Goal: Transaction & Acquisition: Purchase product/service

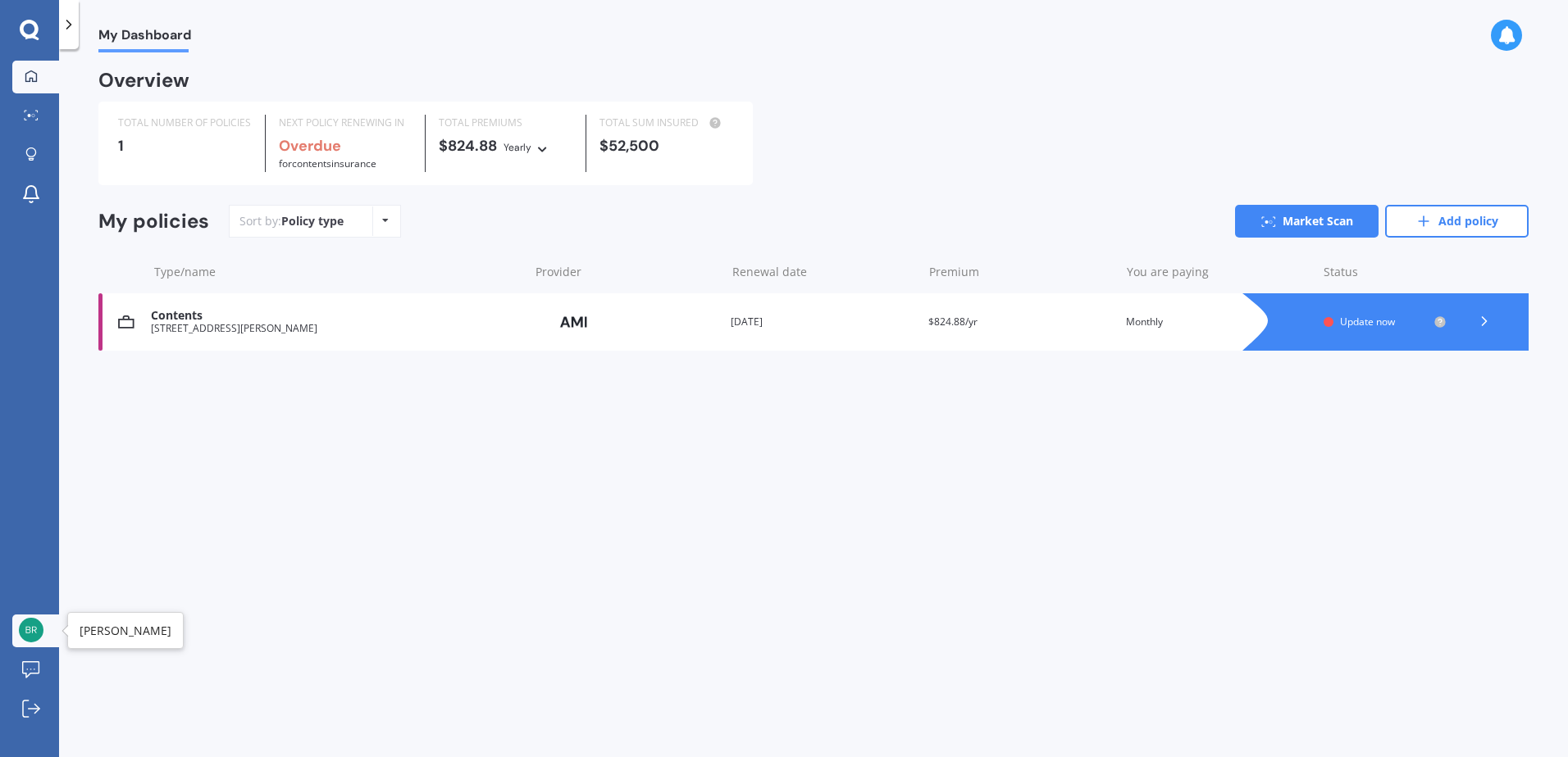
click at [40, 637] on img at bounding box center [31, 630] width 24 height 24
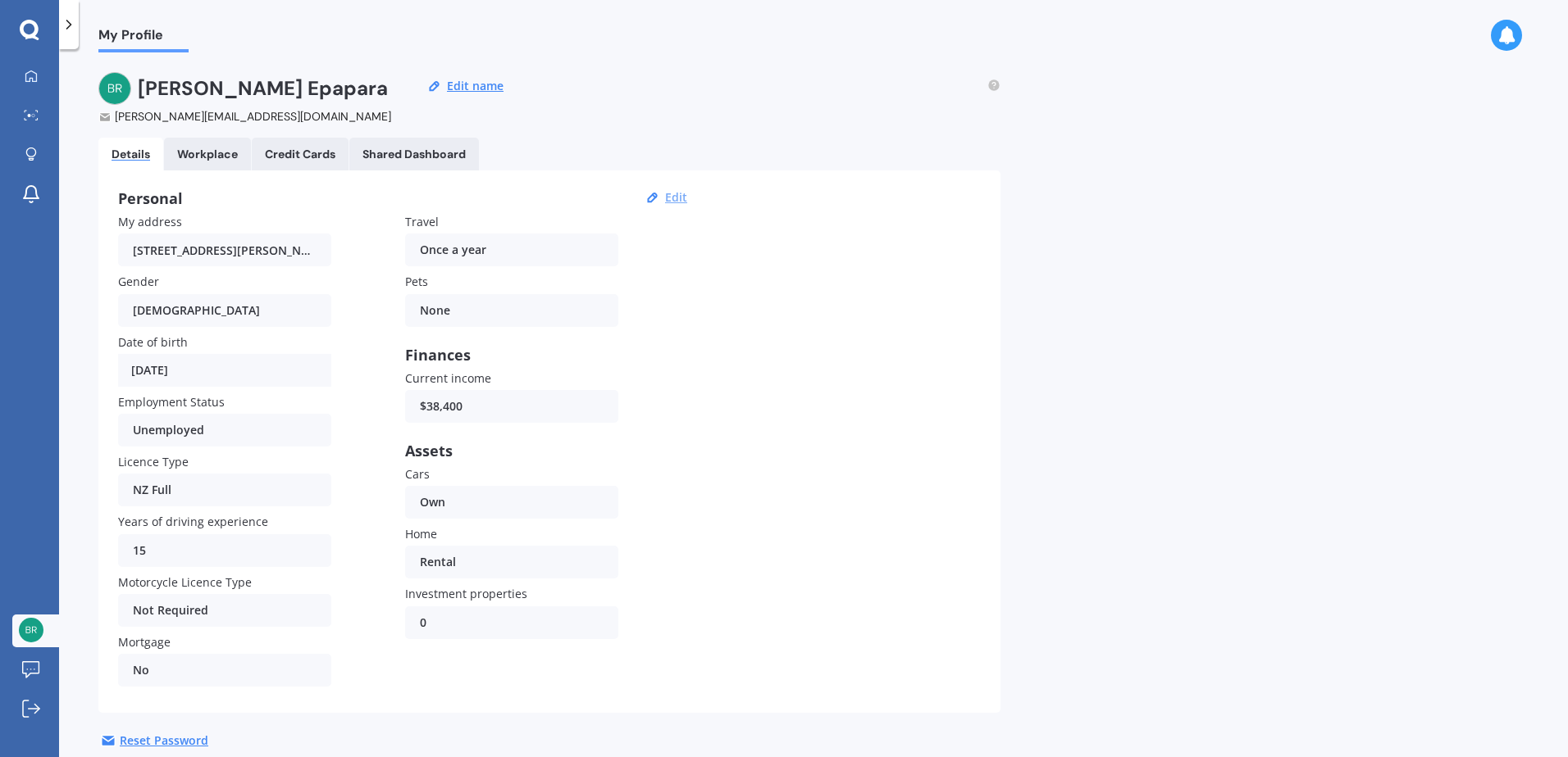
click at [676, 194] on button "Edit" at bounding box center [676, 197] width 32 height 15
select select "09"
select select "11"
select select "1995"
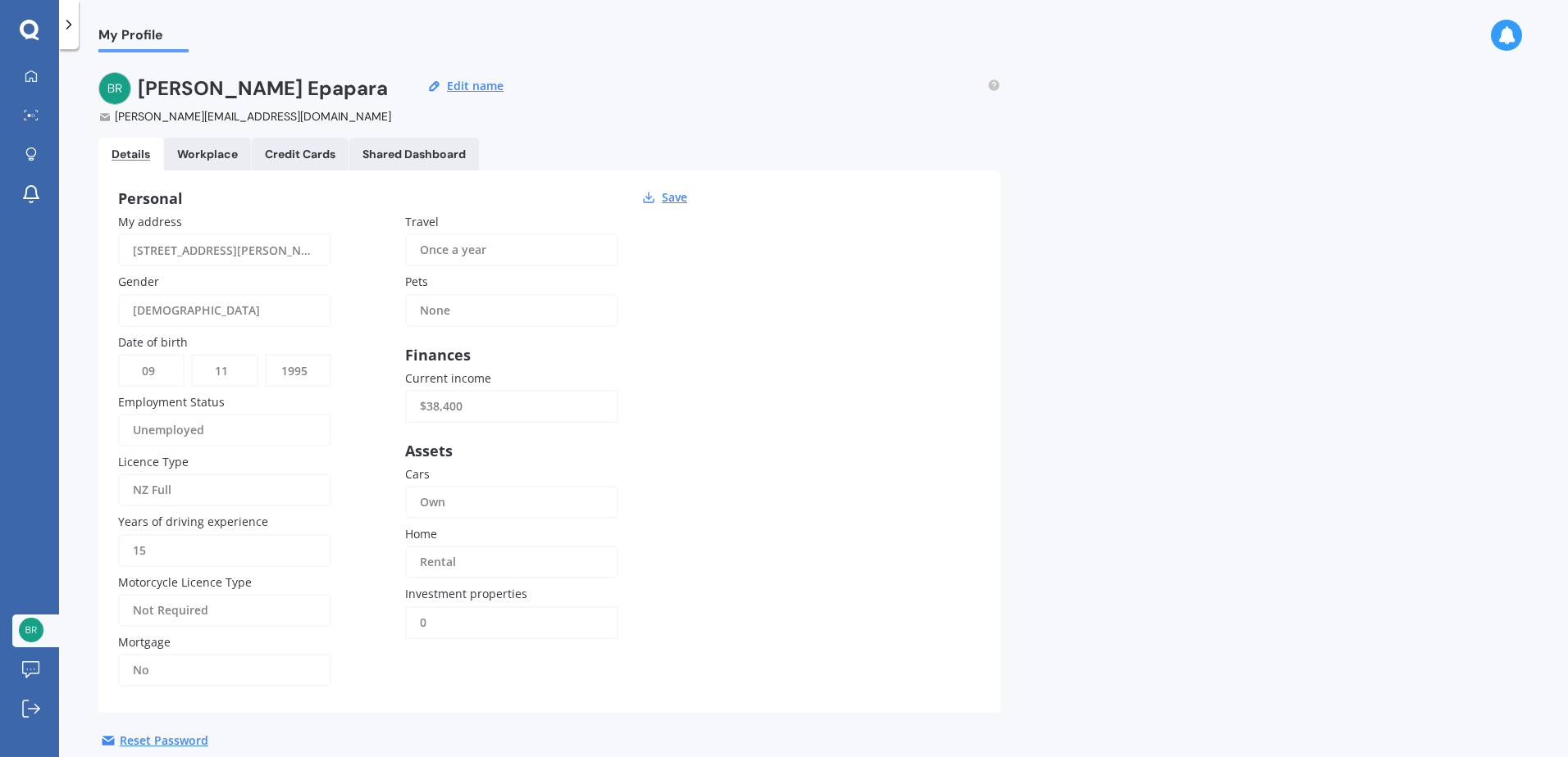
click at [200, 244] on input "[STREET_ADDRESS][PERSON_NAME]" at bounding box center [224, 250] width 213 height 33
type input "F"
type input "[STREET_ADDRESS]"
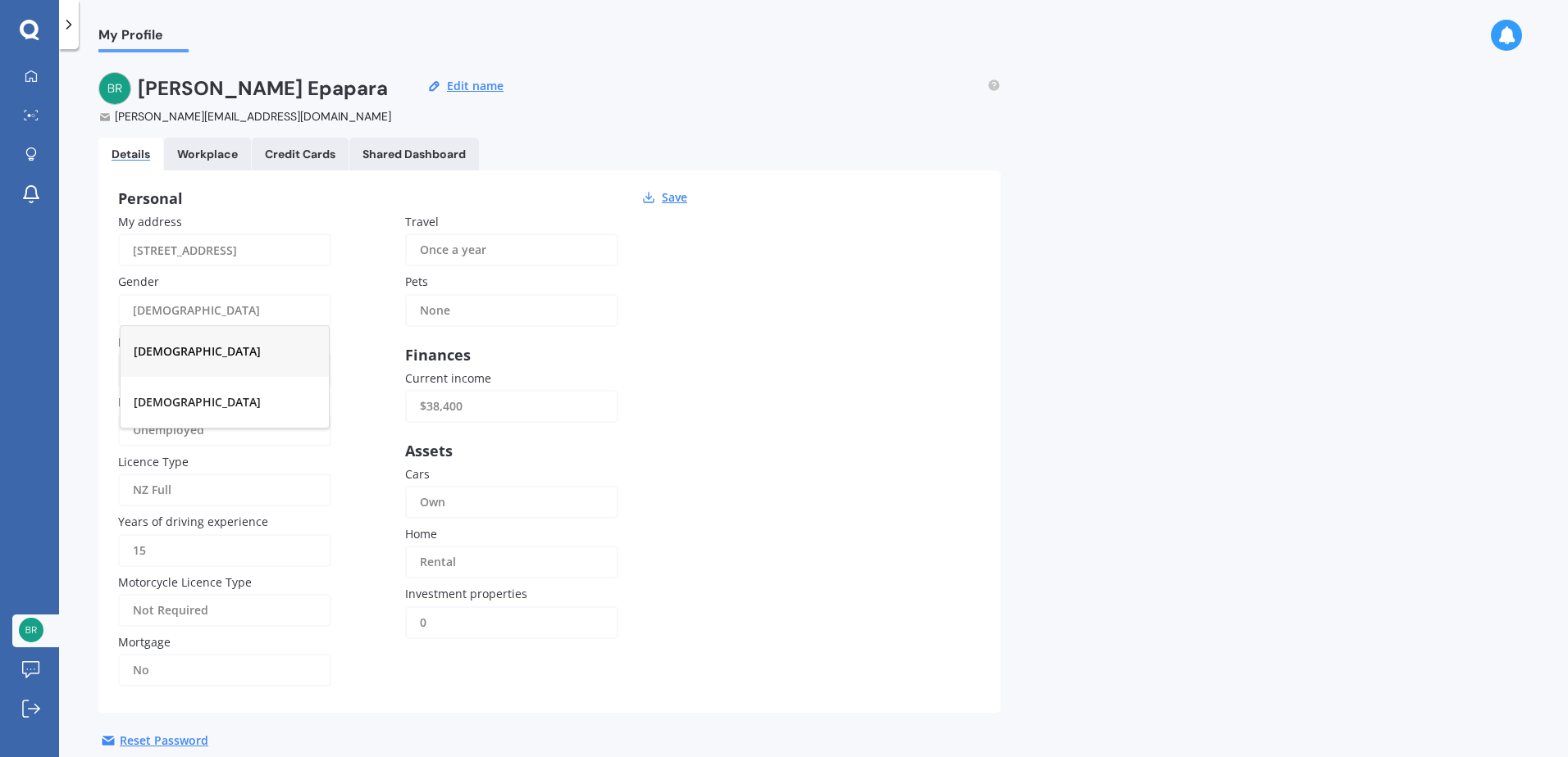
click at [223, 354] on div "[DEMOGRAPHIC_DATA]" at bounding box center [224, 351] width 209 height 50
click at [485, 251] on div "Once a year" at bounding box center [501, 250] width 163 height 33
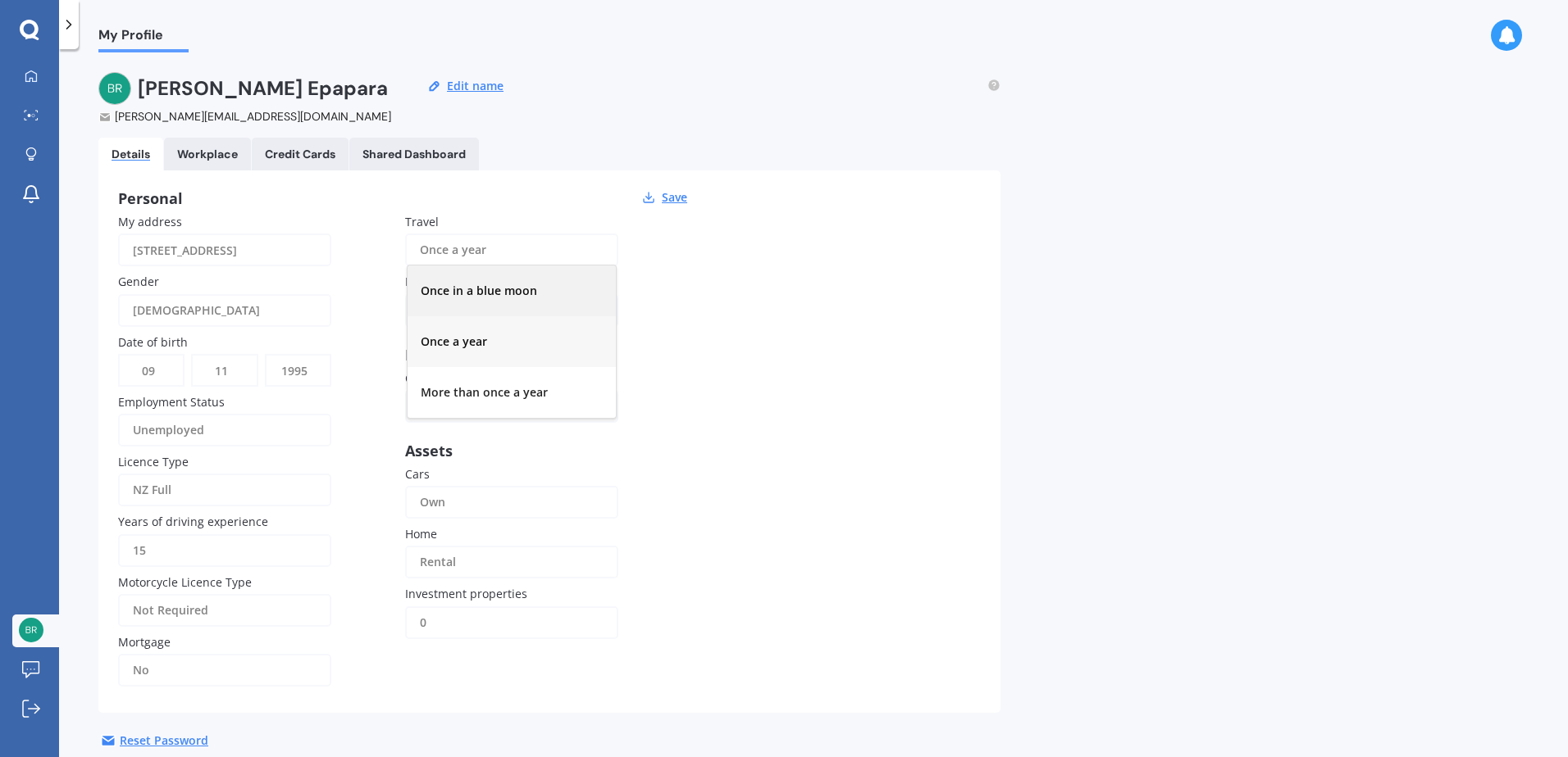
click at [492, 298] on div "Once in a blue moon" at bounding box center [511, 291] width 209 height 50
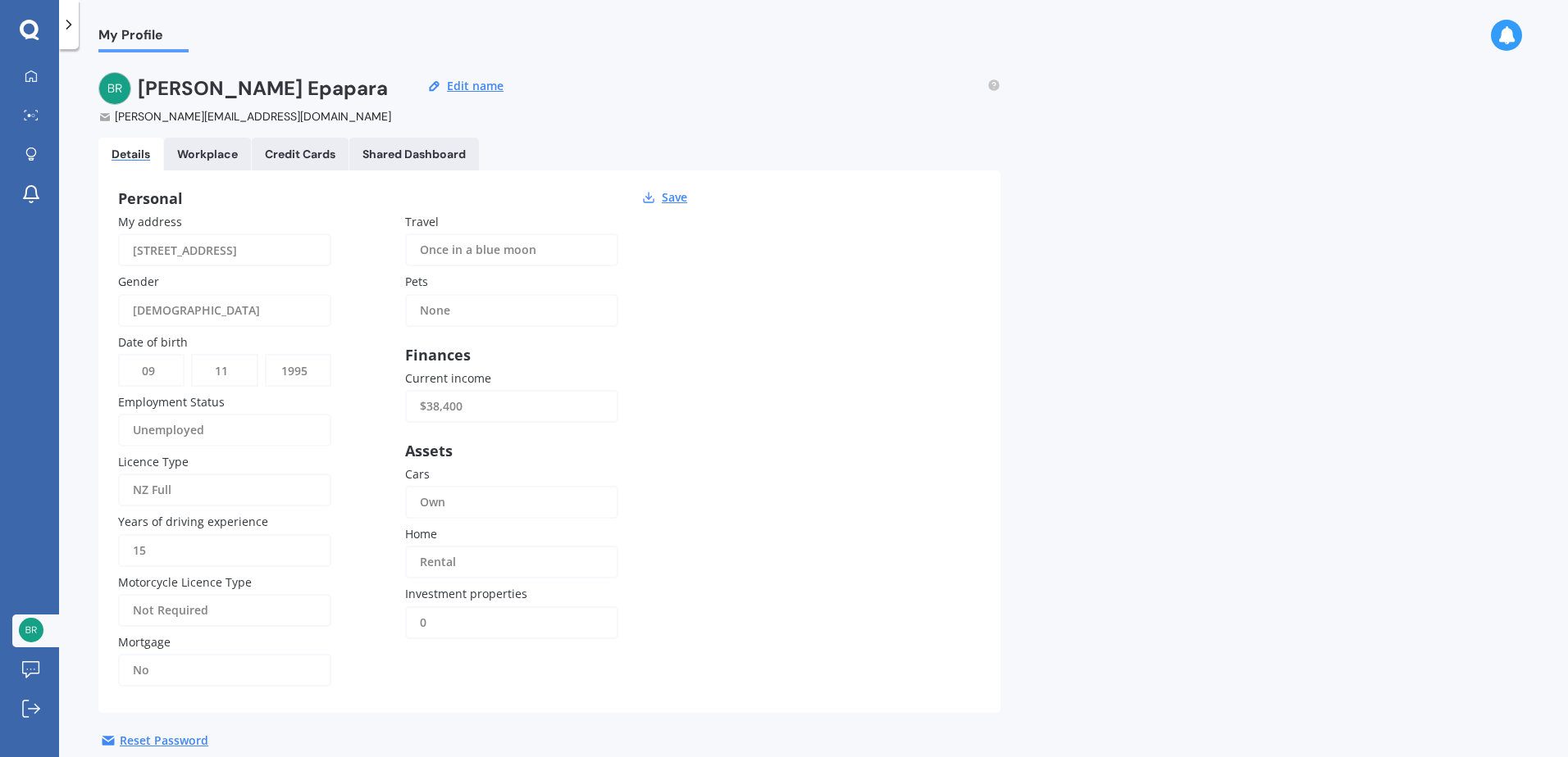
click at [445, 316] on div "None" at bounding box center [501, 310] width 163 height 33
click at [456, 464] on div "Cat" at bounding box center [511, 453] width 209 height 50
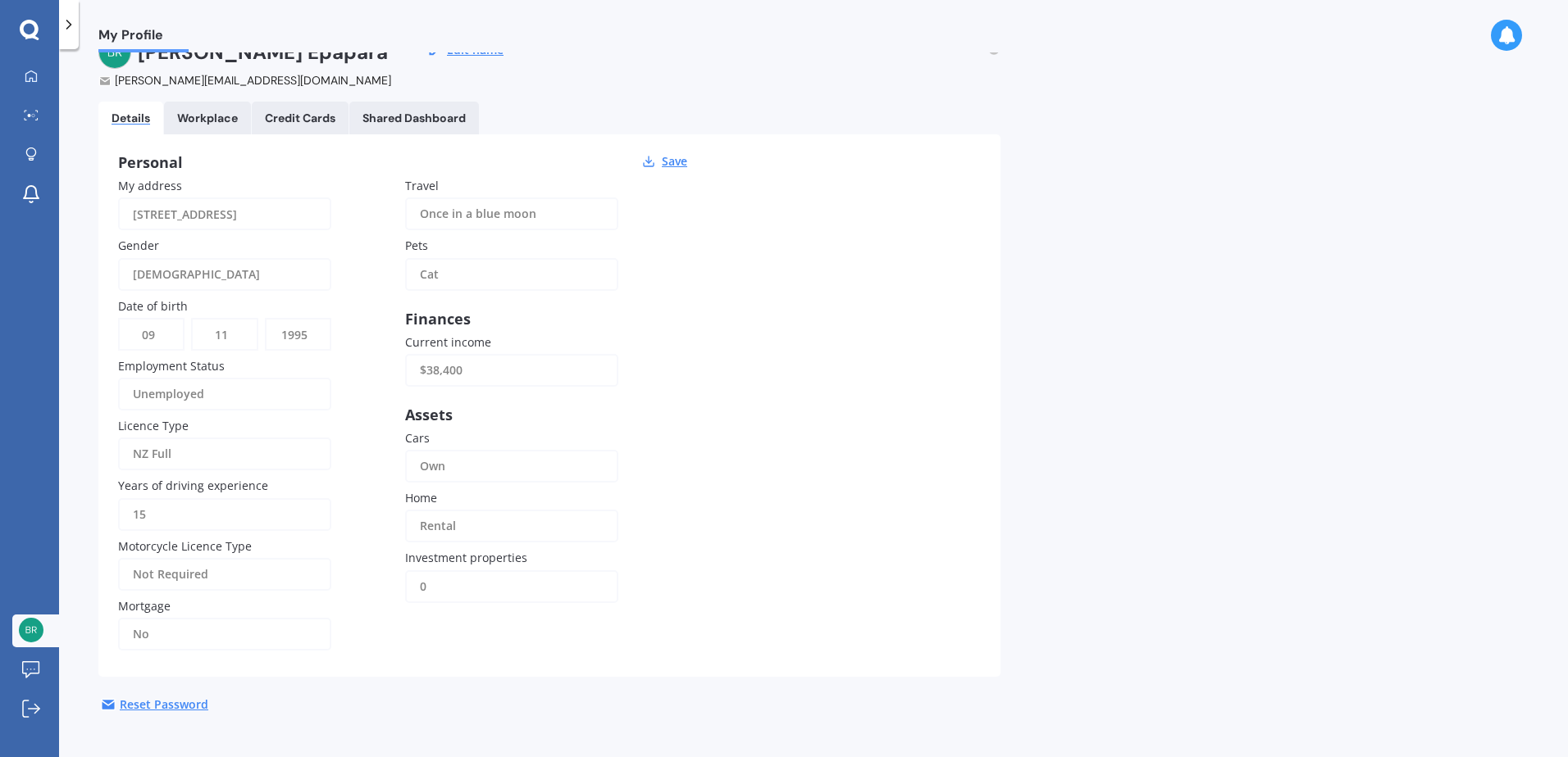
scroll to position [54, 0]
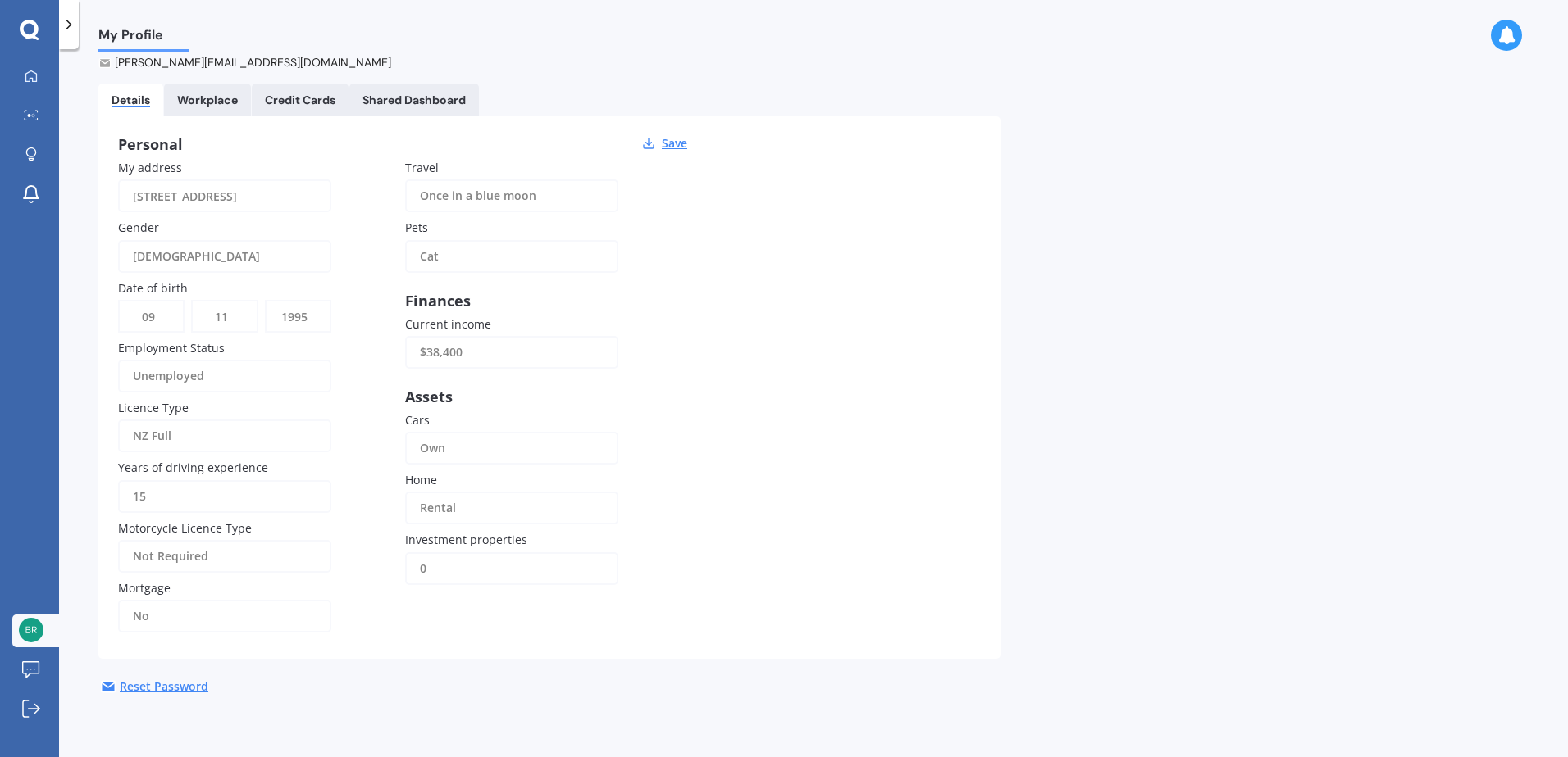
click at [529, 365] on input "$38,400" at bounding box center [511, 352] width 213 height 33
type input "$39,520"
click at [867, 412] on div "Personal Save My address 1/21A Roband Crescent, Brown Owl, Upper Hutt 5018 Gend…" at bounding box center [549, 388] width 902 height 542
click at [468, 457] on div "Own" at bounding box center [501, 448] width 163 height 33
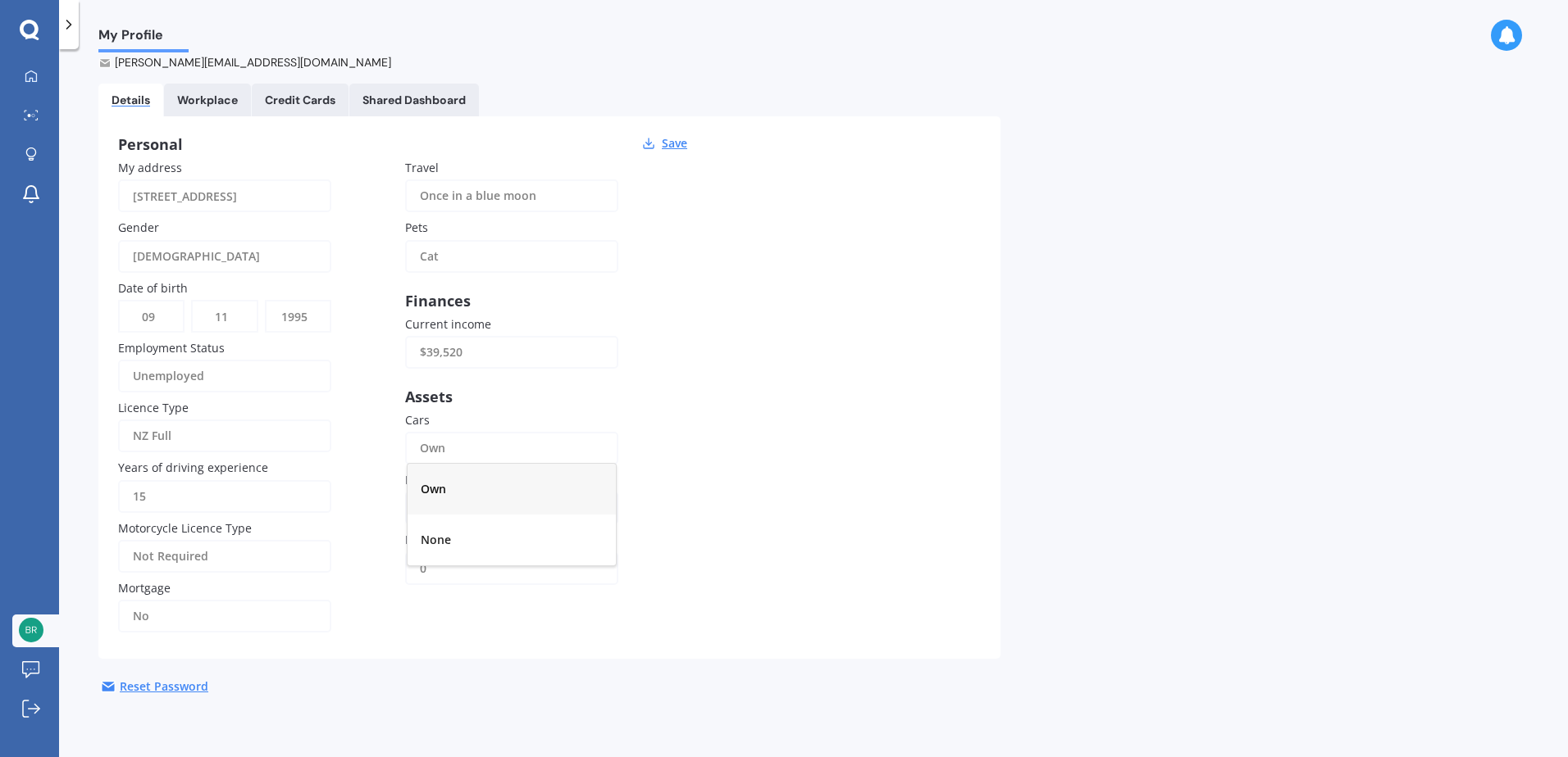
click at [468, 457] on div "Own" at bounding box center [501, 448] width 163 height 33
click at [660, 144] on button "Save" at bounding box center [674, 144] width 36 height 15
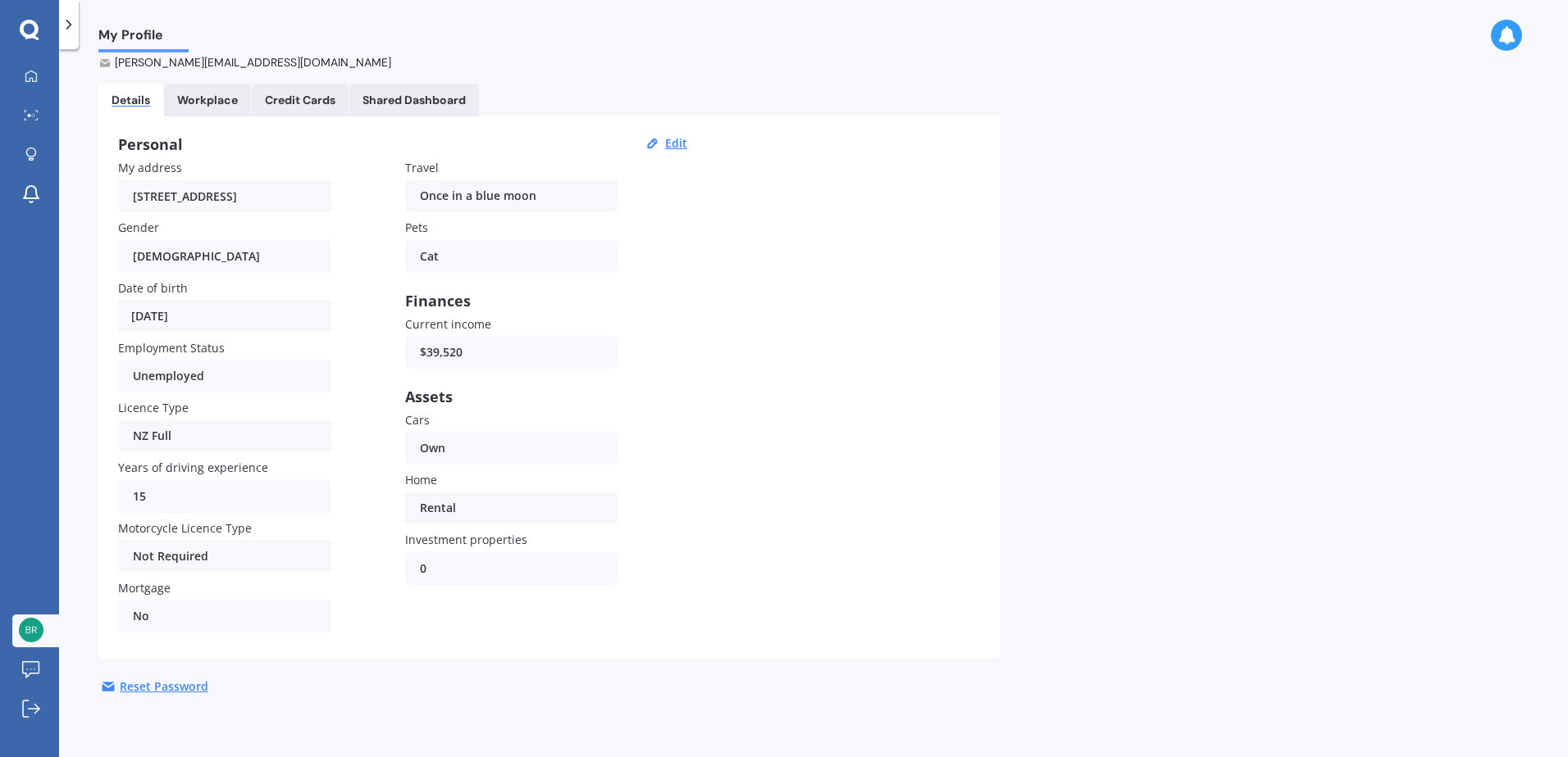
click at [200, 109] on link "Workplace" at bounding box center [207, 99] width 87 height 33
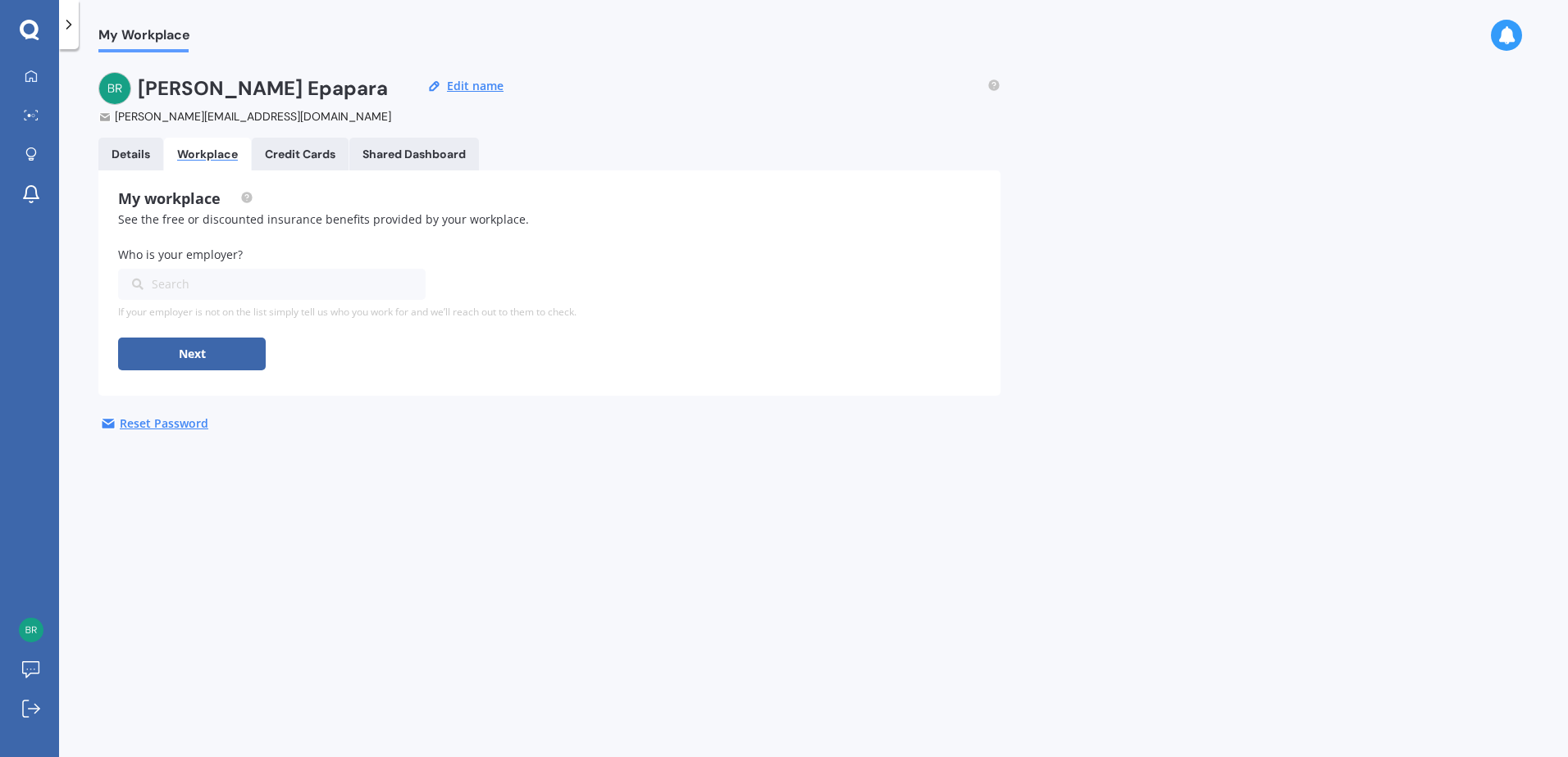
click at [308, 163] on Cards "Credit Cards" at bounding box center [299, 153] width 96 height 33
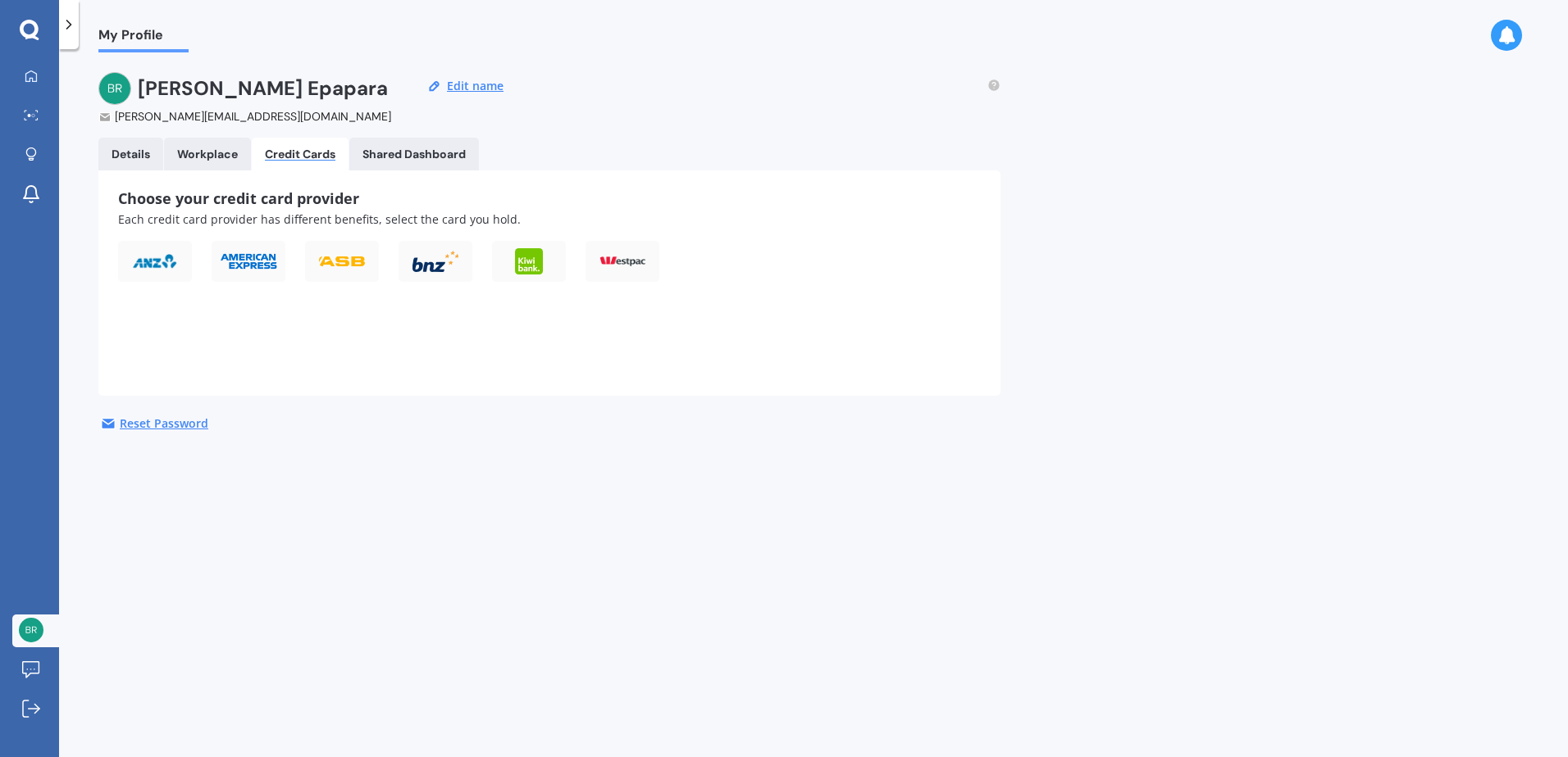
click at [429, 173] on div "Choose your credit card provider Each credit card provider has different benefi…" at bounding box center [549, 282] width 902 height 225
click at [429, 169] on Dashboard "Shared Dashboard" at bounding box center [414, 153] width 130 height 33
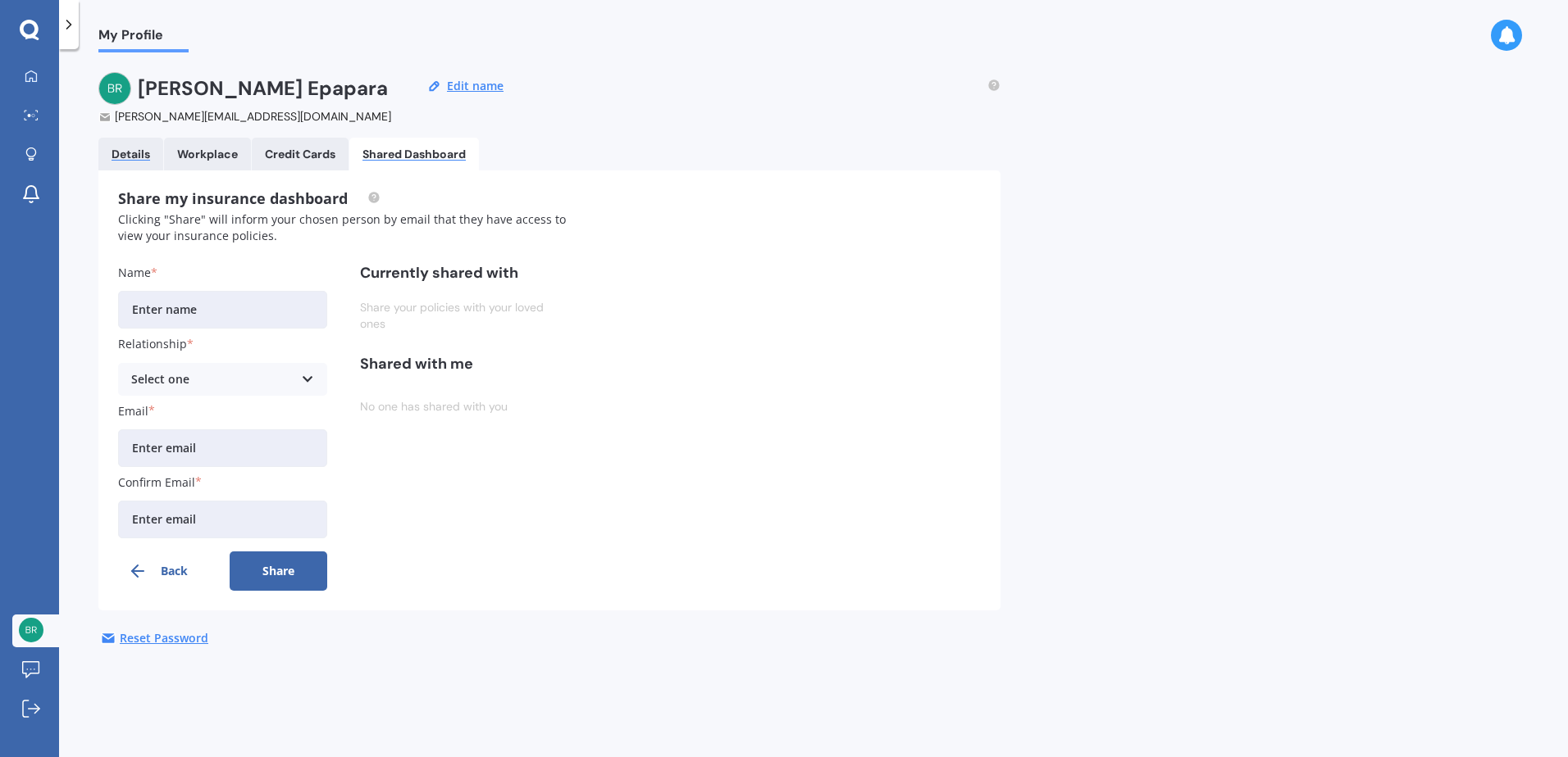
click at [143, 161] on div "Details" at bounding box center [130, 154] width 38 height 14
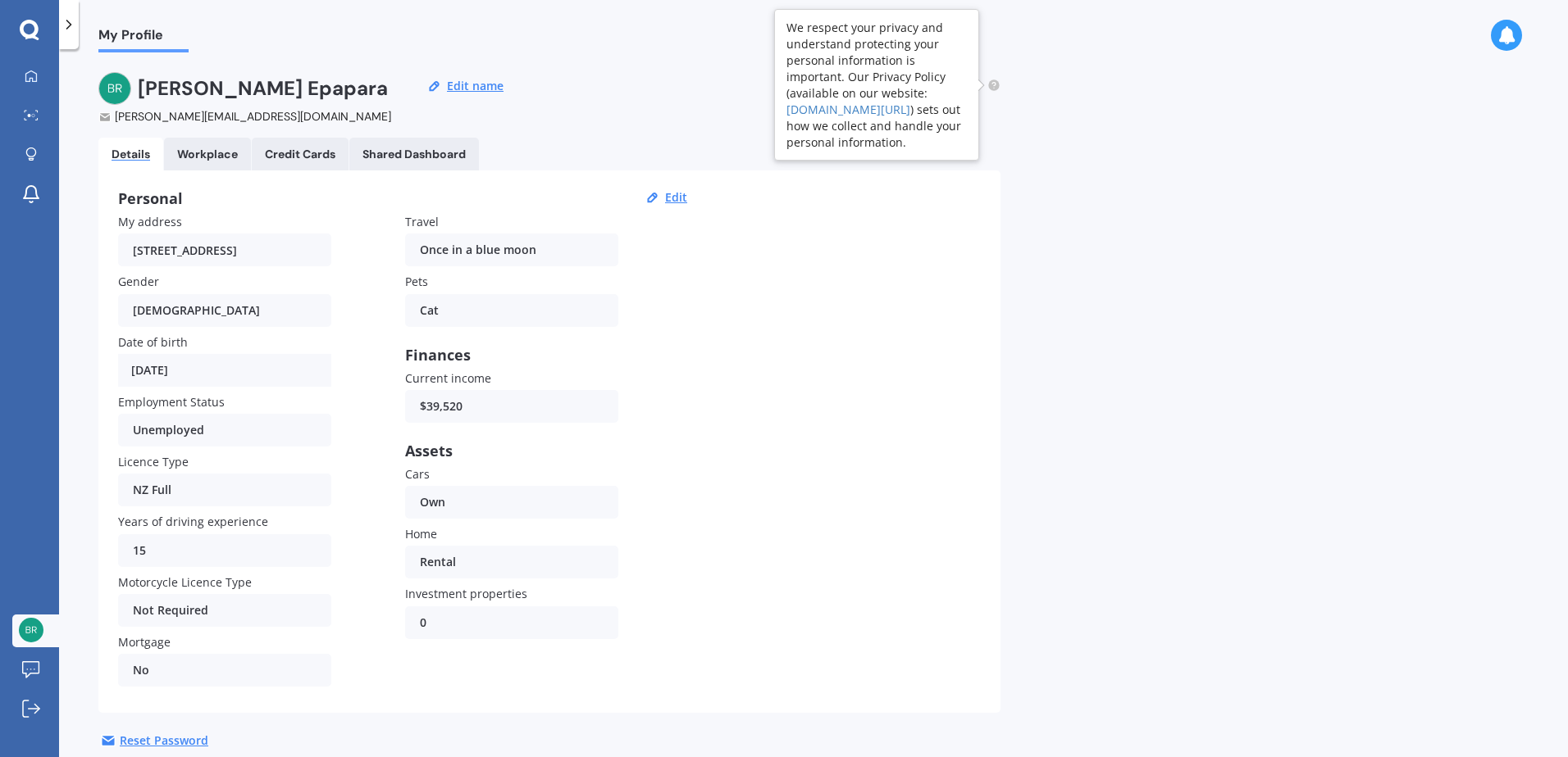
click at [993, 87] on circle at bounding box center [993, 84] width 10 height 10
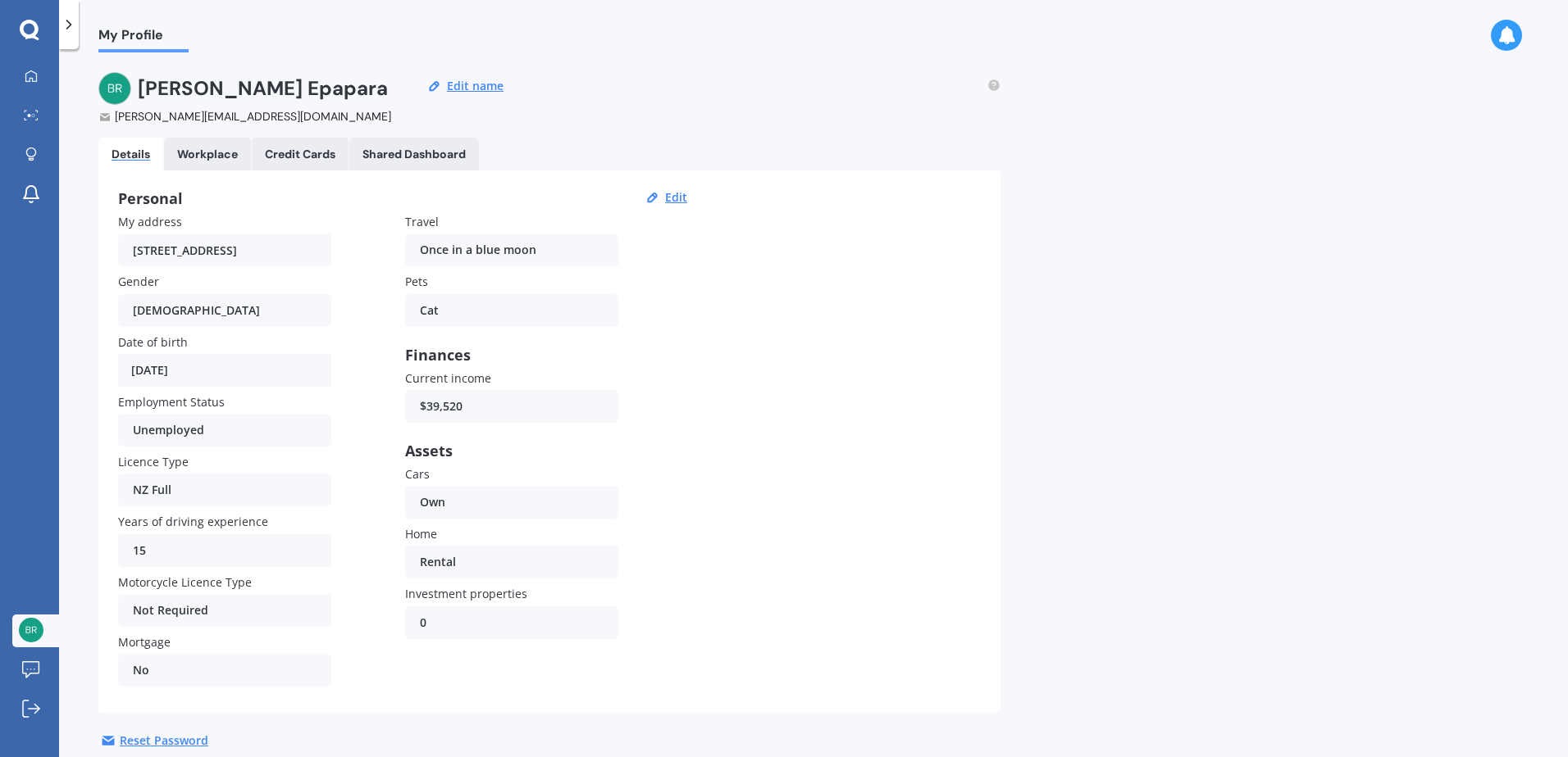
click at [1045, 159] on div "My Profile Brandon Epapara brandon.epapara@outlook.co.nz Edit name Details Work…" at bounding box center [813, 407] width 1508 height 708
click at [469, 81] on button "Edit name" at bounding box center [475, 86] width 66 height 15
click at [196, 119] on div "[PERSON_NAME][EMAIL_ADDRESS][DOMAIN_NAME]" at bounding box center [262, 117] width 327 height 17
click at [801, 112] on div "Brandon Epapara brandon.epapara@outlook.co.nz Save" at bounding box center [549, 98] width 902 height 52
click at [469, 94] on form "Brandon Epapara brandon.epapara@outlook.co.nz Save" at bounding box center [303, 98] width 410 height 52
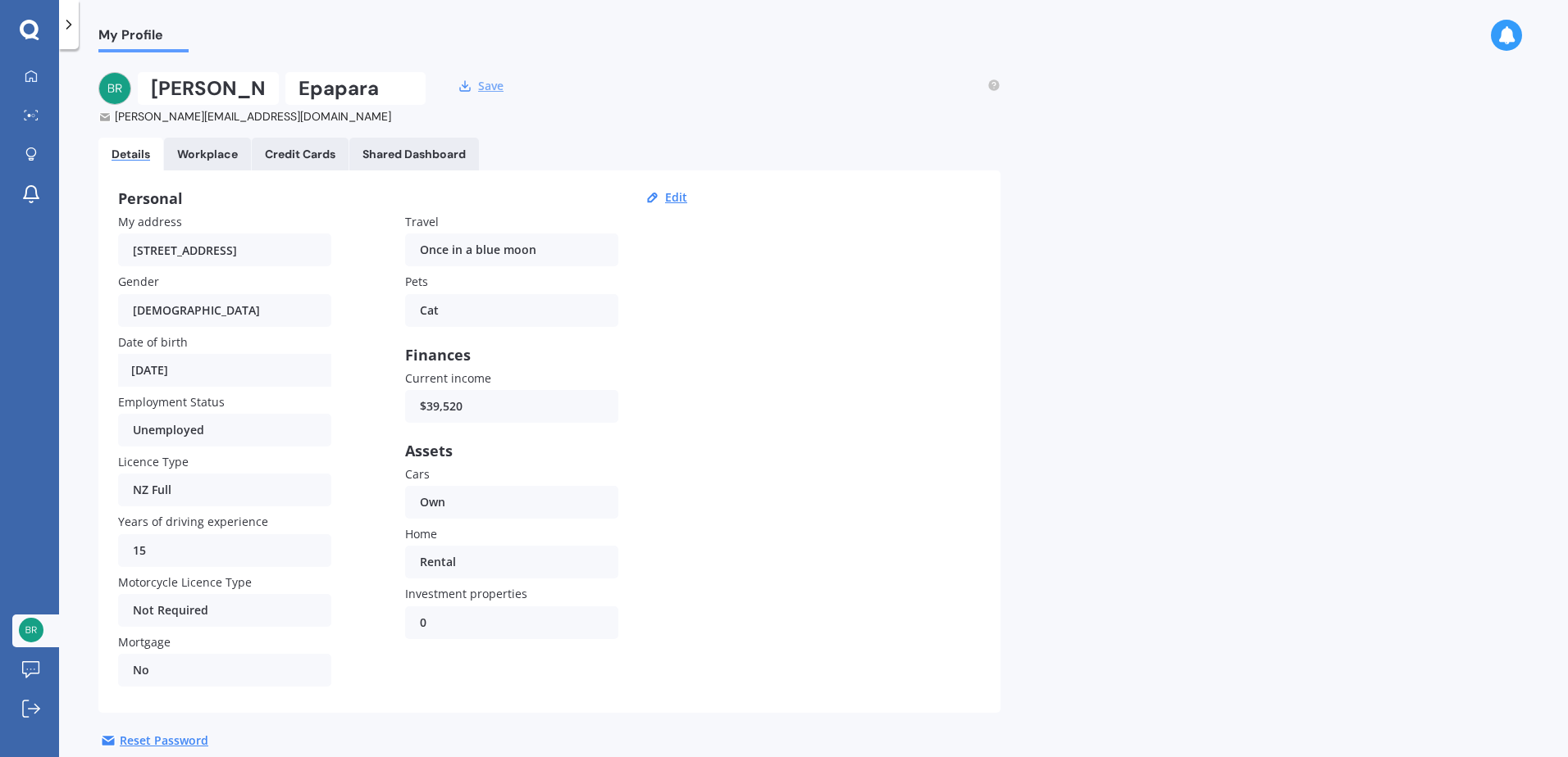
click at [482, 91] on button "Save" at bounding box center [491, 86] width 36 height 15
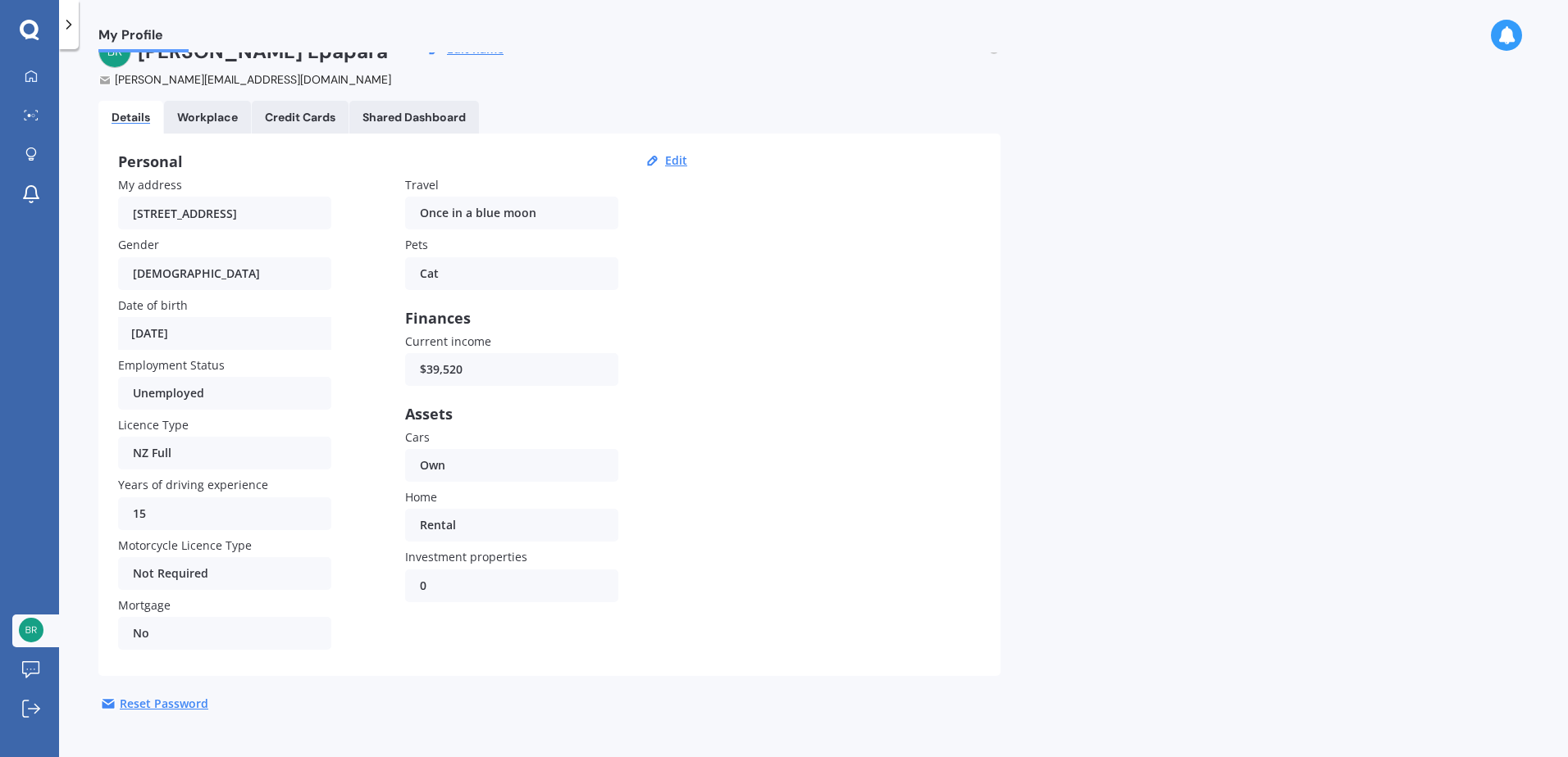
scroll to position [54, 0]
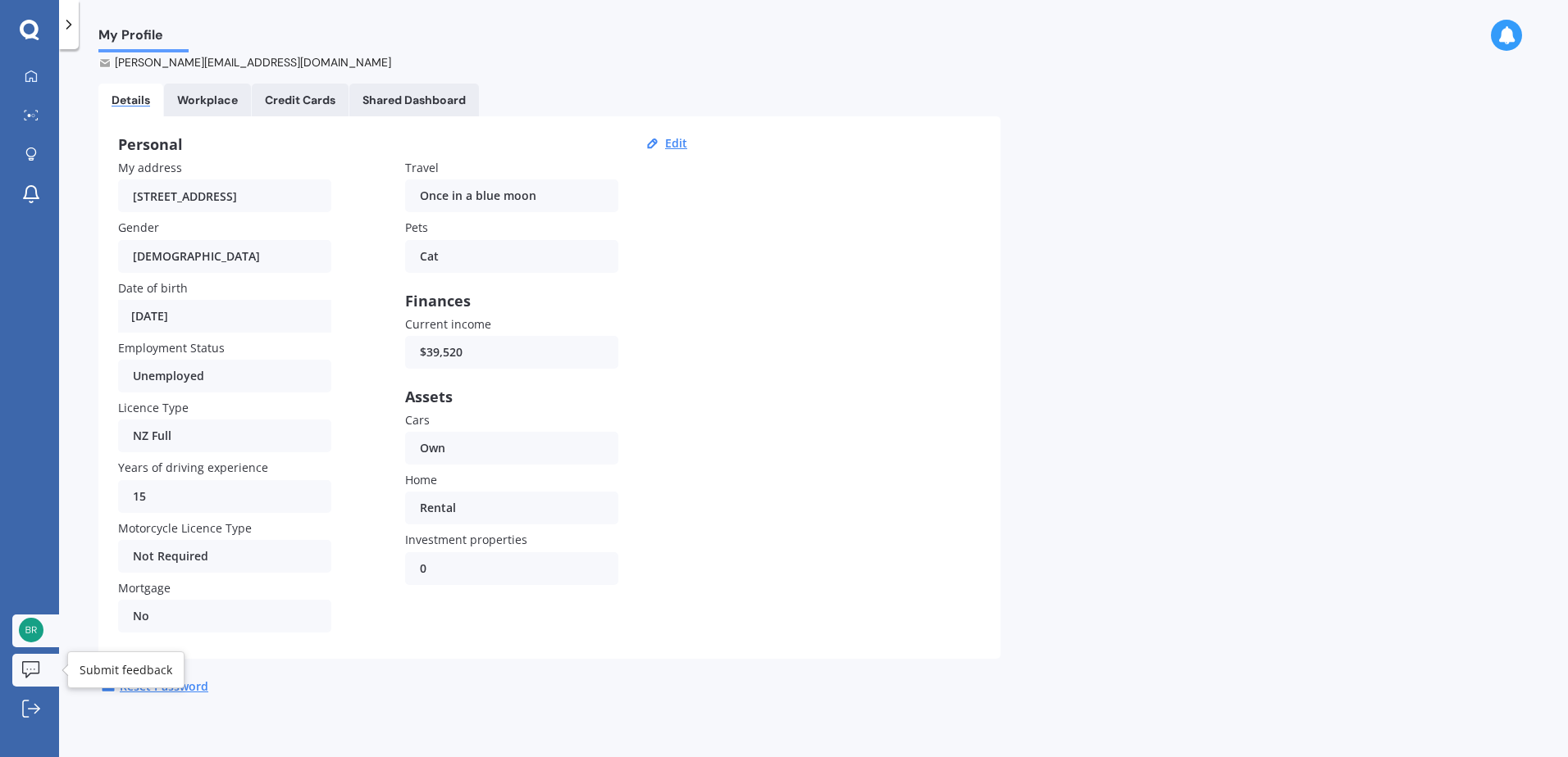
click at [27, 673] on icon at bounding box center [31, 670] width 18 height 17
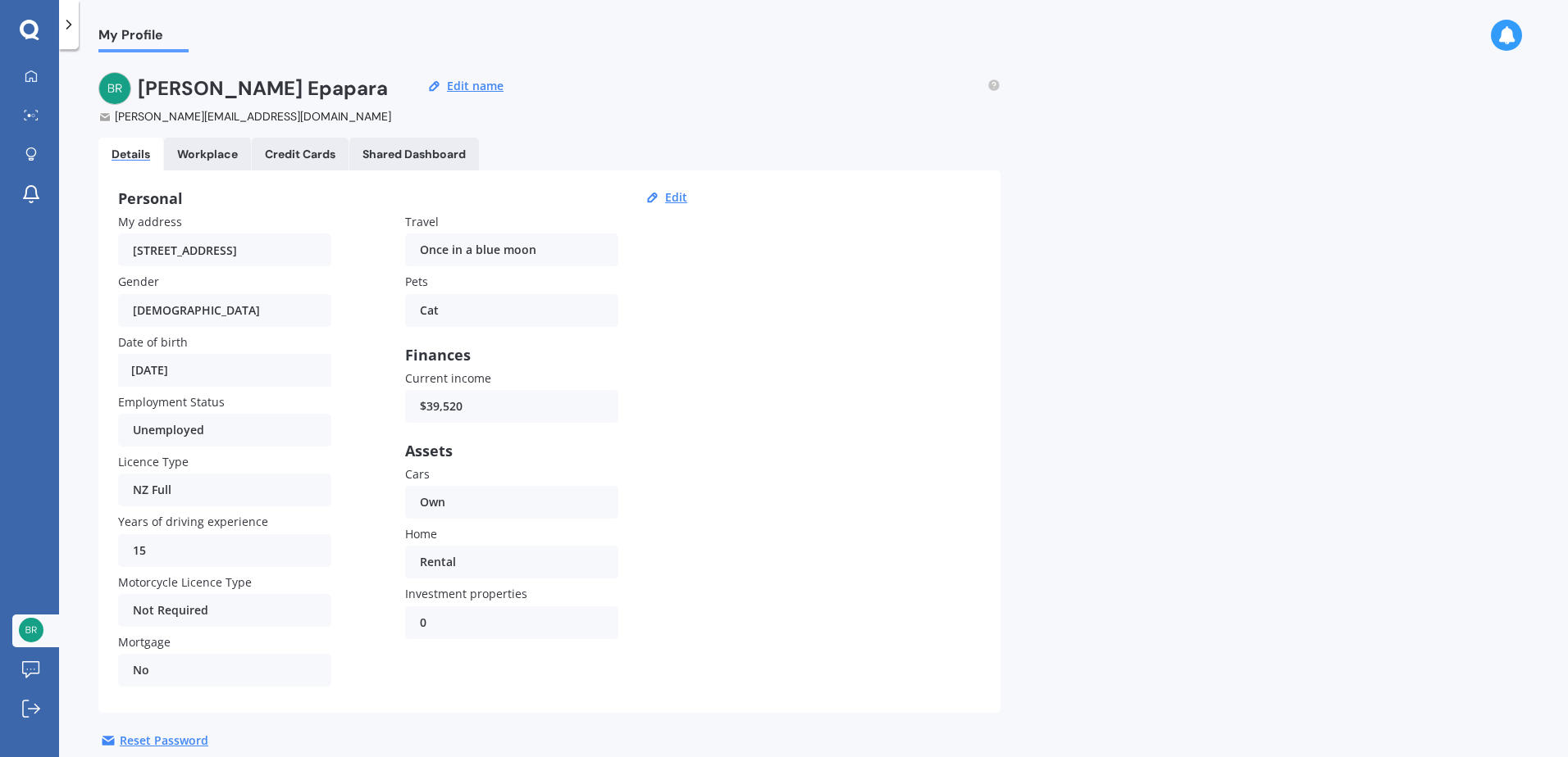
click at [65, 16] on div at bounding box center [68, 24] width 20 height 50
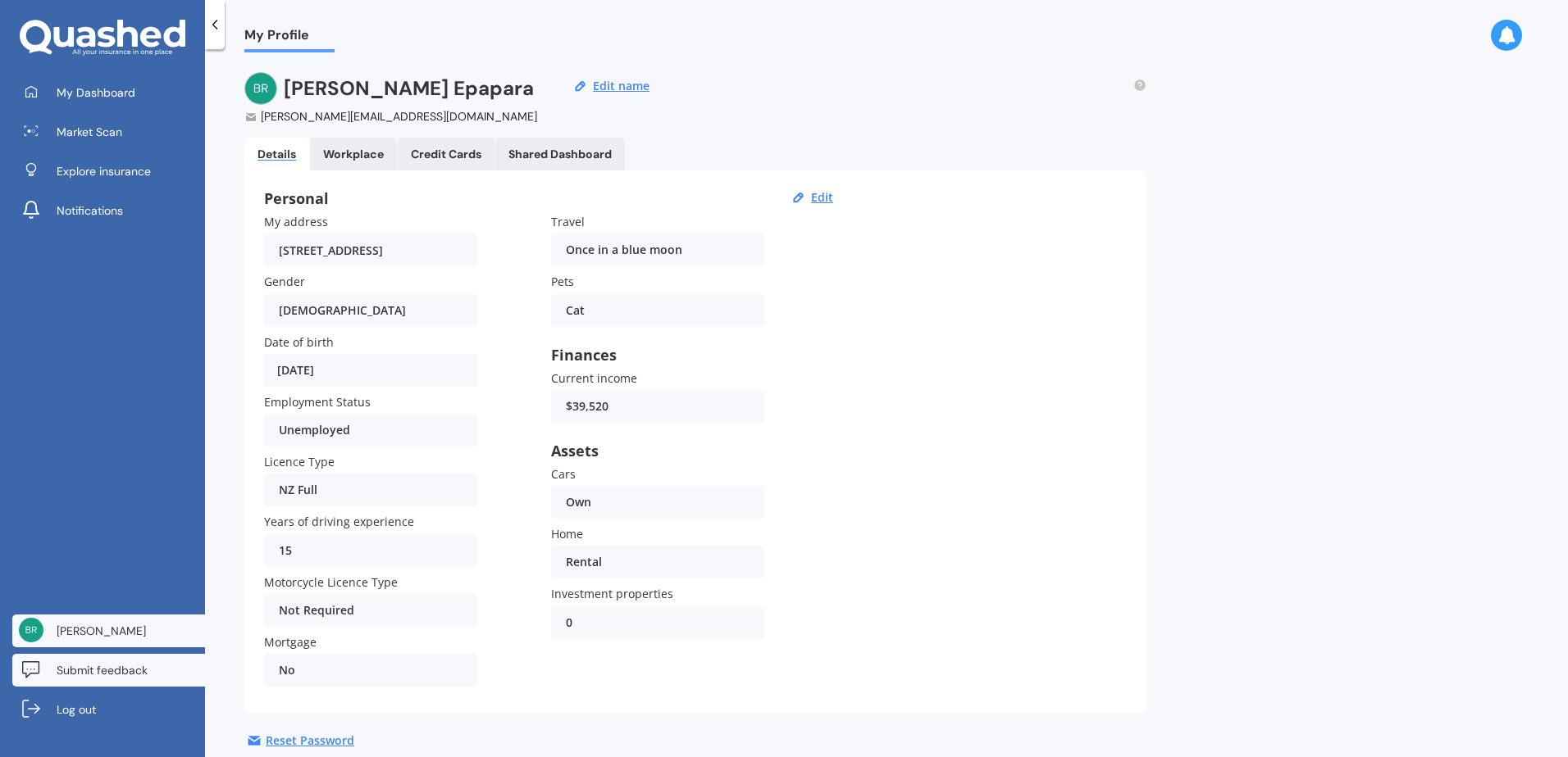
click at [122, 680] on link "Submit feedback" at bounding box center [108, 670] width 193 height 33
click at [1508, 32] on icon at bounding box center [1505, 35] width 18 height 18
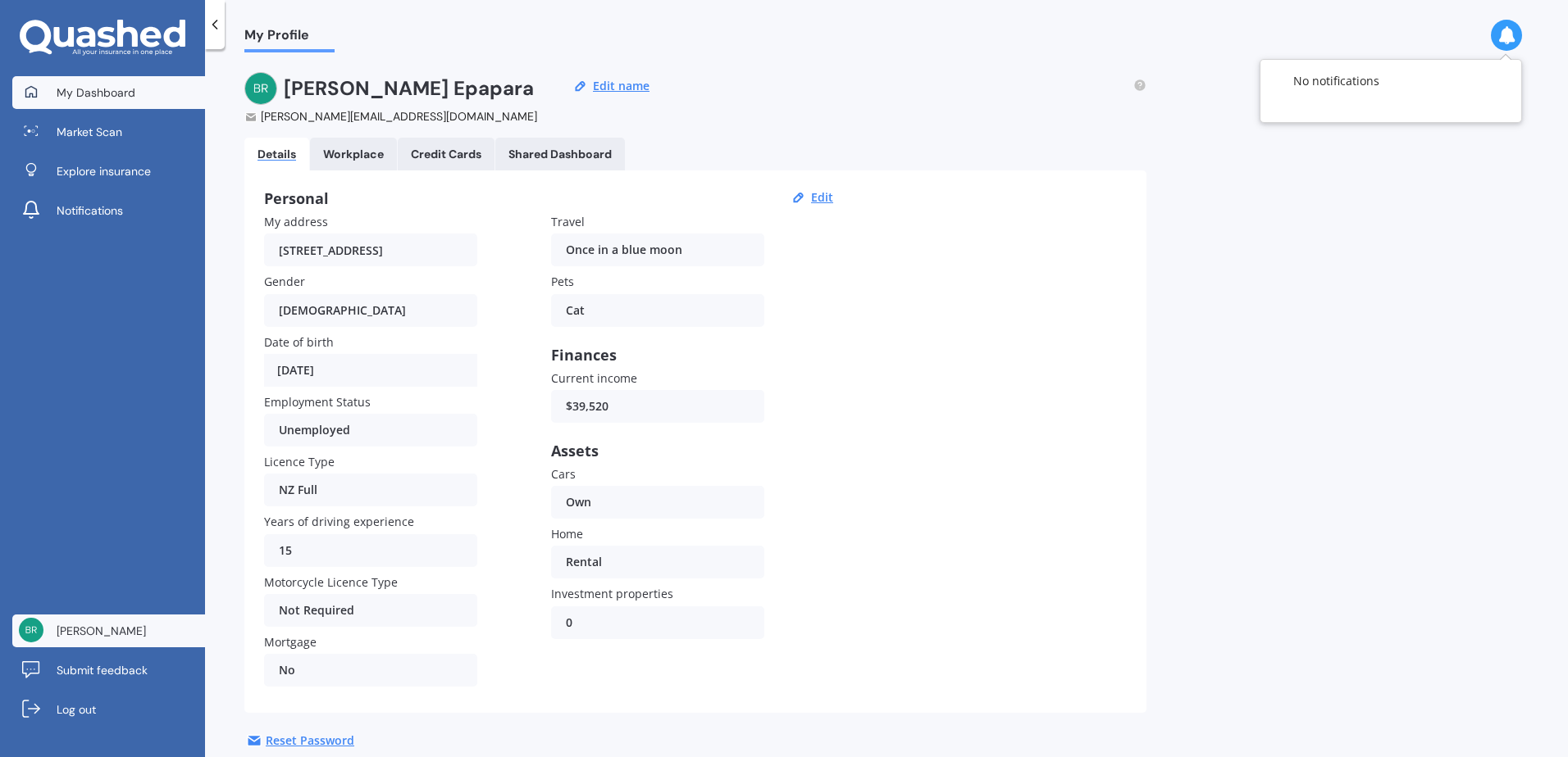
click at [81, 93] on span "My Dashboard" at bounding box center [96, 93] width 79 height 17
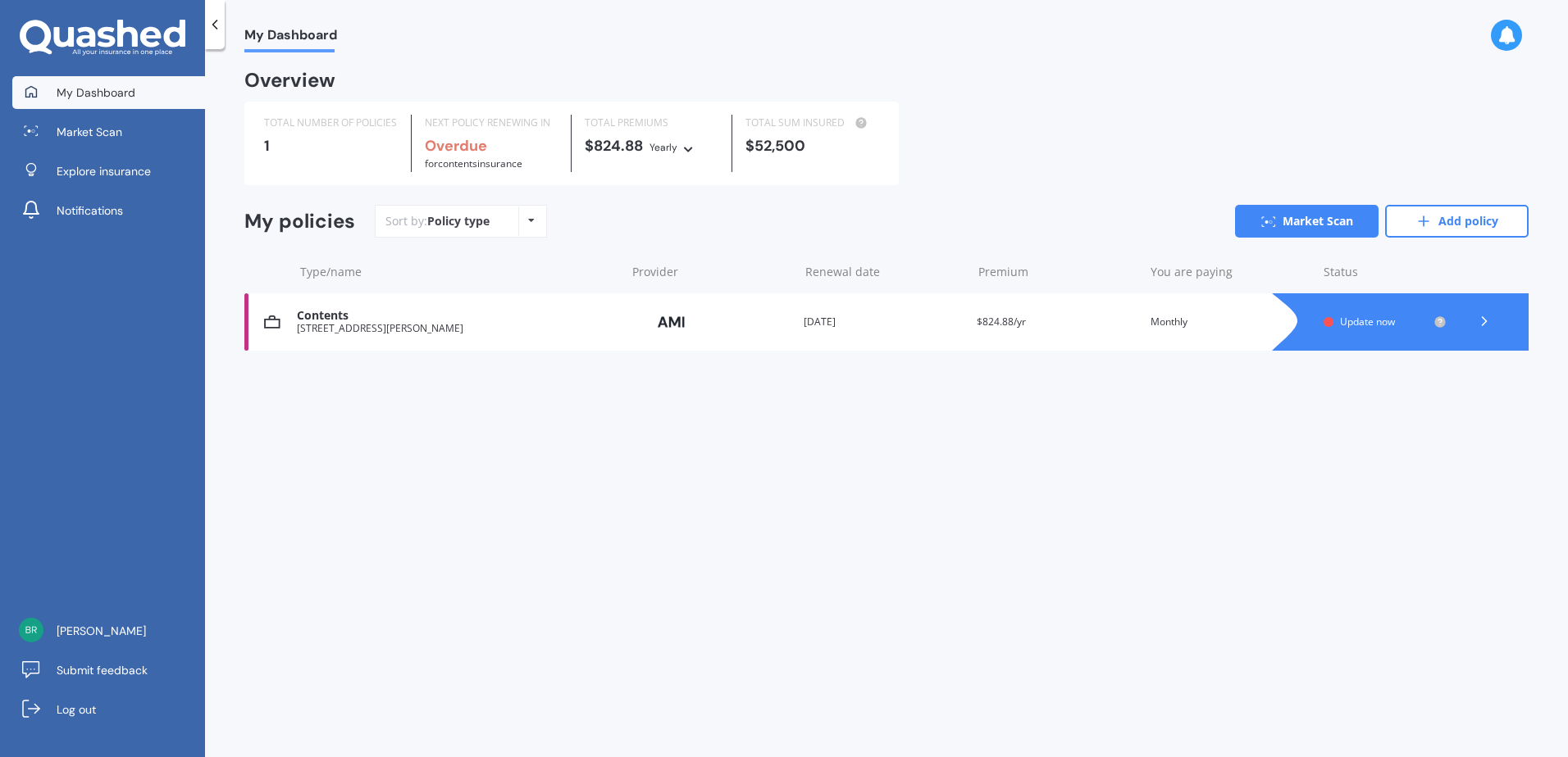
click at [1347, 324] on span "Update now" at bounding box center [1367, 321] width 55 height 14
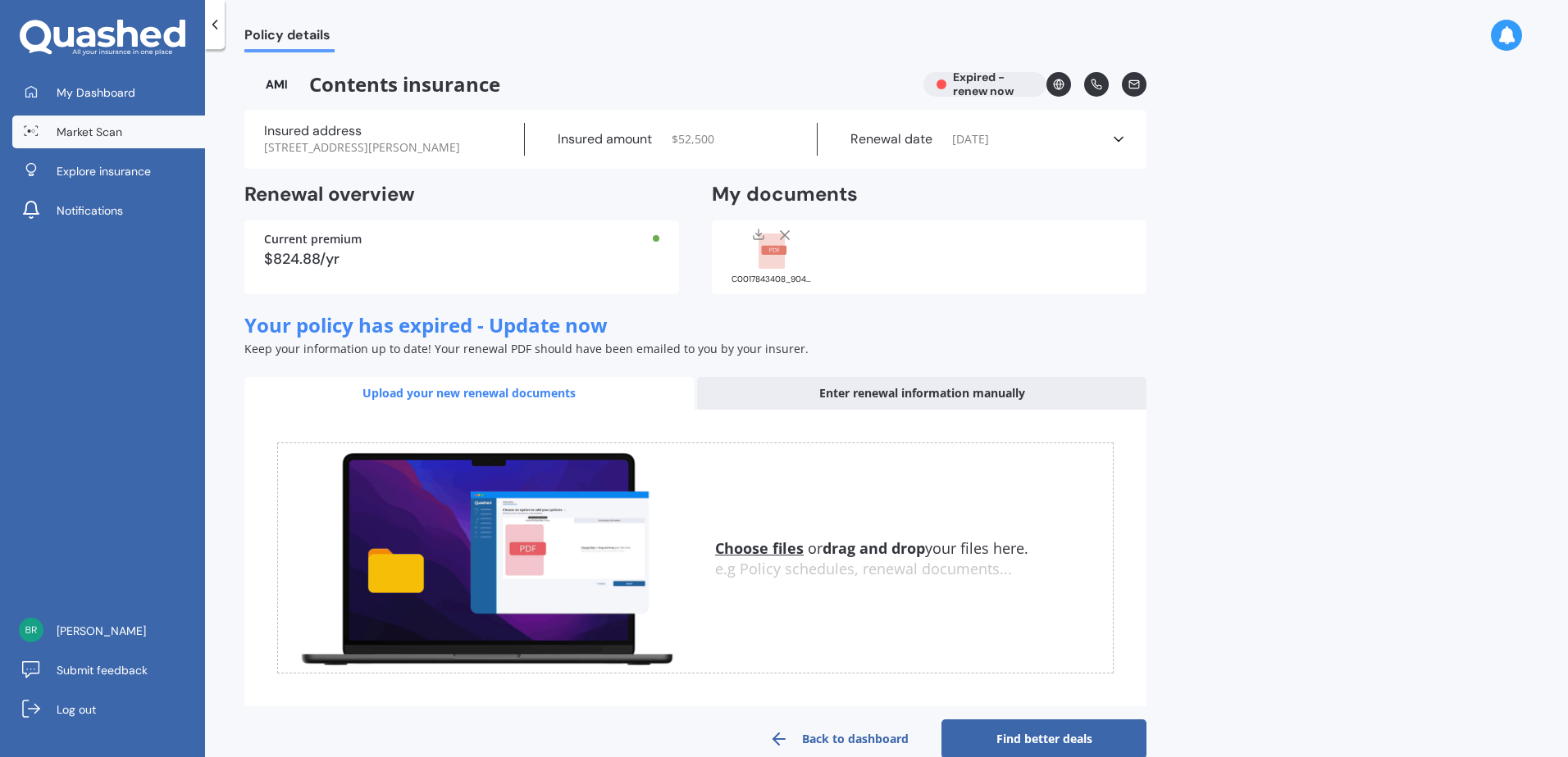
click at [145, 144] on link "Market Scan" at bounding box center [108, 132] width 193 height 33
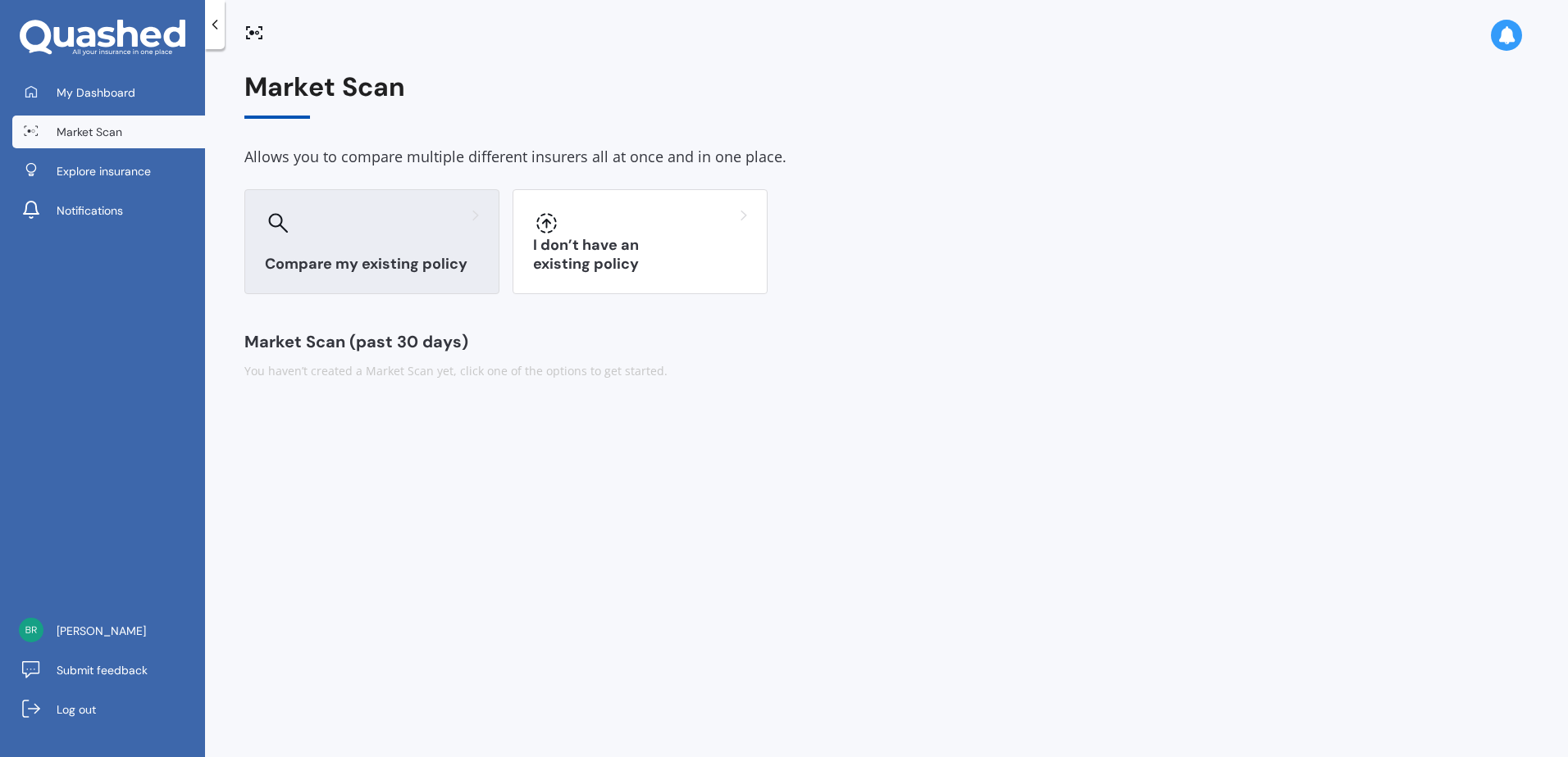
click at [361, 285] on div "Compare my existing policy" at bounding box center [371, 242] width 255 height 105
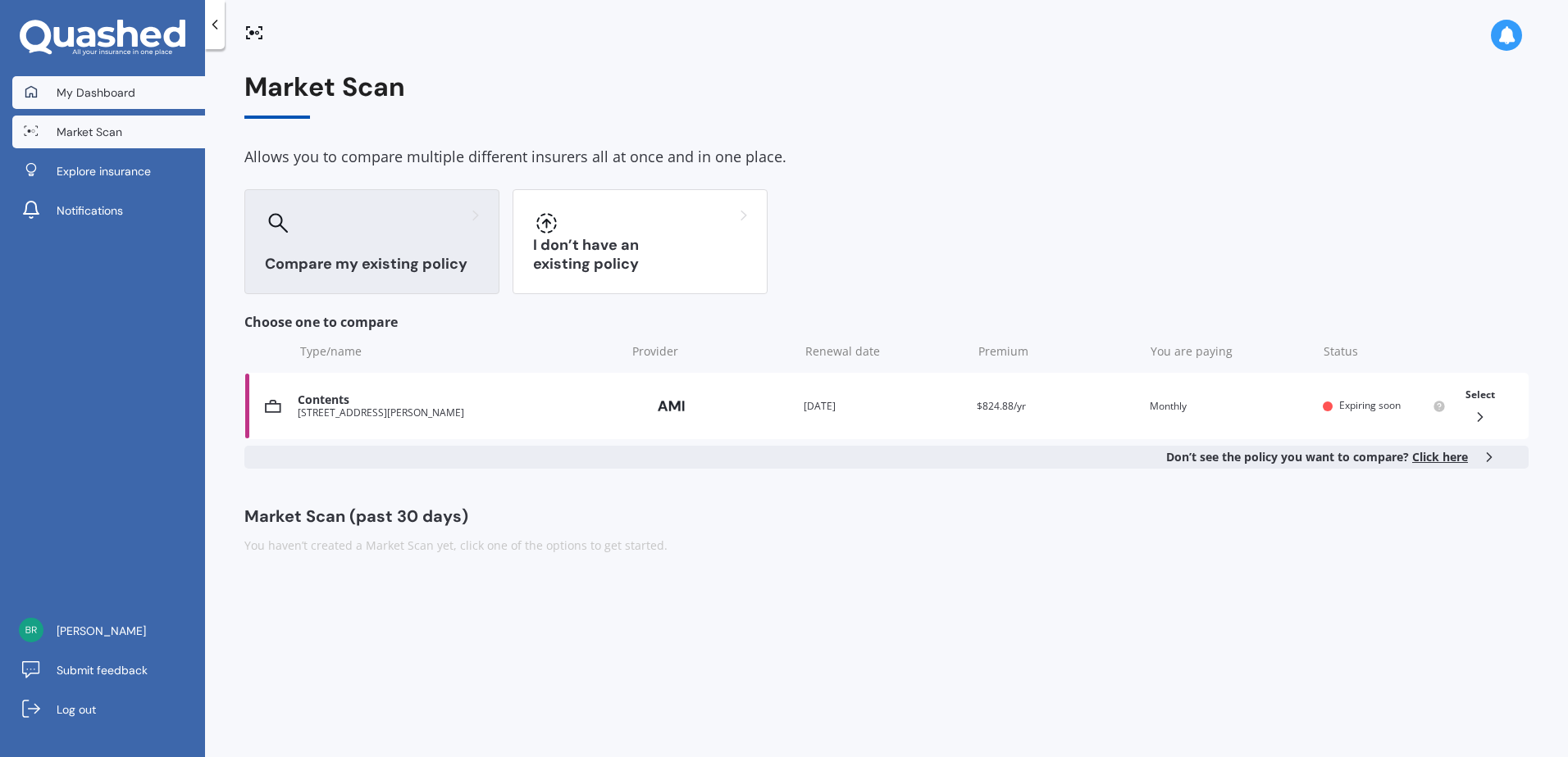
click at [94, 95] on span "My Dashboard" at bounding box center [96, 93] width 79 height 17
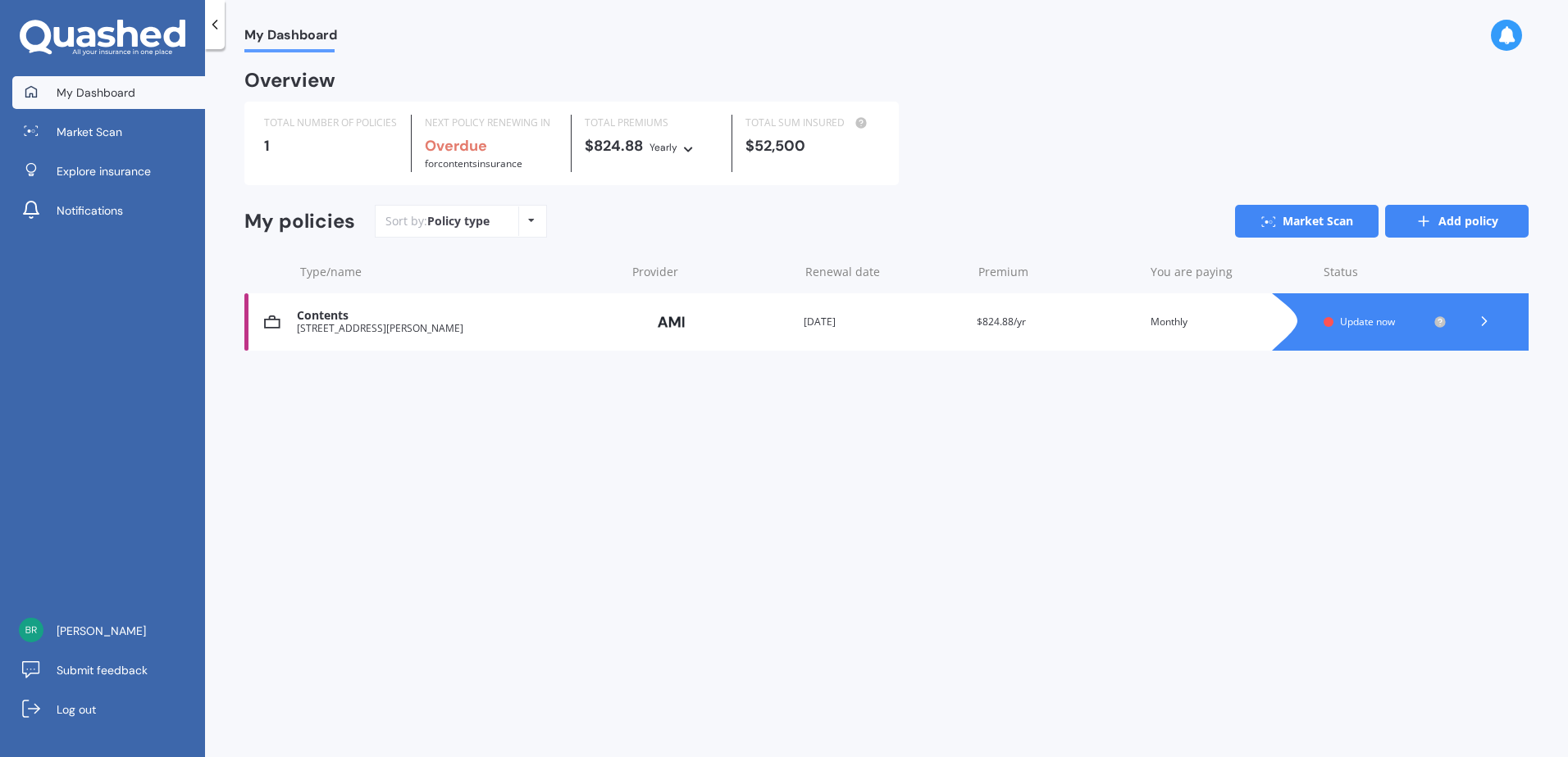
click at [1490, 223] on link "Add policy" at bounding box center [1456, 221] width 143 height 33
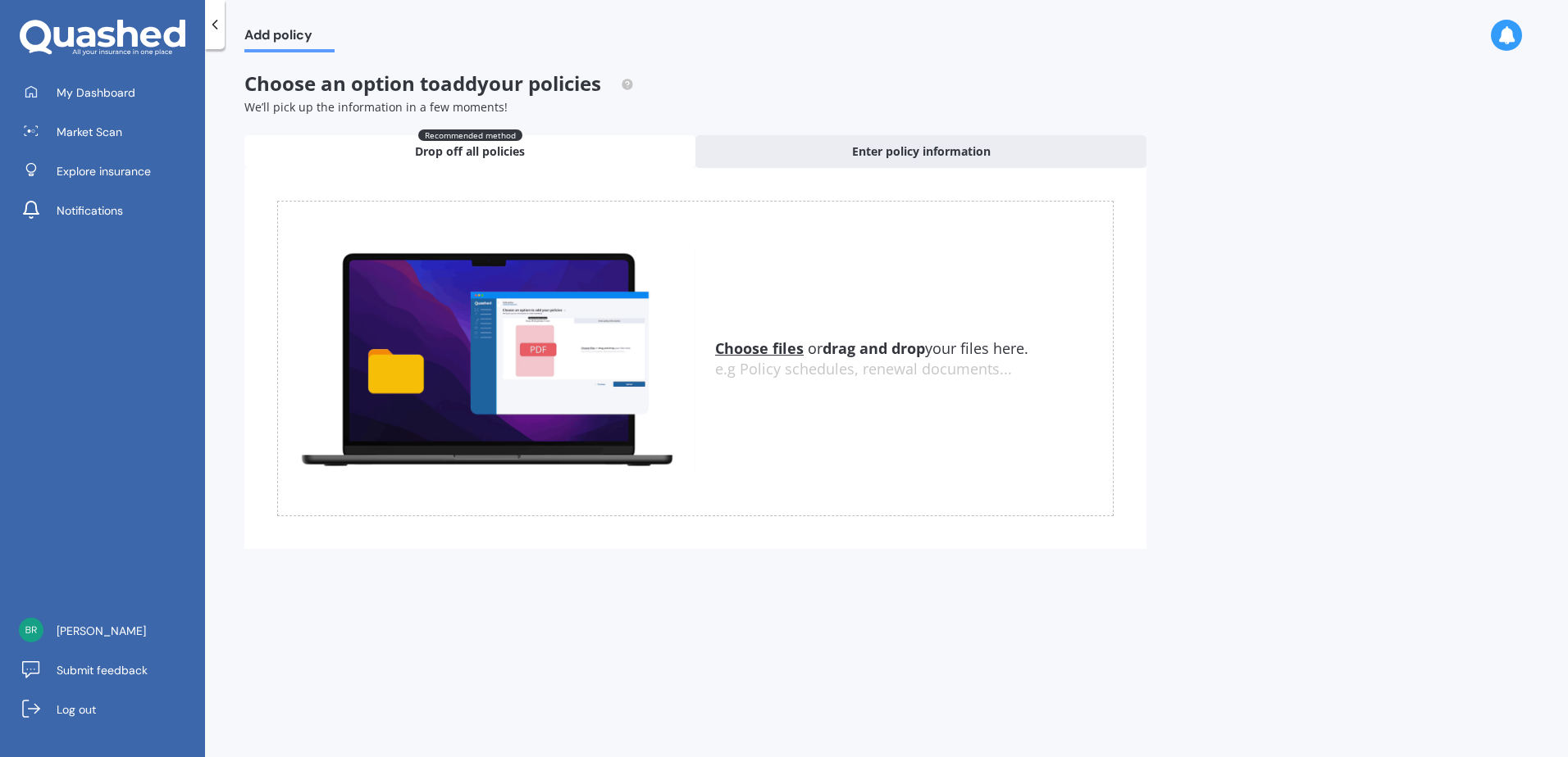
click at [773, 356] on u "Choose files" at bounding box center [759, 348] width 89 height 20
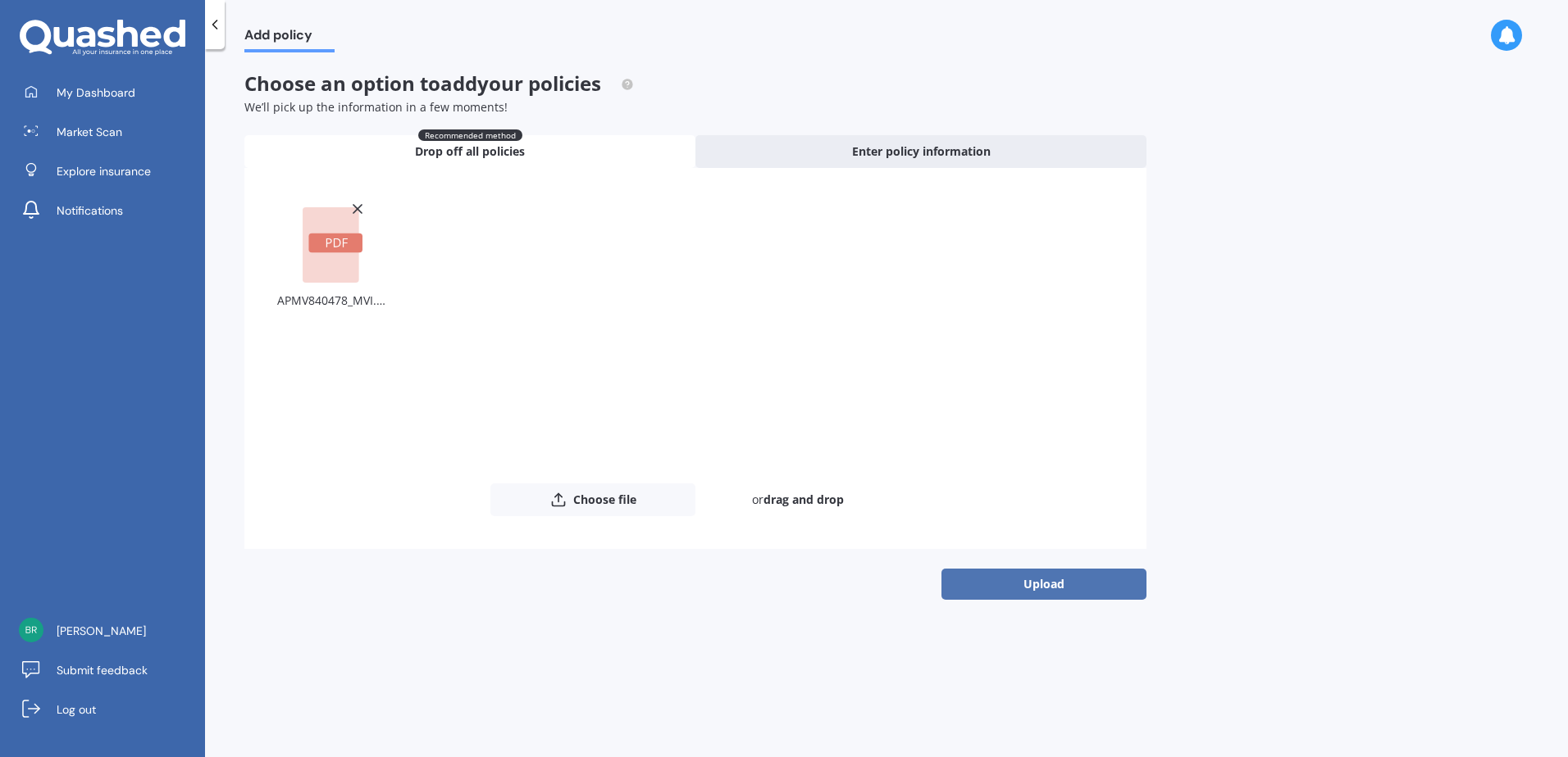
click at [1085, 576] on button "Upload" at bounding box center [1043, 584] width 205 height 31
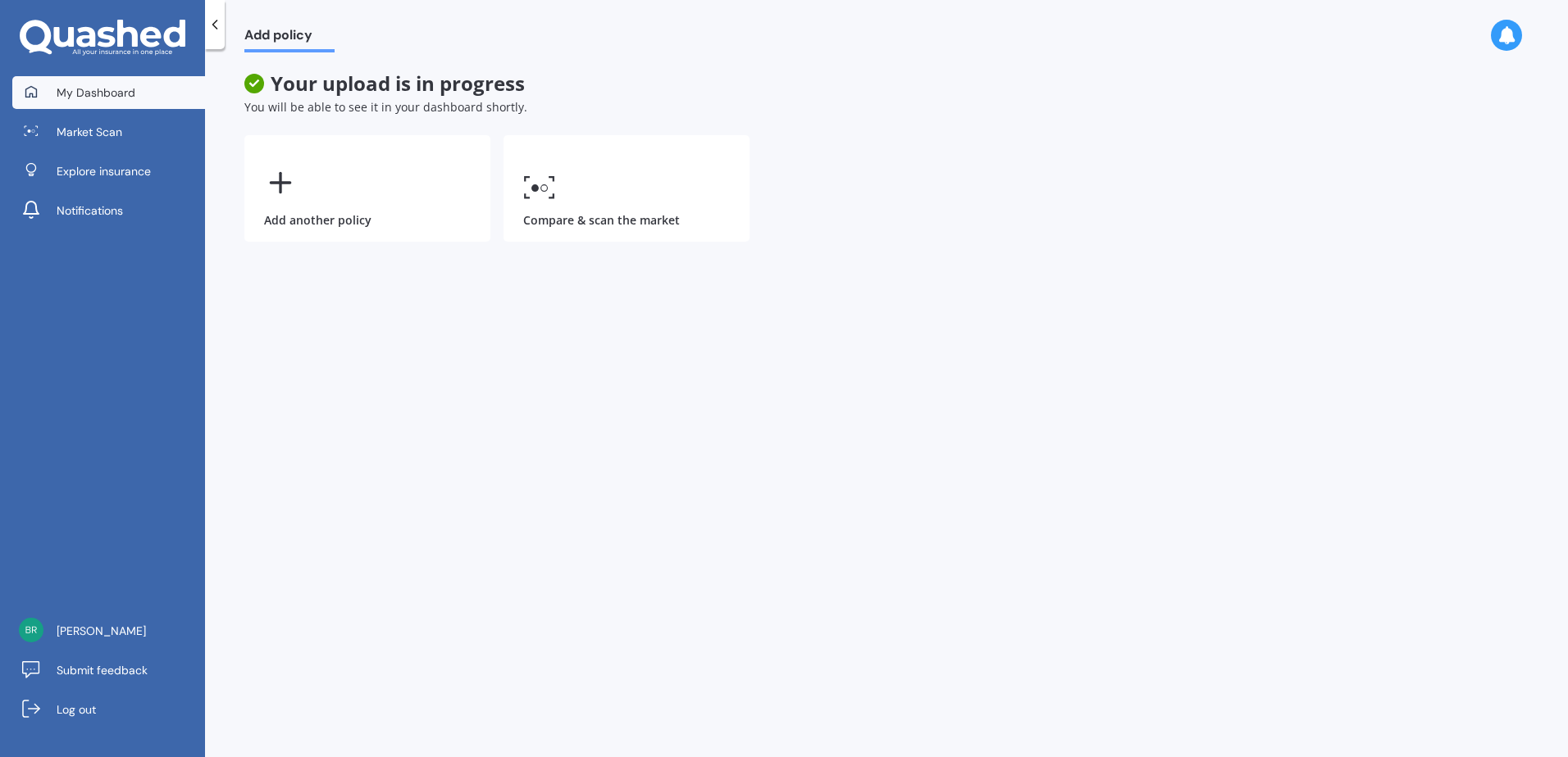
click at [130, 95] on span "My Dashboard" at bounding box center [96, 93] width 79 height 17
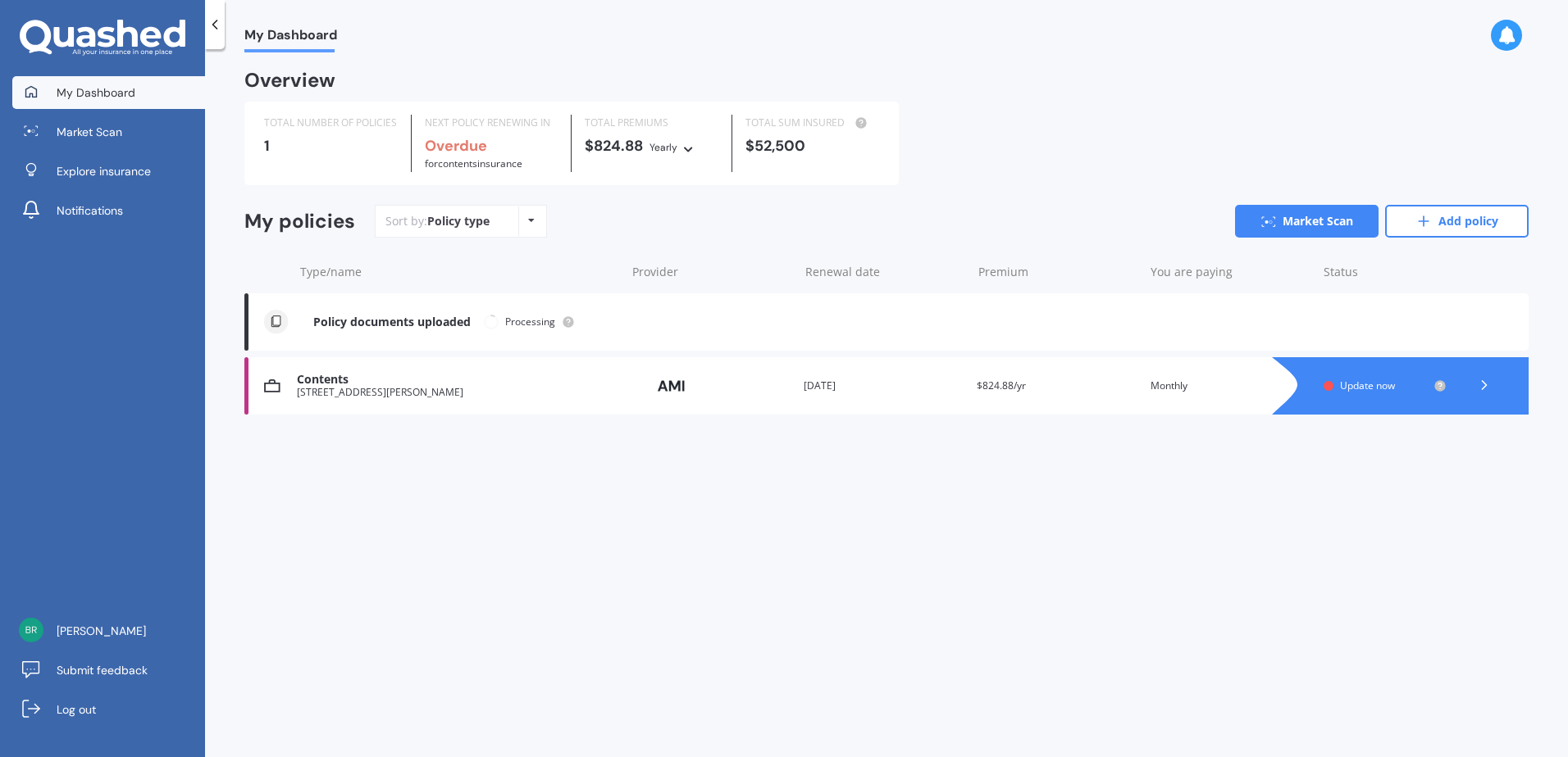
click at [1482, 384] on icon at bounding box center [1484, 385] width 17 height 17
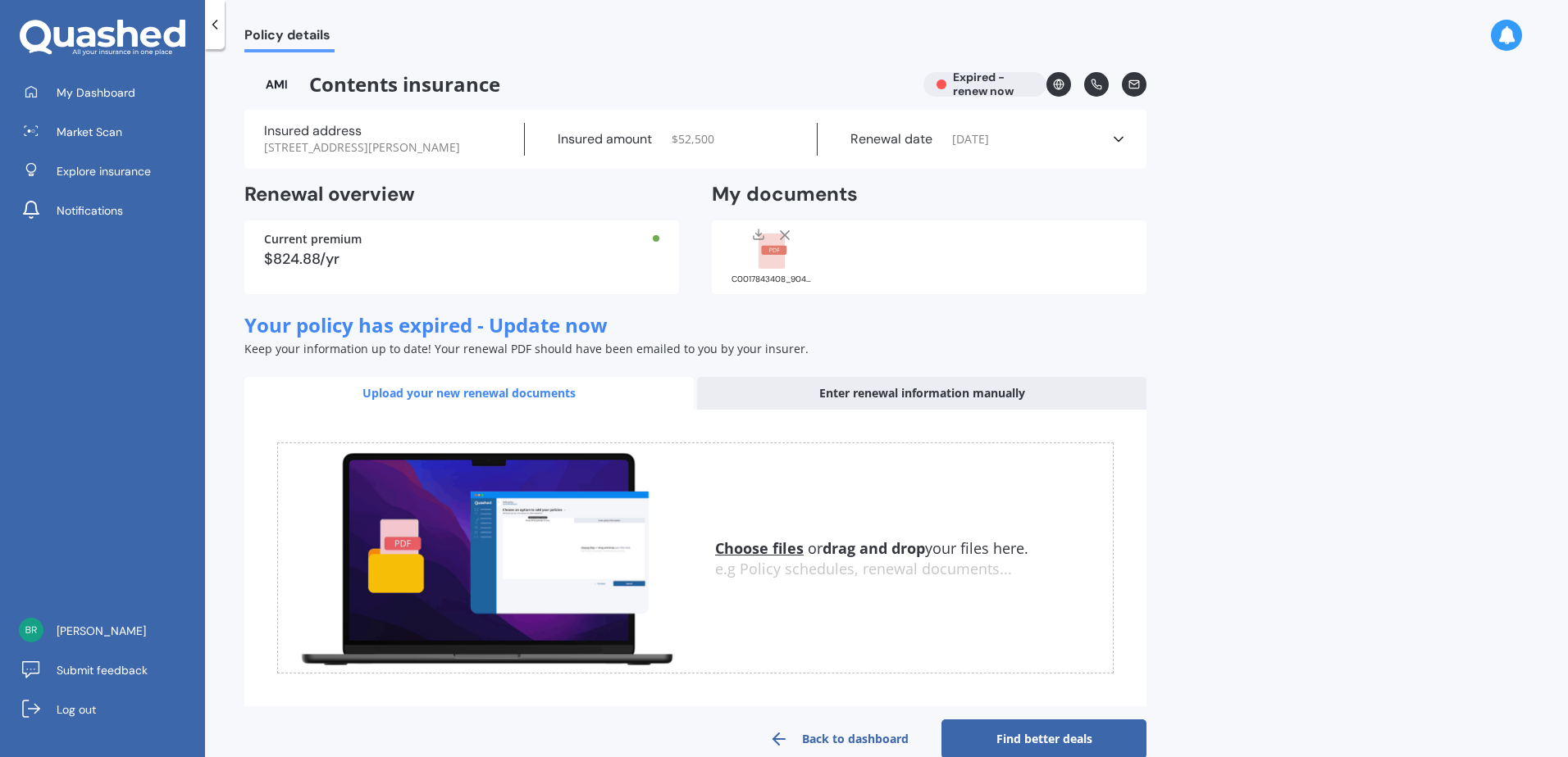
click at [784, 236] on line at bounding box center [784, 235] width 8 height 8
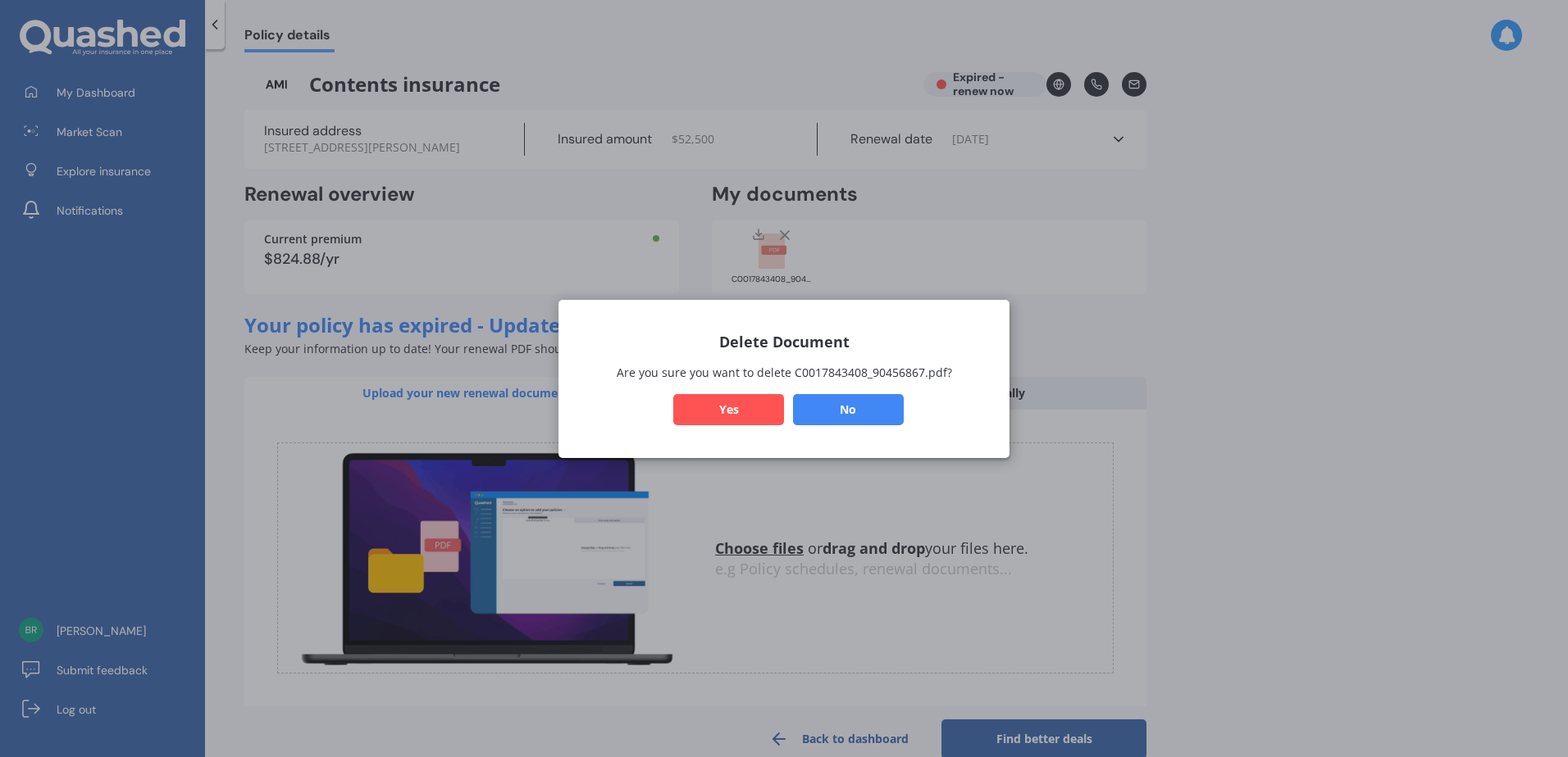
click at [726, 409] on button "Yes" at bounding box center [728, 408] width 110 height 31
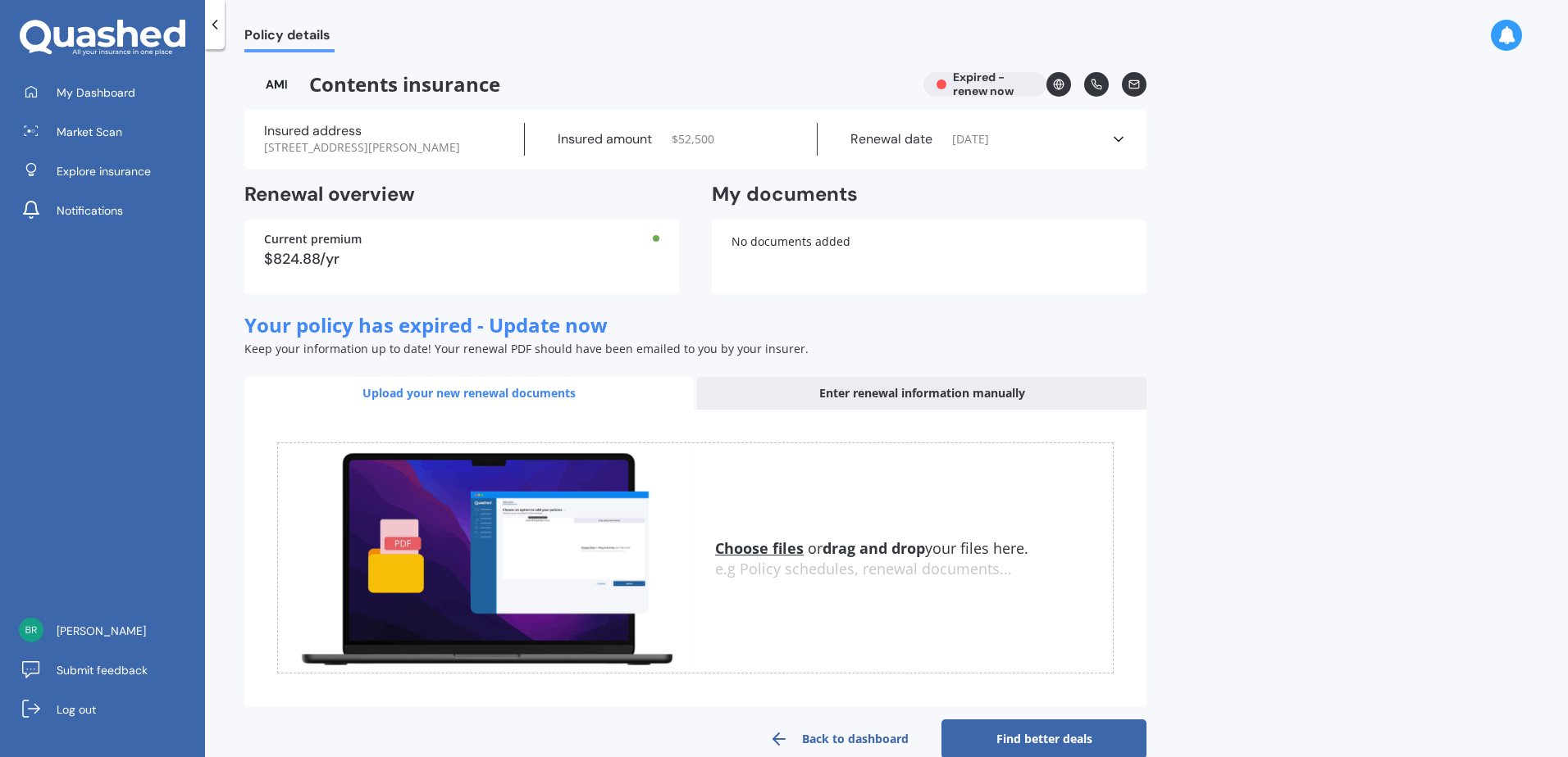
click at [1115, 137] on icon at bounding box center [1118, 139] width 17 height 17
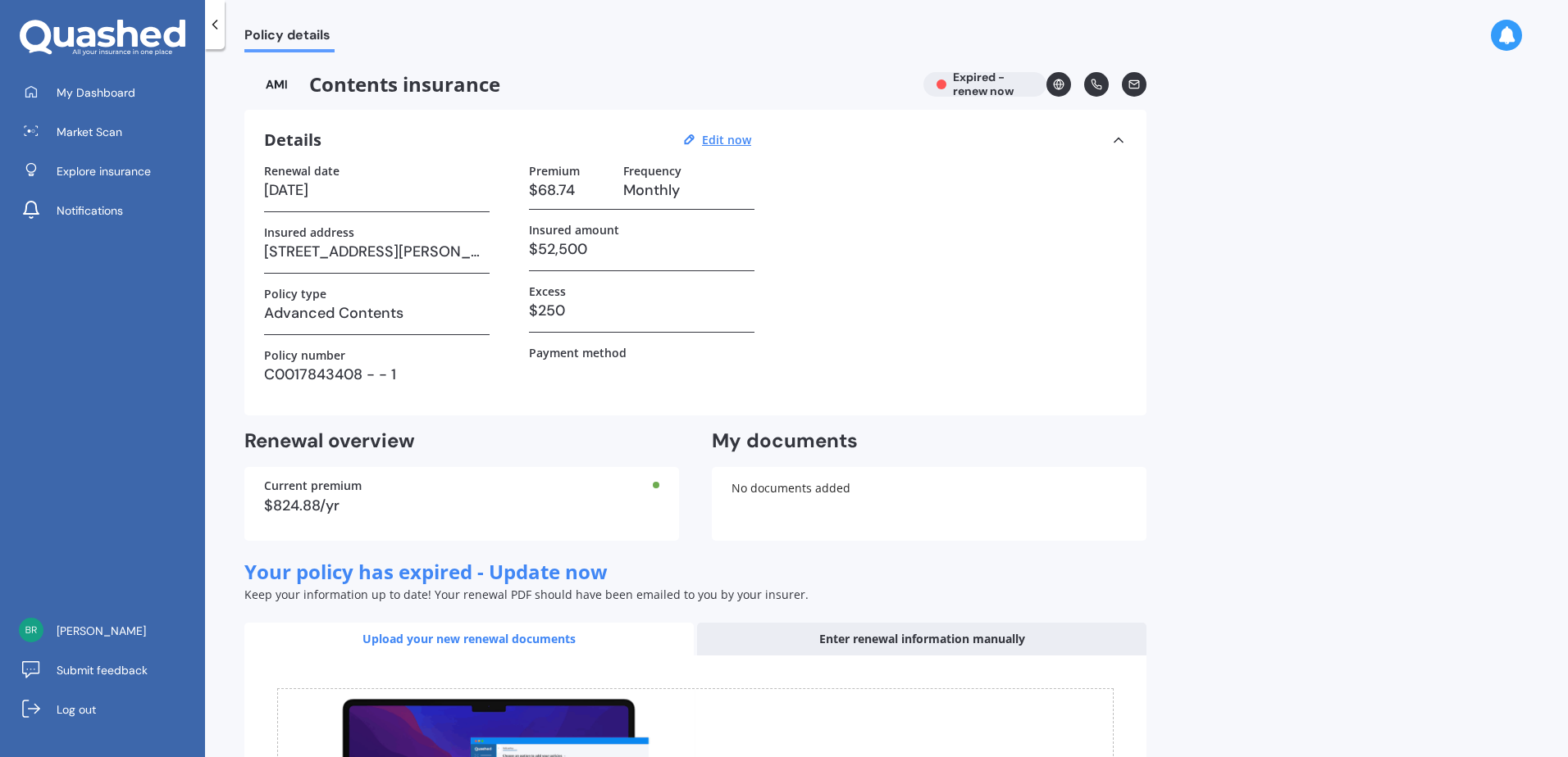
click at [1115, 137] on icon at bounding box center [1118, 140] width 17 height 17
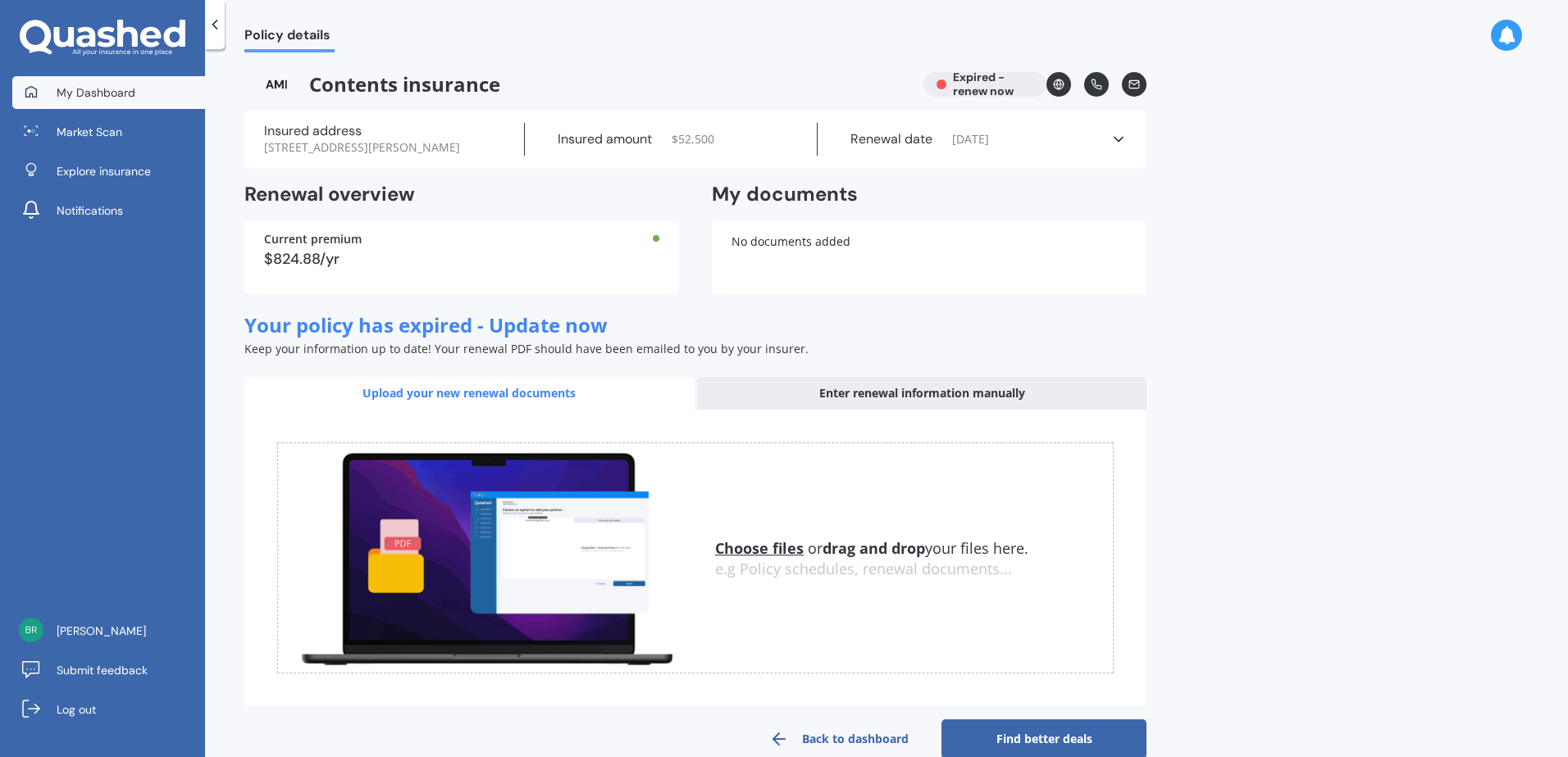
click at [136, 87] on link "My Dashboard" at bounding box center [108, 93] width 193 height 33
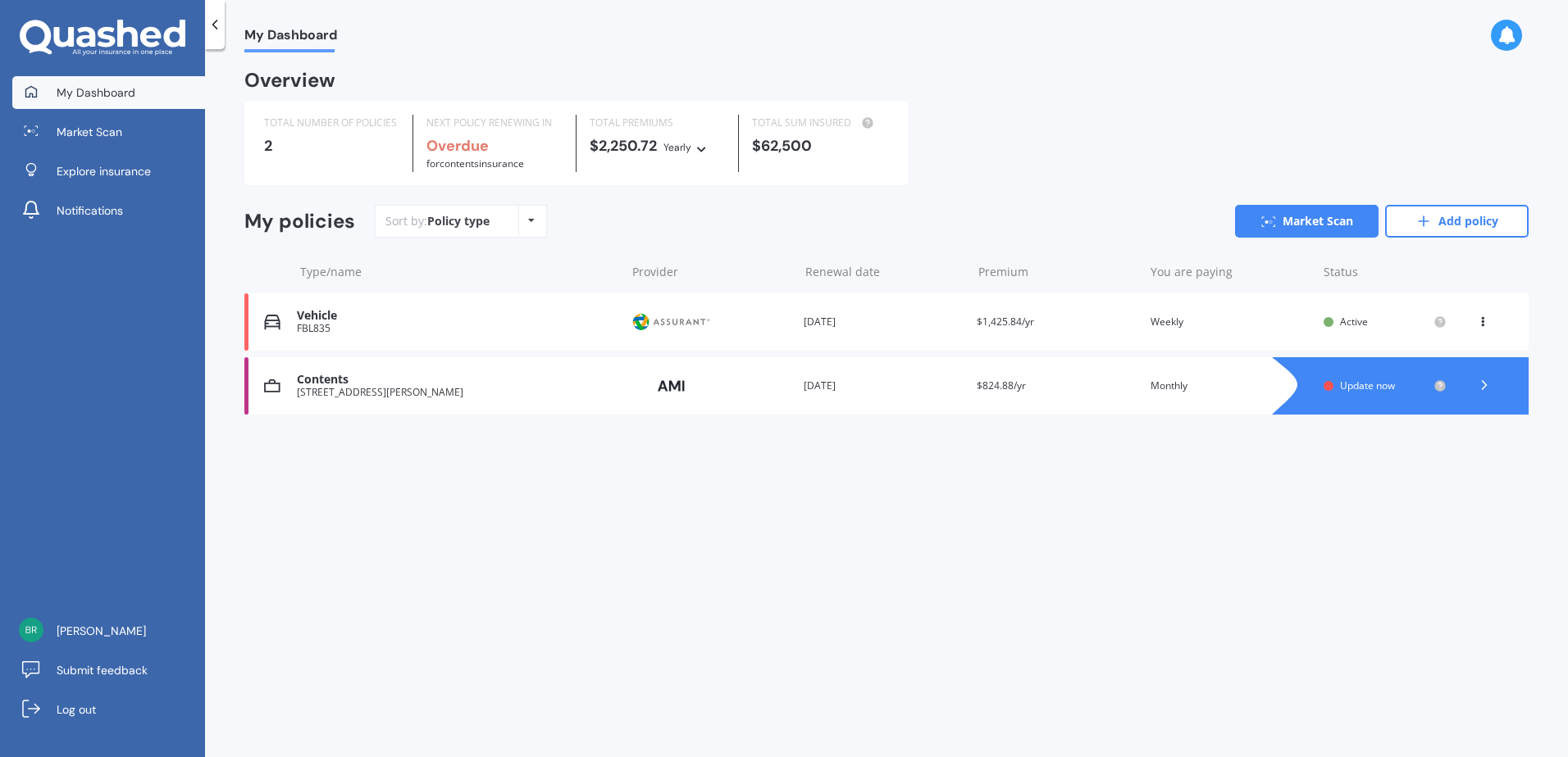
click at [732, 318] on div "Provider" at bounding box center [710, 321] width 160 height 31
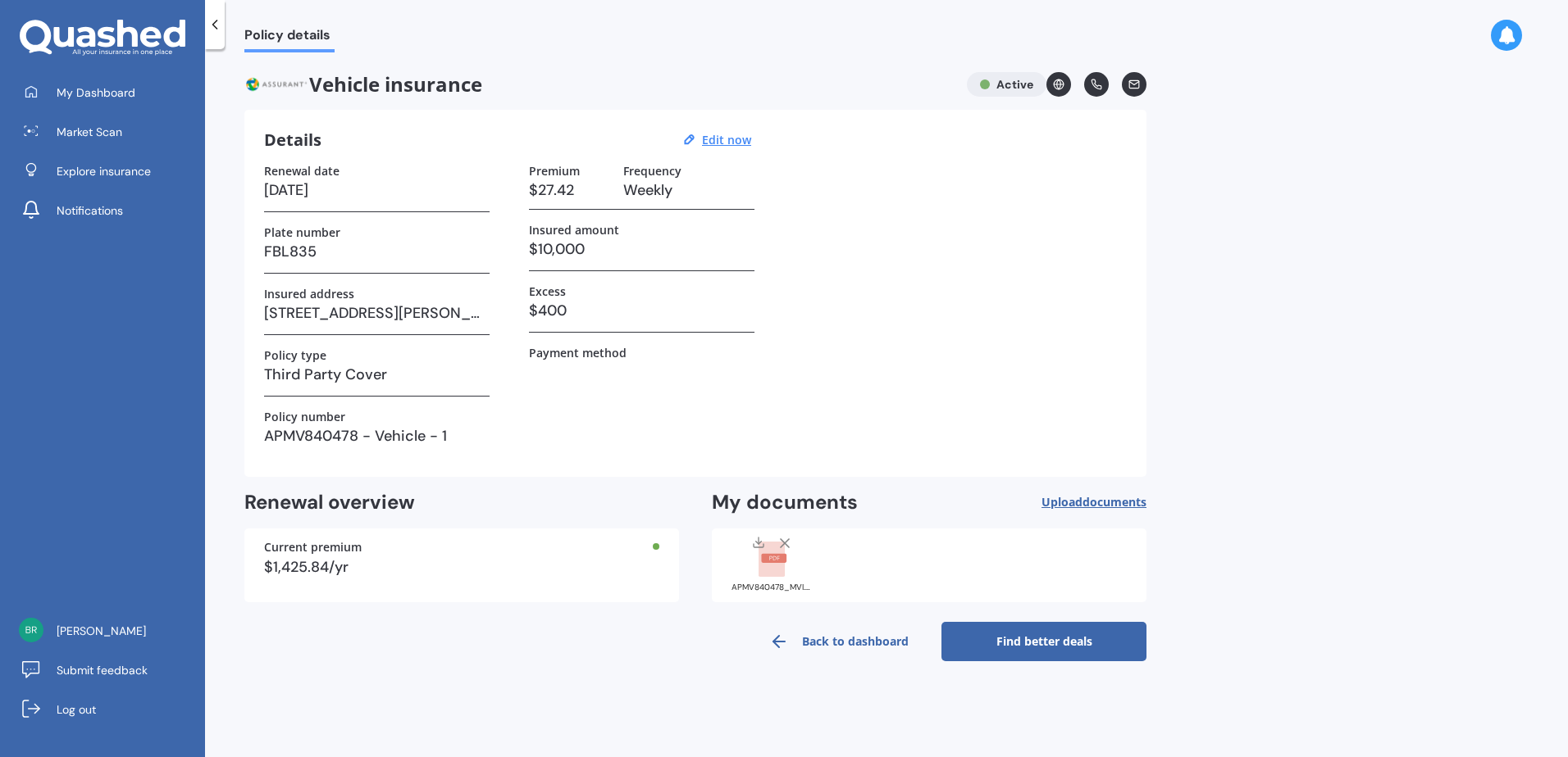
click at [1055, 629] on link "Find better deals" at bounding box center [1043, 642] width 205 height 39
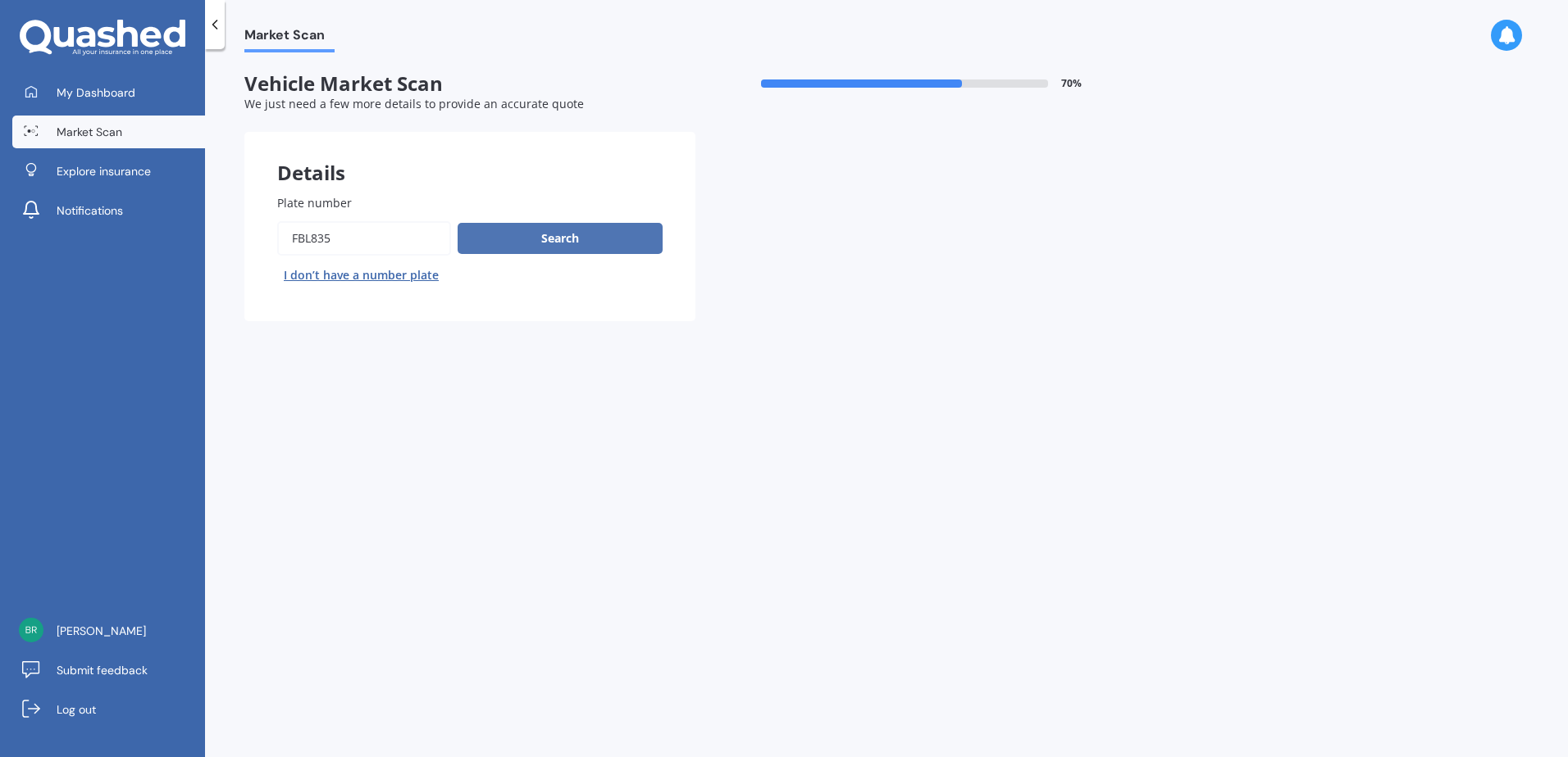
click at [619, 246] on button "Search" at bounding box center [559, 238] width 205 height 31
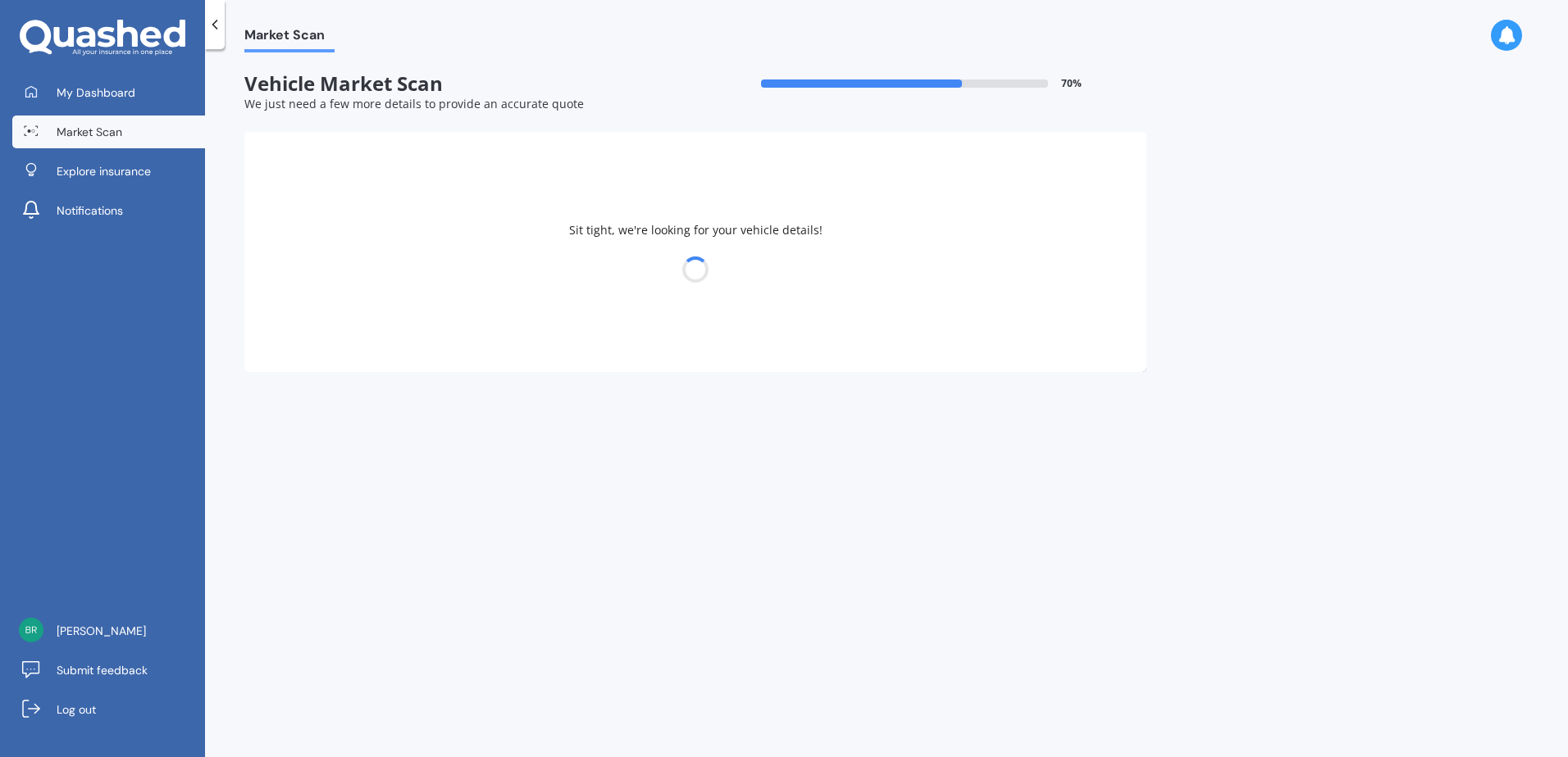
select select "FORD"
select select "MONDEO"
select select "09"
select select "11"
select select "1995"
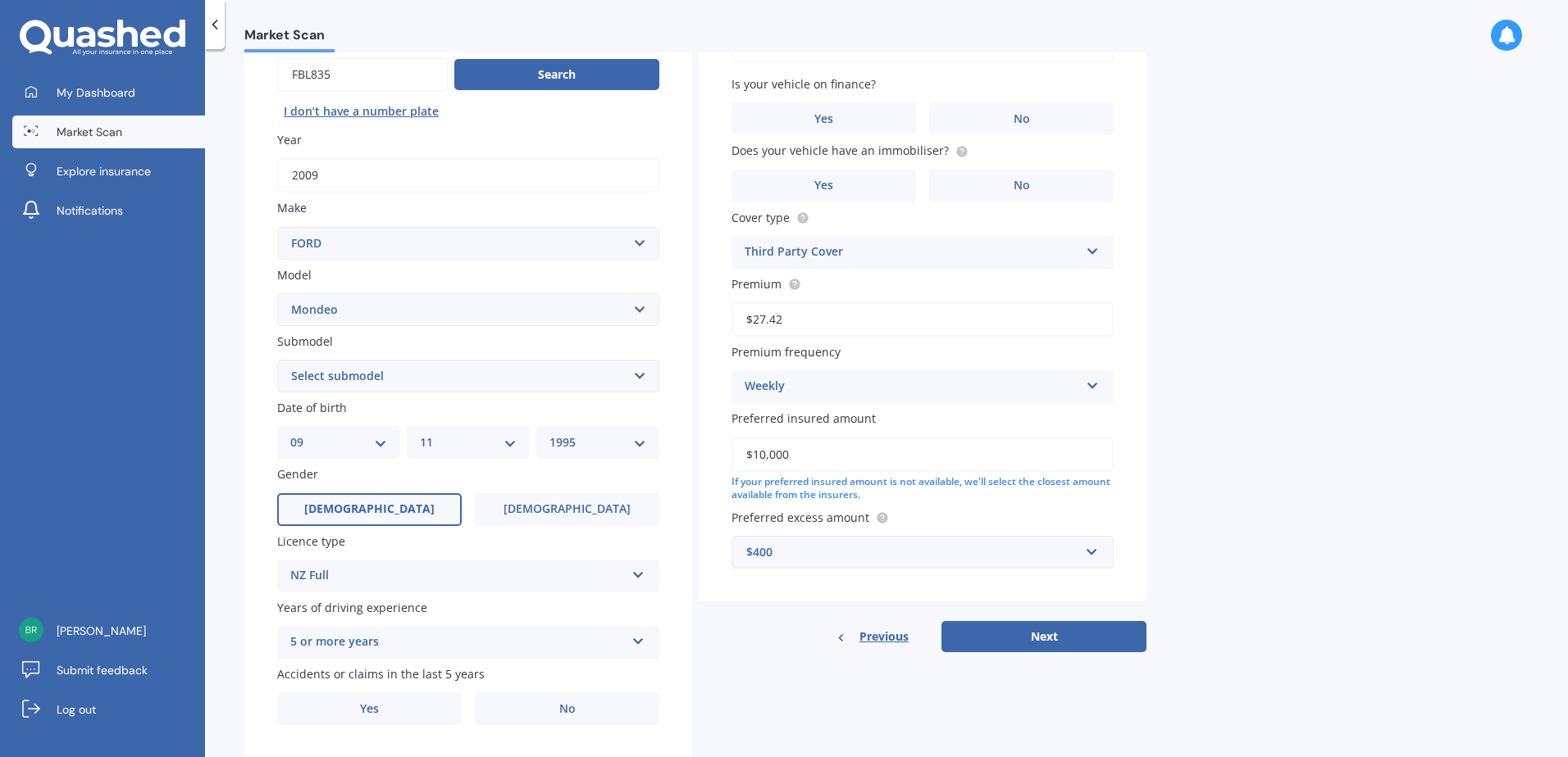
scroll to position [207, 0]
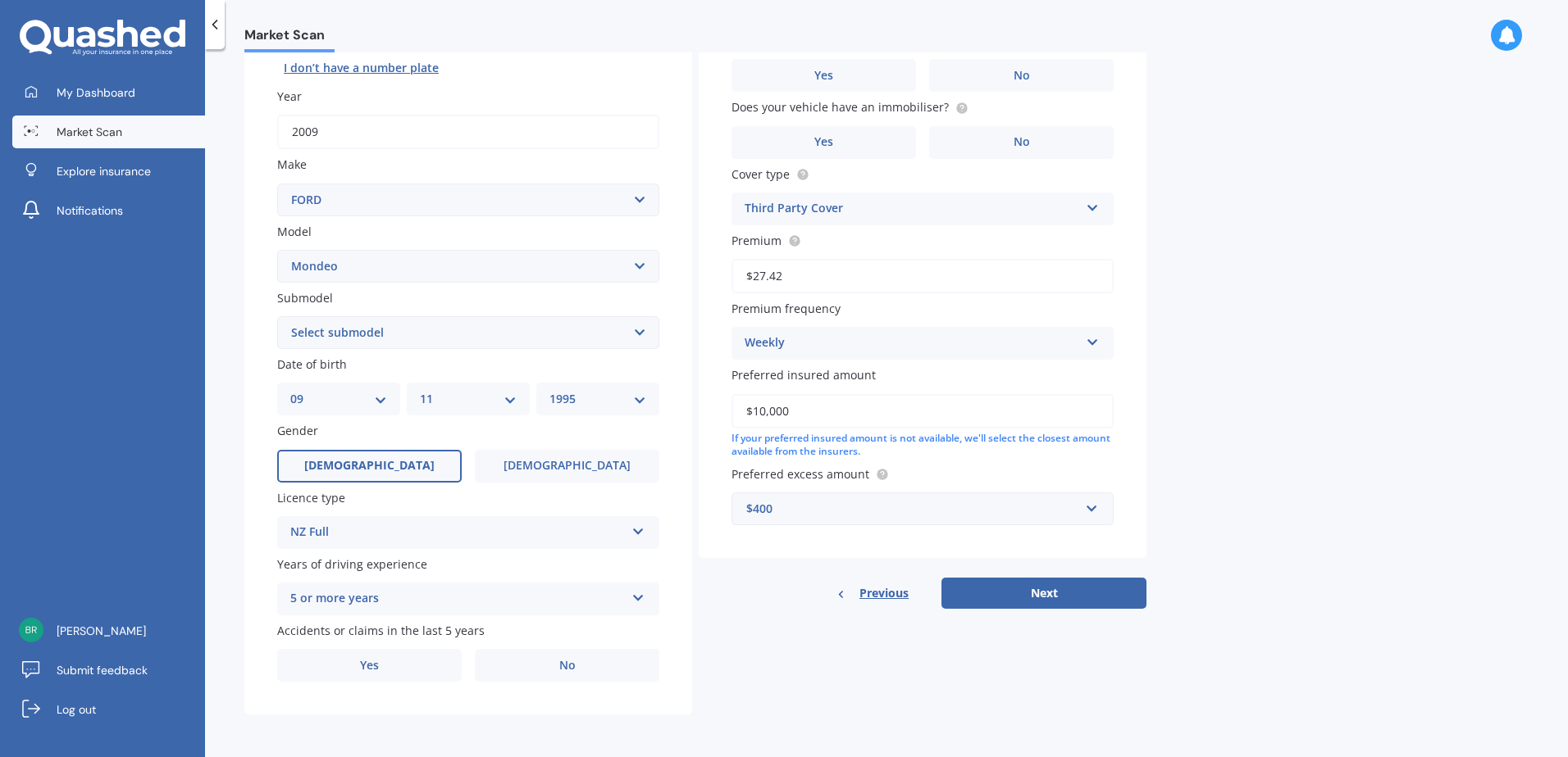
click at [545, 337] on select "Select submodel (All other) 2.0 Litre 2.3 Litre 2.3 Litre Zetec 3.0 Litre V6 Am…" at bounding box center [468, 332] width 382 height 33
click at [378, 323] on select "Select submodel (All other) 2.0 Litre 2.3 Litre 2.3 Litre Zetec 3.0 Litre V6 Am…" at bounding box center [468, 332] width 382 height 33
click at [676, 443] on div "Plate number Search I don’t have a number plate Year 2009 Make Select make AC A…" at bounding box center [468, 335] width 448 height 762
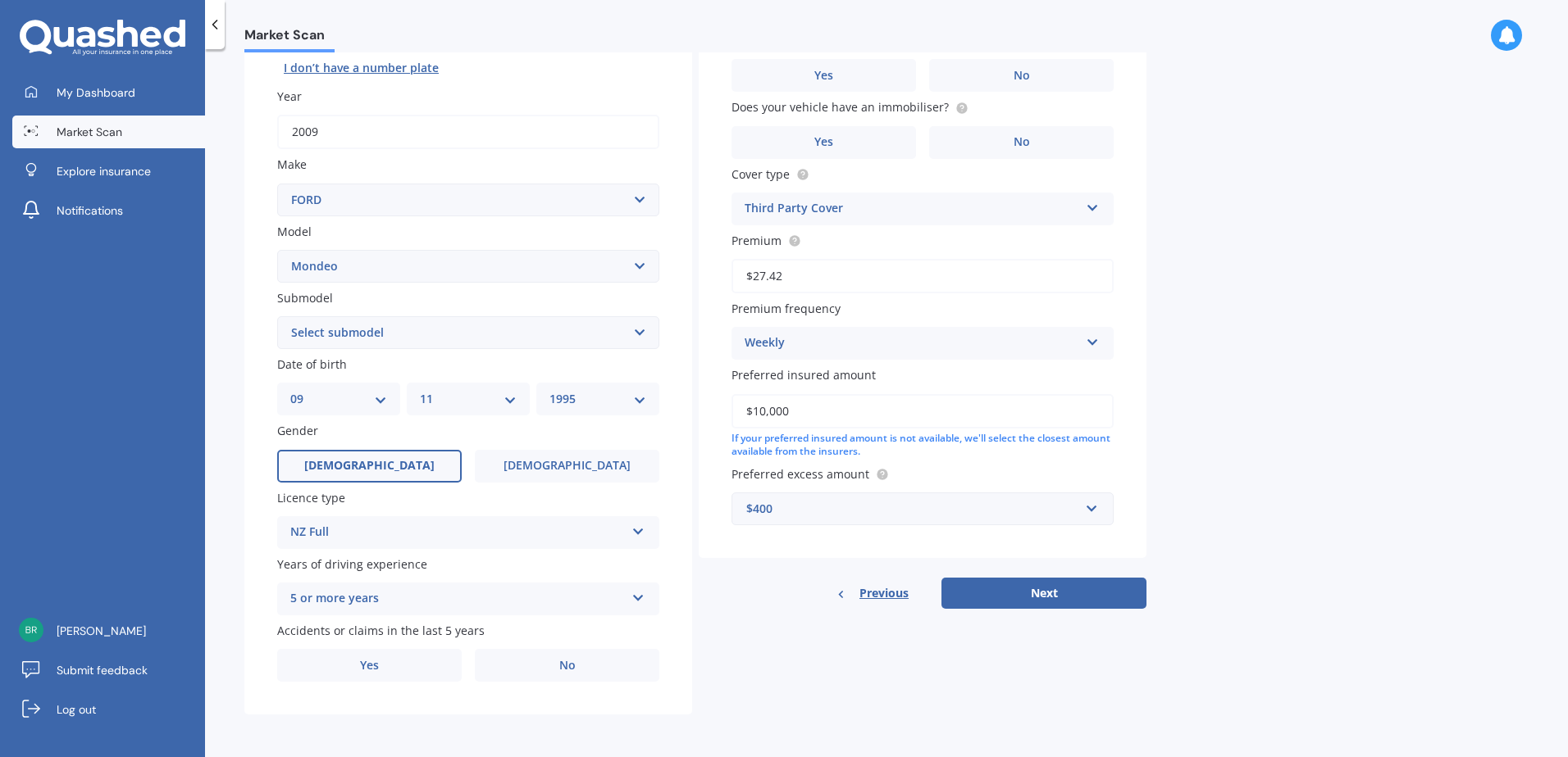
click at [423, 339] on select "Select submodel (All other) 2.0 Litre 2.3 Litre 2.3 Litre Zetec 3.0 Litre V6 Am…" at bounding box center [468, 332] width 382 height 33
select select "2.3 LITRE"
click at [277, 316] on select "Select submodel (All other) 2.0 Litre 2.3 Litre 2.3 Litre Zetec 3.0 Litre V6 Am…" at bounding box center [468, 332] width 382 height 33
click at [581, 669] on label "No" at bounding box center [567, 664] width 184 height 33
click at [0, 0] on input "No" at bounding box center [0, 0] width 0 height 0
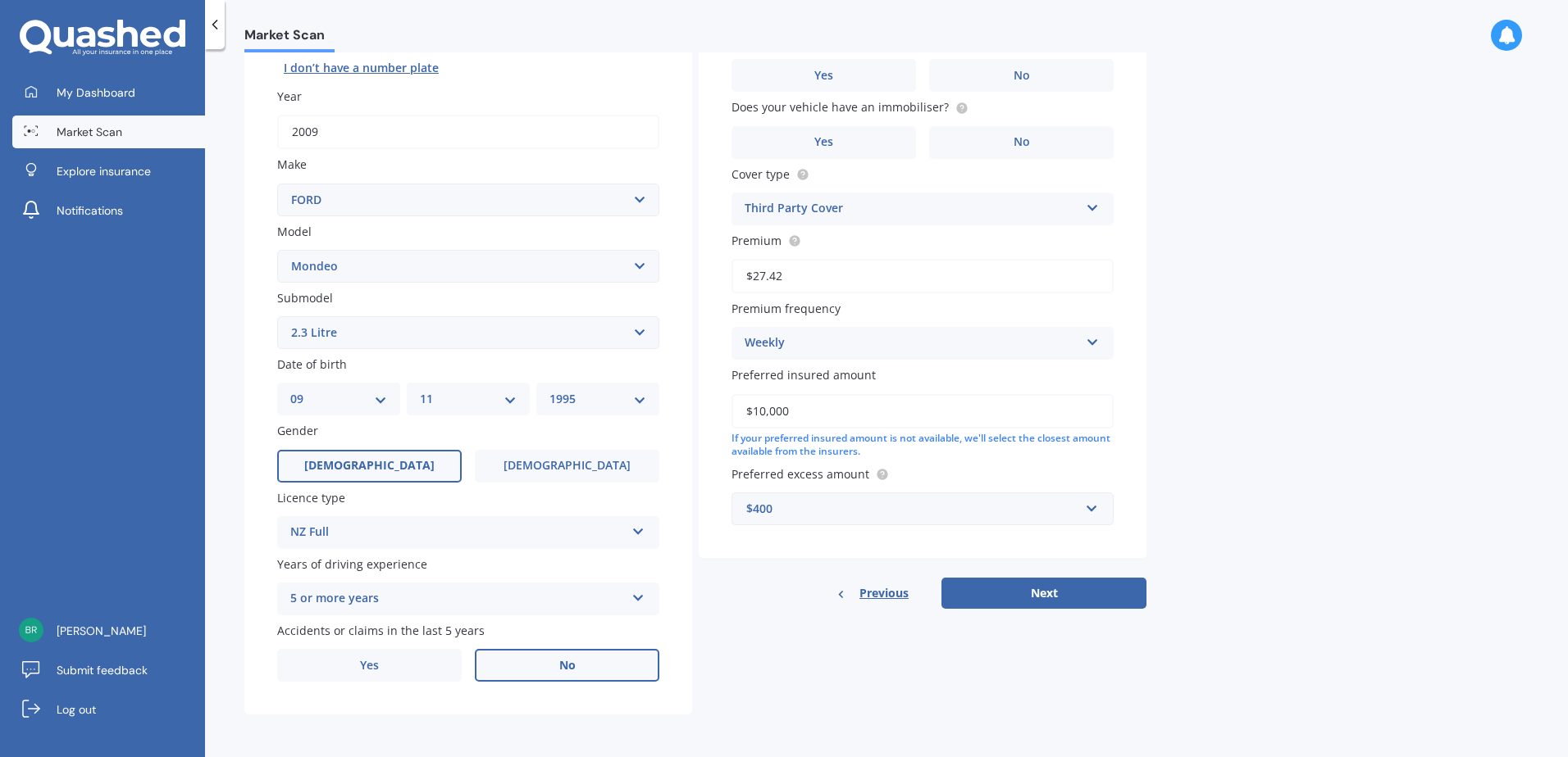
click at [814, 509] on div "$400" at bounding box center [913, 508] width 333 height 18
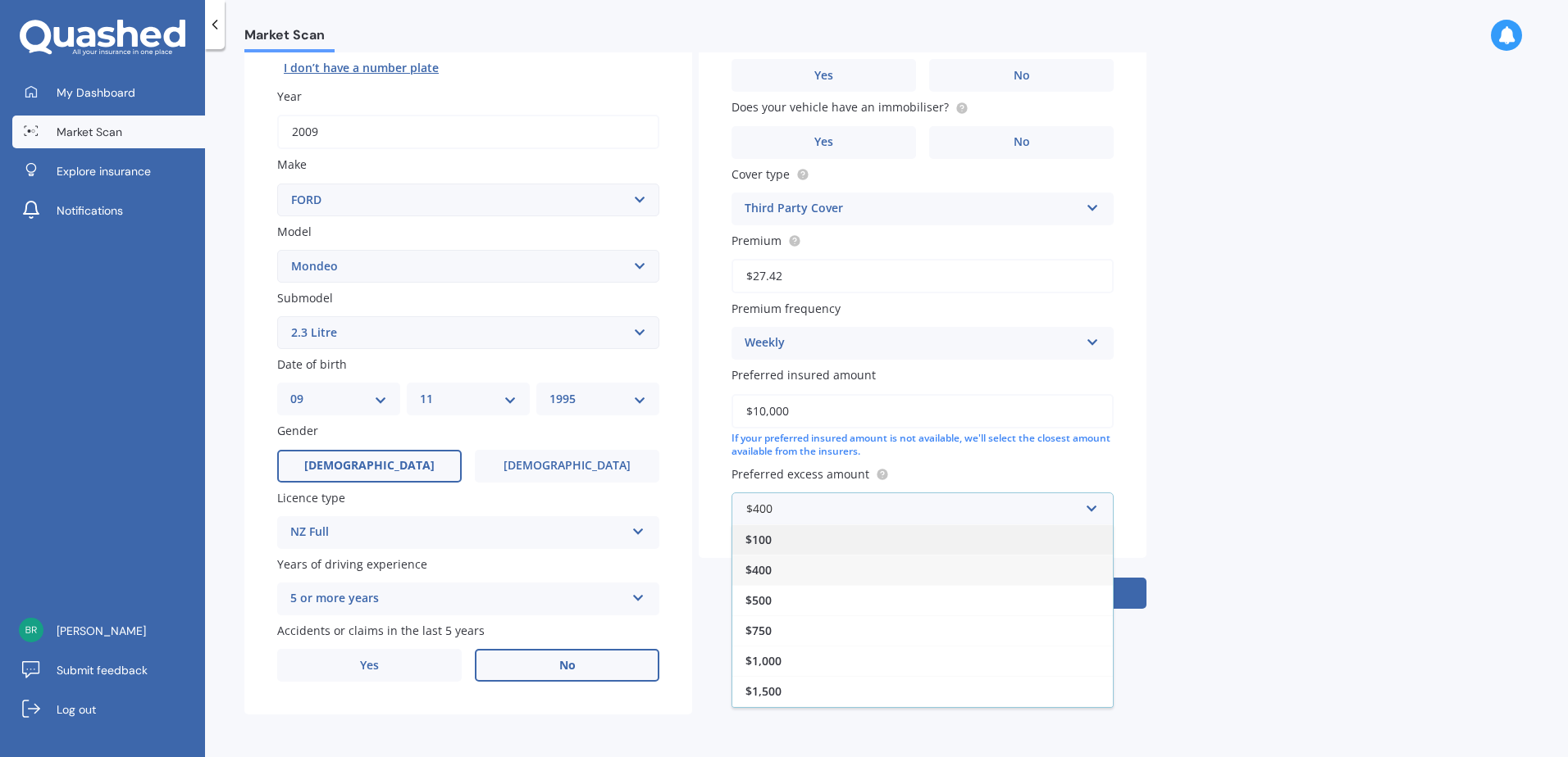
click at [842, 549] on div "$100" at bounding box center [922, 539] width 381 height 30
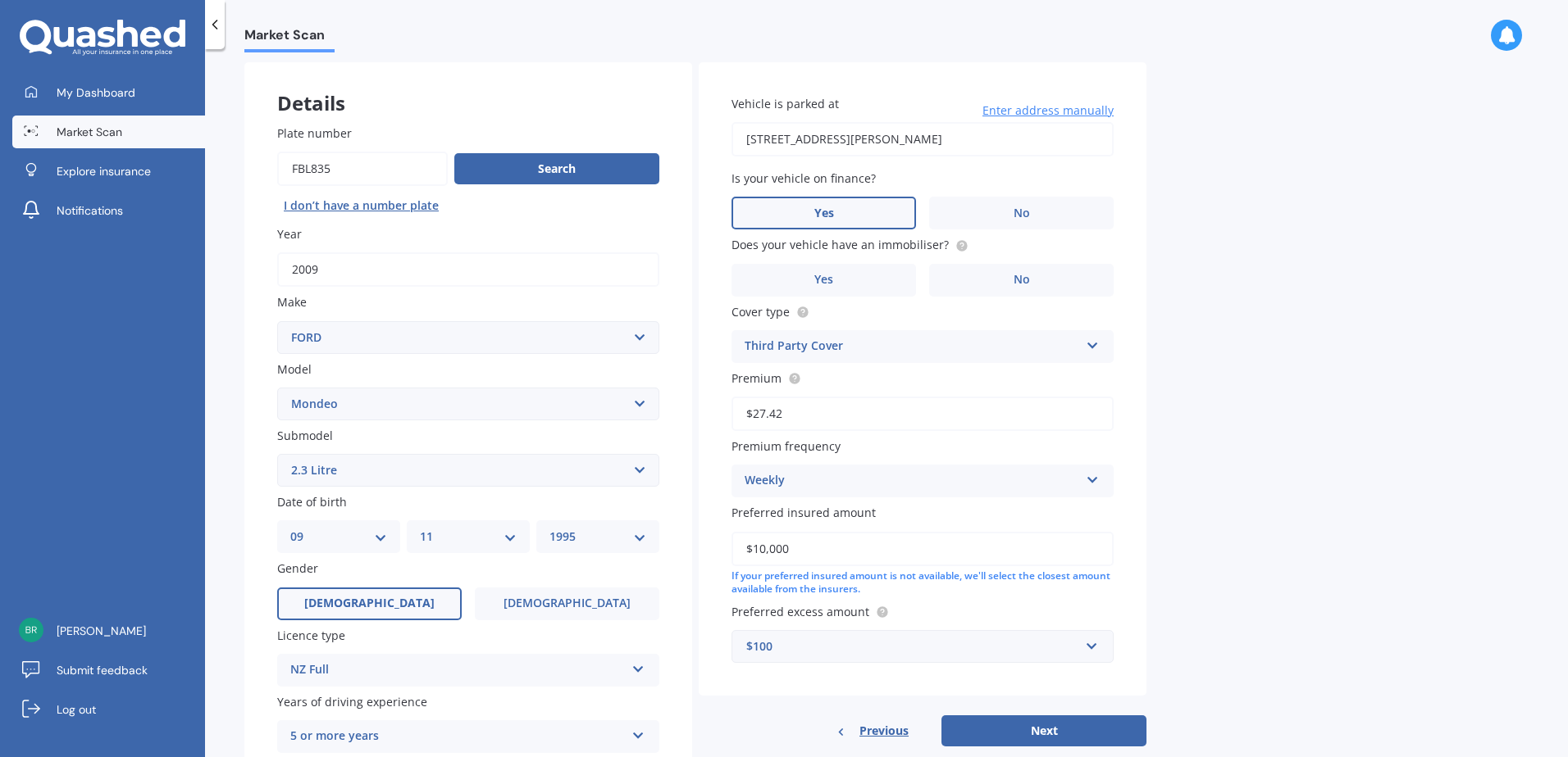
scroll to position [0, 0]
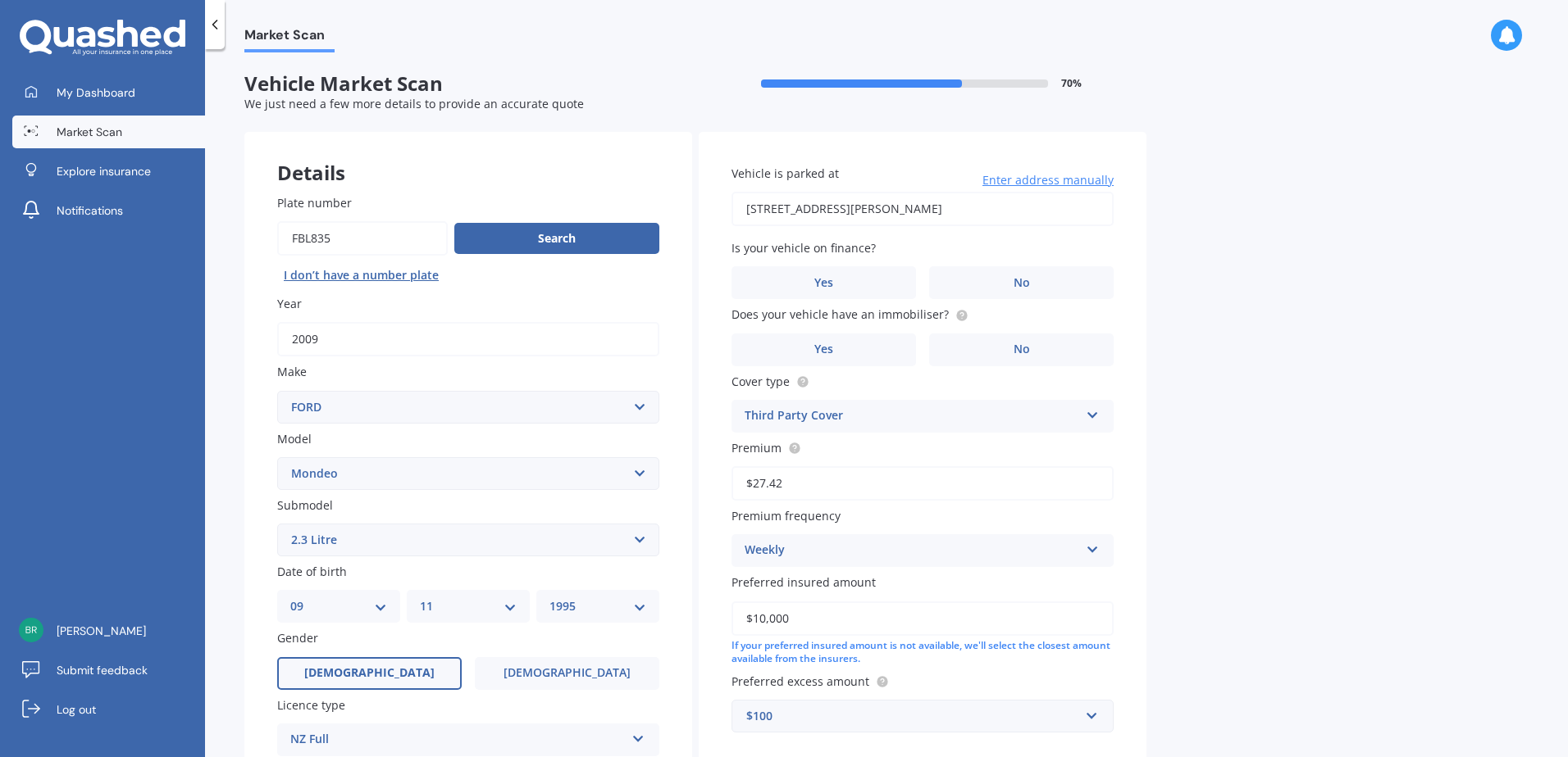
click at [1005, 209] on input "20 Winter Street Fairfield Hamilton 3214" at bounding box center [922, 208] width 382 height 35
click at [767, 207] on input "1/21 Roband Crescent, Brown Owl, Upper Hutt 5018" at bounding box center [922, 208] width 382 height 35
click at [768, 209] on input "1/21 Roband Crescent, Brown Owl, Upper Hutt 5018, New Zealand" at bounding box center [922, 208] width 382 height 35
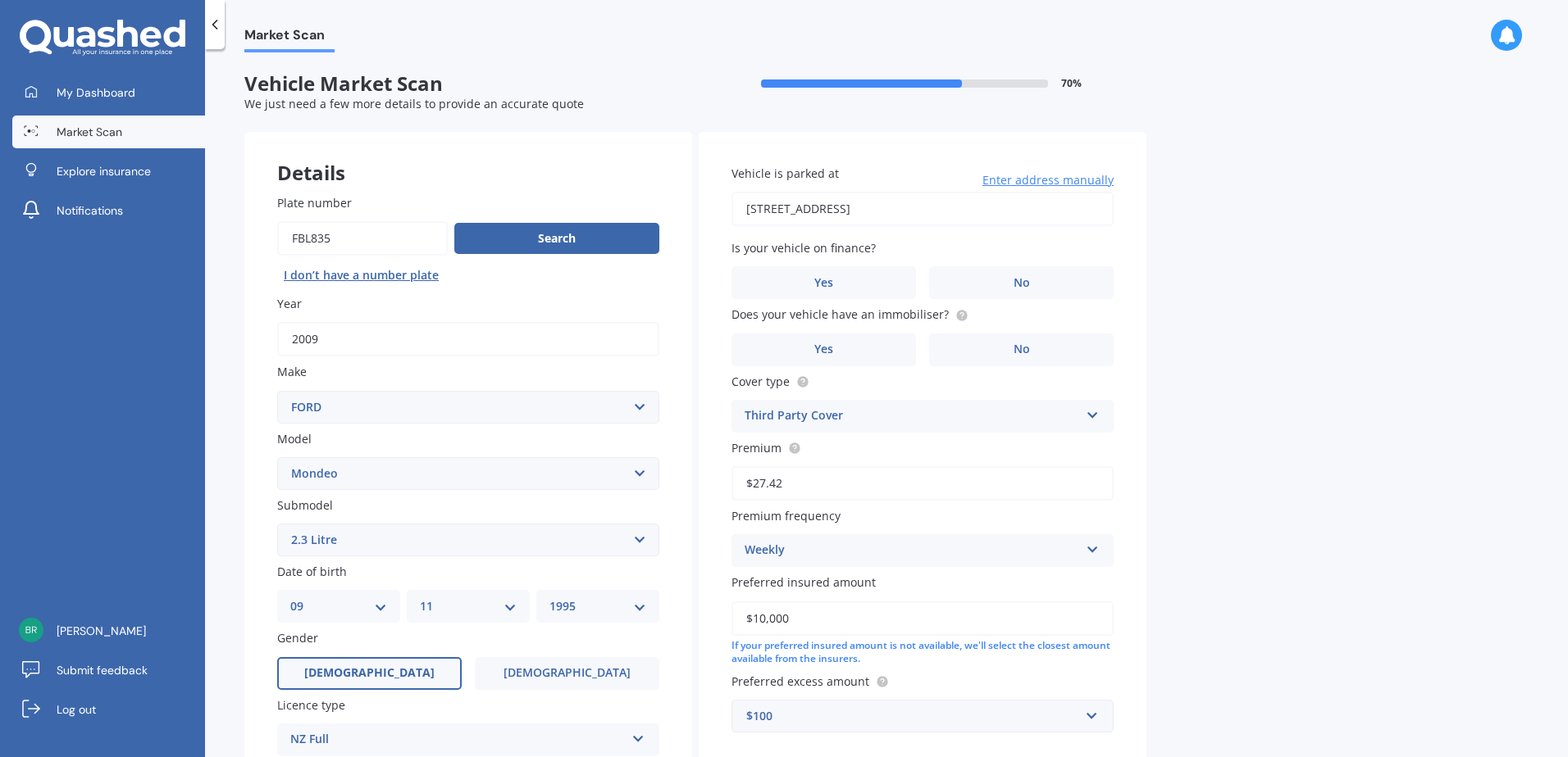
click at [770, 207] on input "1/21 Roband Crescent, Brown Owl, Upper Hutt 5018" at bounding box center [922, 208] width 382 height 35
type input "1/21a Roband Crescent, Brown Owl, Upper Hutt 5018"
click at [1030, 184] on span "Enter address manually" at bounding box center [1048, 180] width 131 height 17
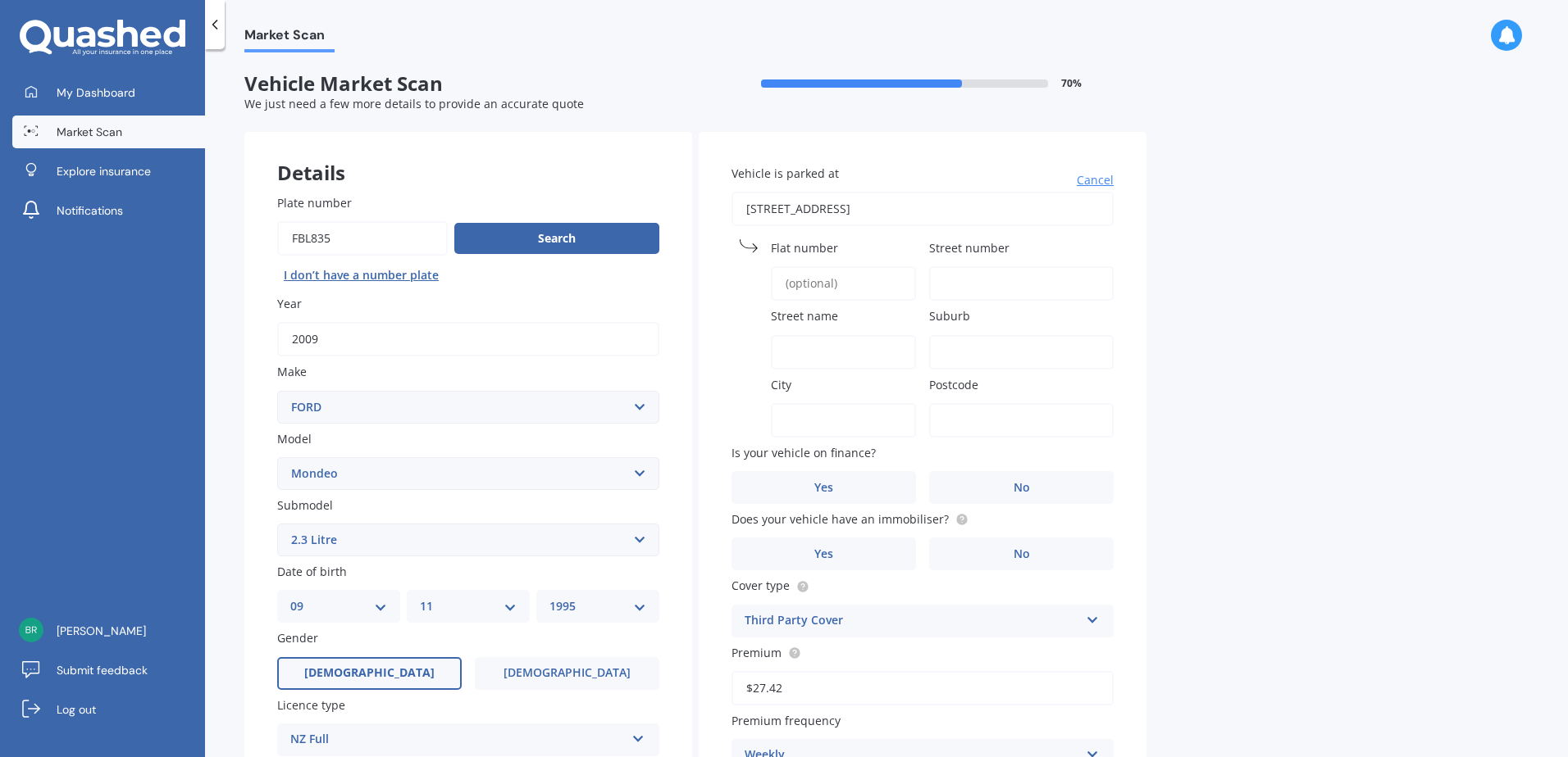
click at [854, 286] on input "Flat number" at bounding box center [842, 283] width 145 height 35
click at [833, 209] on input "1/21a Roband Crescent, Brown Owl, Upper Hutt 5018" at bounding box center [922, 208] width 382 height 35
click at [1224, 260] on div "Market Scan Vehicle Market Scan 70 % We just need a few more details to provide…" at bounding box center [885, 407] width 1362 height 708
click at [806, 294] on input "Flat number" at bounding box center [842, 283] width 145 height 35
type input "1"
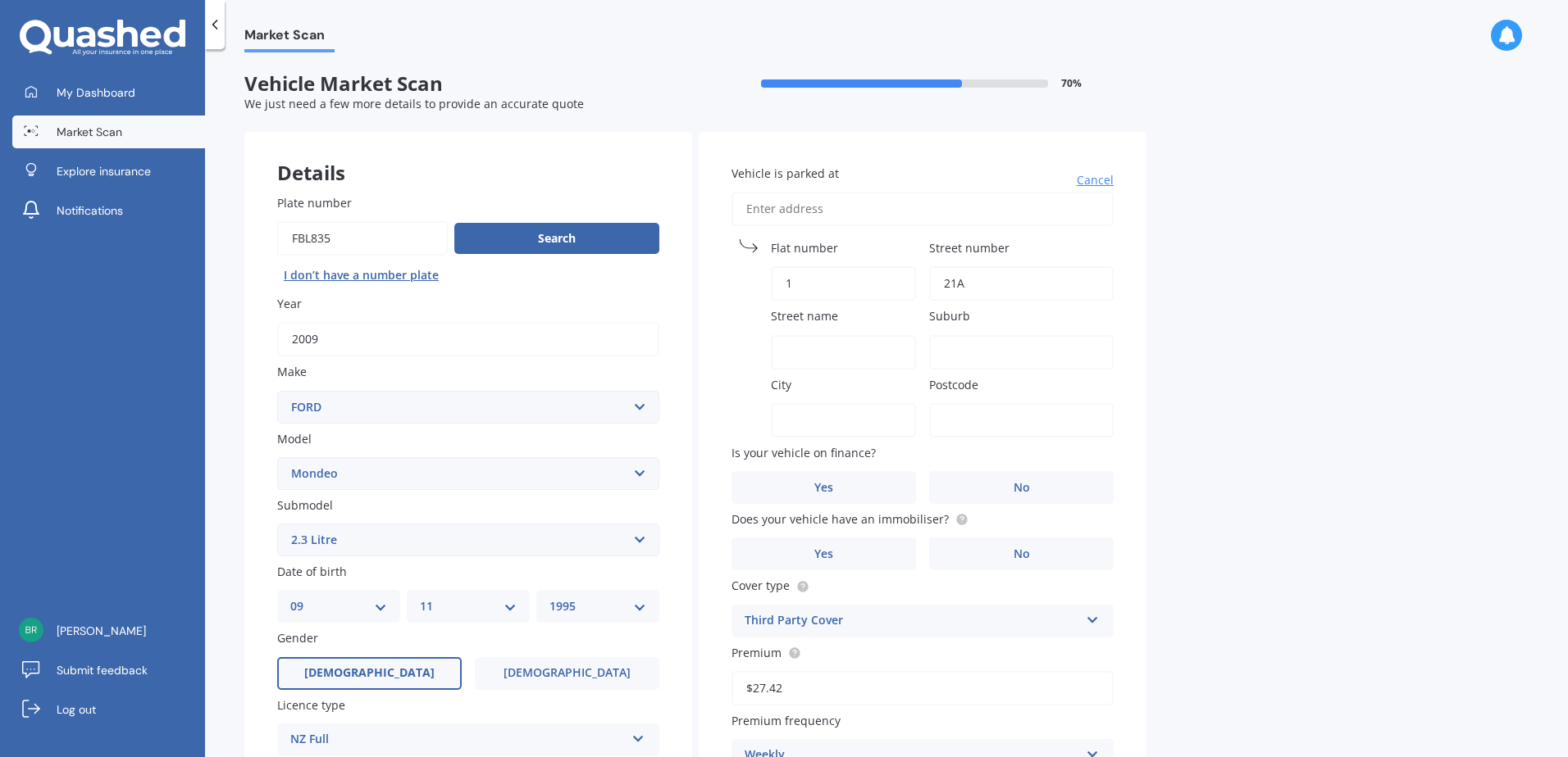
type input "21A"
type input "Roband Crescent"
type input "N"
type input "Brown Owl"
type input "Upper Hutt"
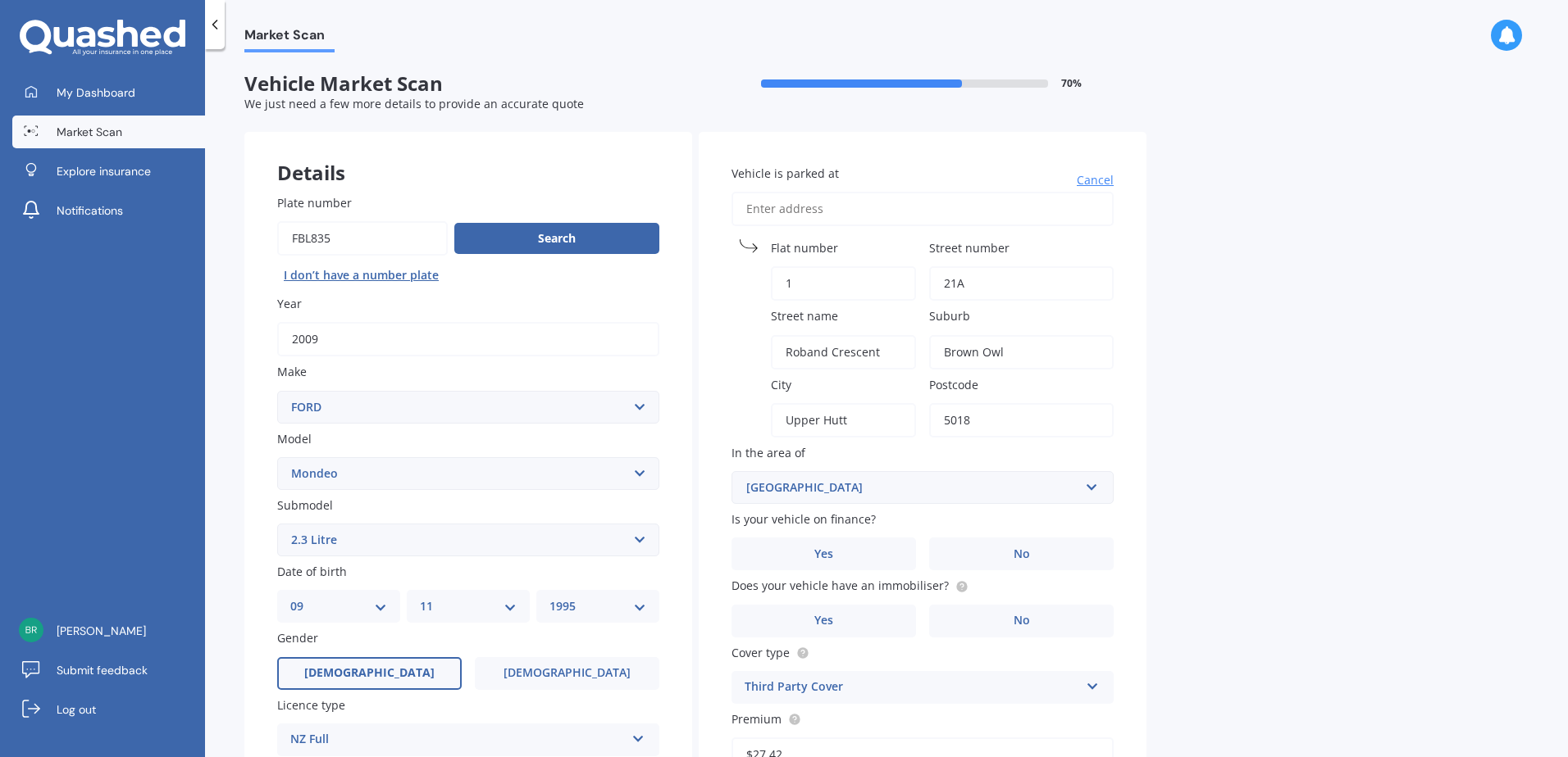
type input "5018"
click at [823, 469] on div "In the area of Wellington Auckland City Auckland West Country / Rodney / Gulf I…" at bounding box center [922, 474] width 382 height 60
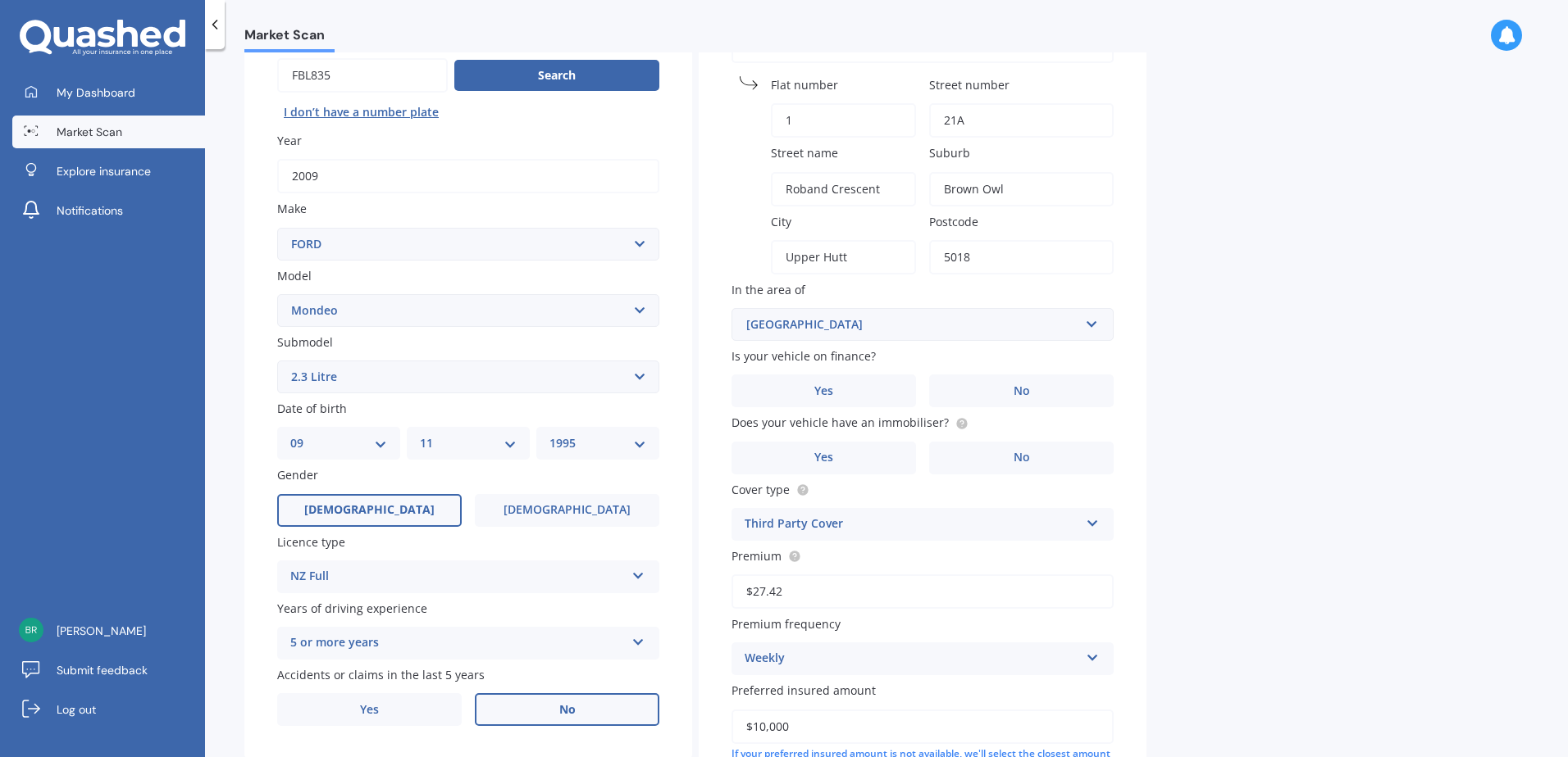
scroll to position [164, 0]
click at [842, 398] on label "Yes" at bounding box center [823, 390] width 184 height 33
click at [0, 0] on input "Yes" at bounding box center [0, 0] width 0 height 0
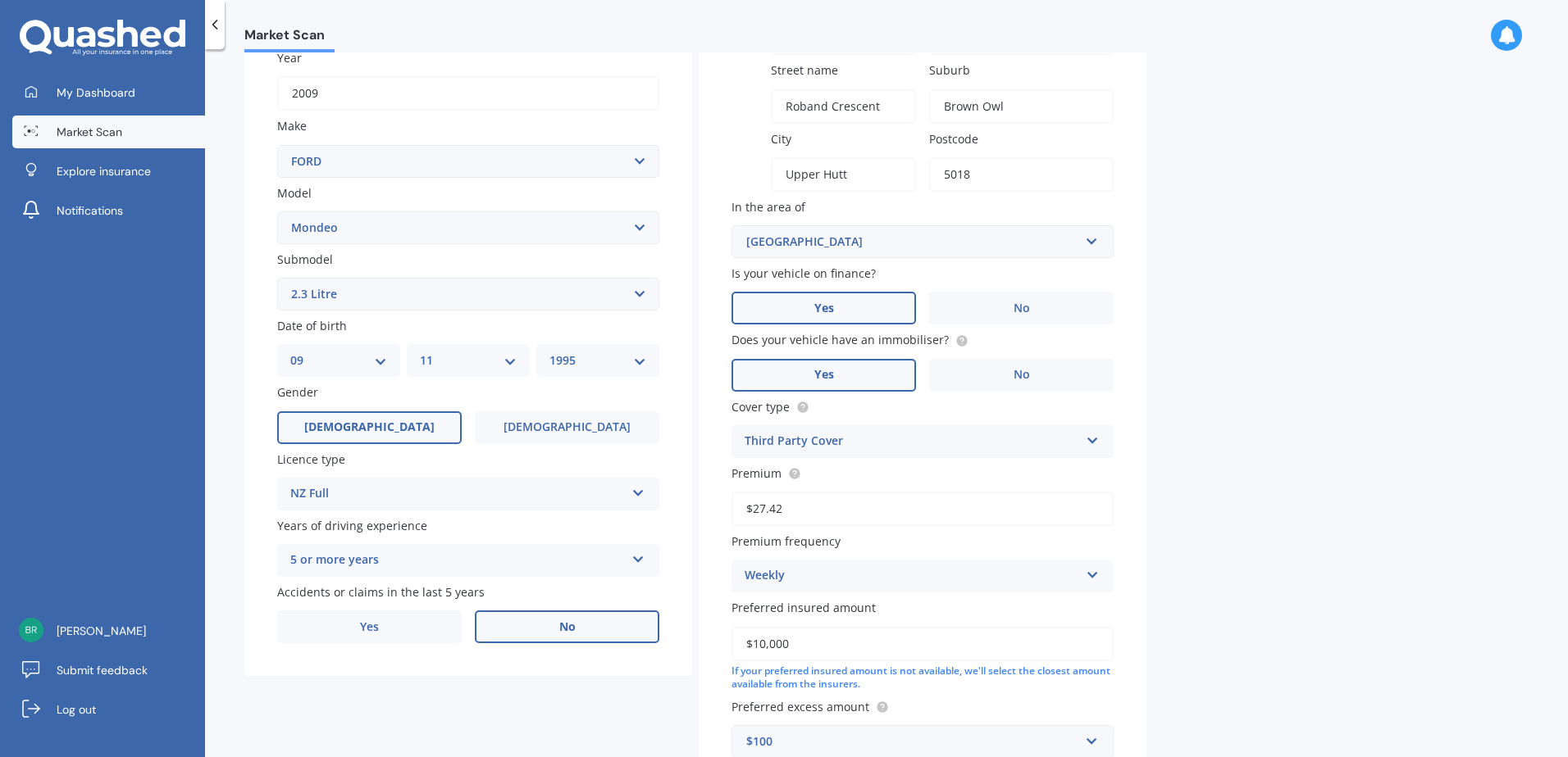
click at [869, 369] on label "Yes" at bounding box center [823, 375] width 184 height 33
click at [0, 0] on input "Yes" at bounding box center [0, 0] width 0 height 0
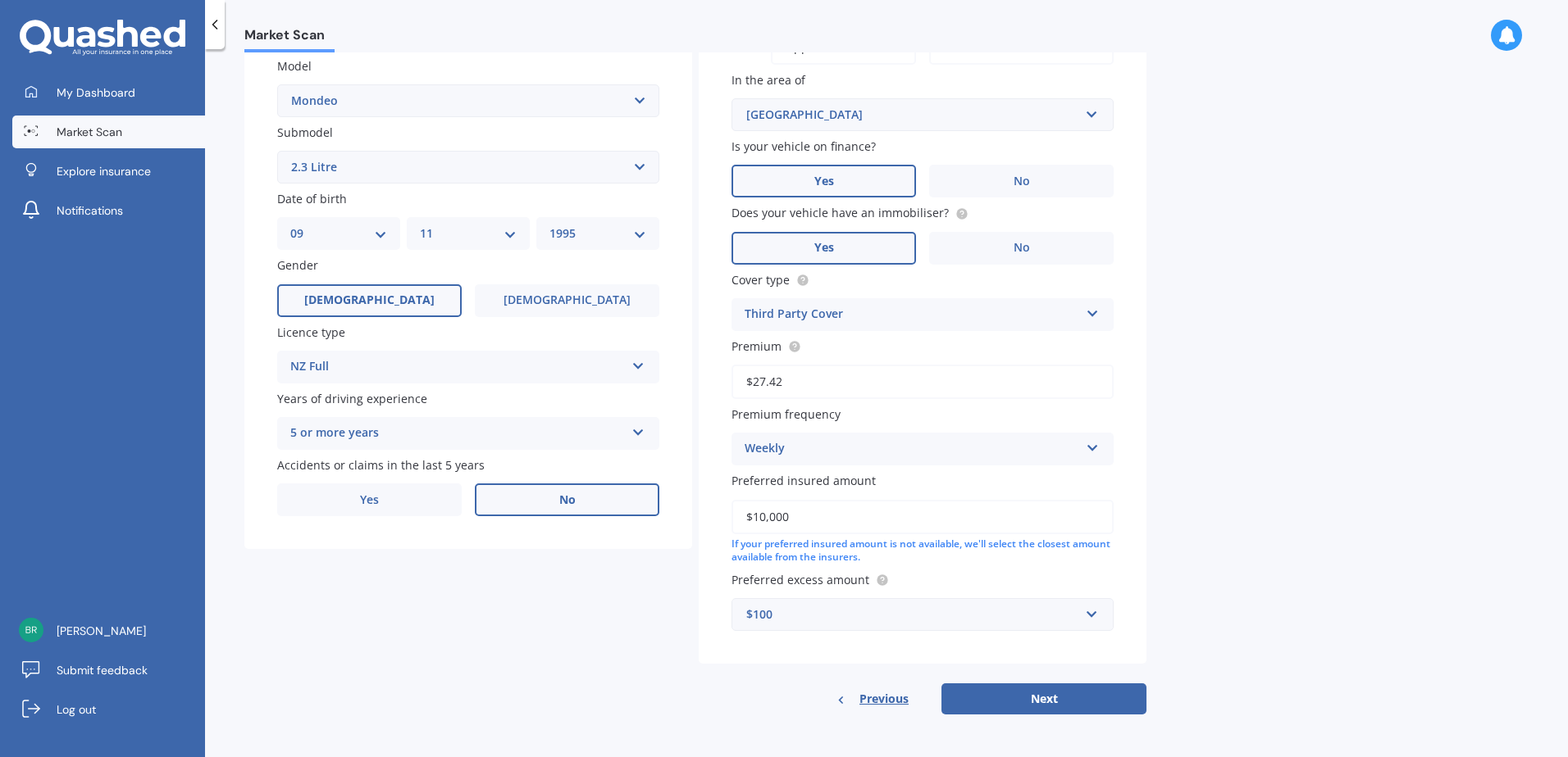
click at [836, 319] on div "Third Party Cover" at bounding box center [912, 314] width 335 height 20
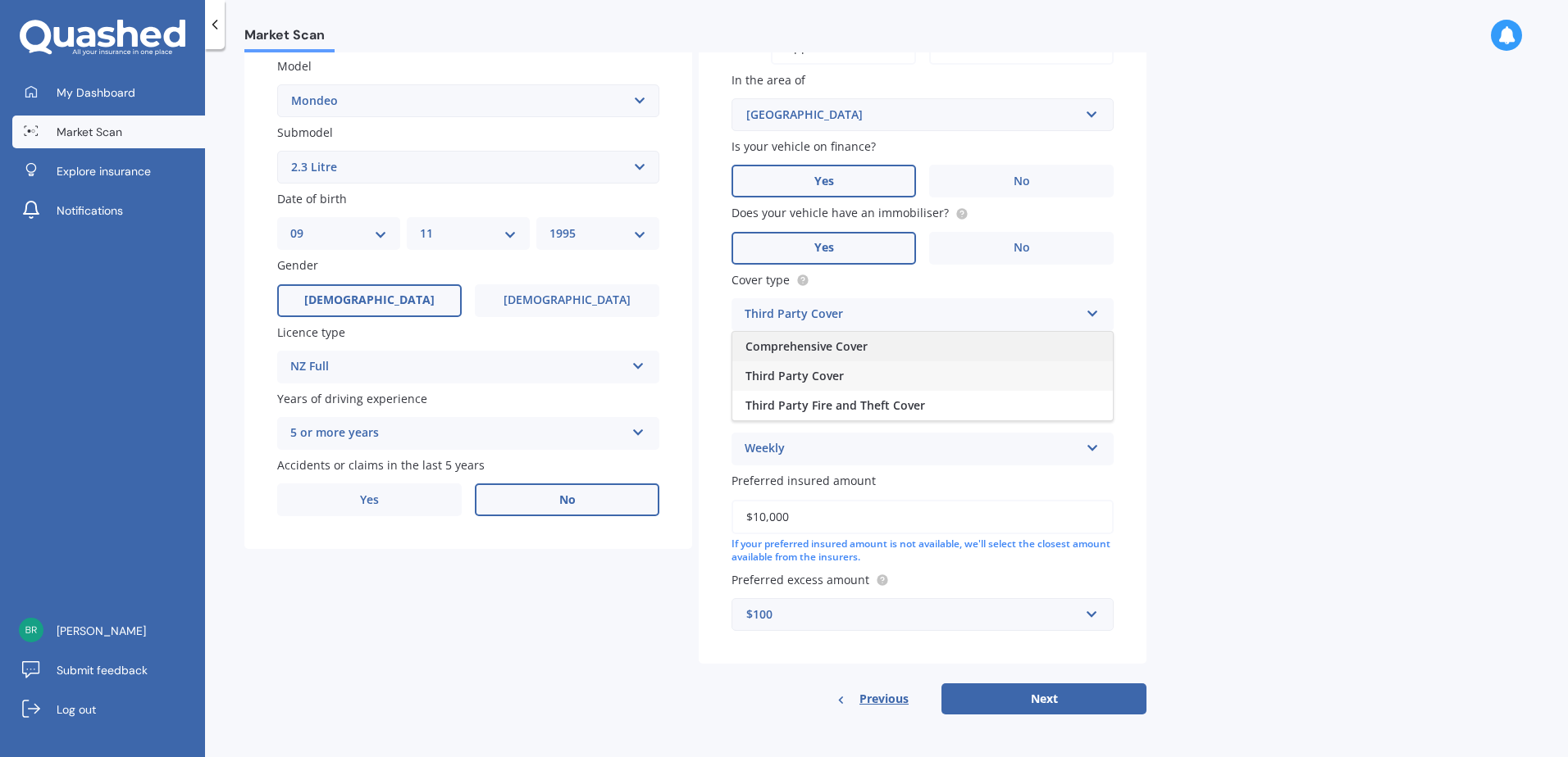
click at [823, 342] on span "Comprehensive Cover" at bounding box center [806, 346] width 122 height 16
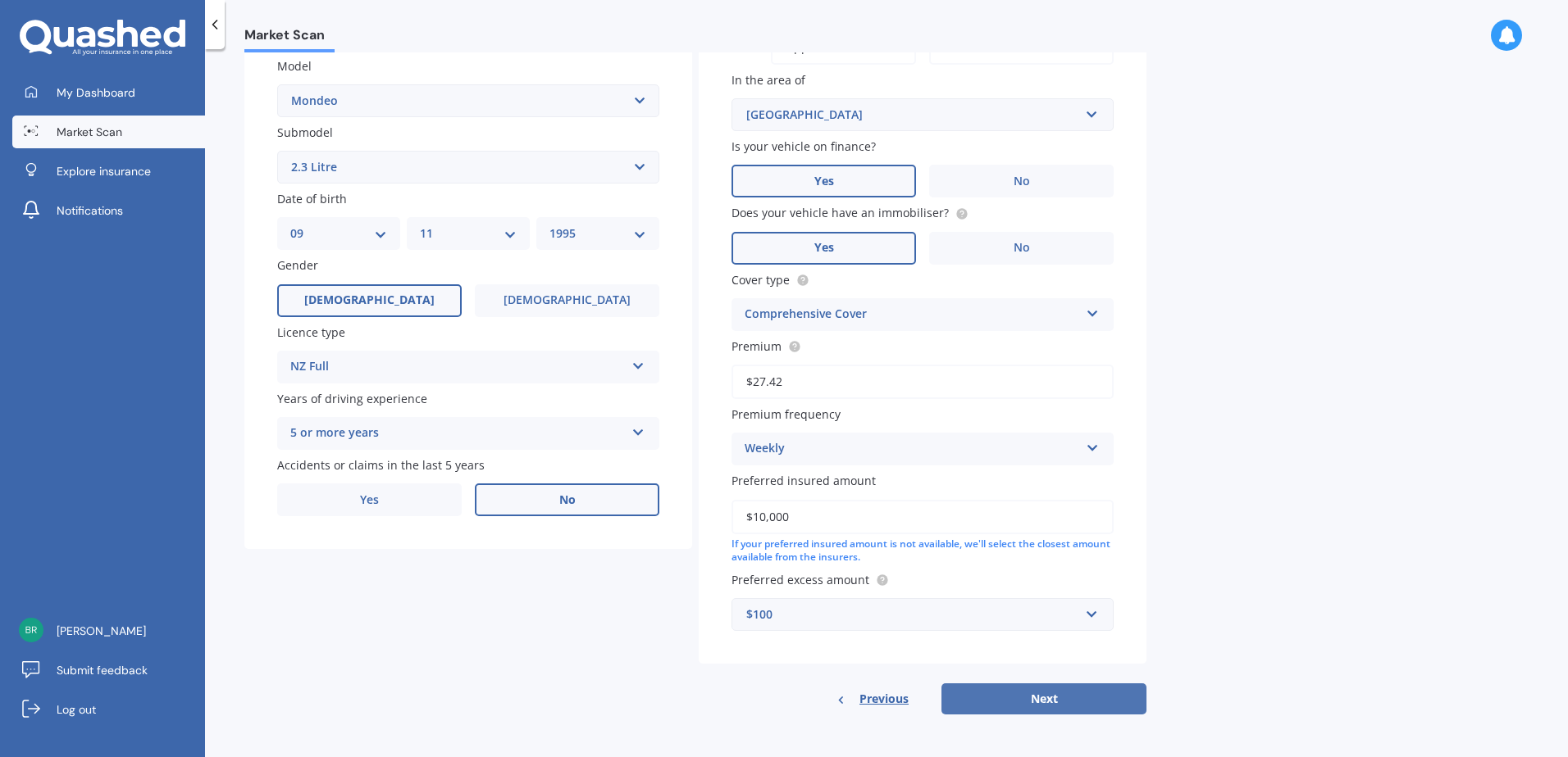
click at [1049, 699] on button "Next" at bounding box center [1043, 698] width 205 height 31
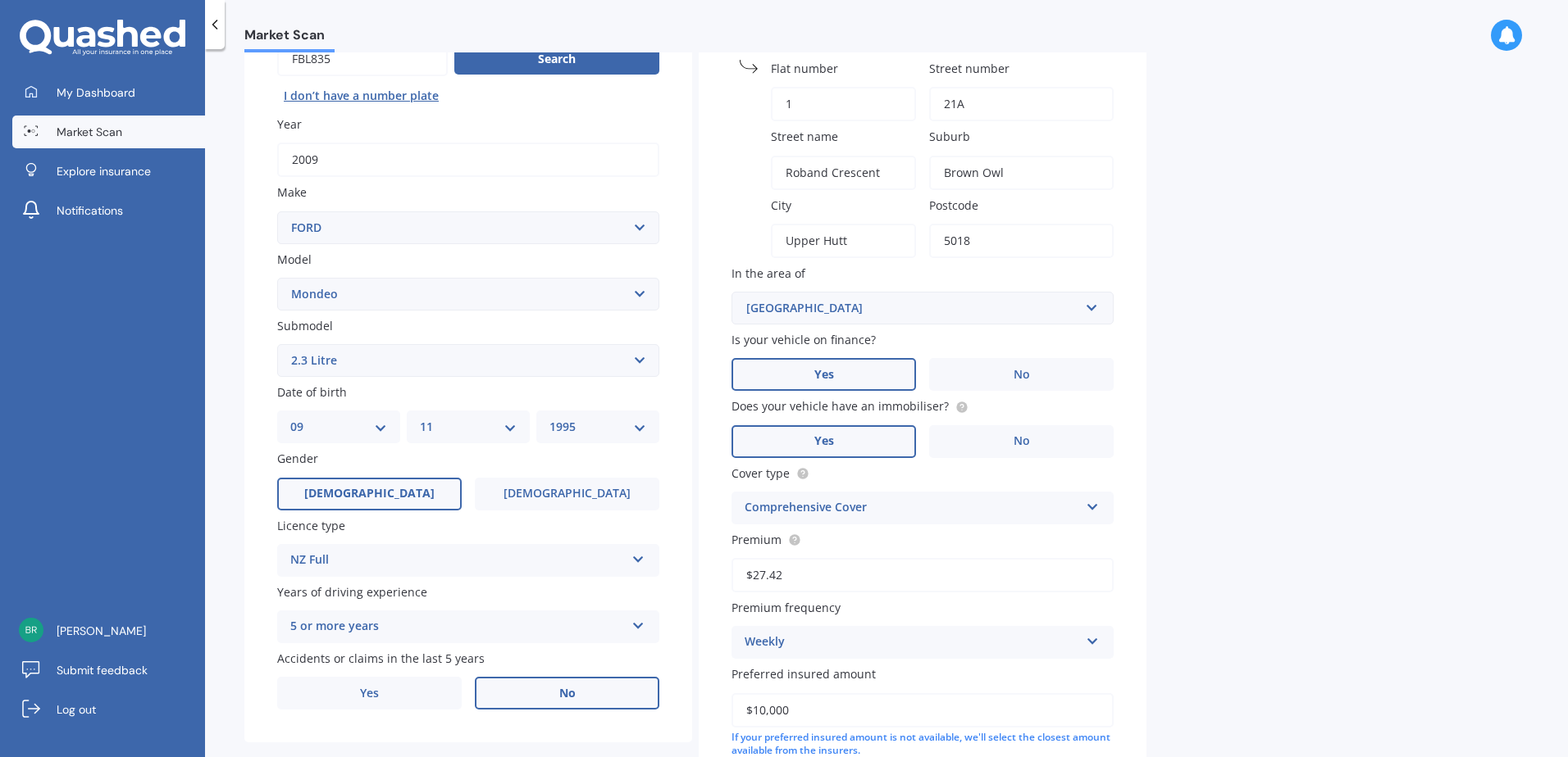
select select "09"
select select "11"
select select "1995"
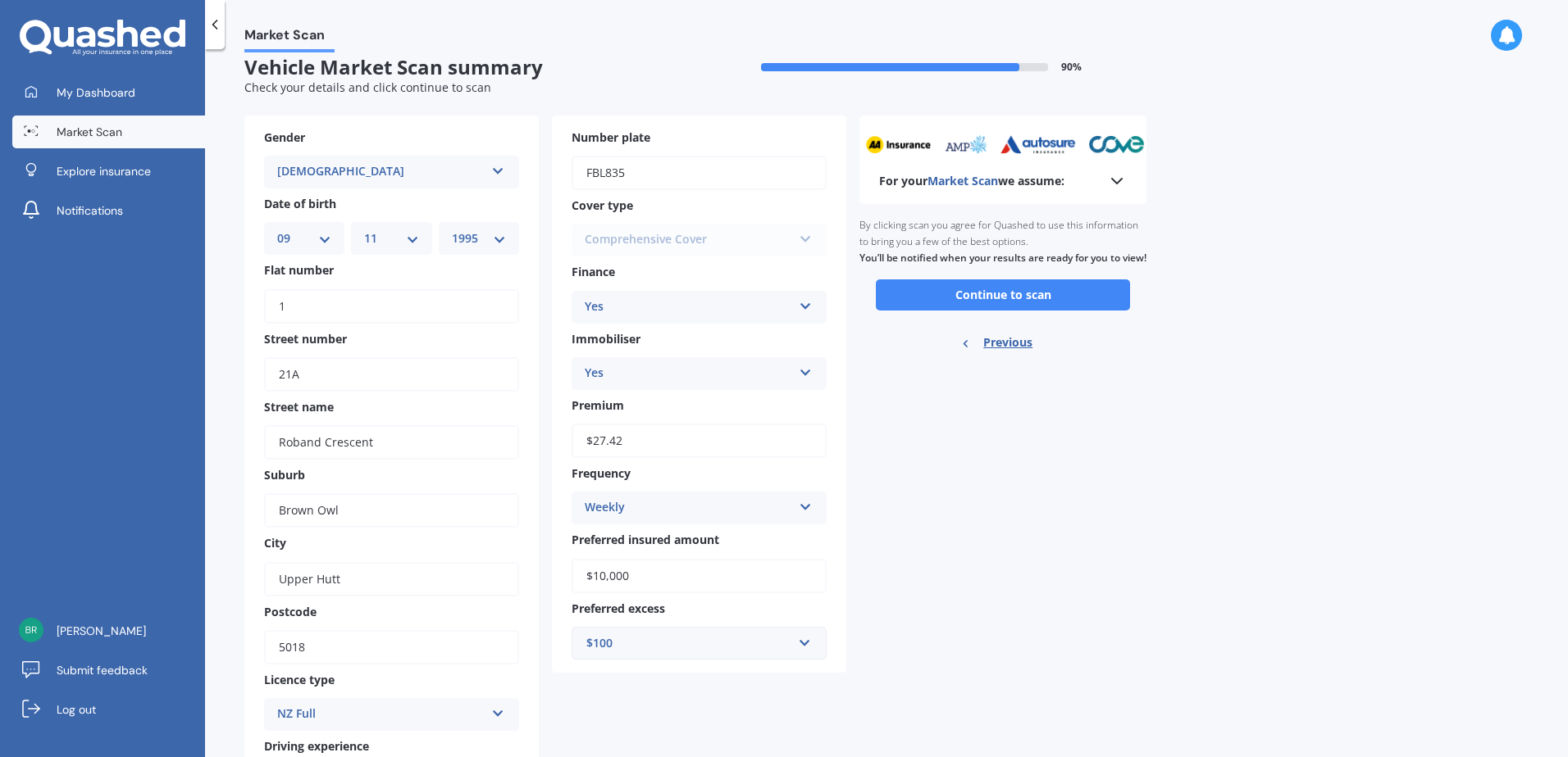
scroll to position [16, 0]
click at [967, 307] on button "Continue to scan" at bounding box center [1003, 295] width 254 height 31
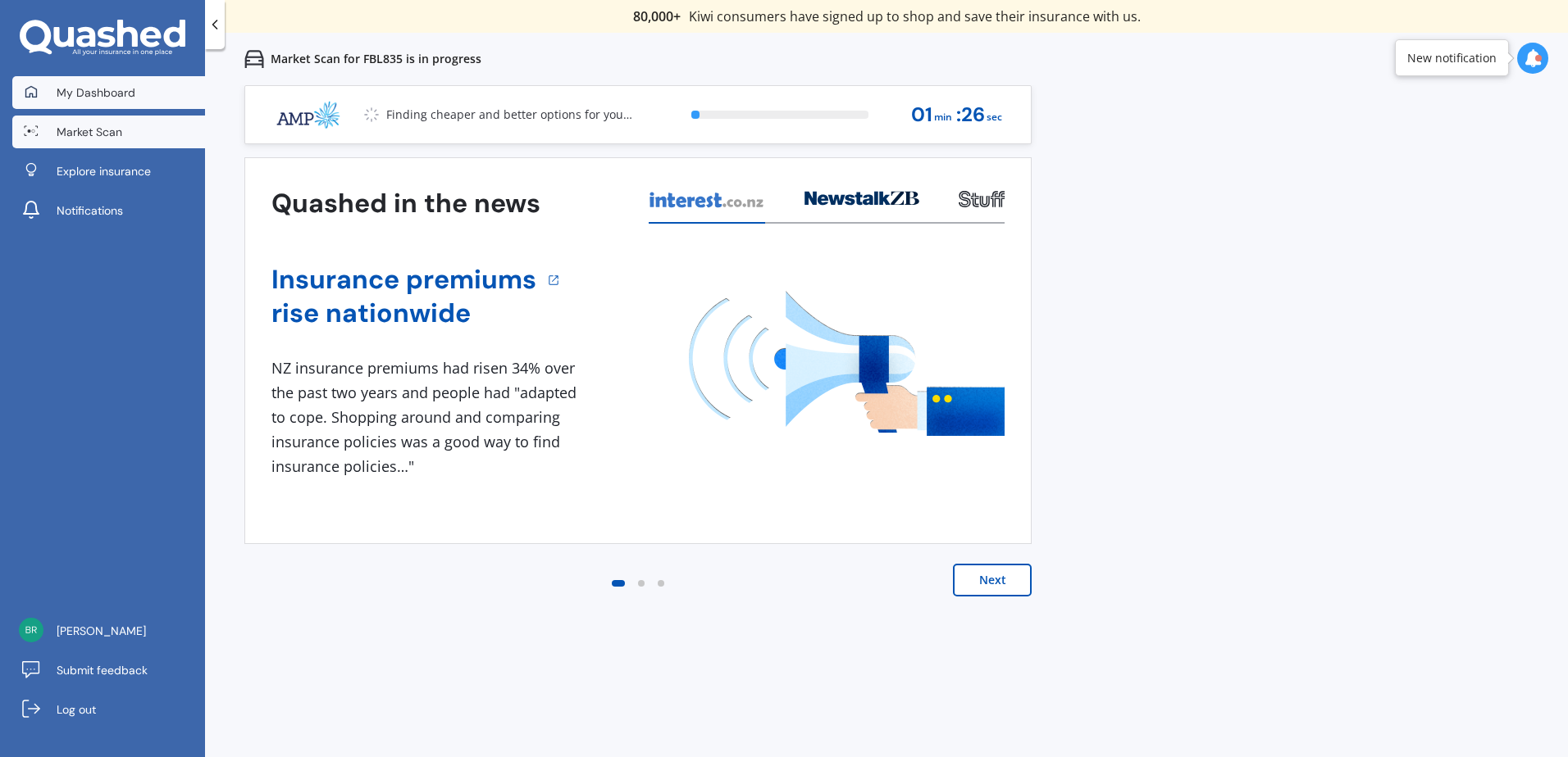
click at [127, 90] on span "My Dashboard" at bounding box center [96, 93] width 79 height 17
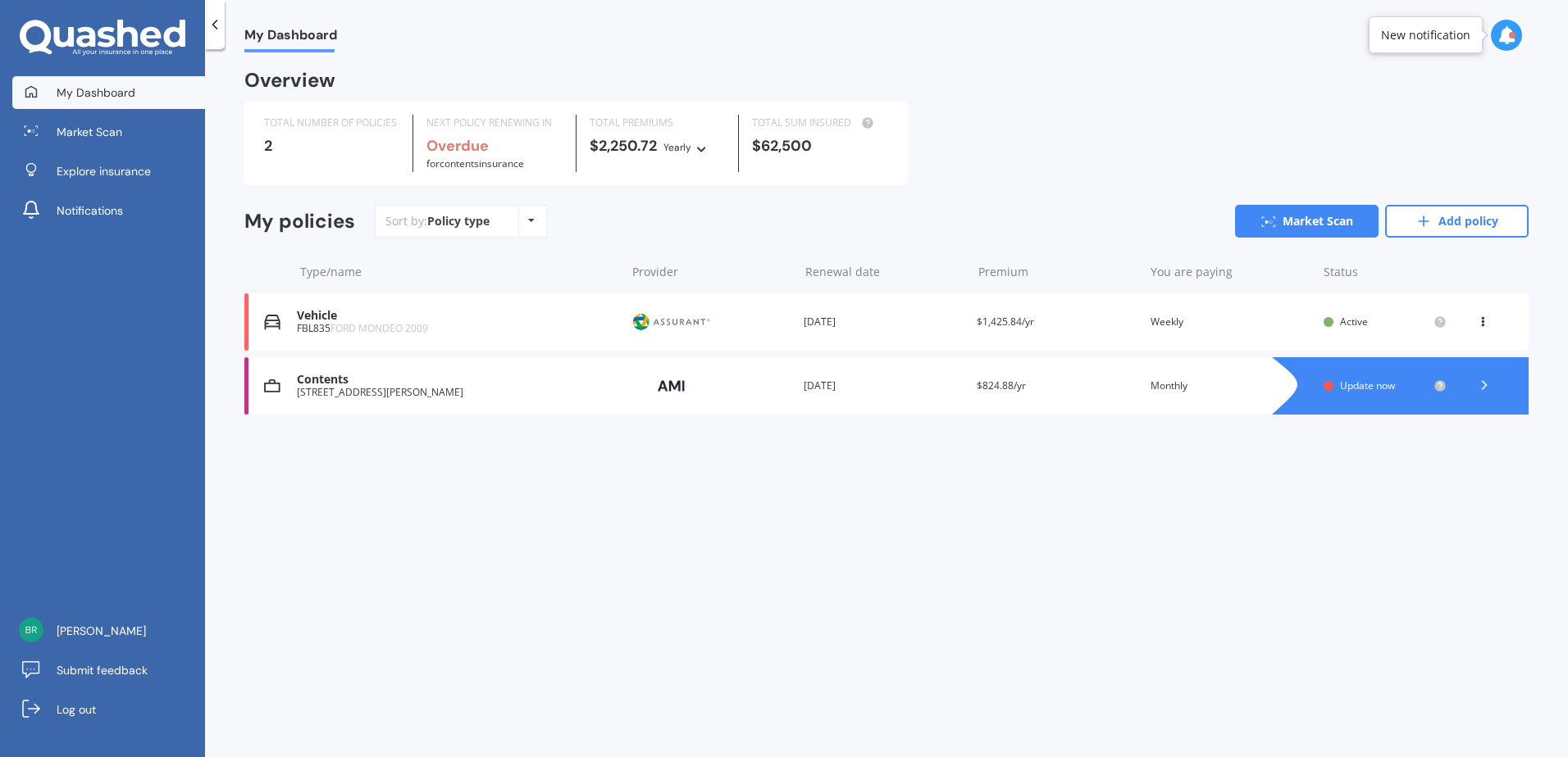
click at [1502, 391] on div at bounding box center [1484, 386] width 50 height 24
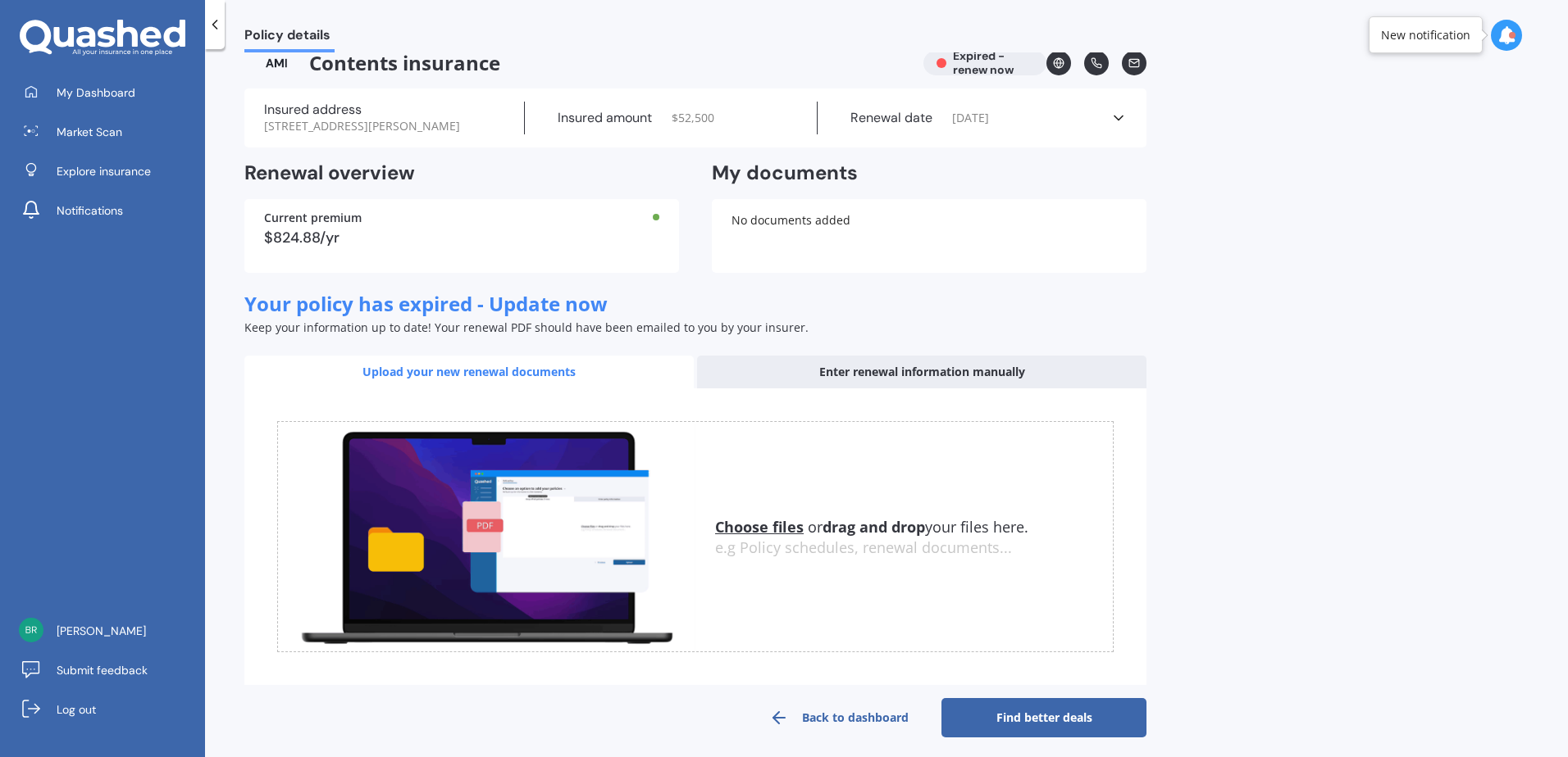
scroll to position [31, 0]
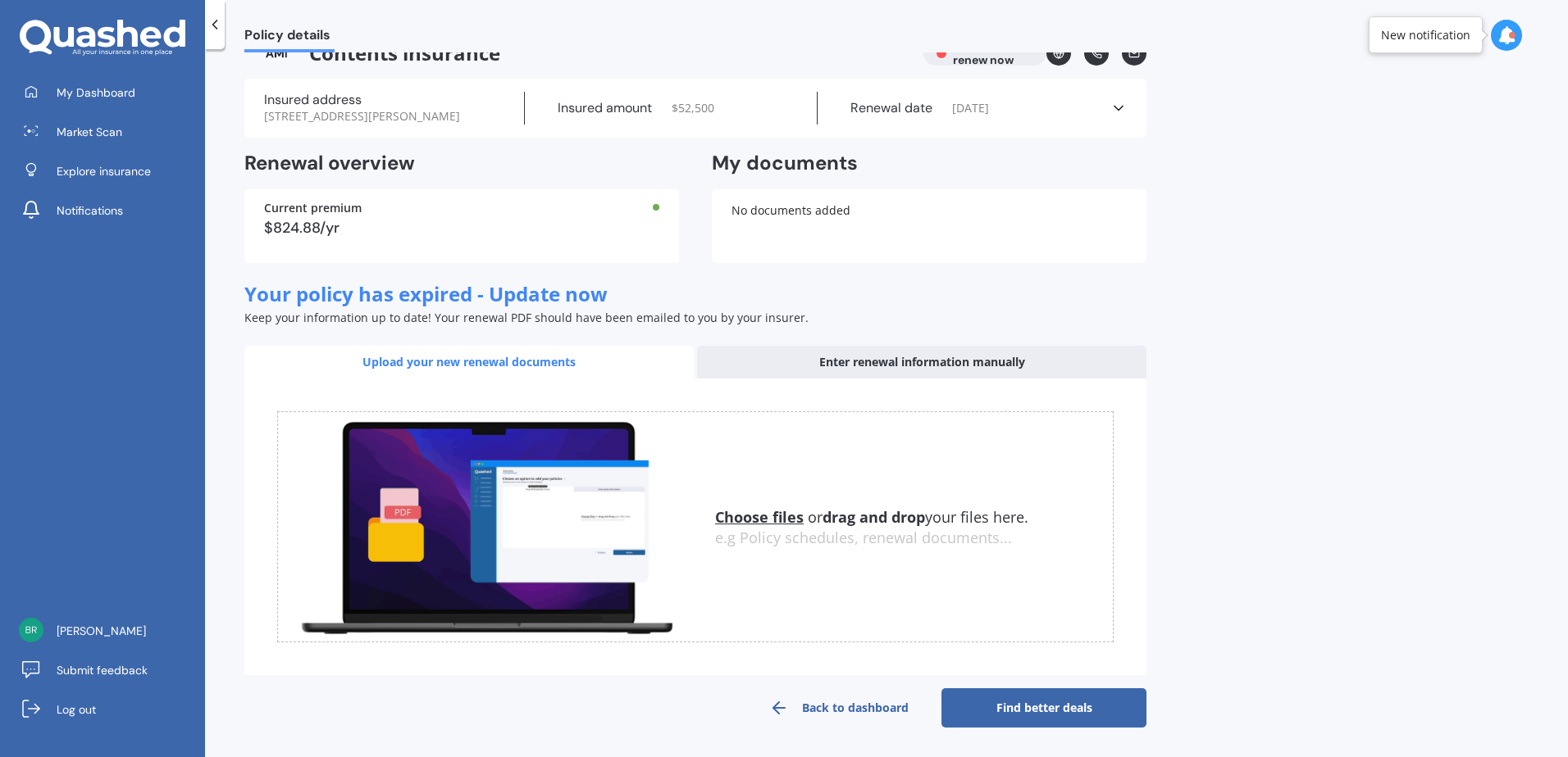
click at [954, 363] on div "Enter renewal information manually" at bounding box center [921, 362] width 450 height 33
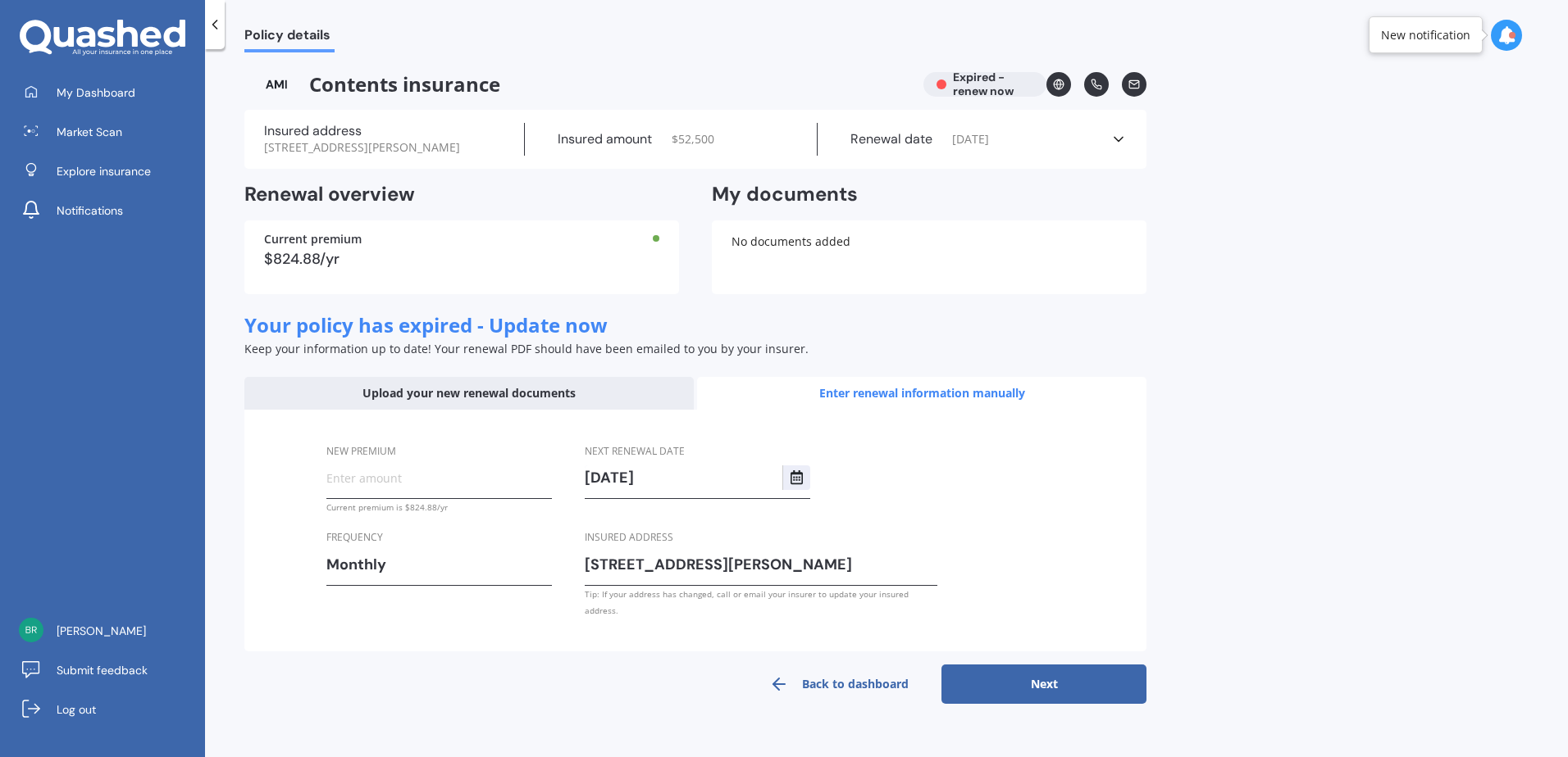
click at [442, 393] on div "Upload your new renewal documents" at bounding box center [468, 393] width 450 height 33
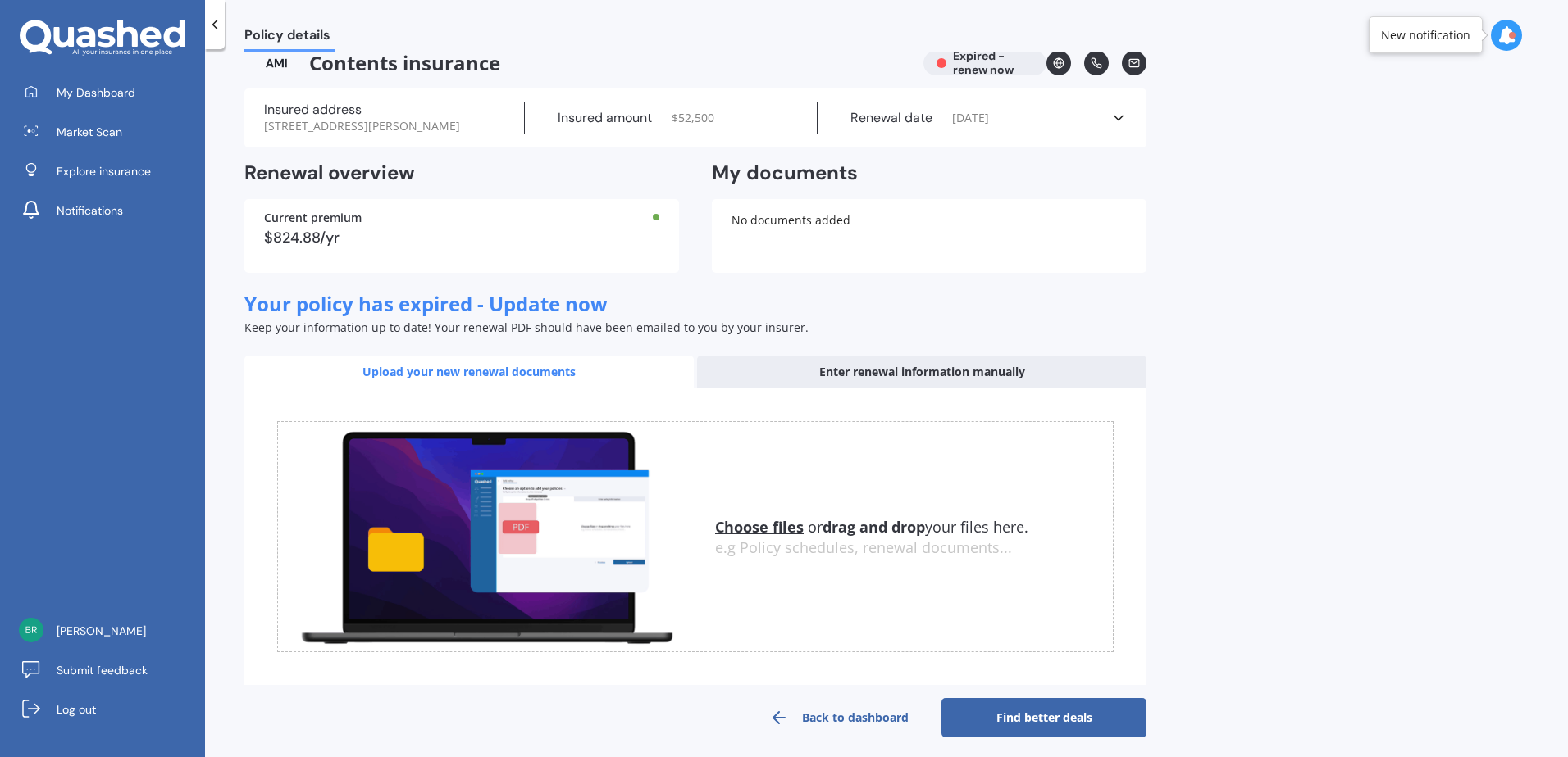
scroll to position [31, 0]
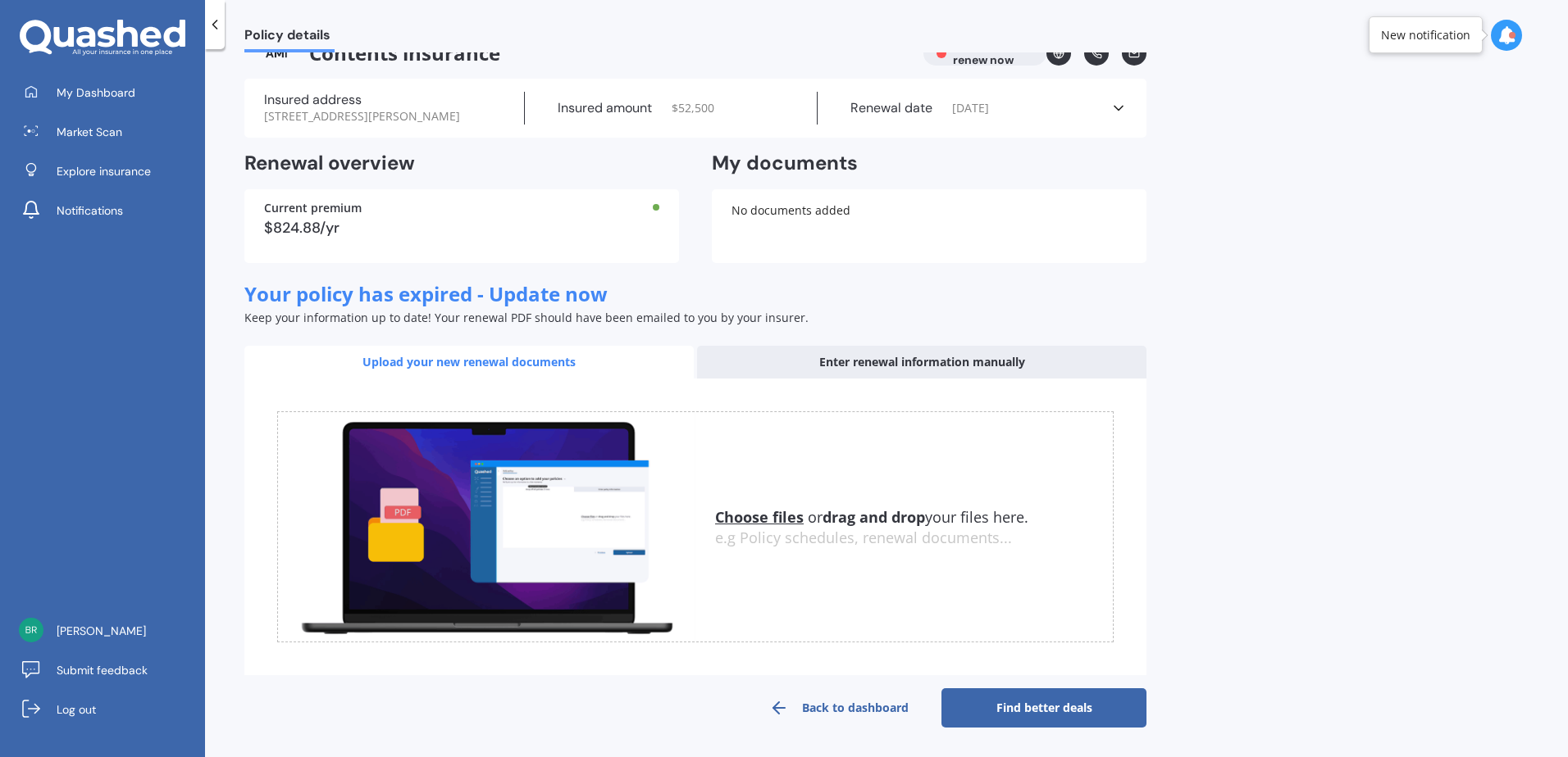
click at [758, 512] on u "Choose files" at bounding box center [759, 517] width 89 height 20
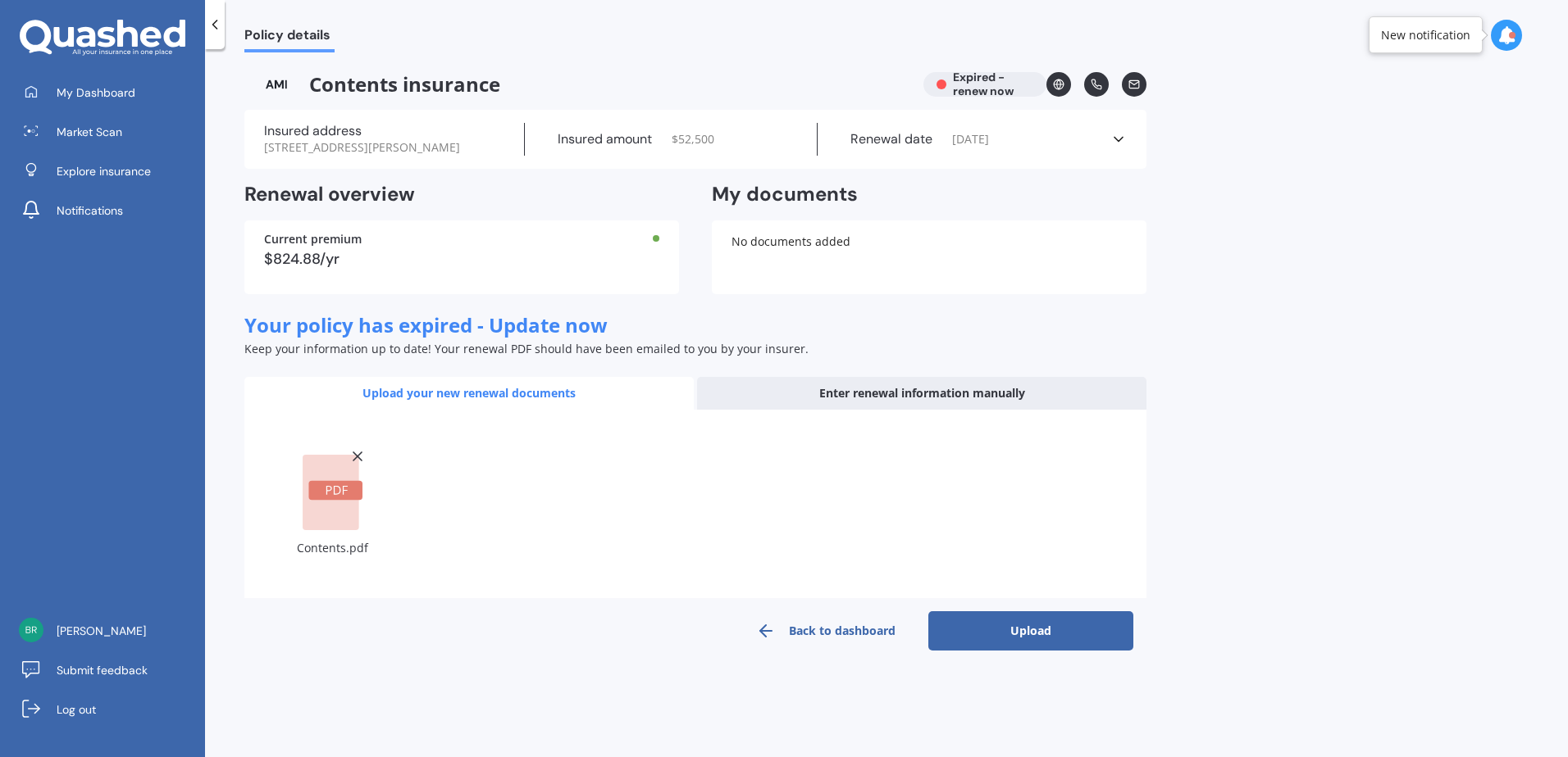
click at [1022, 654] on div "Policy details Contents insurance Expired - renew now Insured address 20 Winter…" at bounding box center [885, 407] width 1362 height 708
click at [1029, 636] on button "Upload" at bounding box center [1030, 631] width 205 height 39
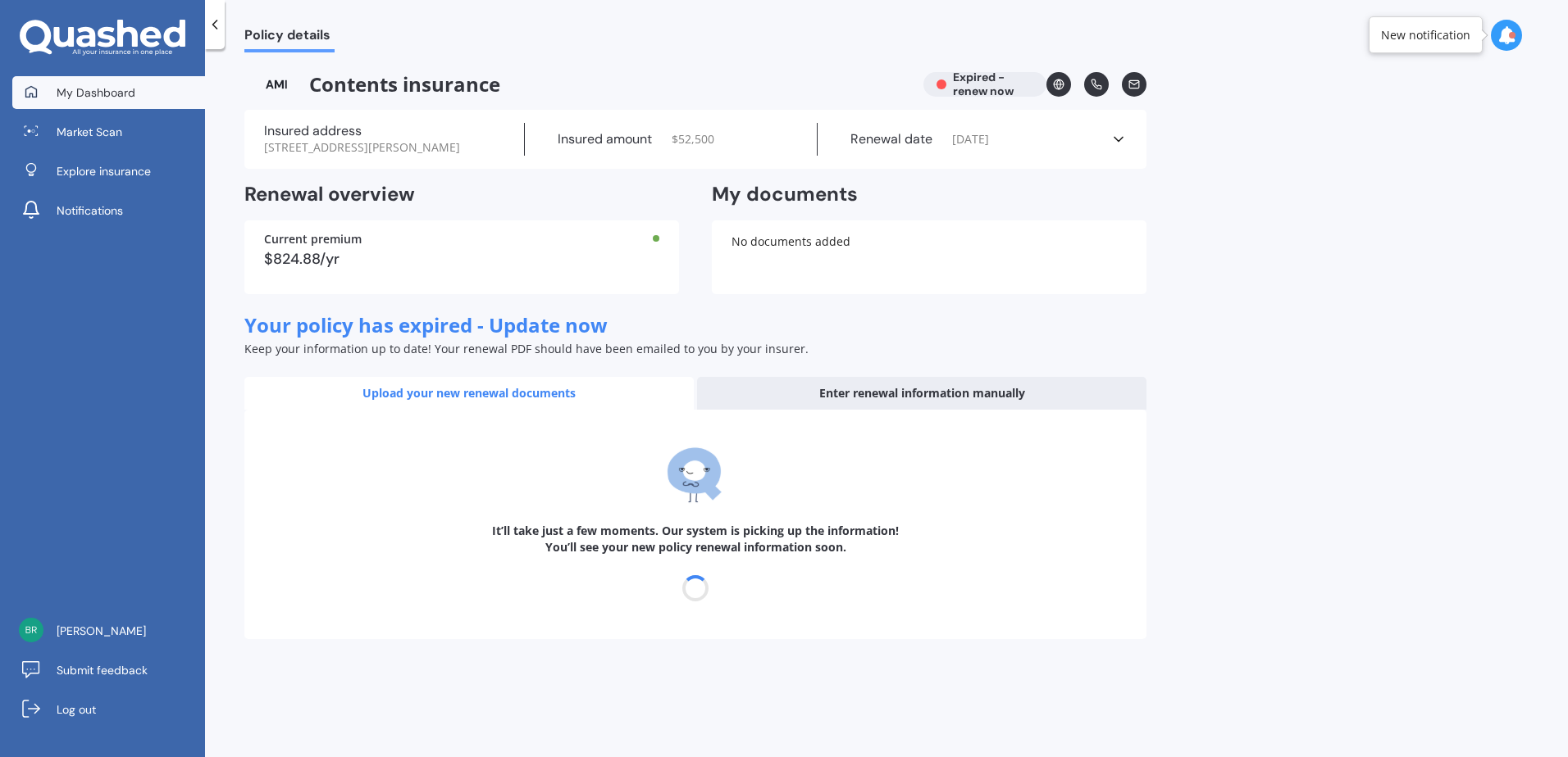
click at [123, 97] on span "My Dashboard" at bounding box center [96, 93] width 79 height 17
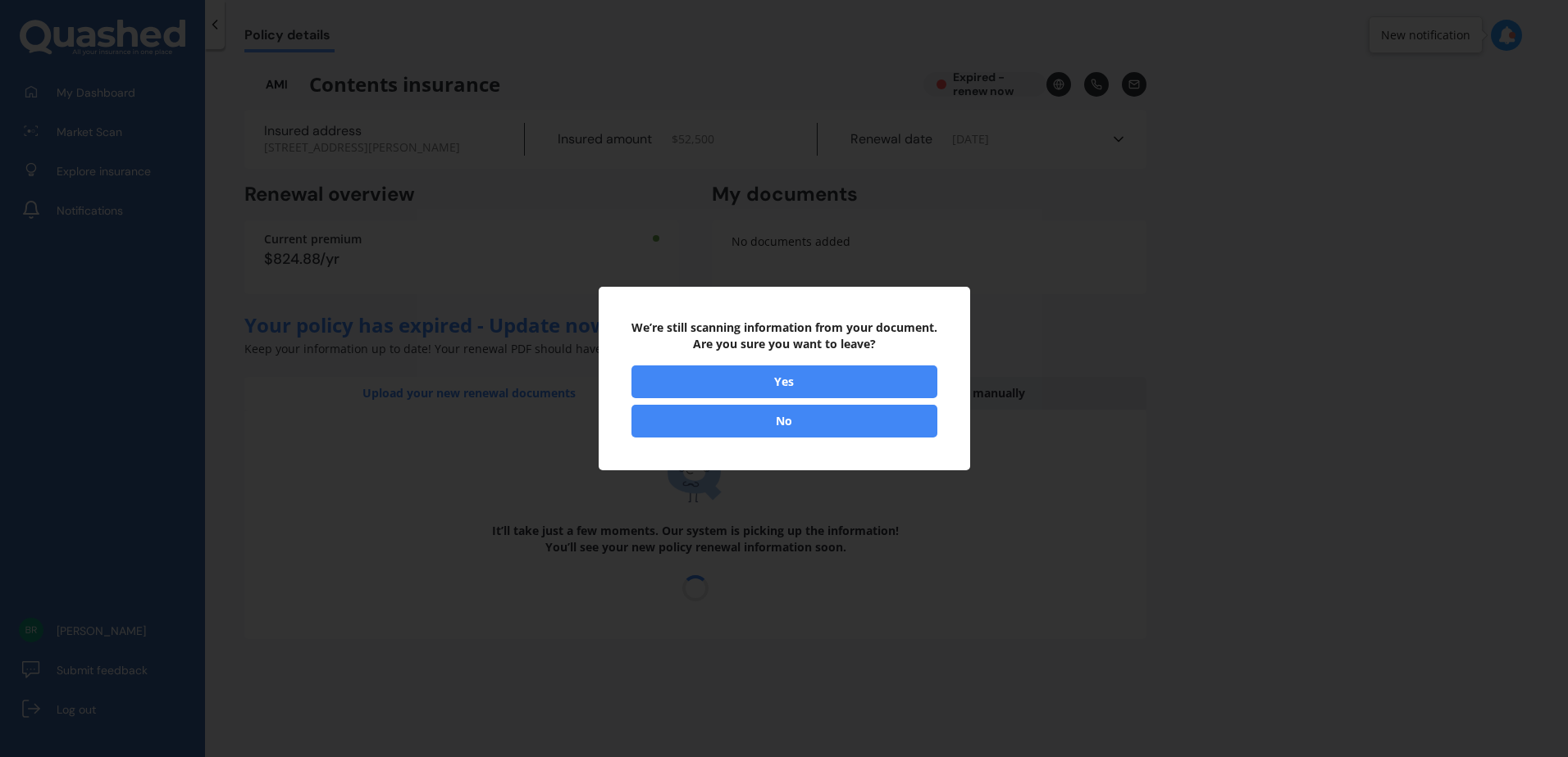
click at [843, 416] on button "No" at bounding box center [784, 421] width 306 height 33
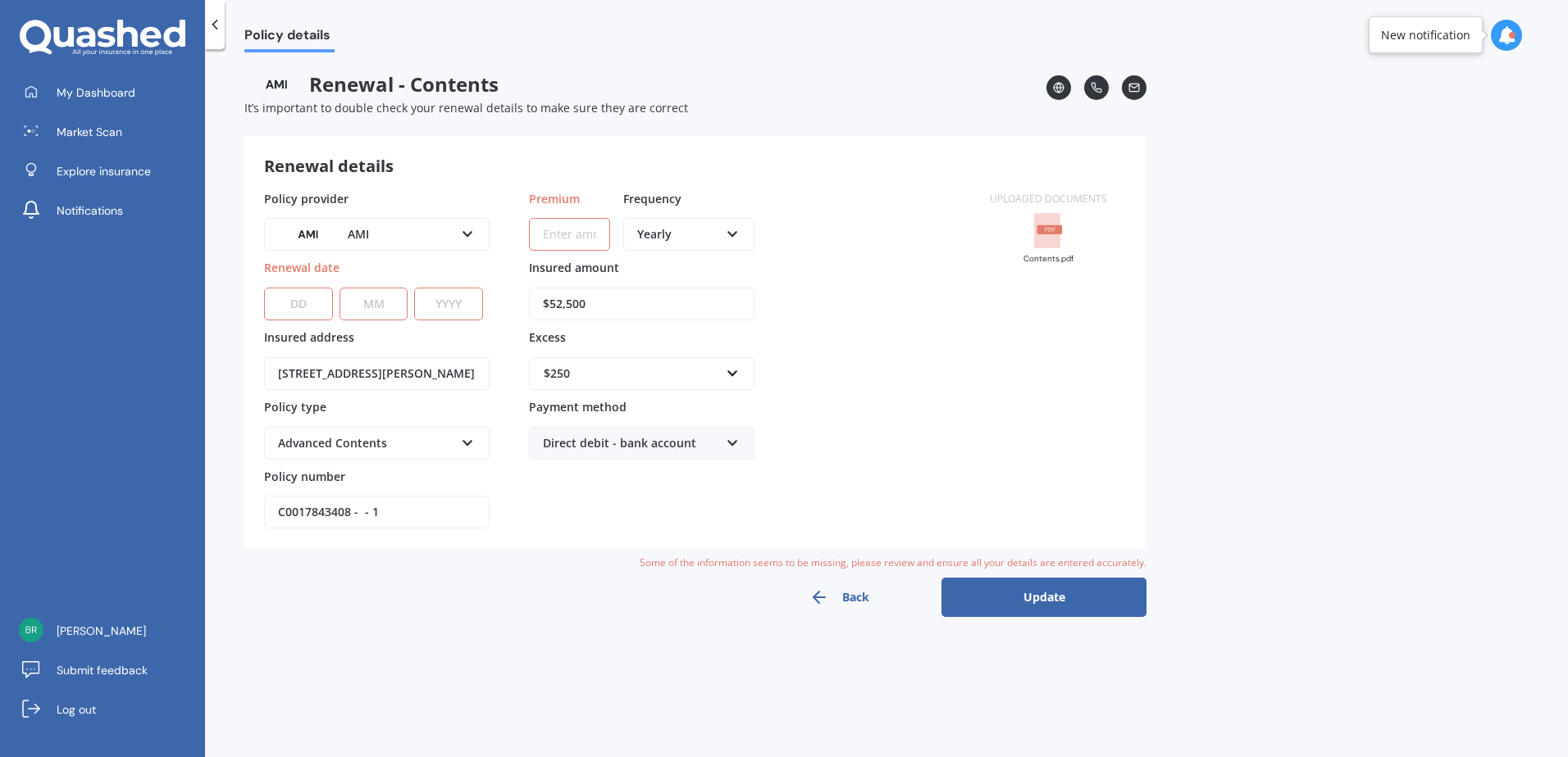
click at [300, 305] on select "DD 01 02 03 04 05 06 07 08 09 10 11 12 13 14 15 16 17 18 19 20 21 22 23 24 25 2…" at bounding box center [298, 304] width 69 height 33
select select "08"
click at [396, 307] on select "MM 01 02 03 04 05 06 07 08 09 10 11 12" at bounding box center [374, 304] width 69 height 33
click at [363, 307] on select "MM 01 02 03 04 05 06 07 08 09 10 11 12" at bounding box center [374, 304] width 69 height 33
select select "09"
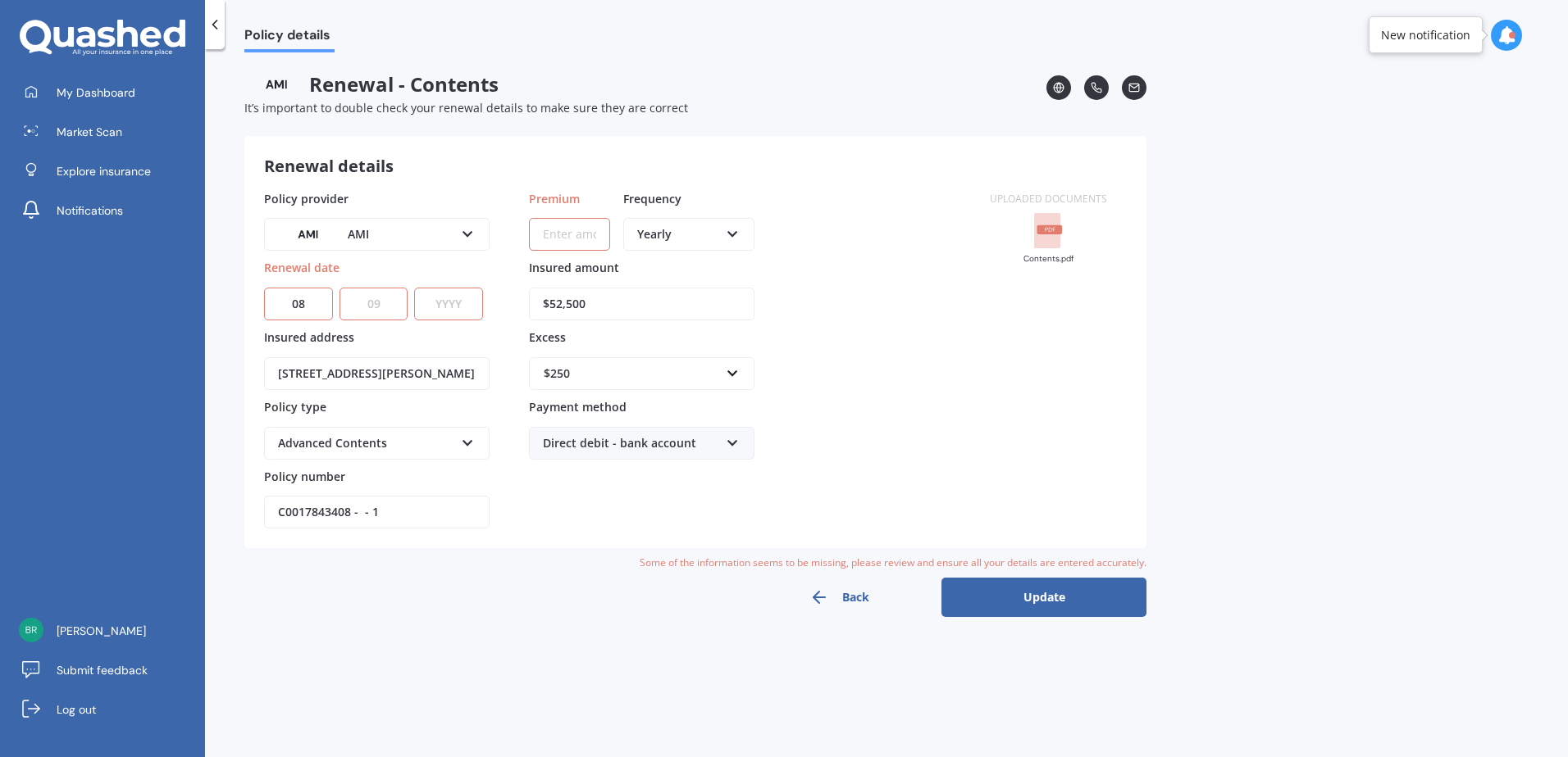
click at [339, 288] on select "MM 01 02 03 04 05 06 07 08 09 10 11 12" at bounding box center [374, 304] width 69 height 33
click at [464, 286] on div "DD 01 02 03 04 05 06 07 08 09 10 11 12 13 14 15 16 17 18 19 20 21 22 23 24 25 2…" at bounding box center [373, 293] width 219 height 53
click at [465, 296] on select "YYYY 2027 2026 2025 2024 2023 2022 2021 2020 2019 2018 2017 2016 2015 2014 2013…" at bounding box center [449, 304] width 69 height 33
select select "2025"
click at [414, 288] on select "YYYY 2027 2026 2025 2024 2023 2022 2021 2020 2019 2018 2017 2016 2015 2014 2013…" at bounding box center [449, 304] width 69 height 33
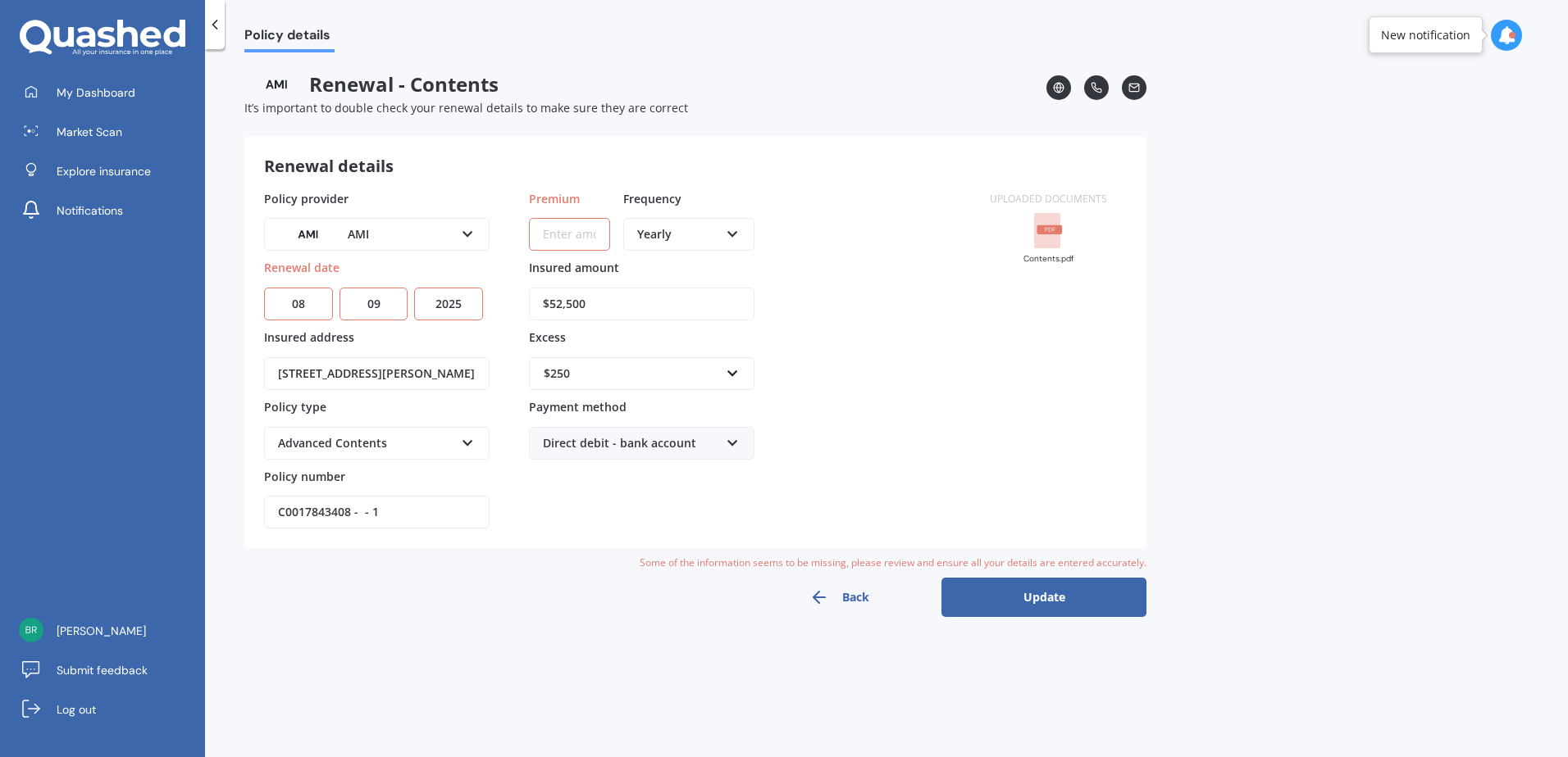
click at [420, 373] on input "[STREET_ADDRESS][PERSON_NAME]" at bounding box center [376, 373] width 225 height 33
type input "1/21 Roband Crescent, Brown Owl, Upper Hutt 5018"
click at [337, 371] on input "1/21 Roband Crescent, Brown Owl, Upper Hutt 5018" at bounding box center [376, 373] width 225 height 33
click at [1032, 378] on div "Uploaded documents Contents.pdf" at bounding box center [1047, 359] width 156 height 339
click at [850, 594] on button "Back" at bounding box center [838, 597] width 205 height 39
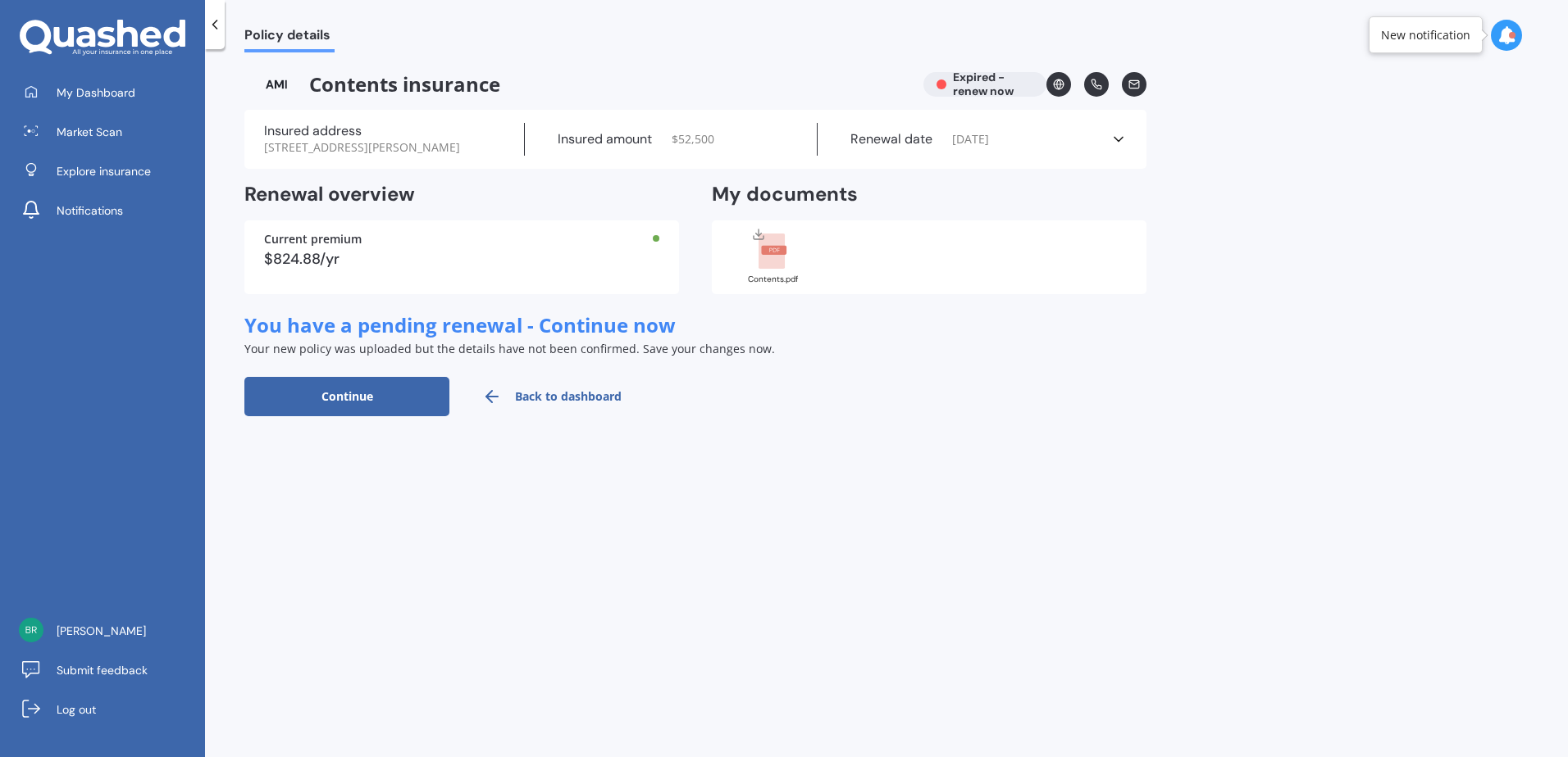
click at [380, 409] on button "Continue" at bounding box center [346, 396] width 205 height 39
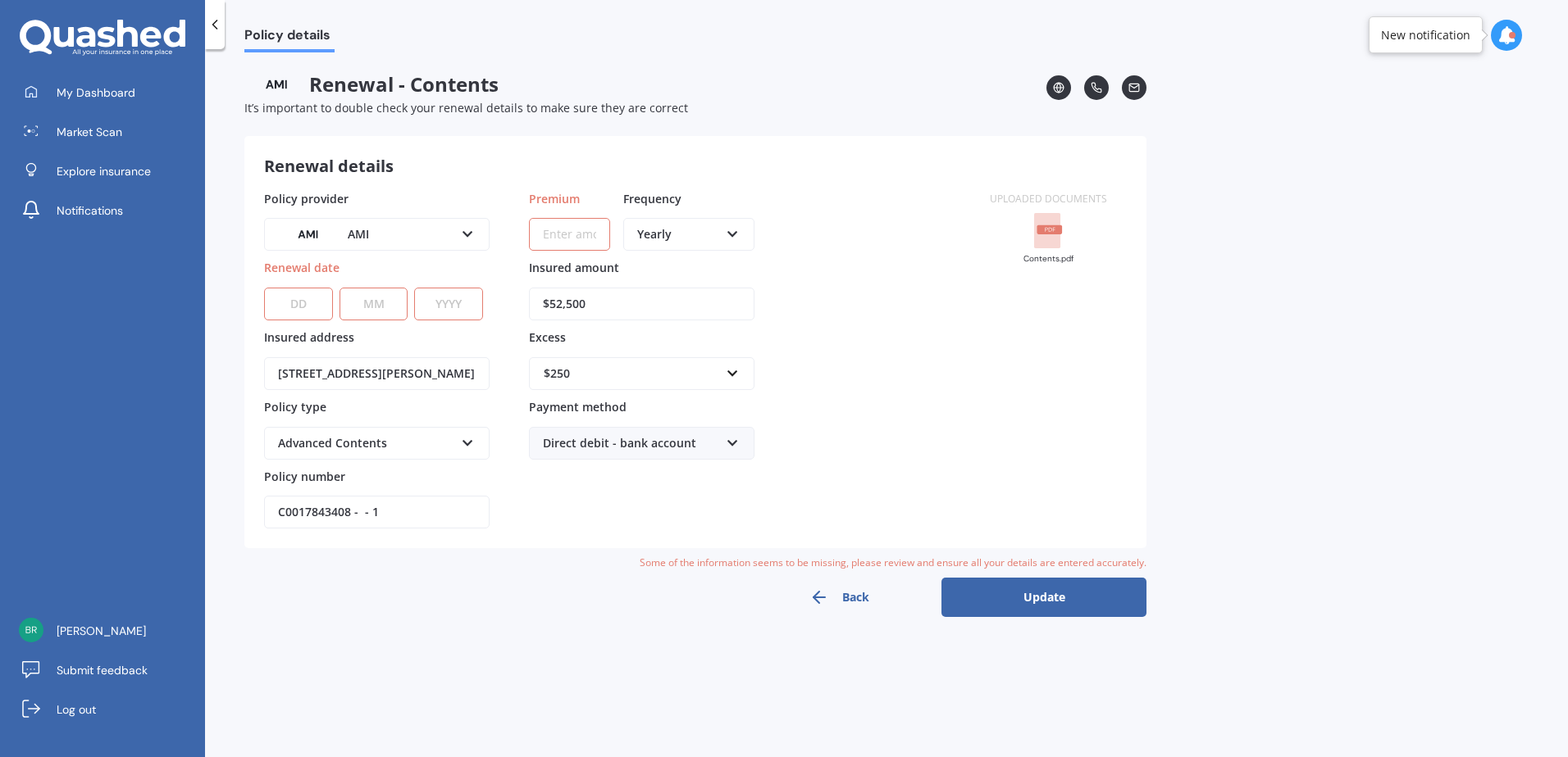
click at [358, 381] on input "[STREET_ADDRESS][PERSON_NAME]" at bounding box center [376, 373] width 225 height 33
click at [1002, 609] on button "Update" at bounding box center [1043, 597] width 205 height 39
click at [130, 90] on span "My Dashboard" at bounding box center [96, 93] width 79 height 17
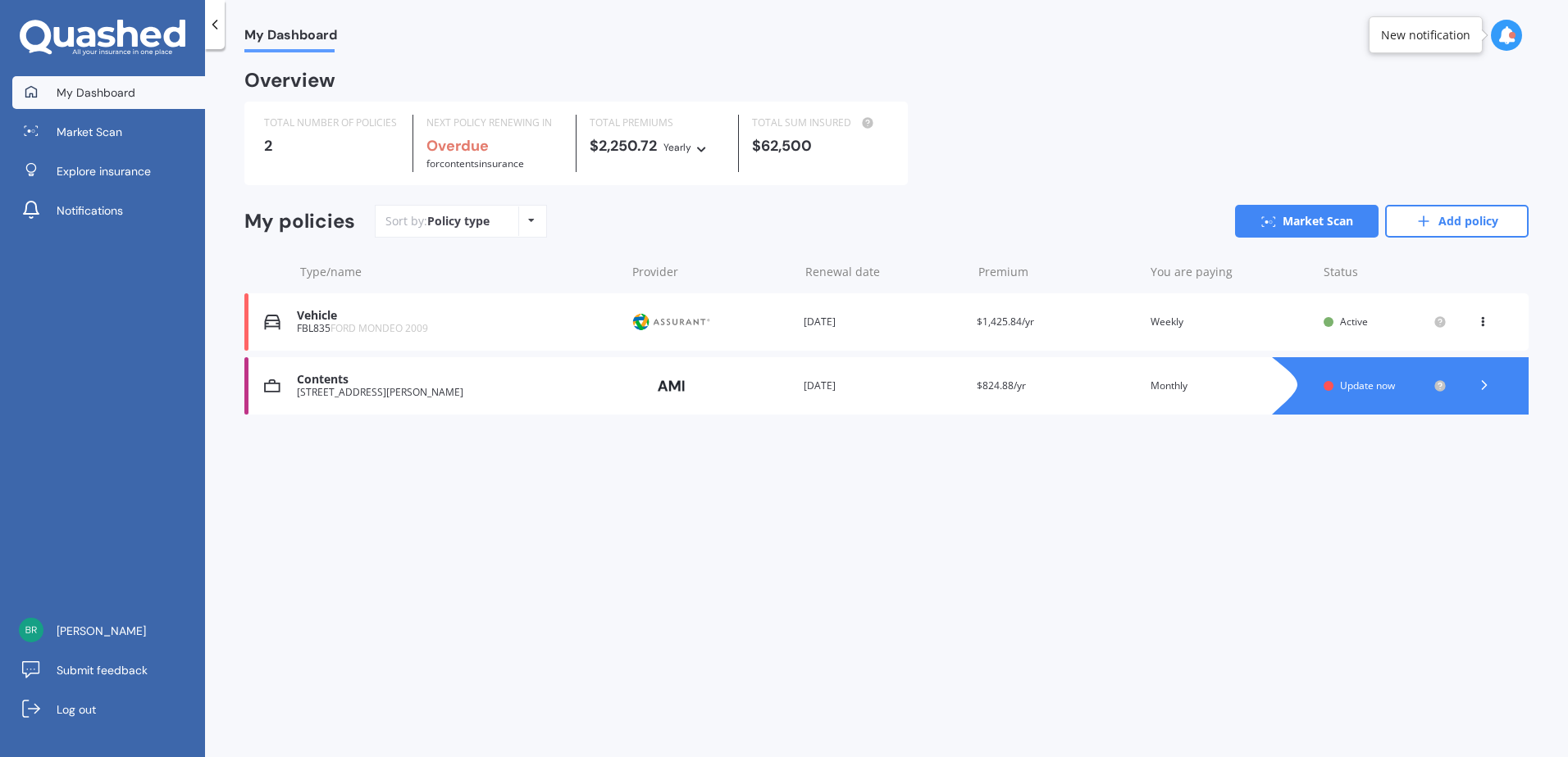
click at [491, 383] on div "Contents" at bounding box center [456, 379] width 321 height 14
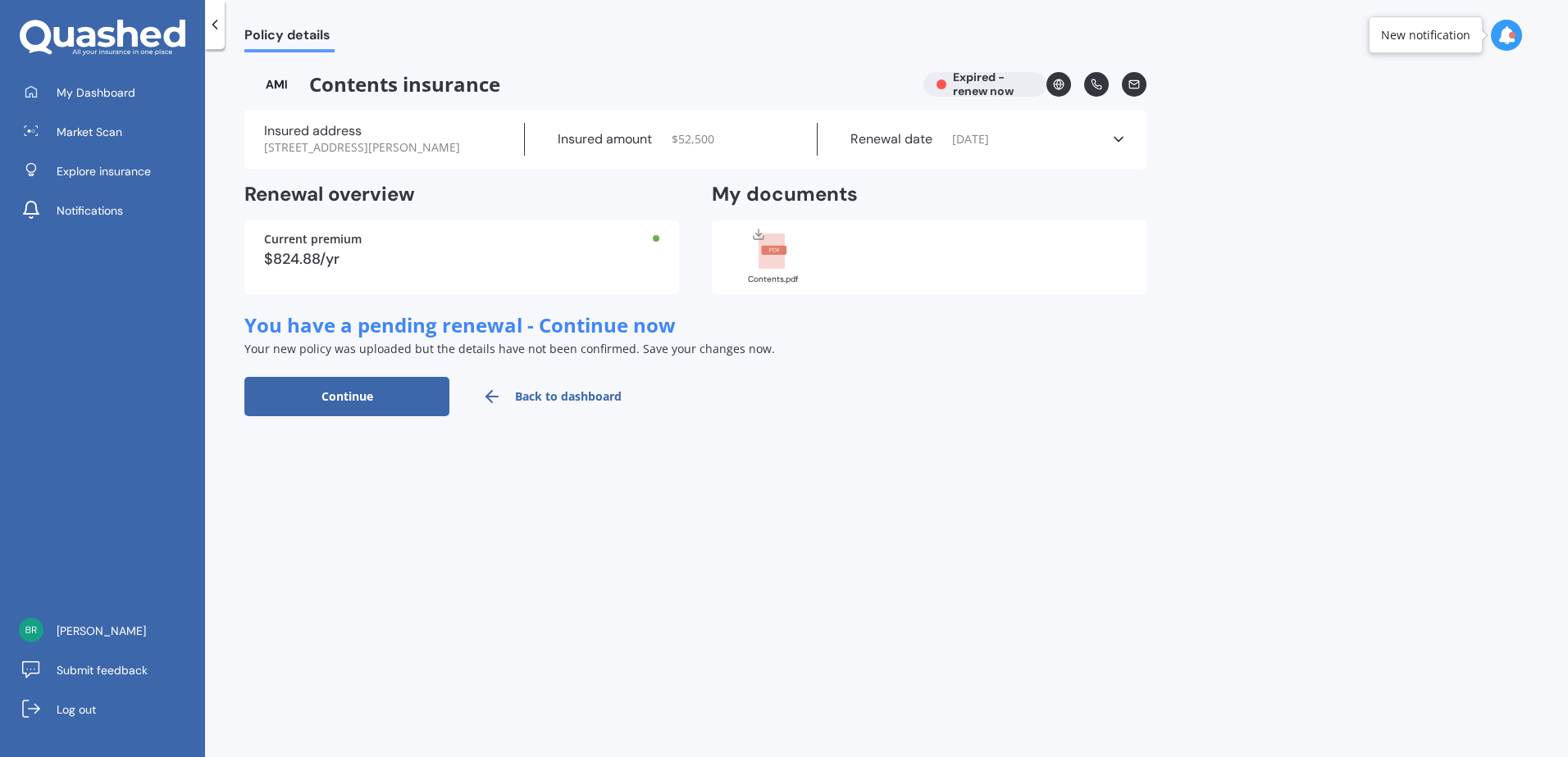
click at [1115, 146] on icon at bounding box center [1118, 139] width 17 height 17
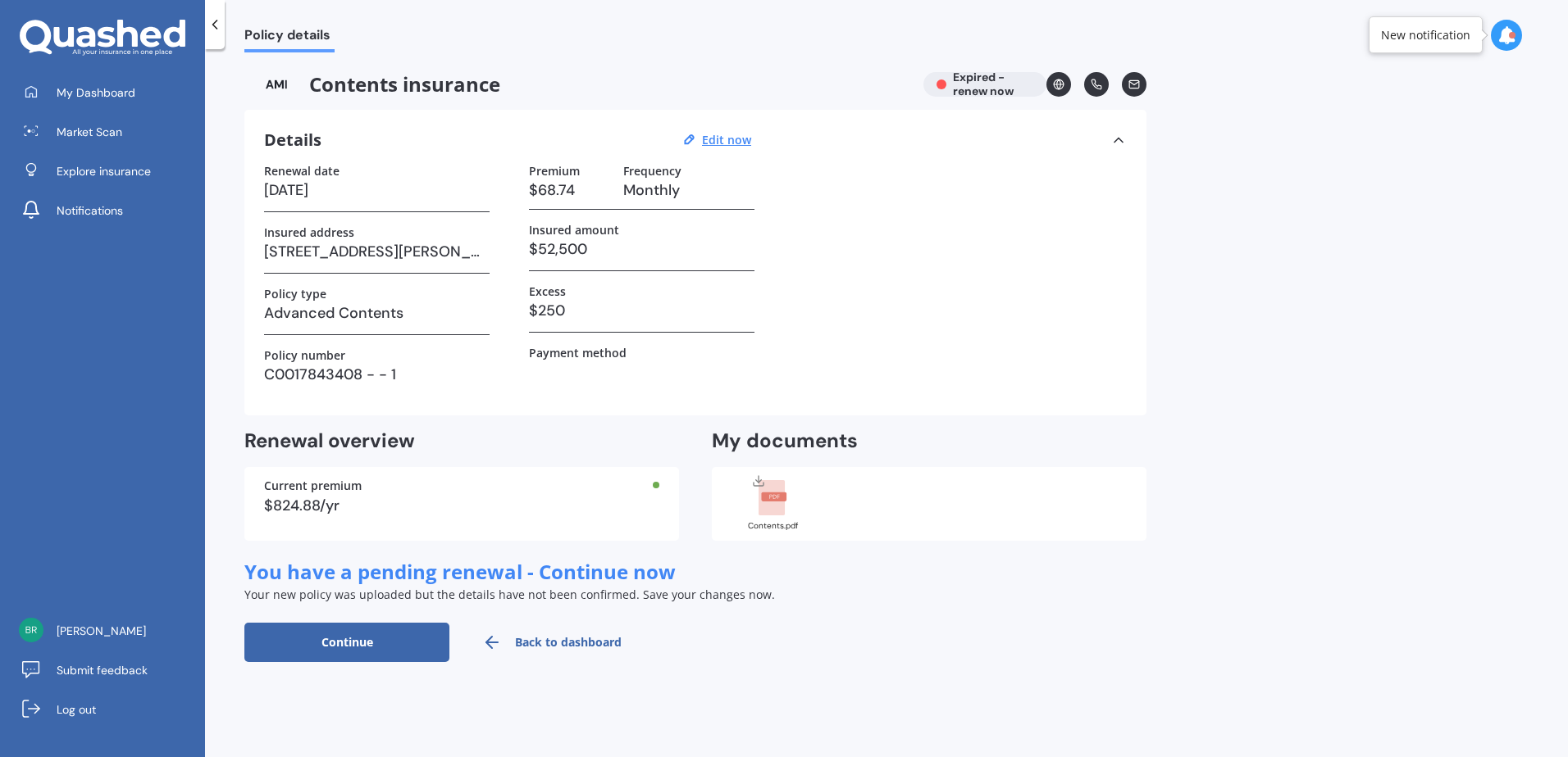
click at [1126, 136] on icon at bounding box center [1118, 140] width 17 height 17
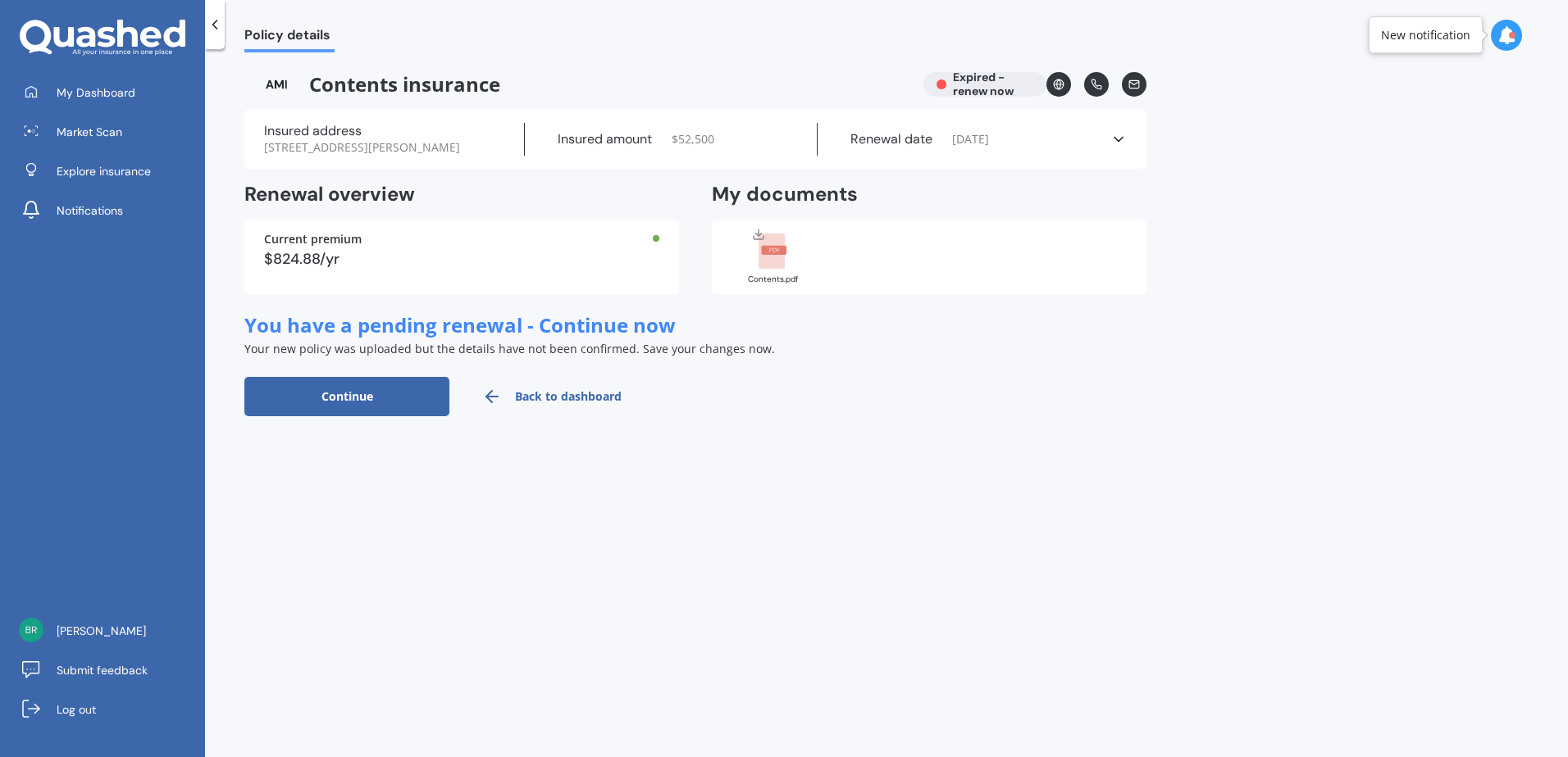
click at [375, 403] on button "Continue" at bounding box center [346, 396] width 205 height 39
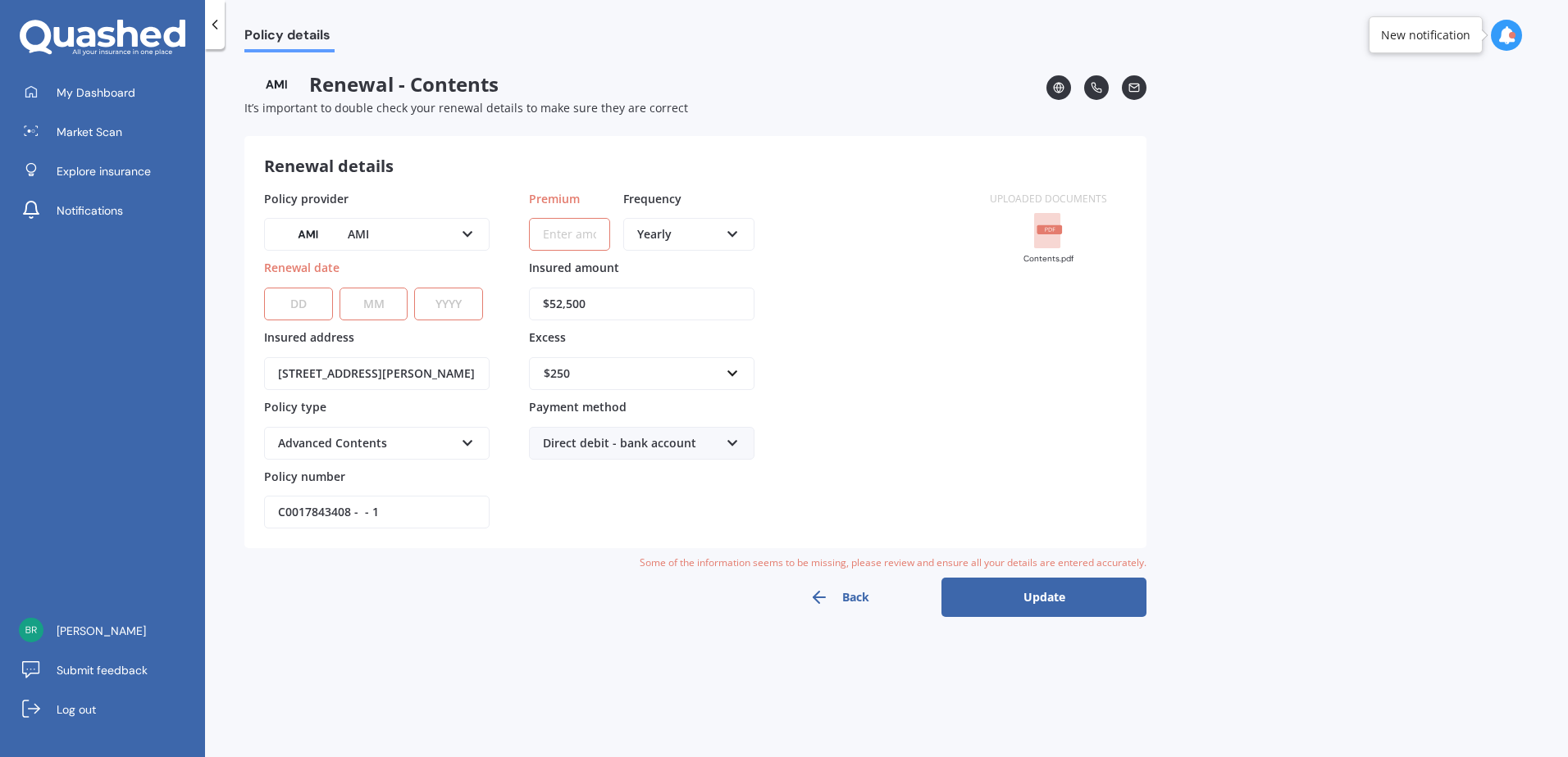
click at [319, 303] on select "DD 01 02 03 04 05 06 07 08 09 10 11 12 13 14 15 16 17 18 19 20 21 22 23 24 25 2…" at bounding box center [298, 304] width 69 height 33
select select "08"
click at [264, 288] on select "DD 01 02 03 04 05 06 07 08 09 10 11 12 13 14 15 16 17 18 19 20 21 22 23 24 25 2…" at bounding box center [298, 304] width 69 height 33
click at [389, 301] on select "MM 01 02 03 04 05 06 07 08 09 10 11 12" at bounding box center [374, 304] width 69 height 33
click at [339, 288] on select "MM 01 02 03 04 05 06 07 08 09 10 11 12" at bounding box center [374, 304] width 69 height 33
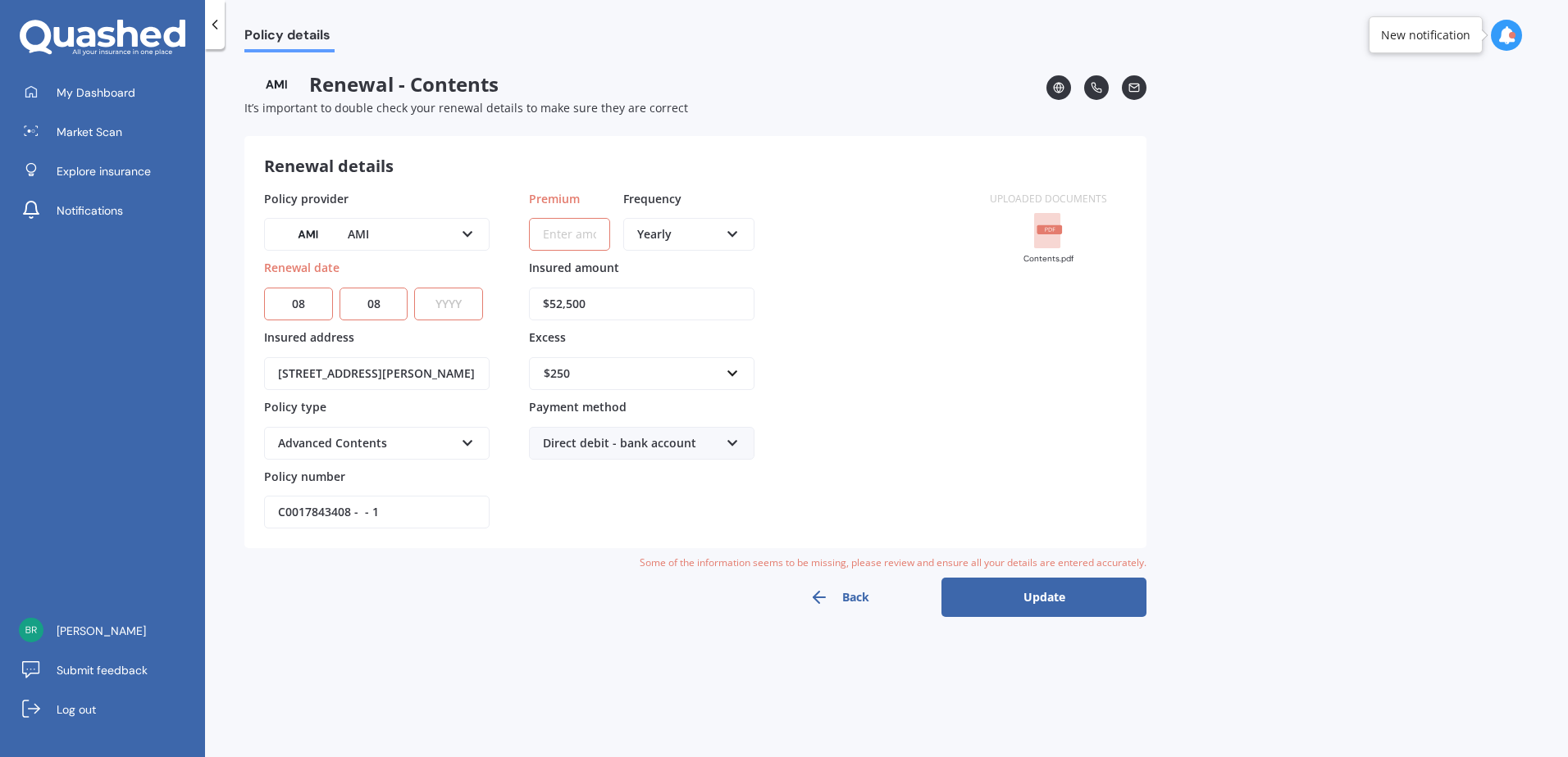
click at [396, 310] on select "MM 01 02 03 04 05 06 07 08 09 10 11 12" at bounding box center [374, 304] width 69 height 33
select select "09"
click at [339, 288] on select "MM 01 02 03 04 05 06 07 08 09 10 11 12" at bounding box center [374, 304] width 69 height 33
click at [443, 315] on select "YYYY 2027 2026 2025 2024 2023 2022 2021 2020 2019 2018 2017 2016 2015 2014 2013…" at bounding box center [449, 304] width 69 height 33
select select "2025"
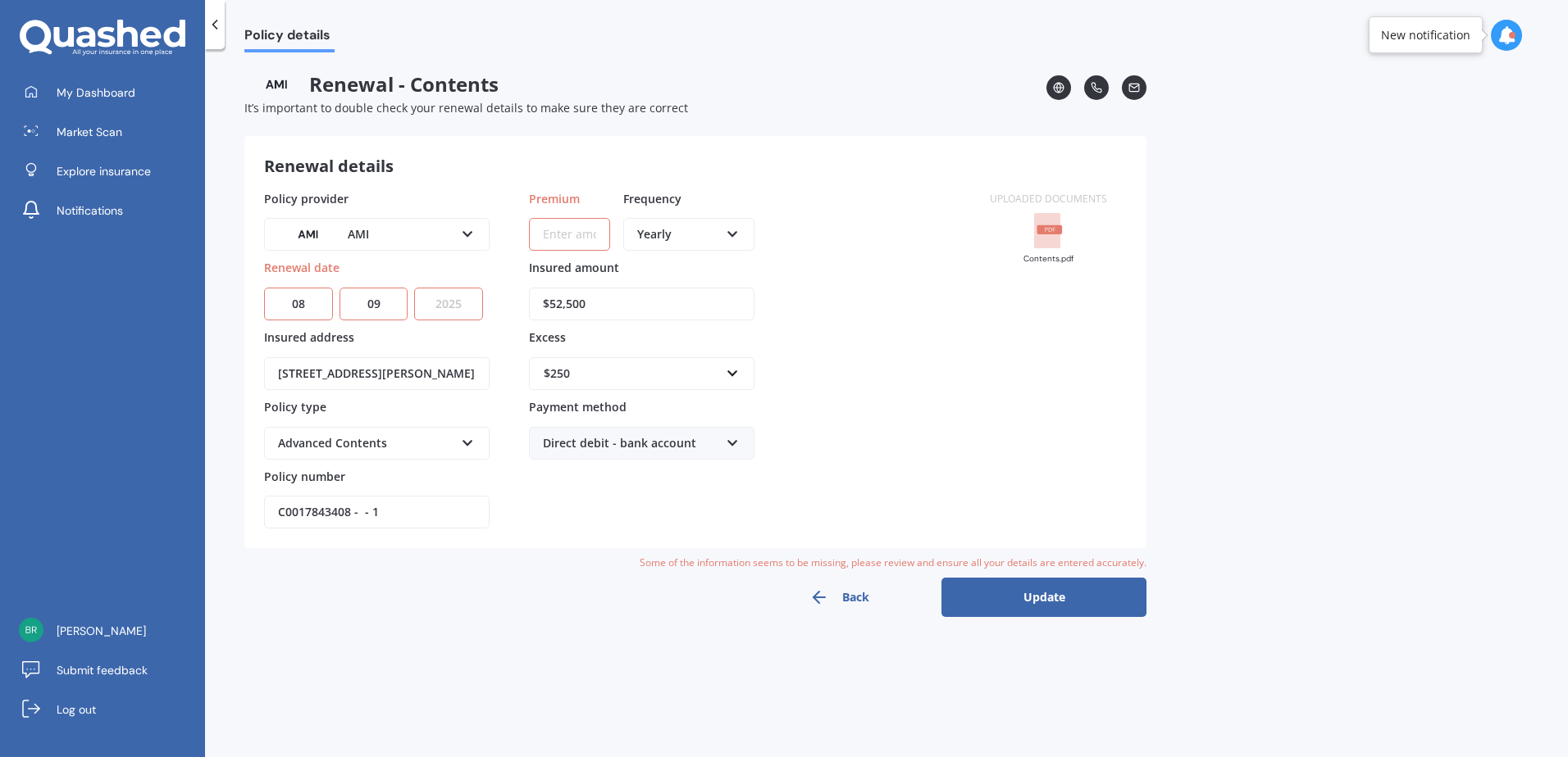
click at [414, 288] on select "YYYY 2027 2026 2025 2024 2023 2022 2021 2020 2019 2018 2017 2016 2015 2014 2013…" at bounding box center [449, 304] width 69 height 33
click at [358, 384] on input "[STREET_ADDRESS][PERSON_NAME]" at bounding box center [376, 373] width 225 height 33
type input "flat 1/21A Roband Crescent, Brown Owl, Upper Hutt 5018"
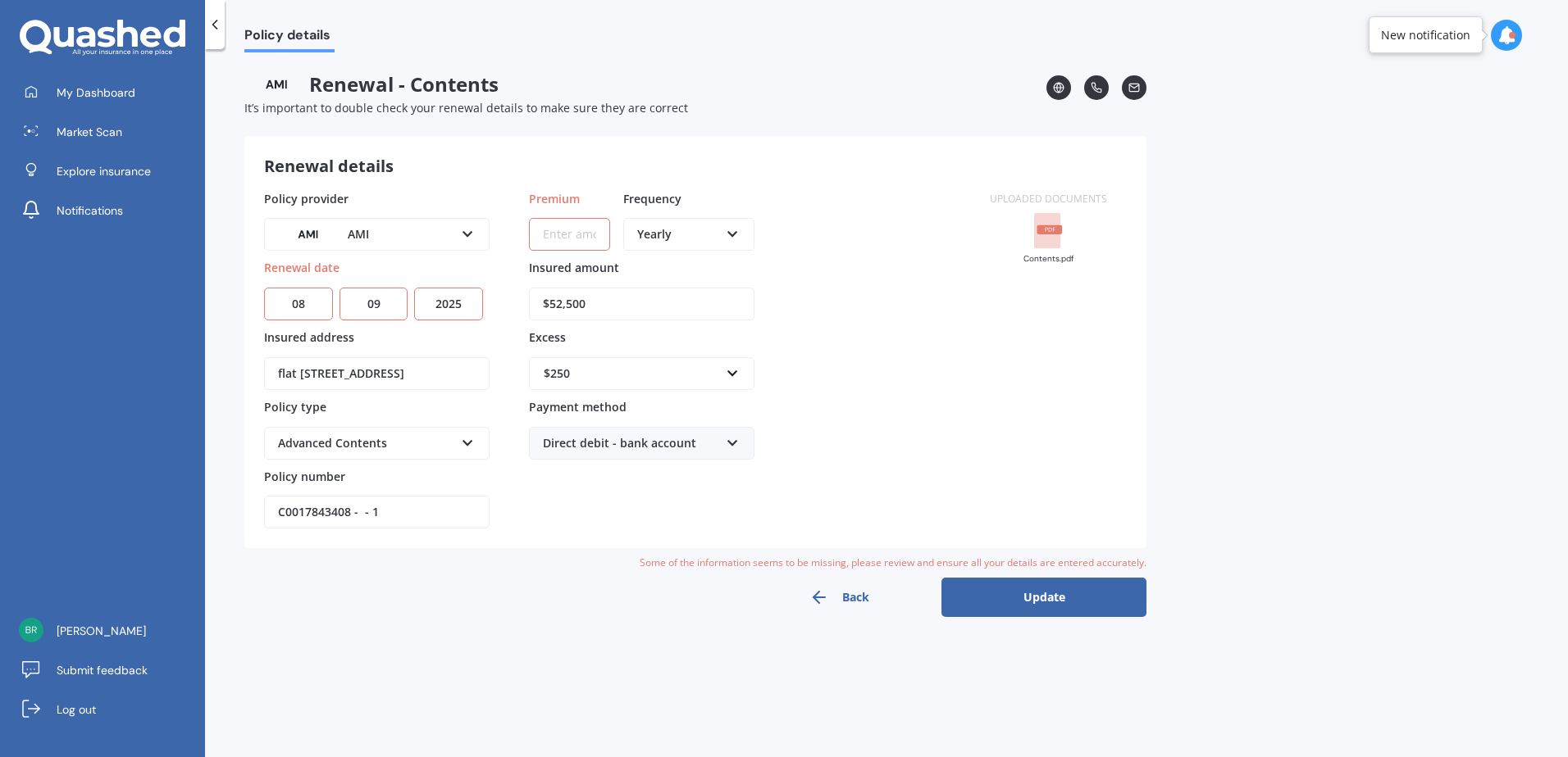
click at [418, 449] on div "Advanced Contents" at bounding box center [366, 443] width 177 height 18
click at [410, 512] on input "C0017843408 - - 1" at bounding box center [376, 512] width 225 height 33
click at [411, 511] on input "C0017843408 - - 1" at bounding box center [376, 512] width 225 height 33
paste input "😀"
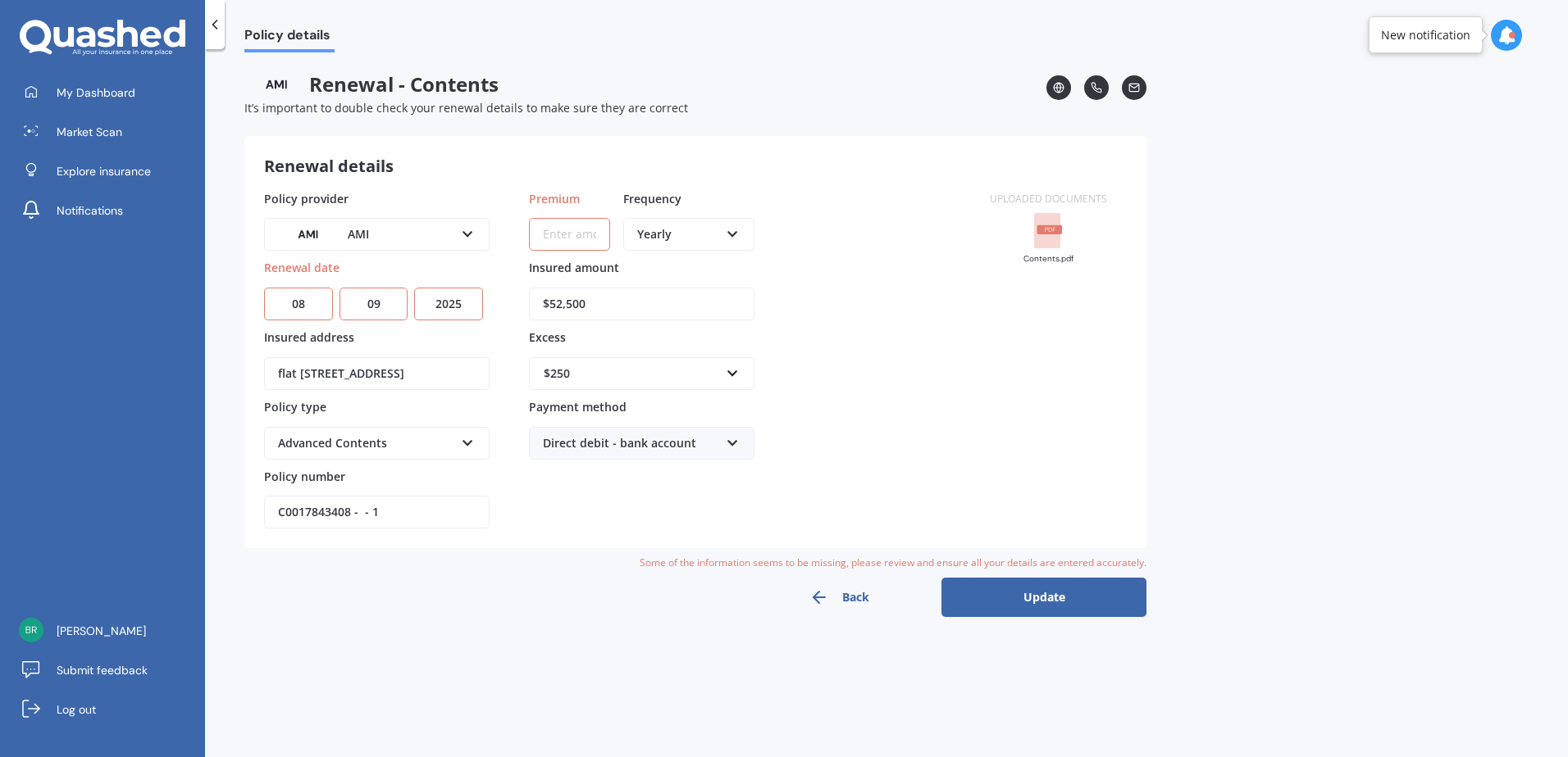
click at [400, 521] on input "C0017843408 - - 1" at bounding box center [376, 512] width 225 height 33
paste input "HOMA01570178"
type input "HOMA01570178"
click at [559, 236] on input "Premium" at bounding box center [569, 234] width 81 height 33
click at [583, 238] on input "Premium" at bounding box center [569, 234] width 81 height 33
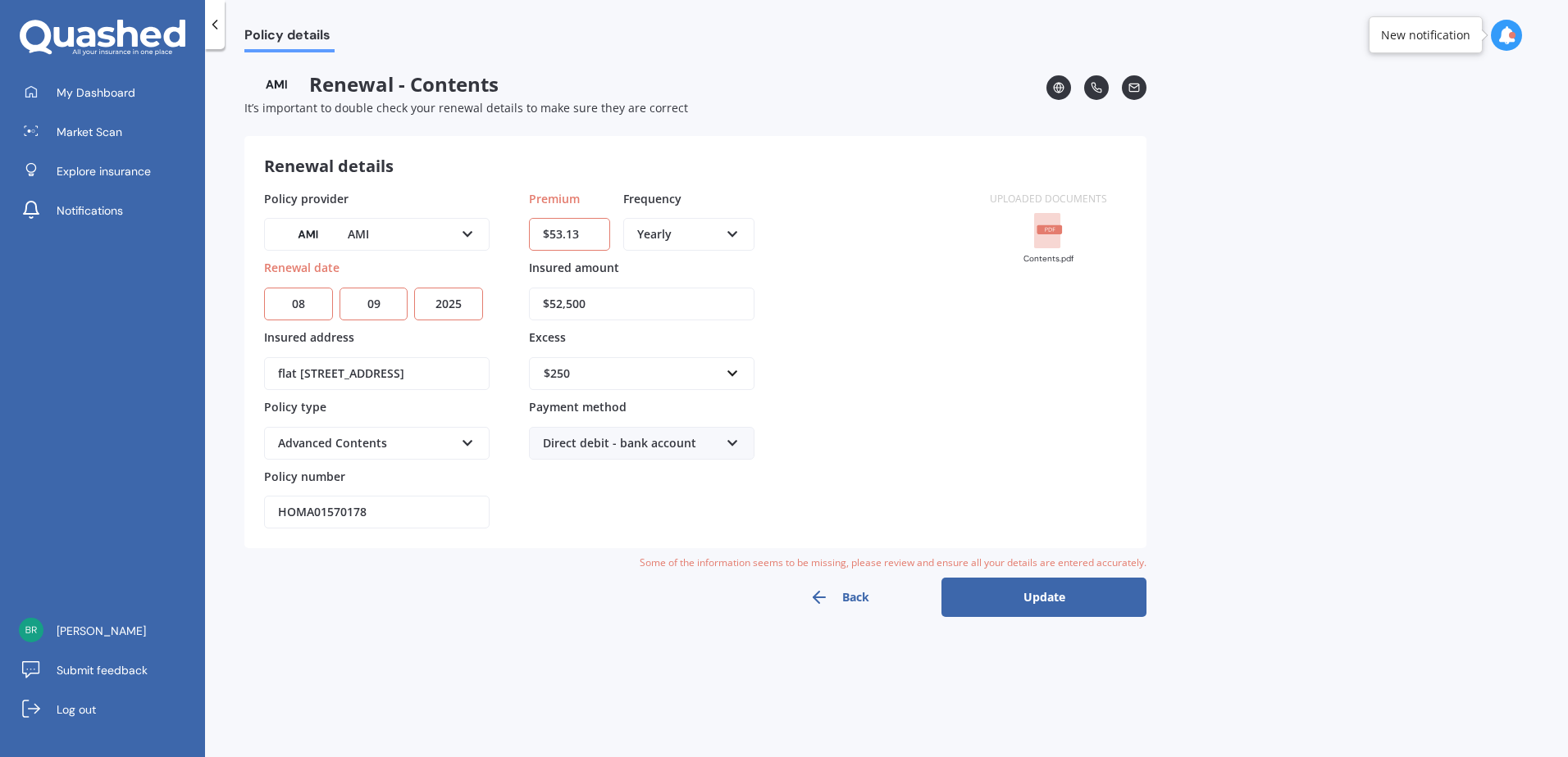
type input "$53.13"
click at [712, 239] on div "Yearly" at bounding box center [678, 234] width 82 height 18
click at [692, 374] on div "Fortnightly" at bounding box center [688, 384] width 128 height 30
click at [796, 280] on div "Policy provider AMI AA AMI AMP ANZ ASB Ando BNZ Co-Operative Bank FMG Initio Ki…" at bounding box center [616, 359] width 706 height 339
click at [614, 307] on input "$52,500" at bounding box center [641, 304] width 225 height 33
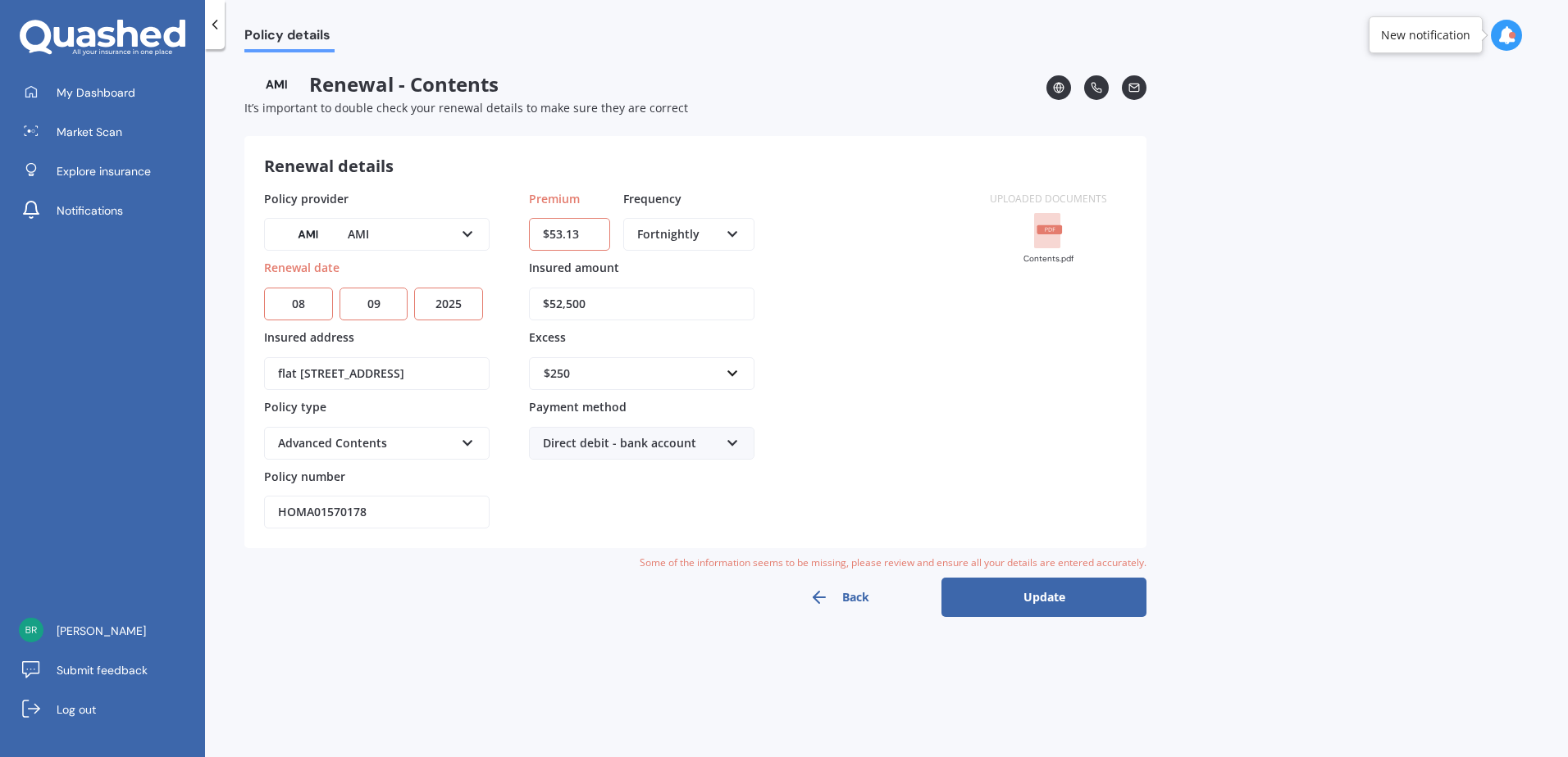
click at [614, 307] on input "$52,500" at bounding box center [641, 304] width 225 height 33
type input "$53,100"
click at [985, 360] on div "Uploaded documents Contents.pdf" at bounding box center [1047, 359] width 156 height 339
click at [601, 385] on input "text" at bounding box center [635, 373] width 210 height 31
click at [598, 382] on input "text" at bounding box center [635, 373] width 210 height 31
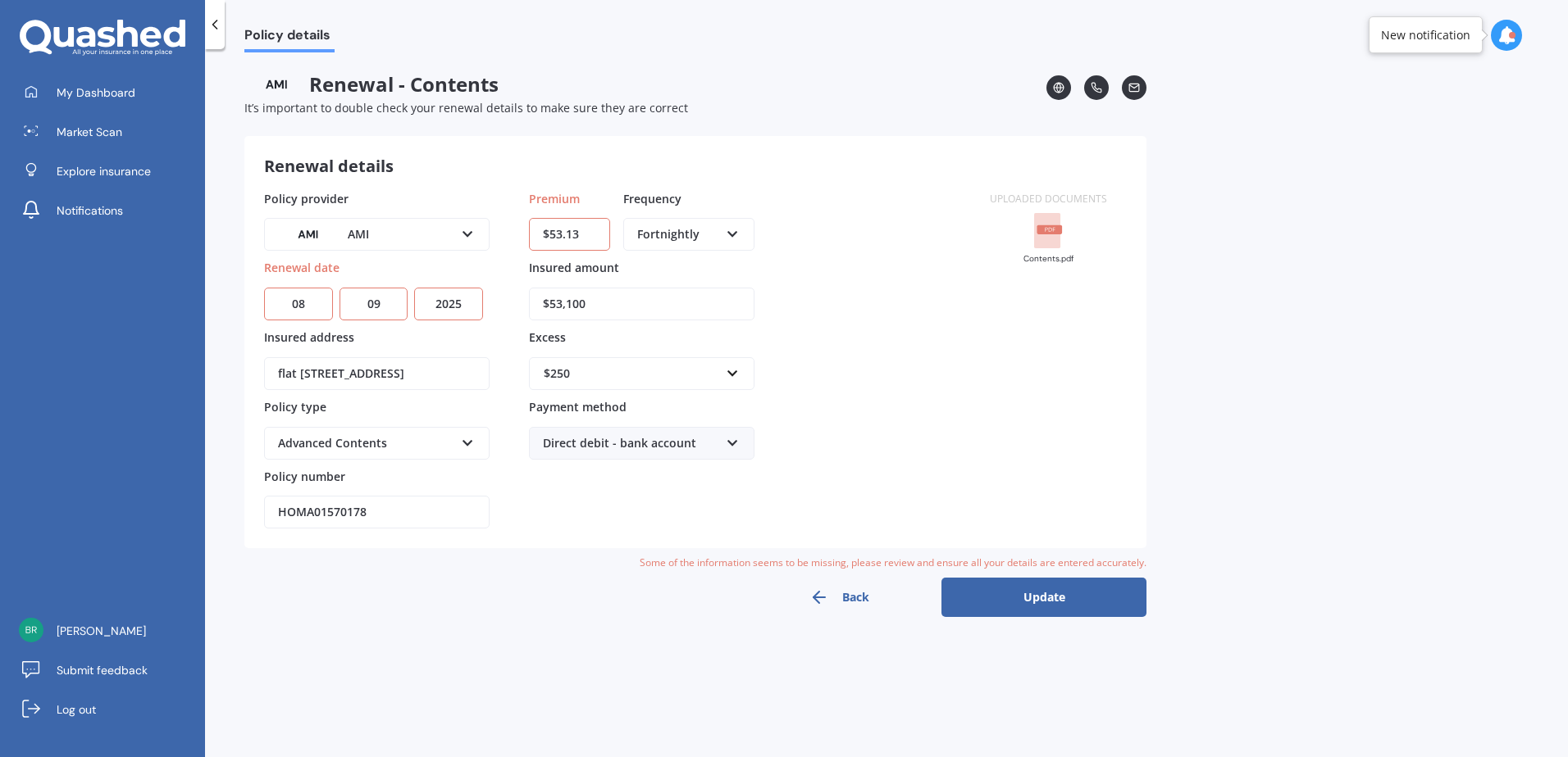
click at [902, 380] on div "Policy provider AMI AA AMI AMP ANZ ASB Ando BNZ Co-Operative Bank FMG Initio Ki…" at bounding box center [616, 359] width 706 height 339
click at [626, 444] on div "Direct debit - bank account" at bounding box center [630, 443] width 177 height 18
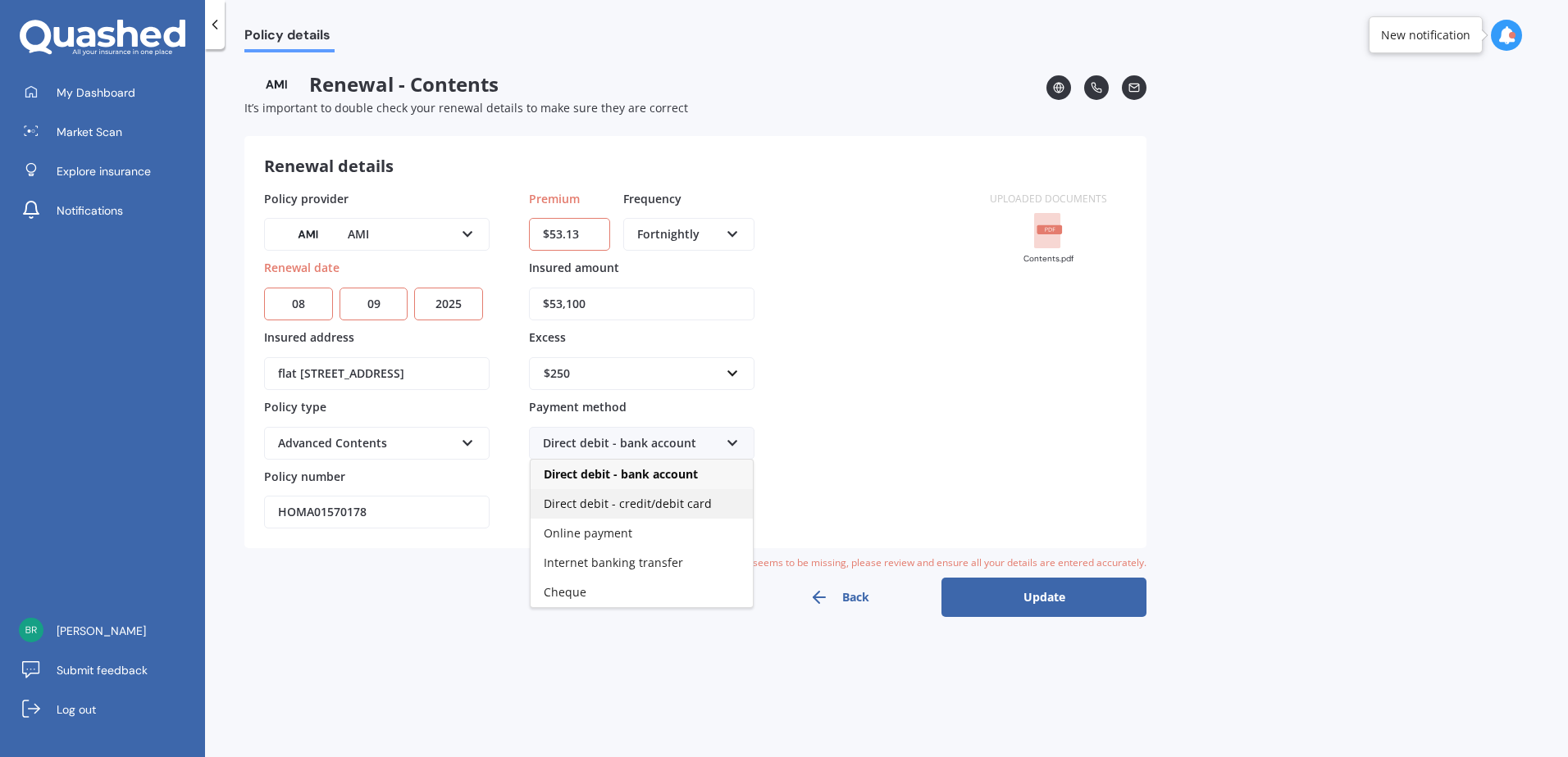
click at [674, 497] on span "Direct debit - credit/debit card" at bounding box center [627, 504] width 168 height 16
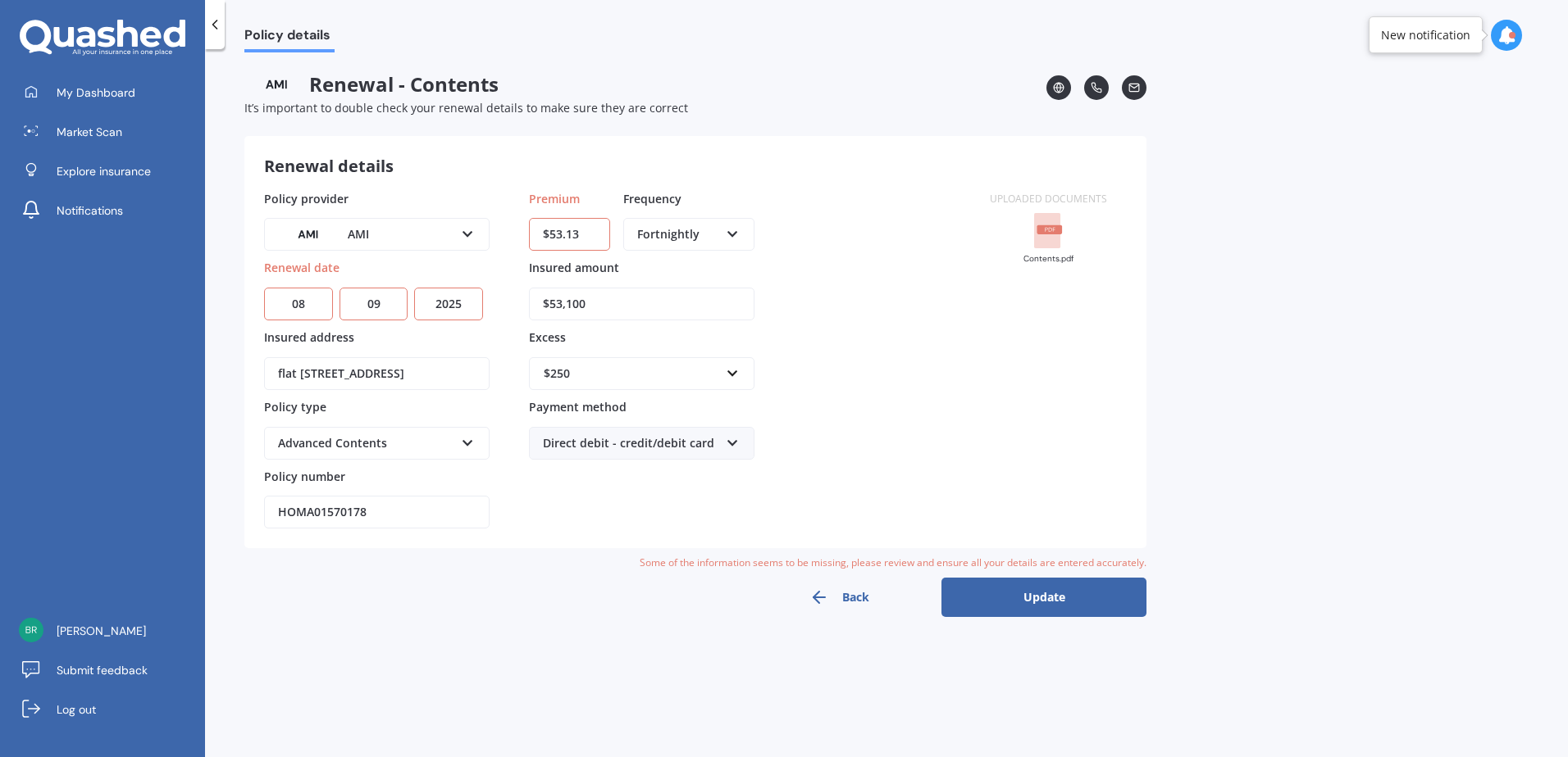
click at [823, 430] on div "Policy provider AMI AA AMI AMP ANZ ASB Ando BNZ Co-Operative Bank FMG Initio Ki…" at bounding box center [616, 359] width 706 height 339
click at [1094, 590] on button "Update" at bounding box center [1043, 597] width 205 height 39
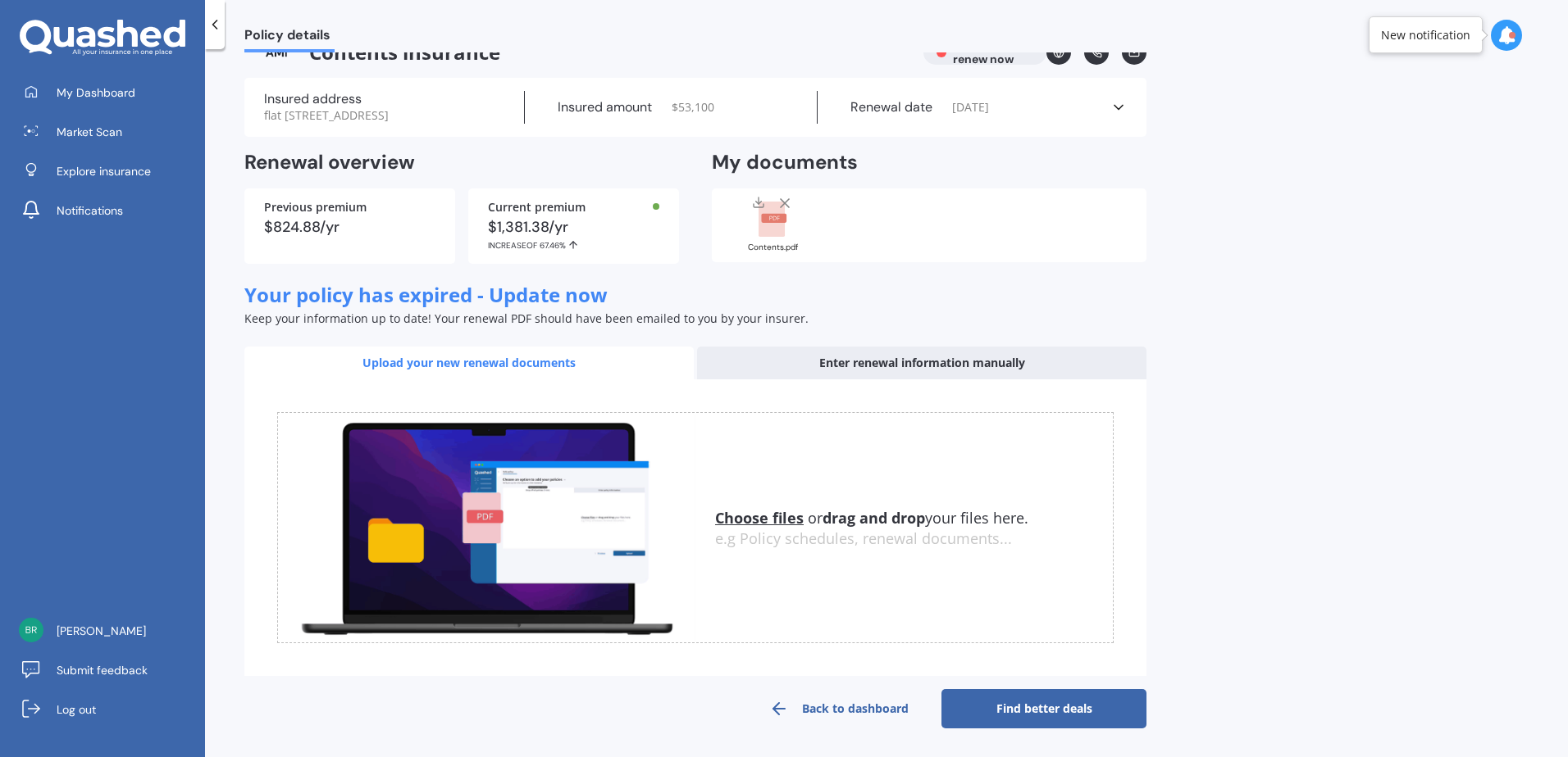
scroll to position [50, 0]
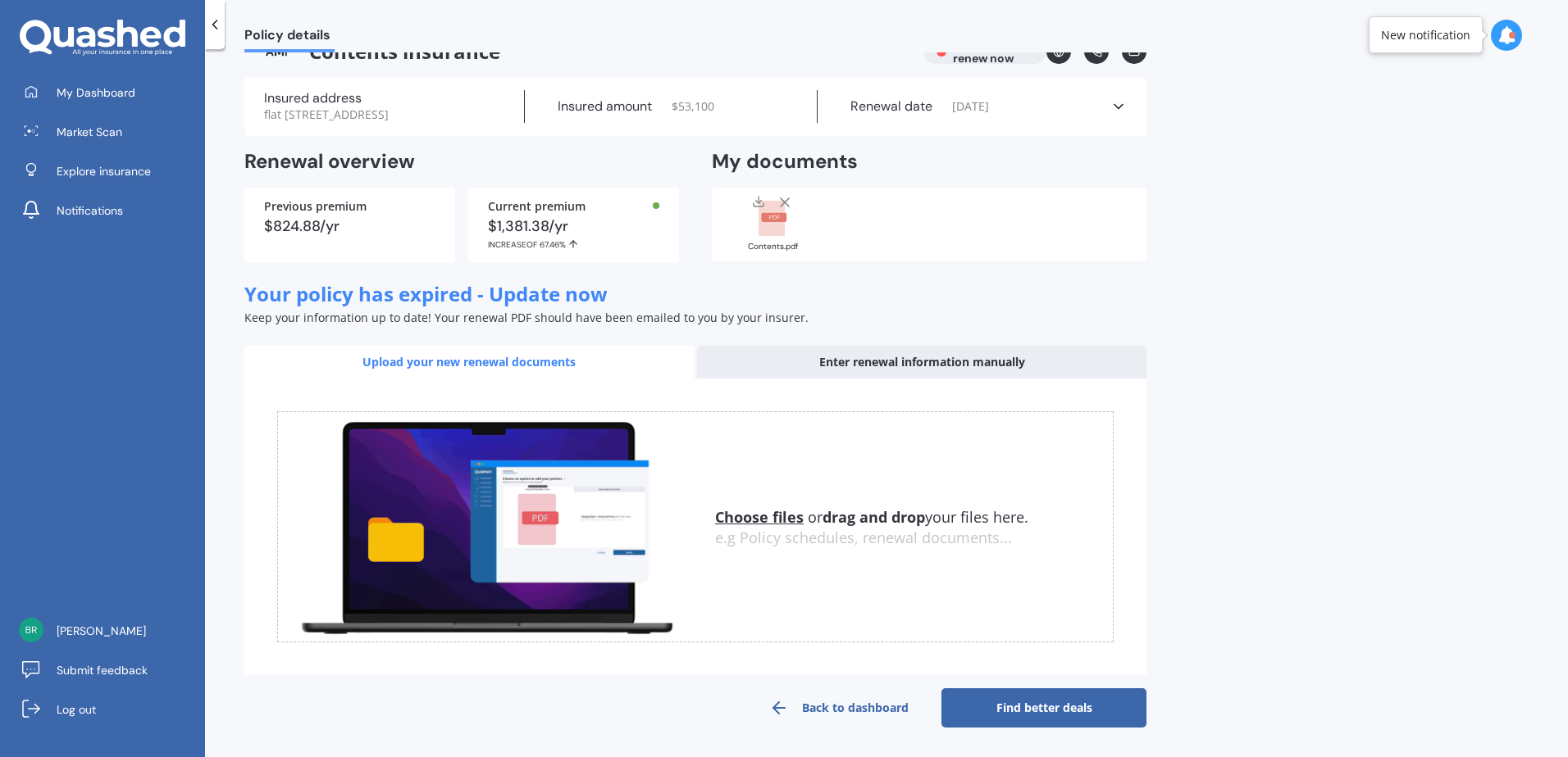
click at [1083, 713] on link "Find better deals" at bounding box center [1043, 708] width 205 height 39
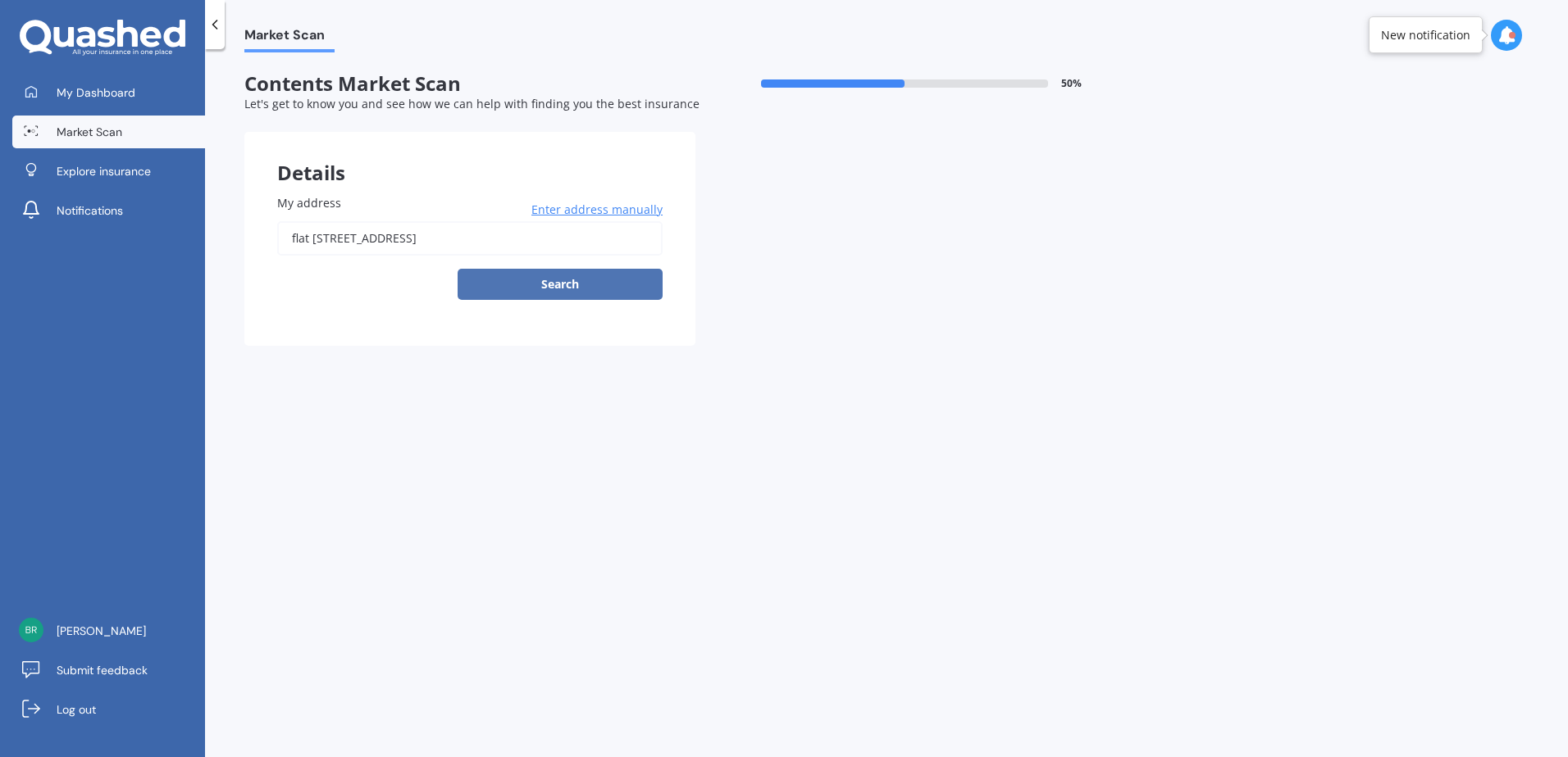
click at [554, 288] on button "Search" at bounding box center [559, 284] width 205 height 31
type input "flat 1/21A Roband Crescent, Brown Owl, Upper Hutt 5018"
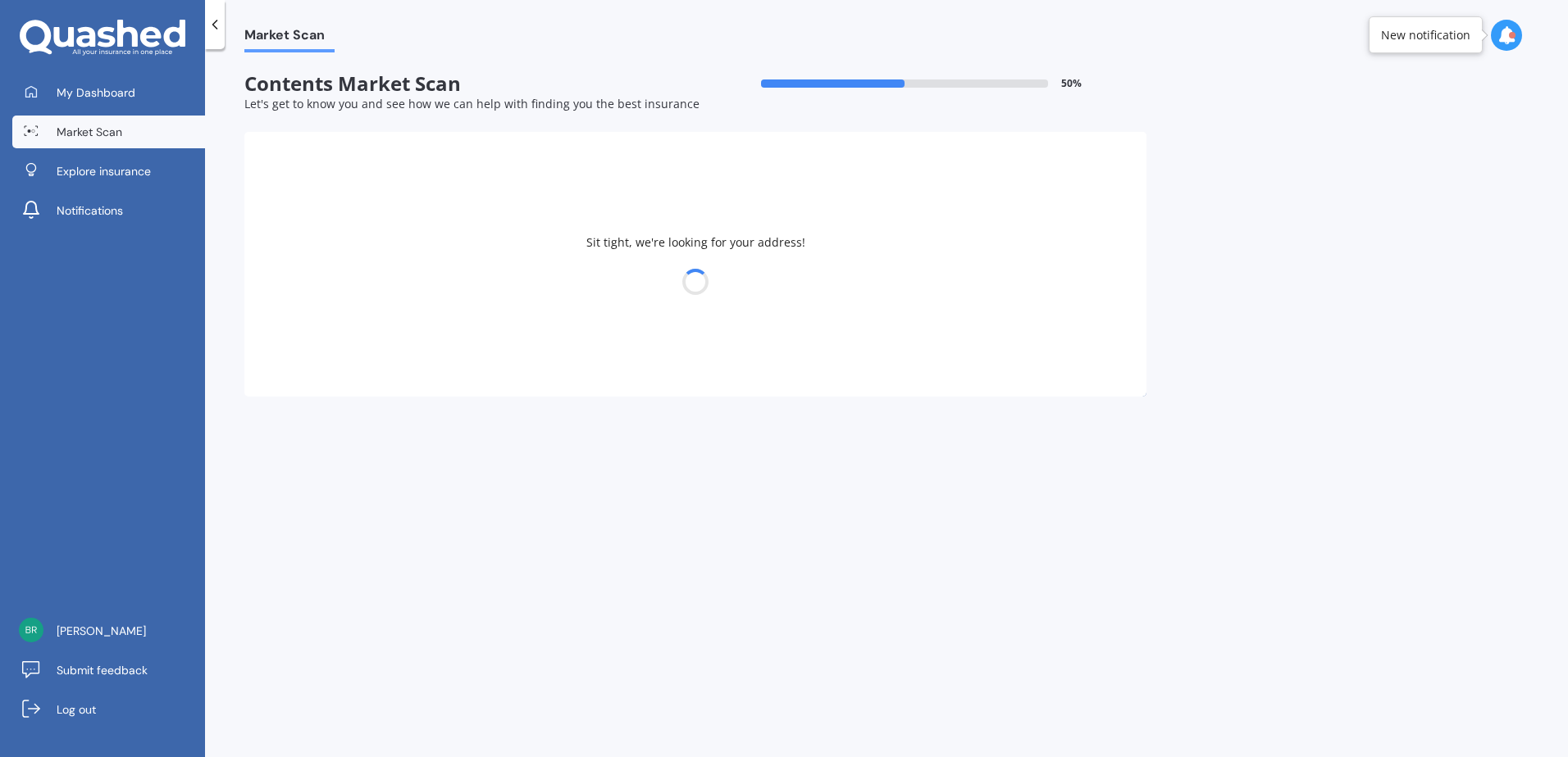
select select "09"
select select "11"
select select "1995"
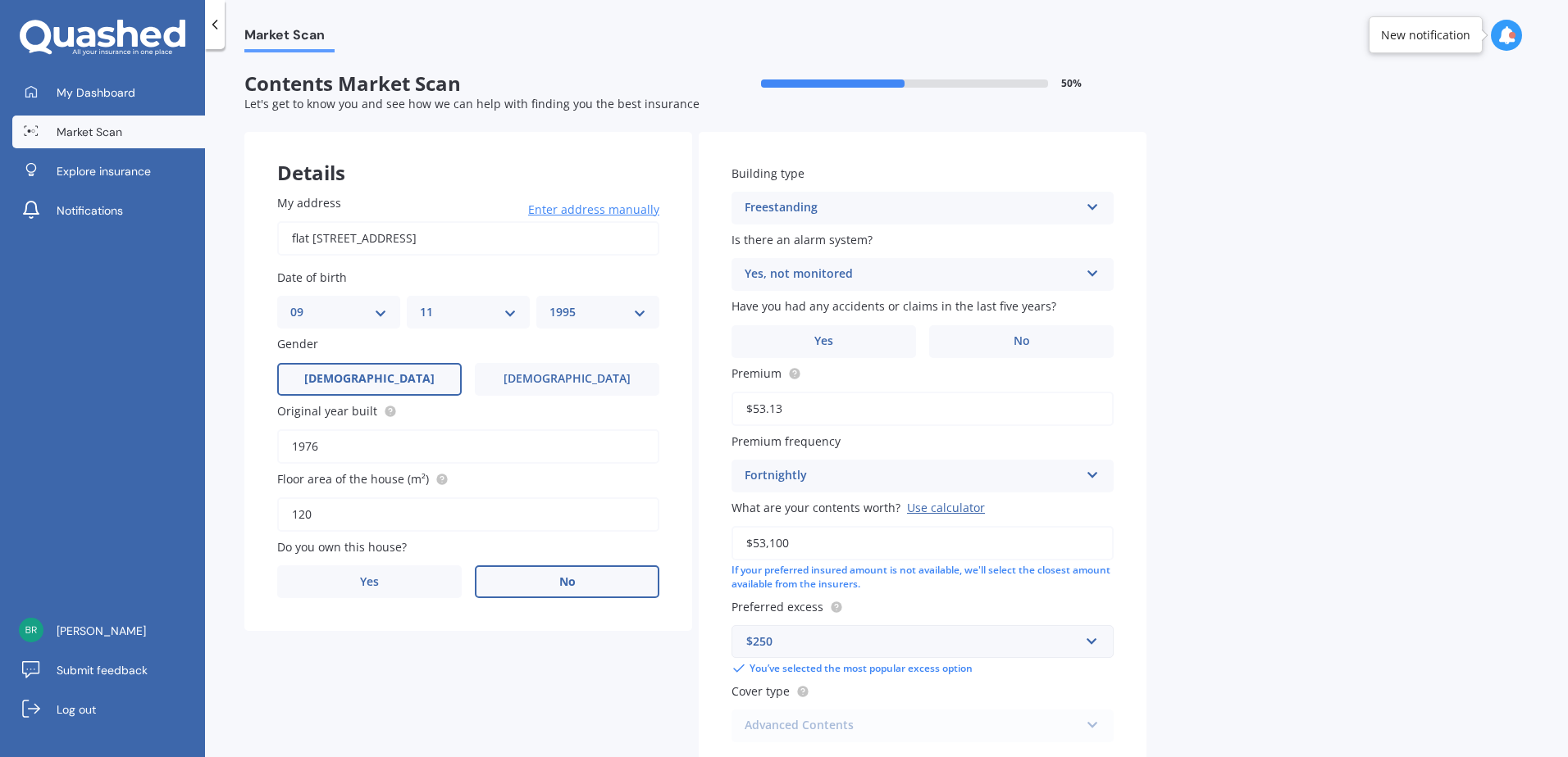
click at [589, 581] on label "No" at bounding box center [567, 581] width 184 height 33
click at [0, 0] on input "No" at bounding box center [0, 0] width 0 height 0
click at [471, 650] on div "Select occupant" at bounding box center [457, 649] width 335 height 20
click at [416, 678] on div "Tenant" at bounding box center [468, 681] width 381 height 30
click at [906, 205] on div "Freestanding" at bounding box center [912, 207] width 335 height 20
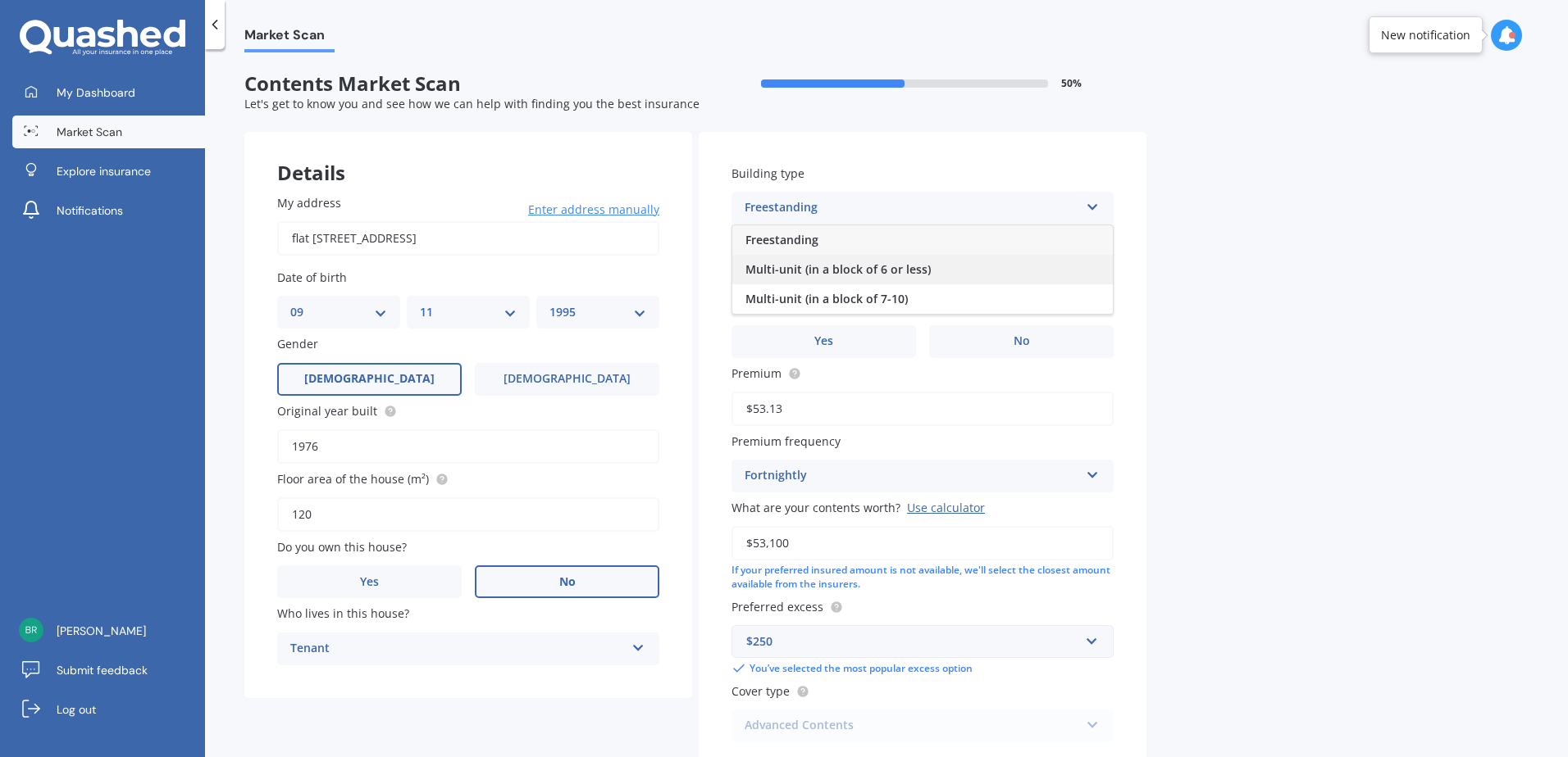
click at [928, 269] on div "Multi-unit (in a block of 6 or less)" at bounding box center [922, 270] width 381 height 30
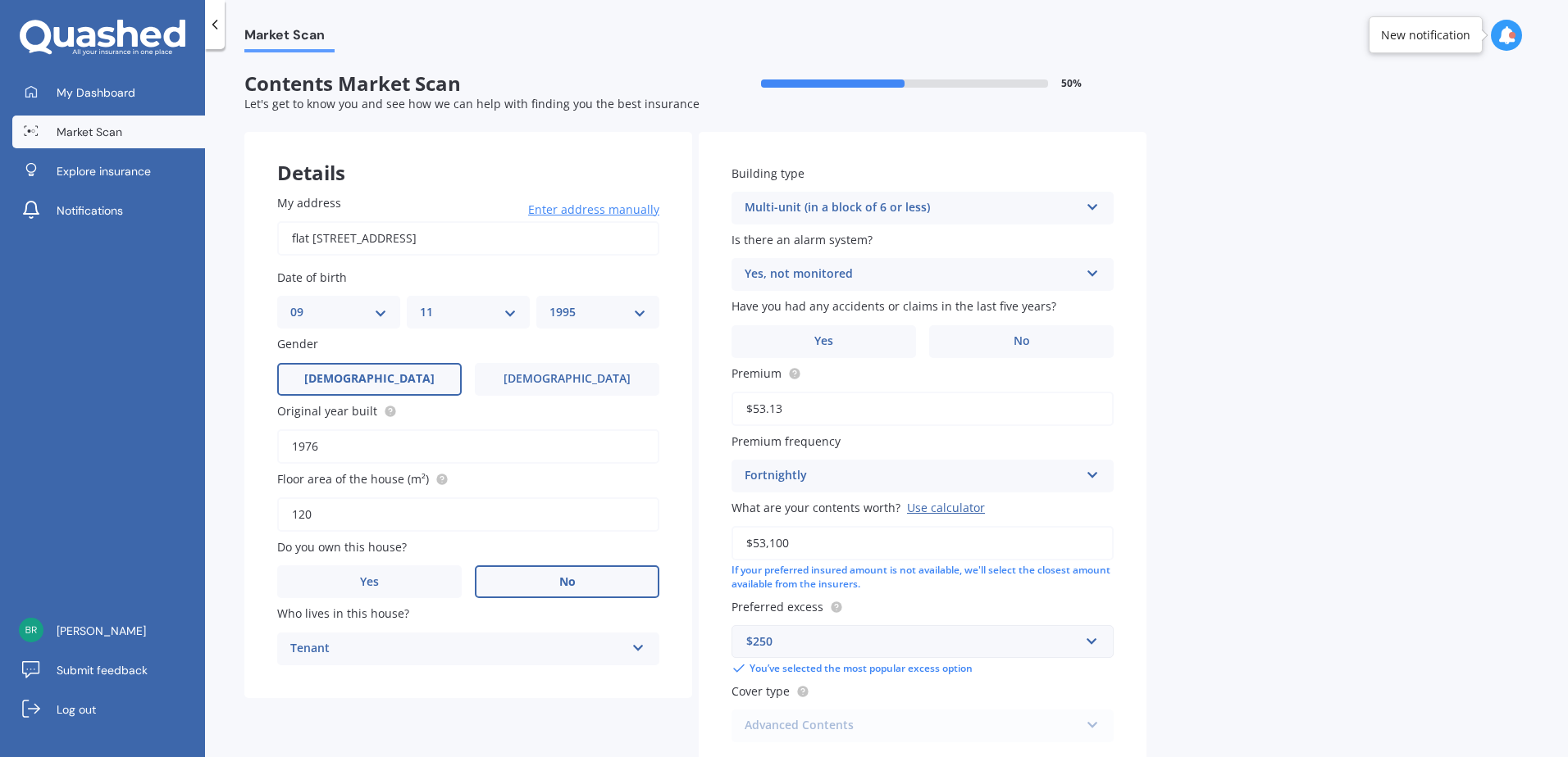
click at [839, 283] on div "Yes, not monitored" at bounding box center [912, 274] width 335 height 20
click at [822, 360] on div "No" at bounding box center [922, 365] width 381 height 30
click at [991, 331] on label "No" at bounding box center [1021, 341] width 184 height 33
click at [0, 0] on input "No" at bounding box center [0, 0] width 0 height 0
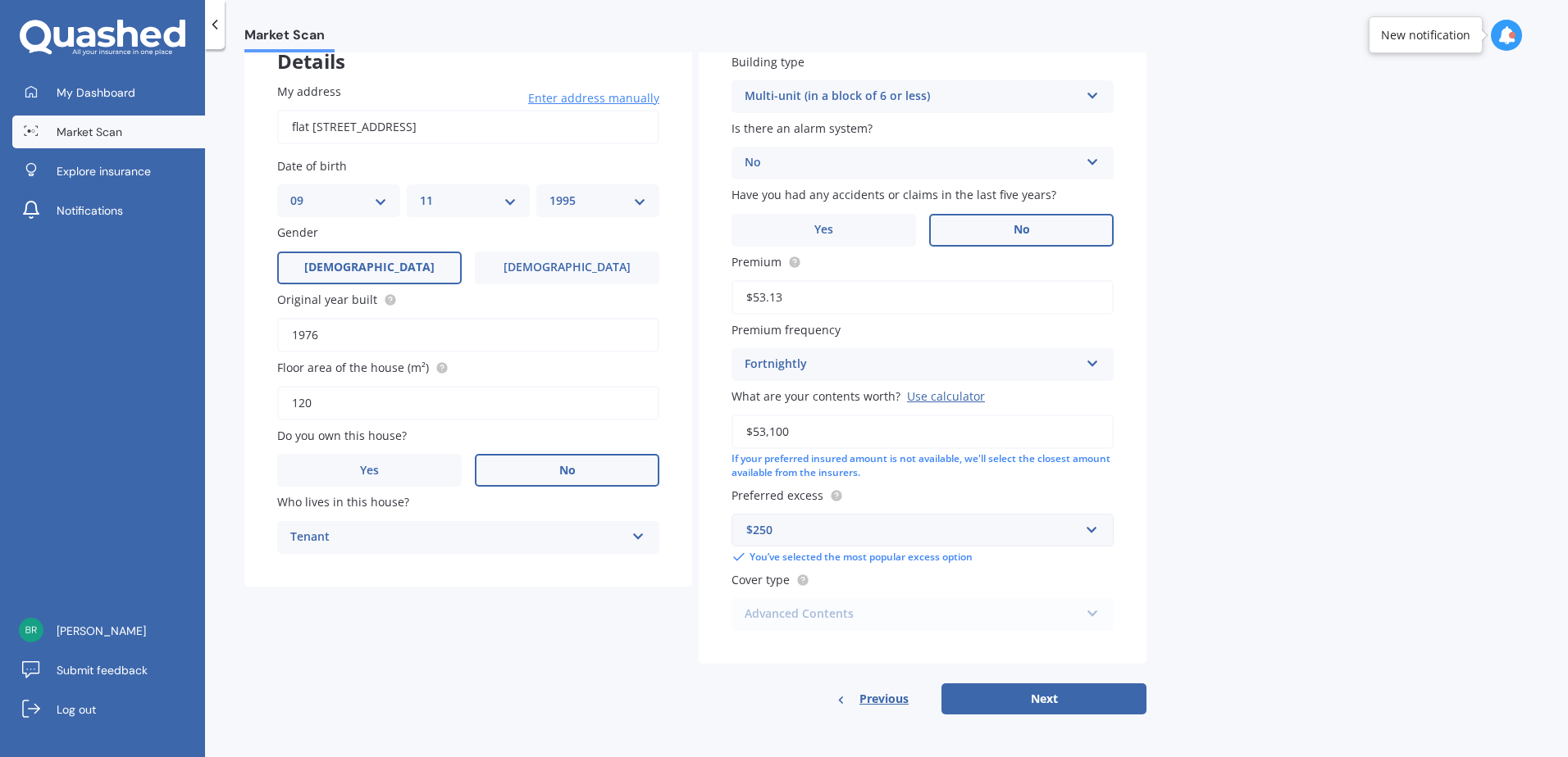
click at [875, 531] on div "$250" at bounding box center [913, 530] width 333 height 18
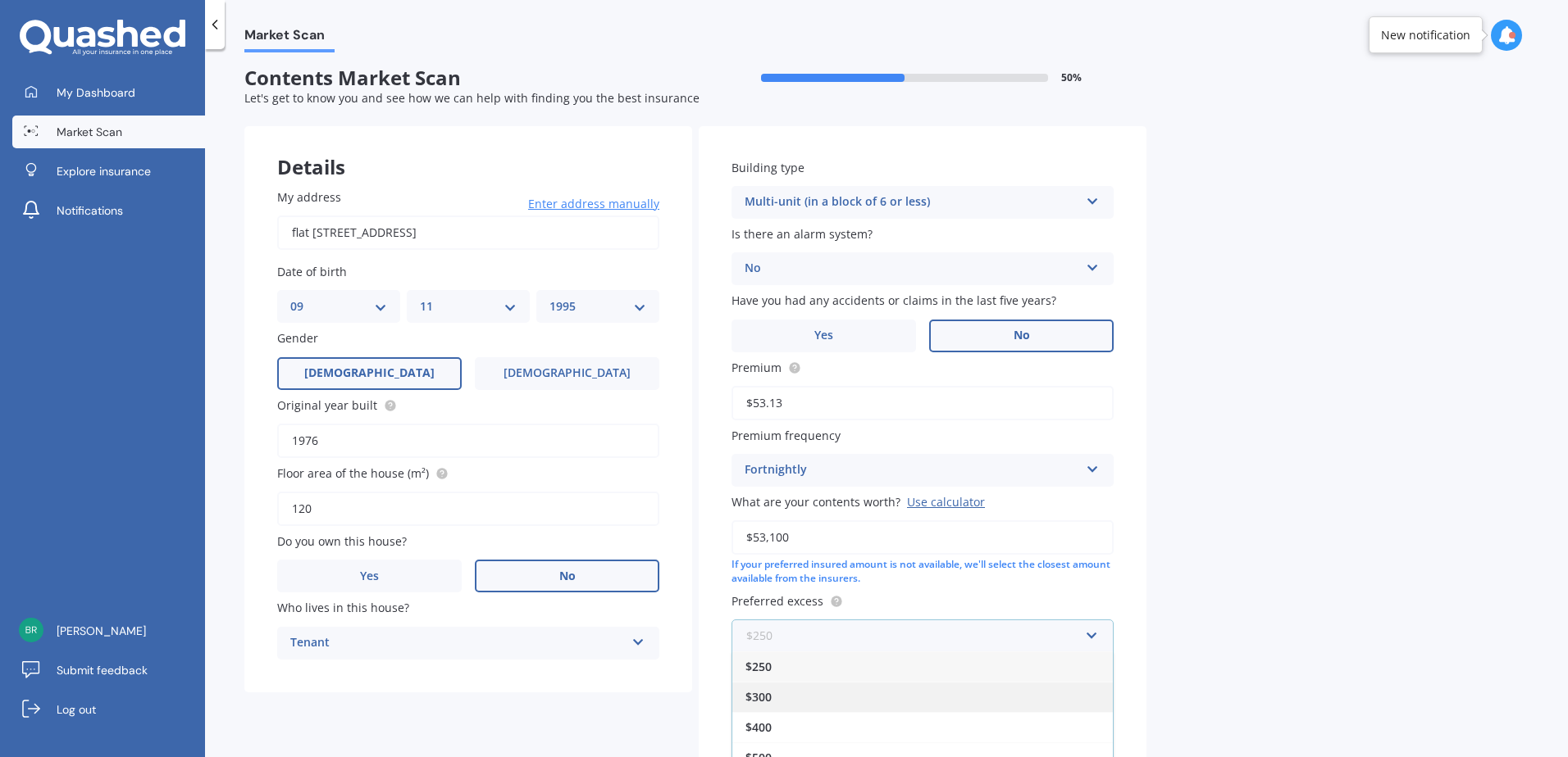
scroll to position [0, 0]
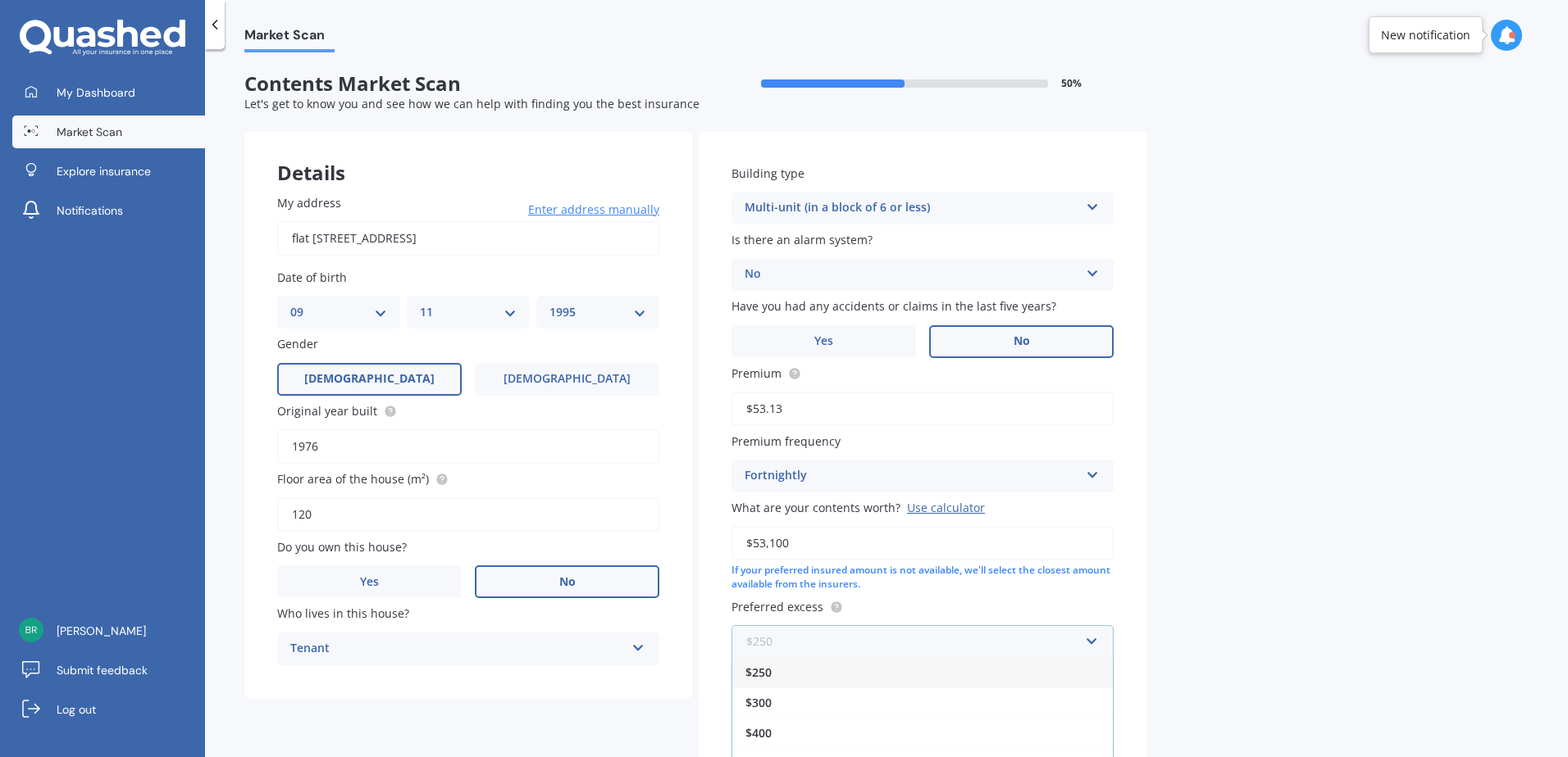
drag, startPoint x: 869, startPoint y: 629, endPoint x: 885, endPoint y: 620, distance: 18.4
click at [868, 629] on input "text" at bounding box center [916, 641] width 367 height 31
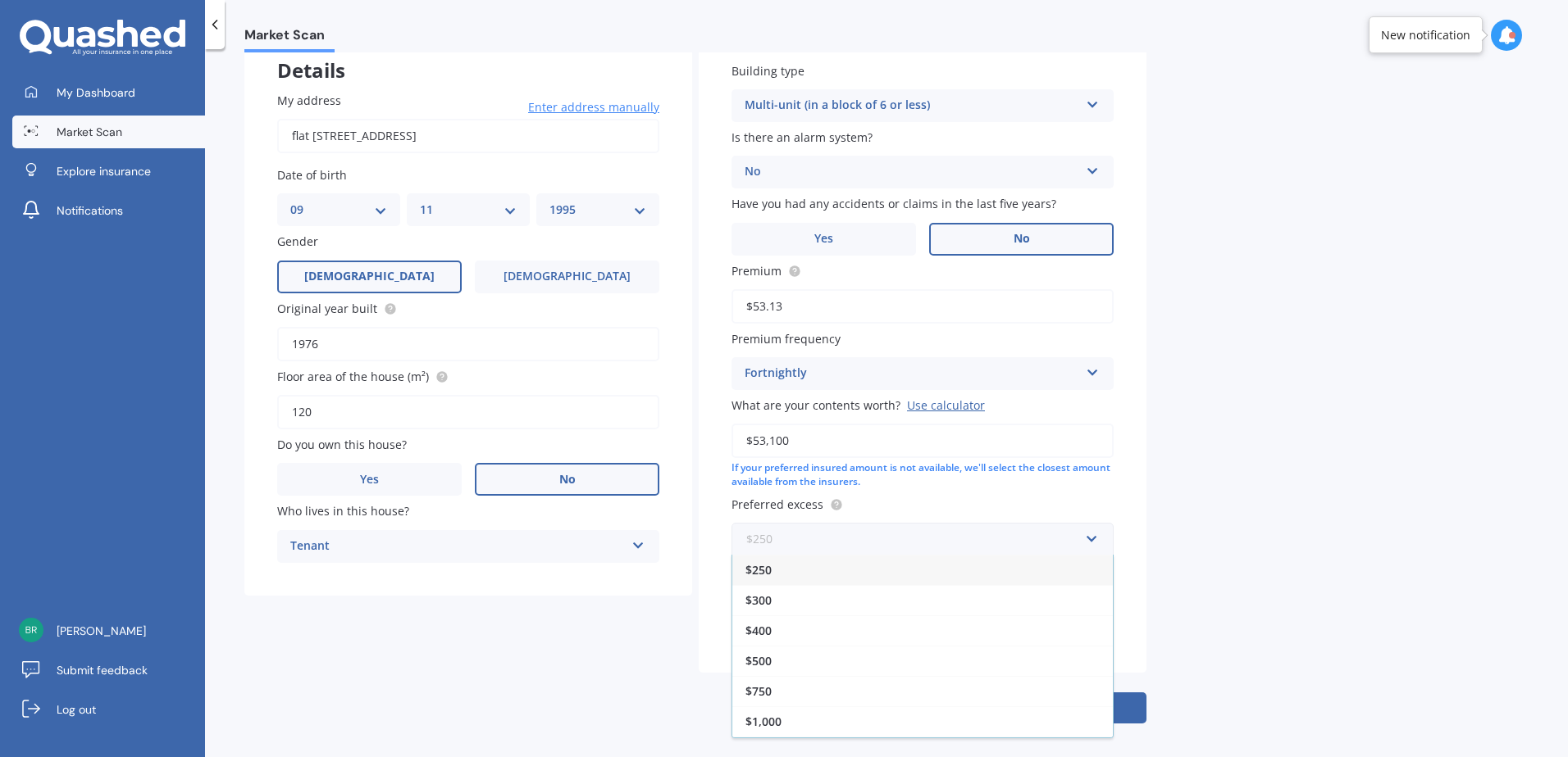
scroll to position [111, 0]
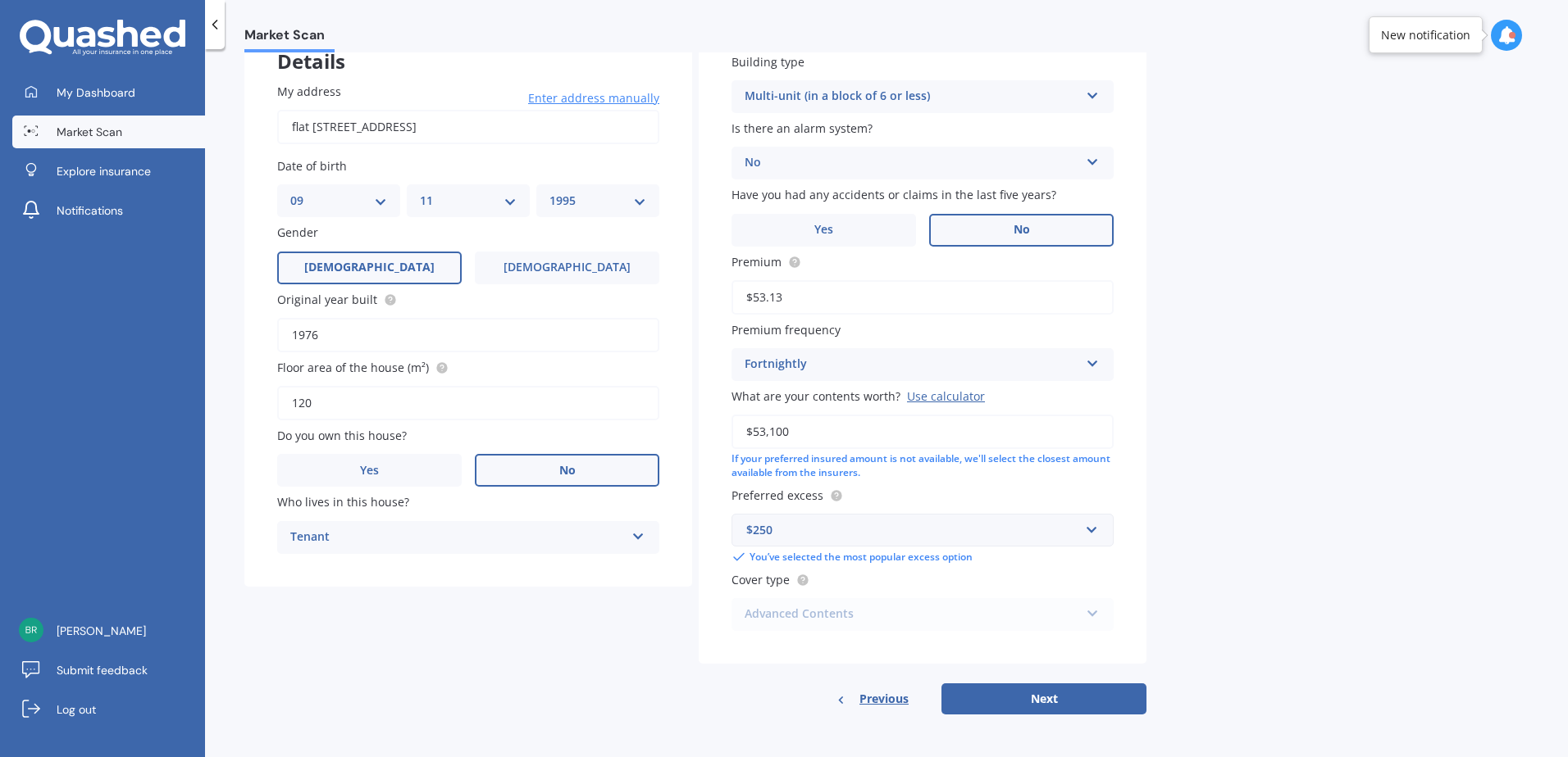
click at [1180, 559] on div "Market Scan Contents Market Scan 50 % Let's get to know you and see how we can …" at bounding box center [885, 407] width 1362 height 708
click at [1023, 692] on button "Next" at bounding box center [1043, 698] width 205 height 31
select select "09"
select select "11"
select select "1995"
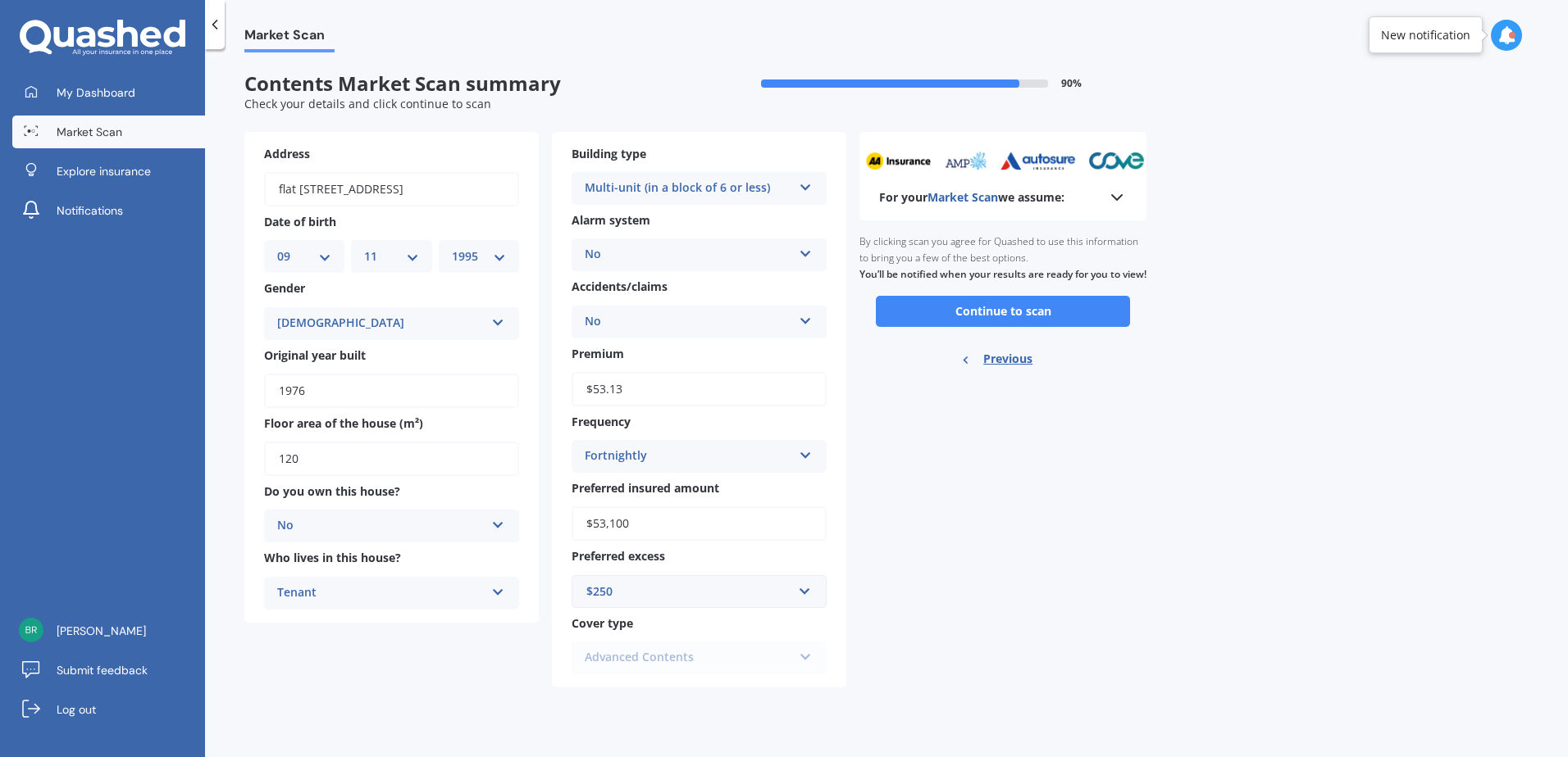
scroll to position [0, 0]
click at [1000, 327] on button "Continue to scan" at bounding box center [1003, 311] width 254 height 31
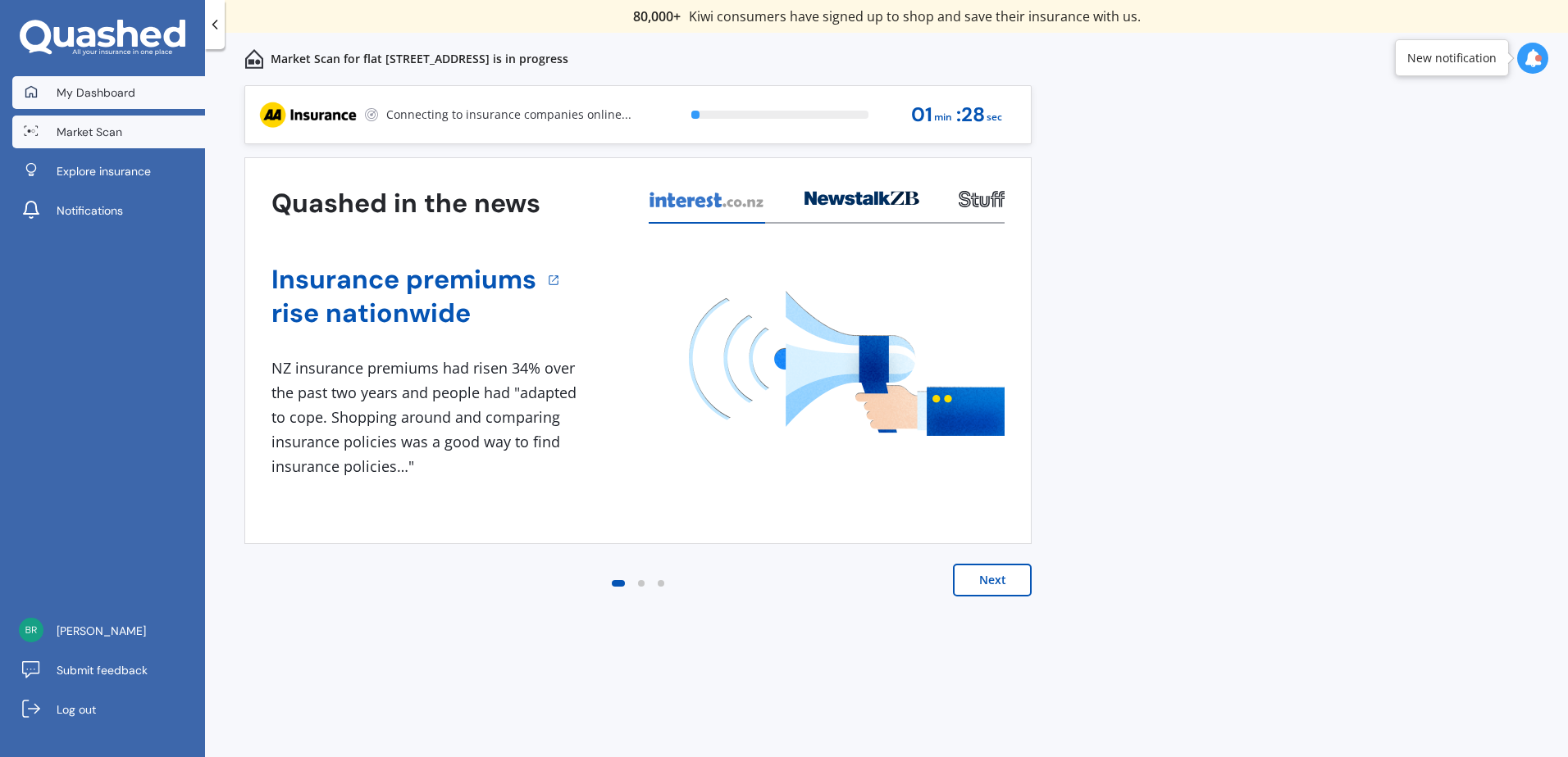
click at [30, 96] on icon at bounding box center [31, 91] width 11 height 11
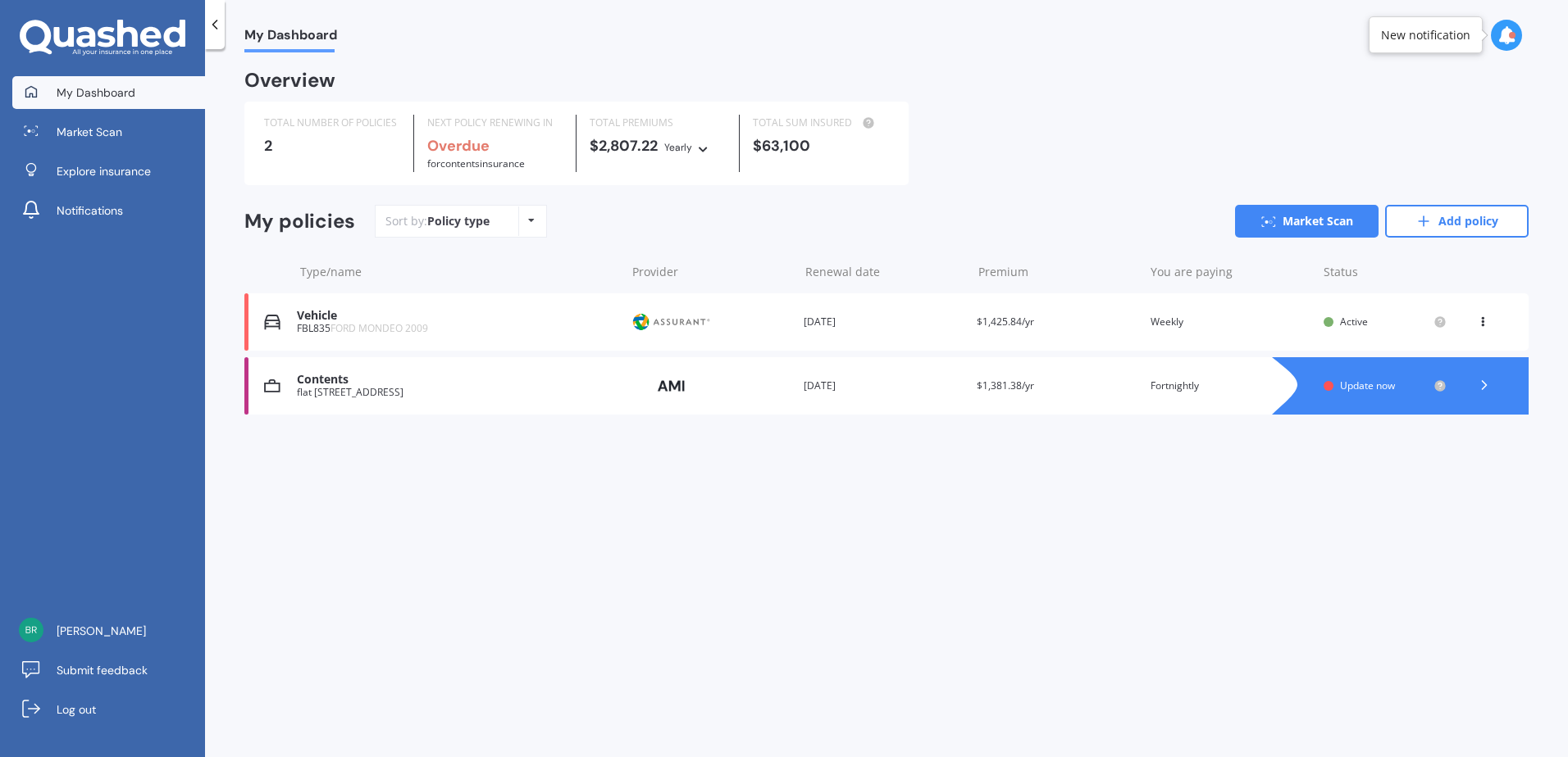
click at [1093, 326] on div "Premium $1,425.84/yr" at bounding box center [1056, 322] width 160 height 17
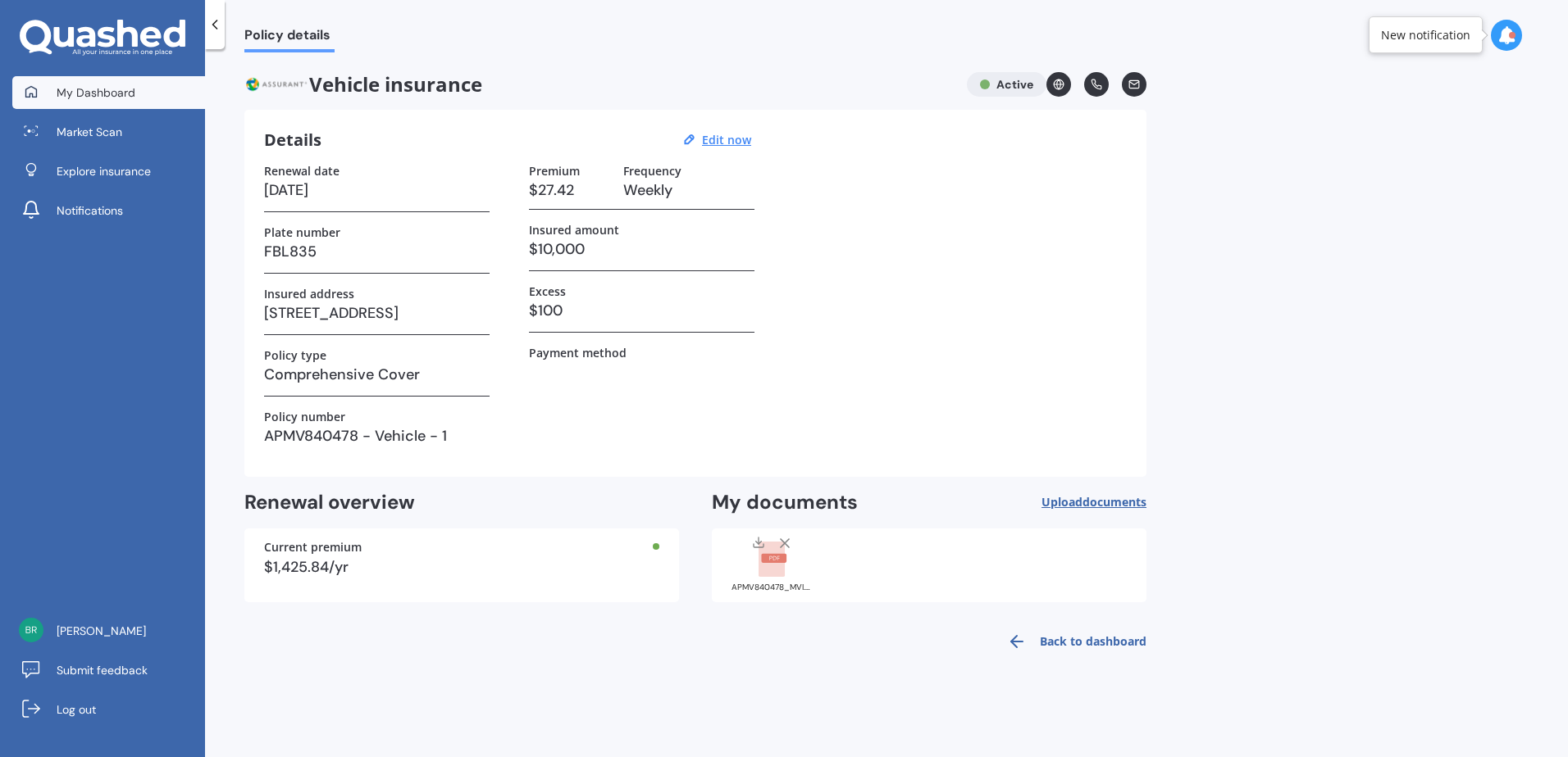
click at [77, 88] on span "My Dashboard" at bounding box center [96, 93] width 79 height 17
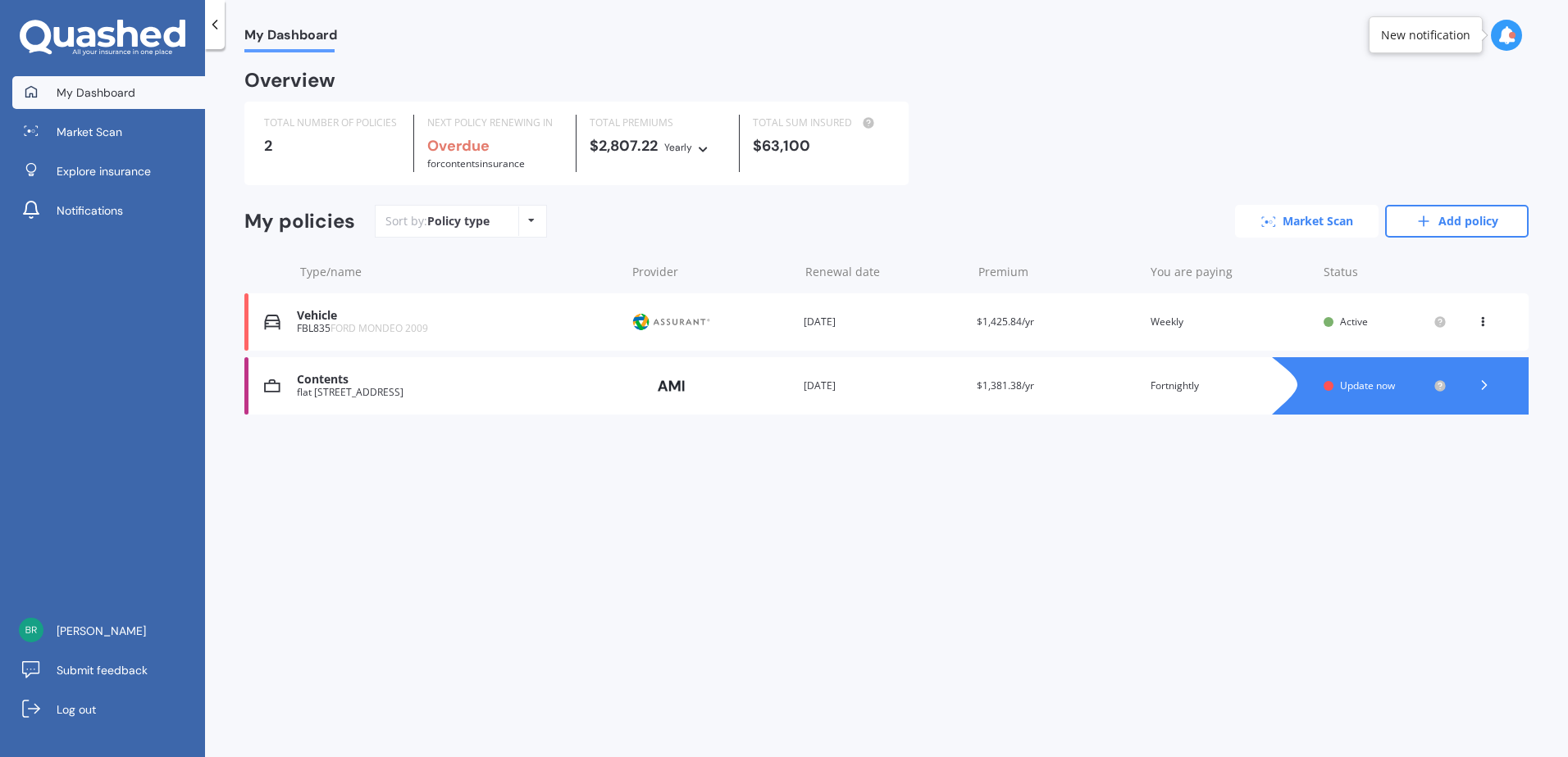
click at [1318, 232] on link "Market Scan" at bounding box center [1306, 221] width 143 height 33
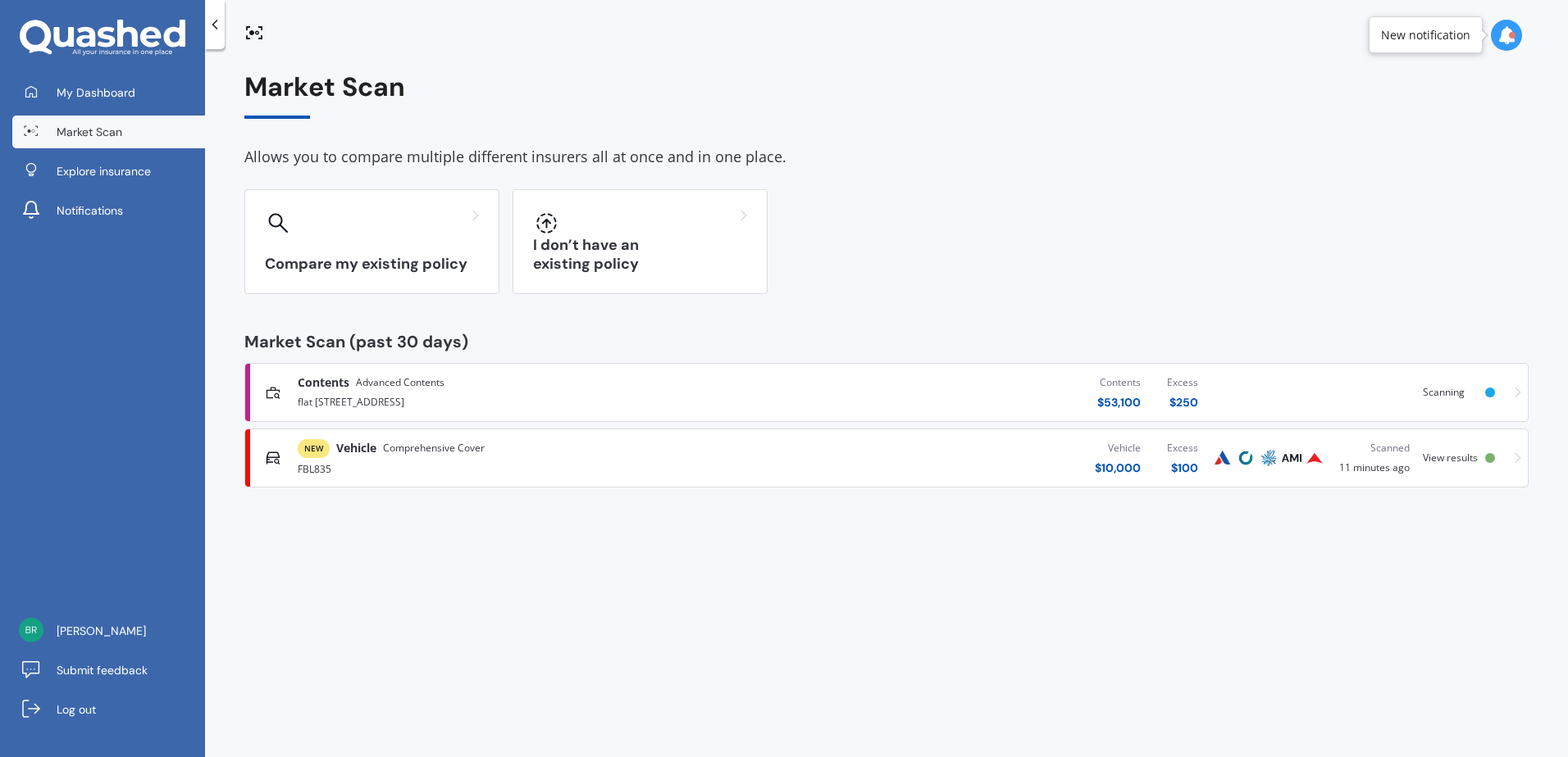
click at [406, 462] on div "FBL835" at bounding box center [517, 467] width 440 height 20
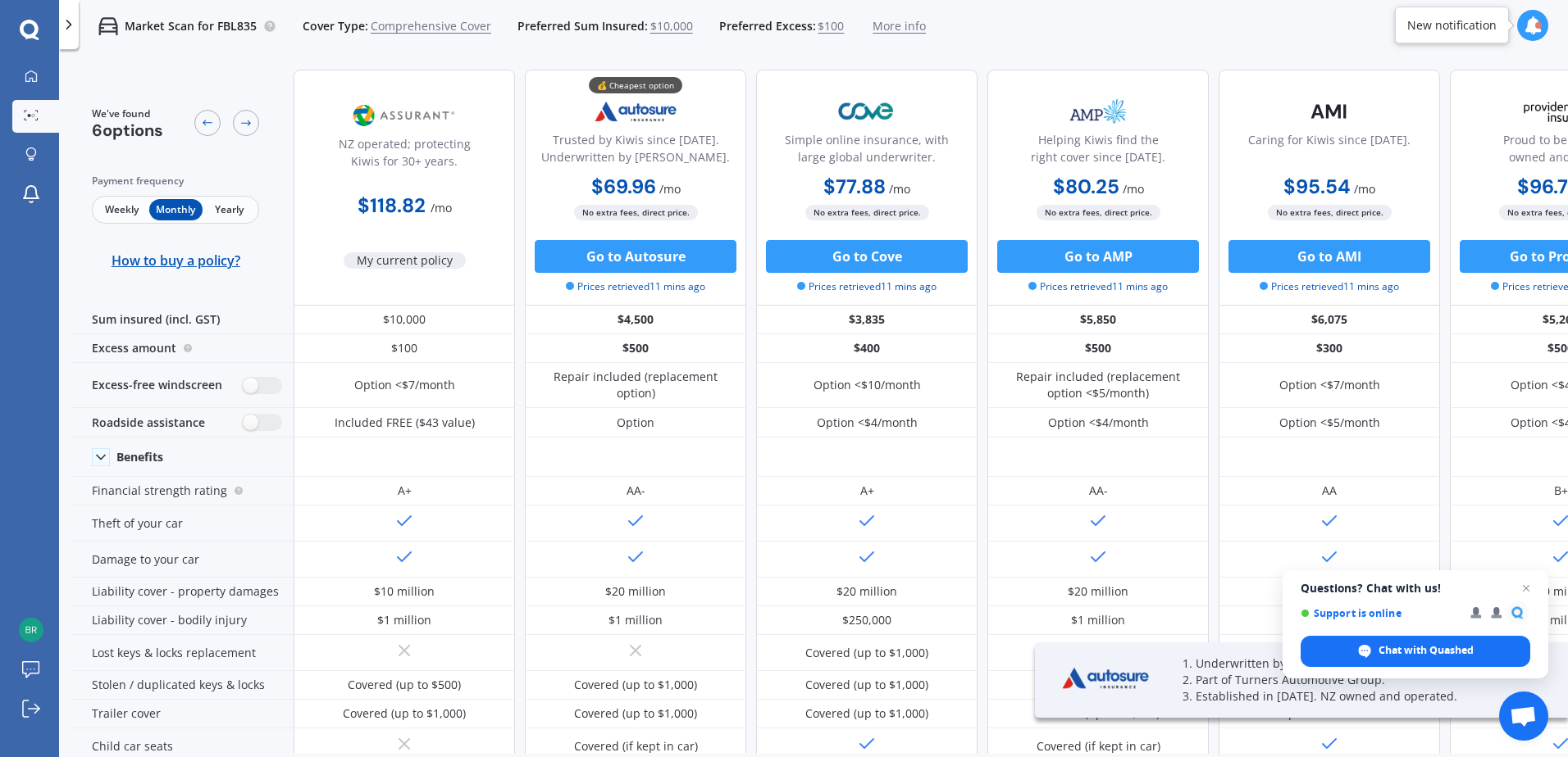
click at [128, 215] on span "Weekly" at bounding box center [122, 209] width 53 height 21
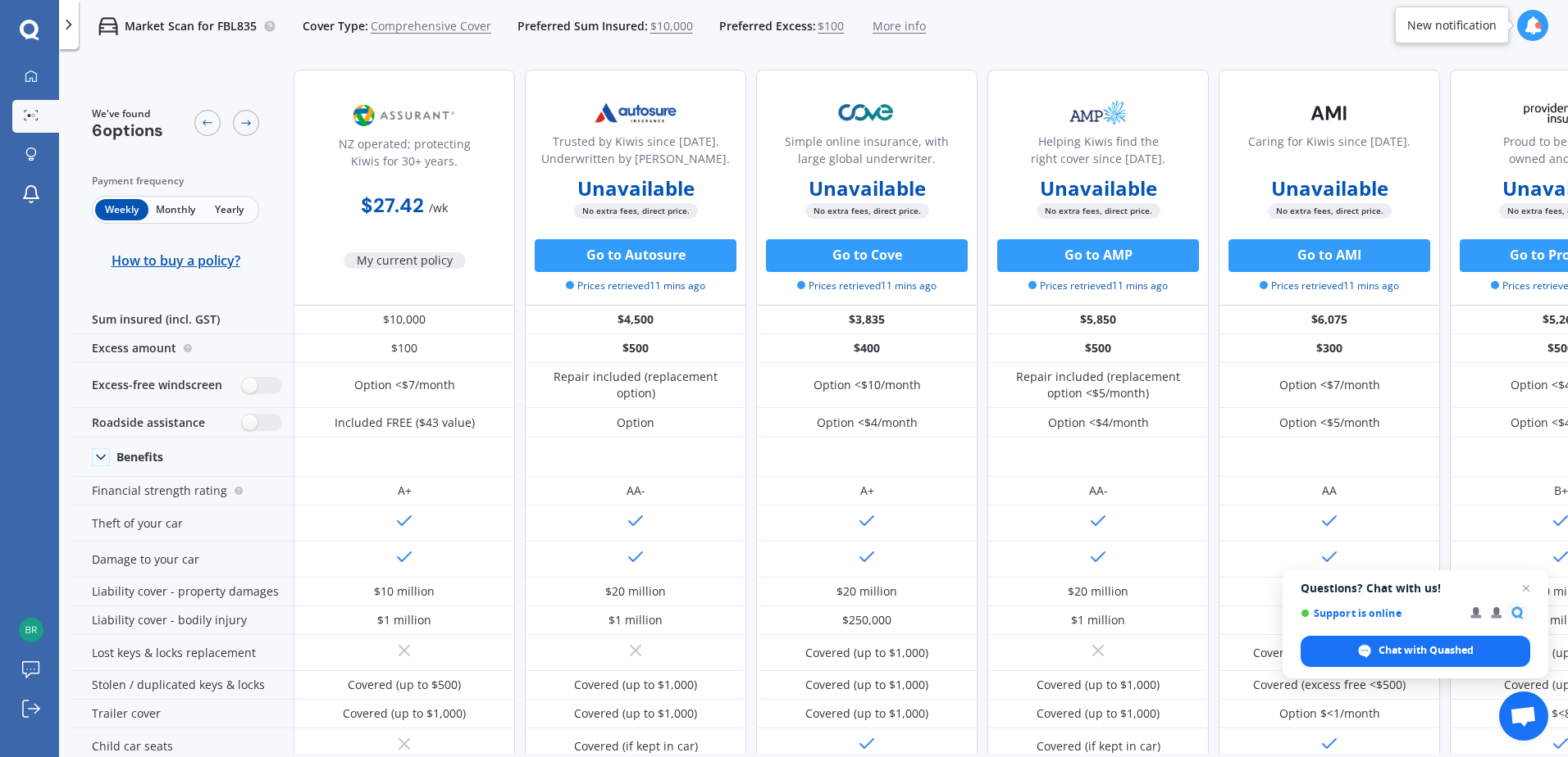
click at [164, 209] on span "Monthly" at bounding box center [175, 209] width 53 height 21
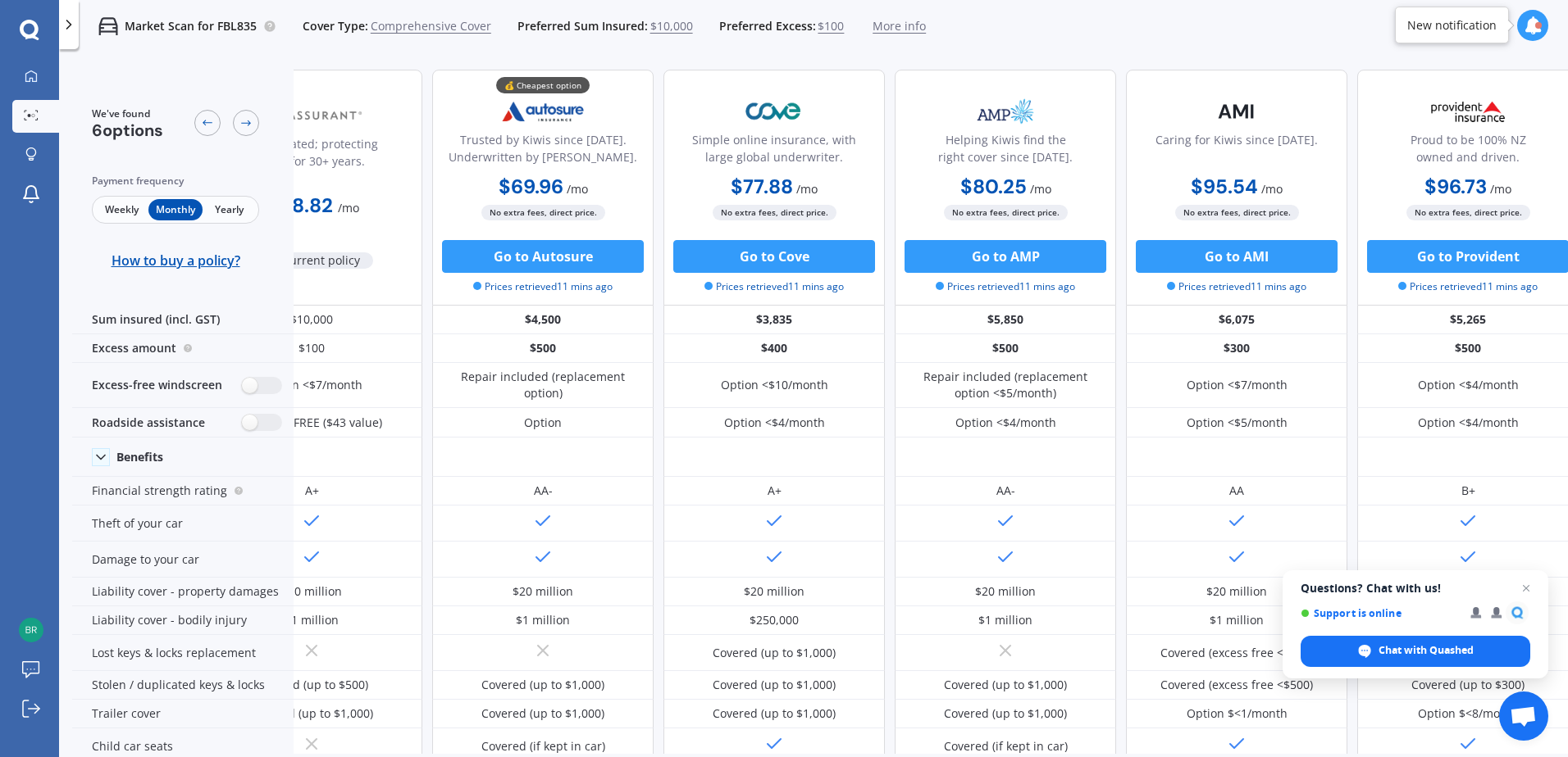
scroll to position [0, 111]
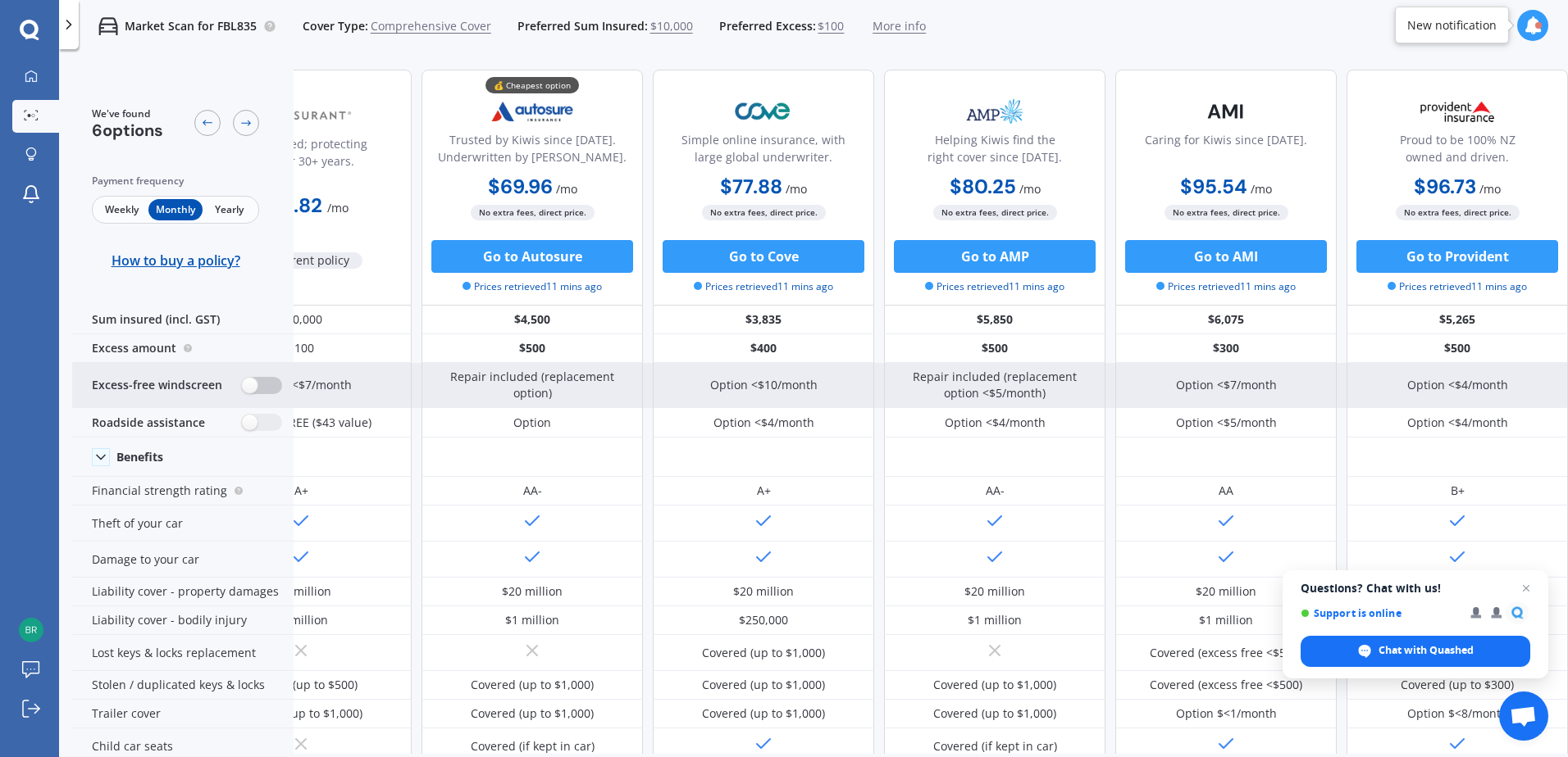
click at [256, 392] on label at bounding box center [262, 385] width 40 height 17
radio input "true"
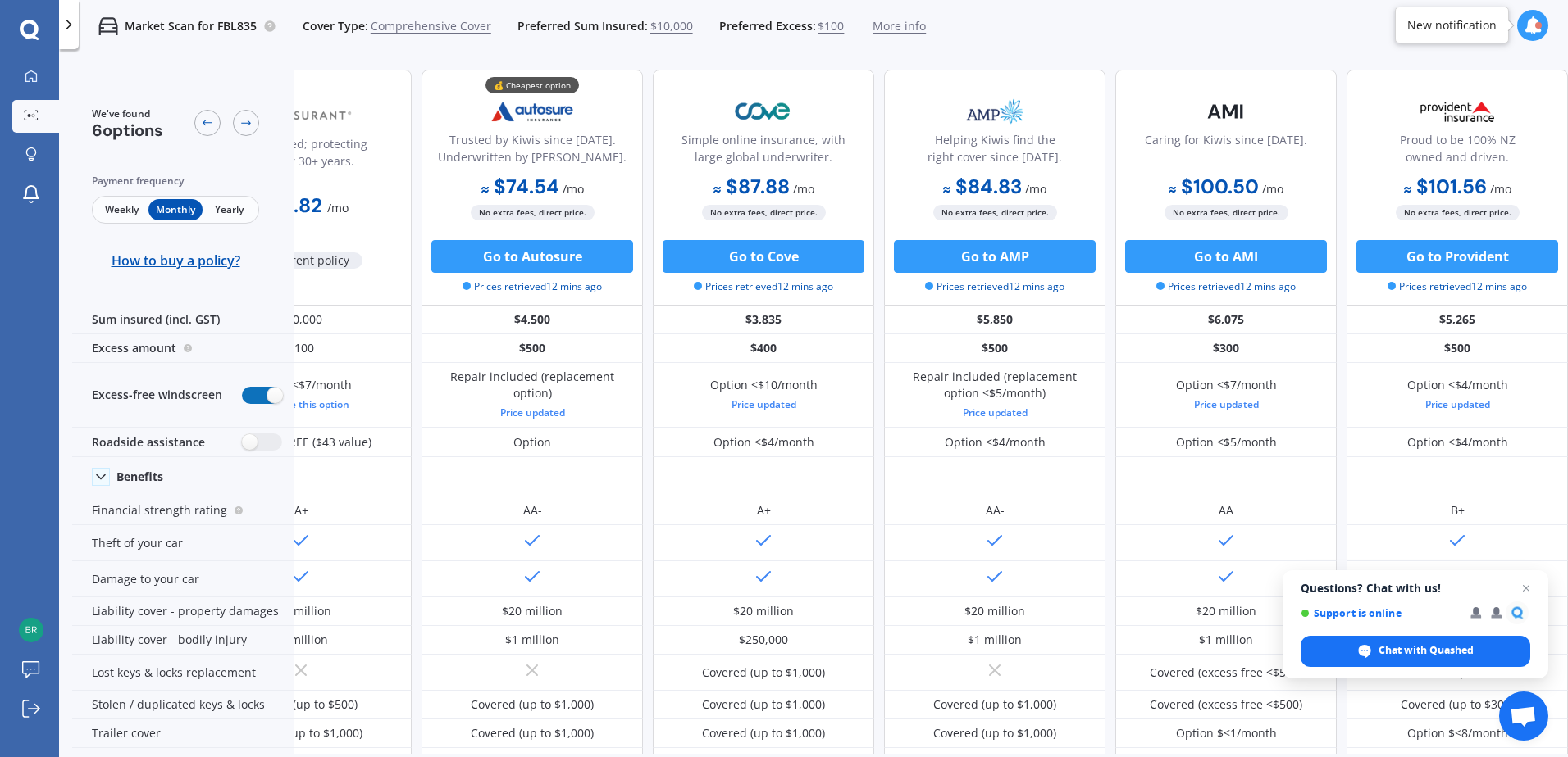
scroll to position [0, 0]
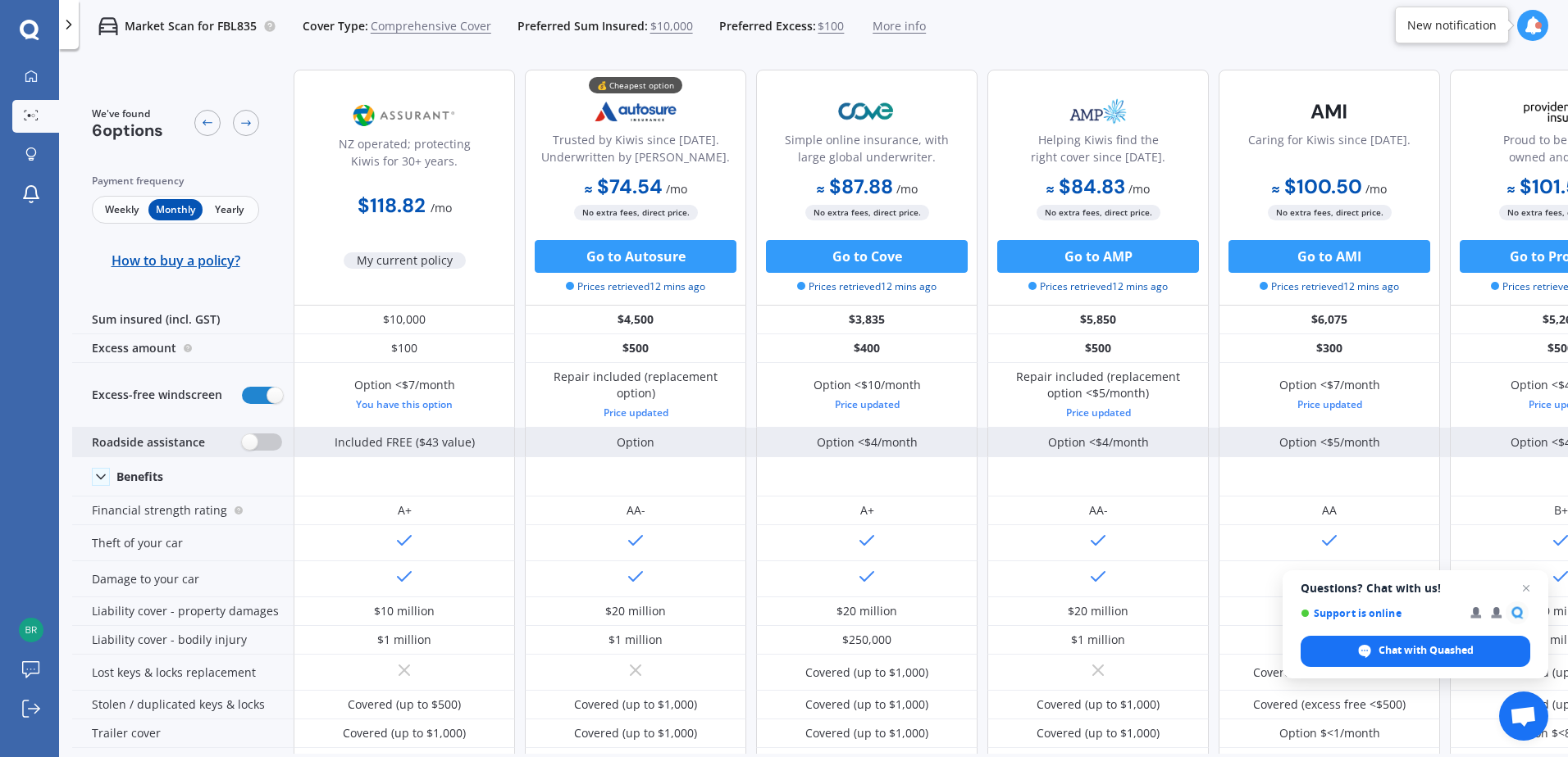
click at [256, 446] on label at bounding box center [262, 442] width 40 height 17
radio input "true"
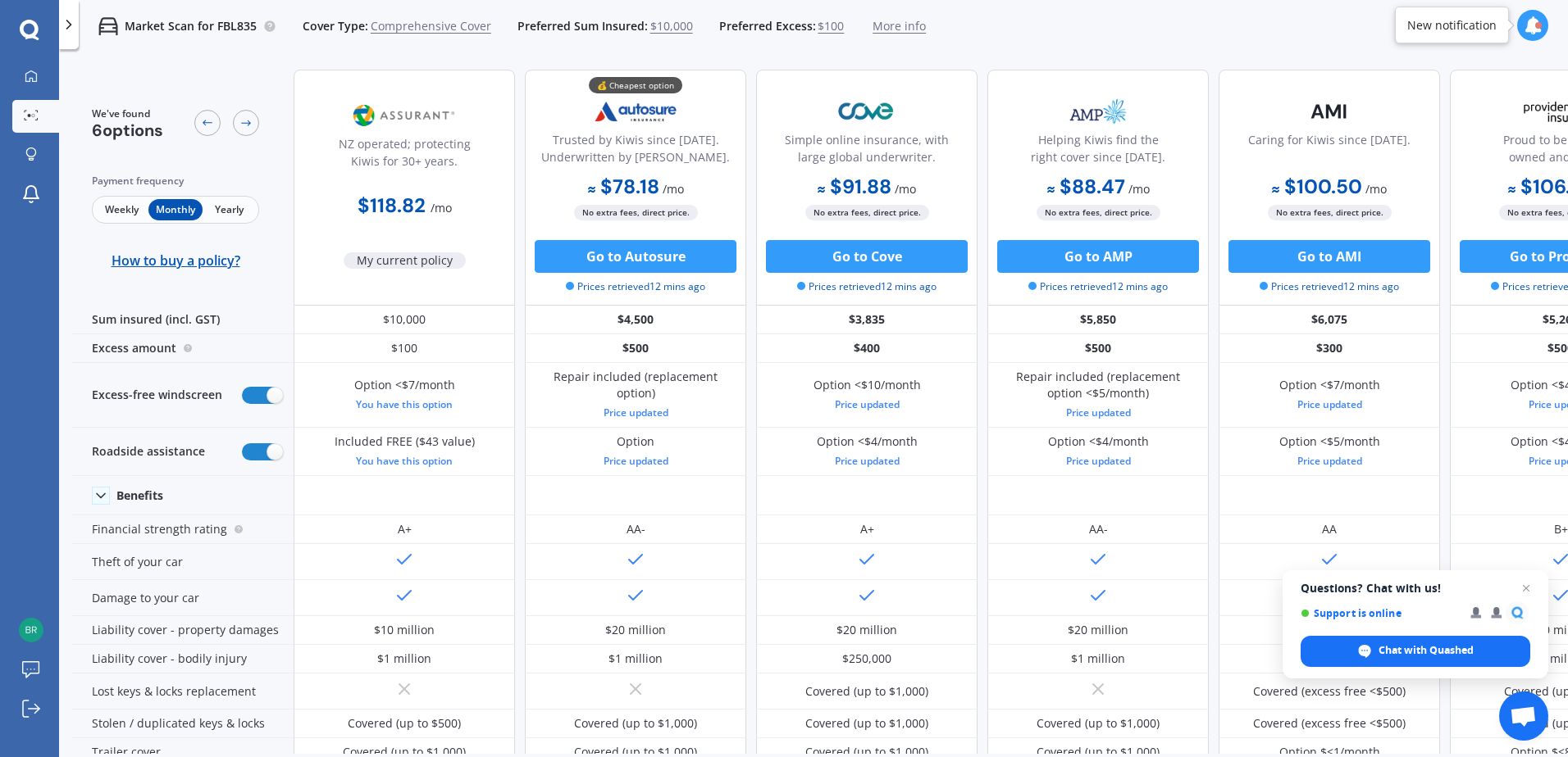
click at [114, 207] on span "Weekly" at bounding box center [122, 209] width 53 height 21
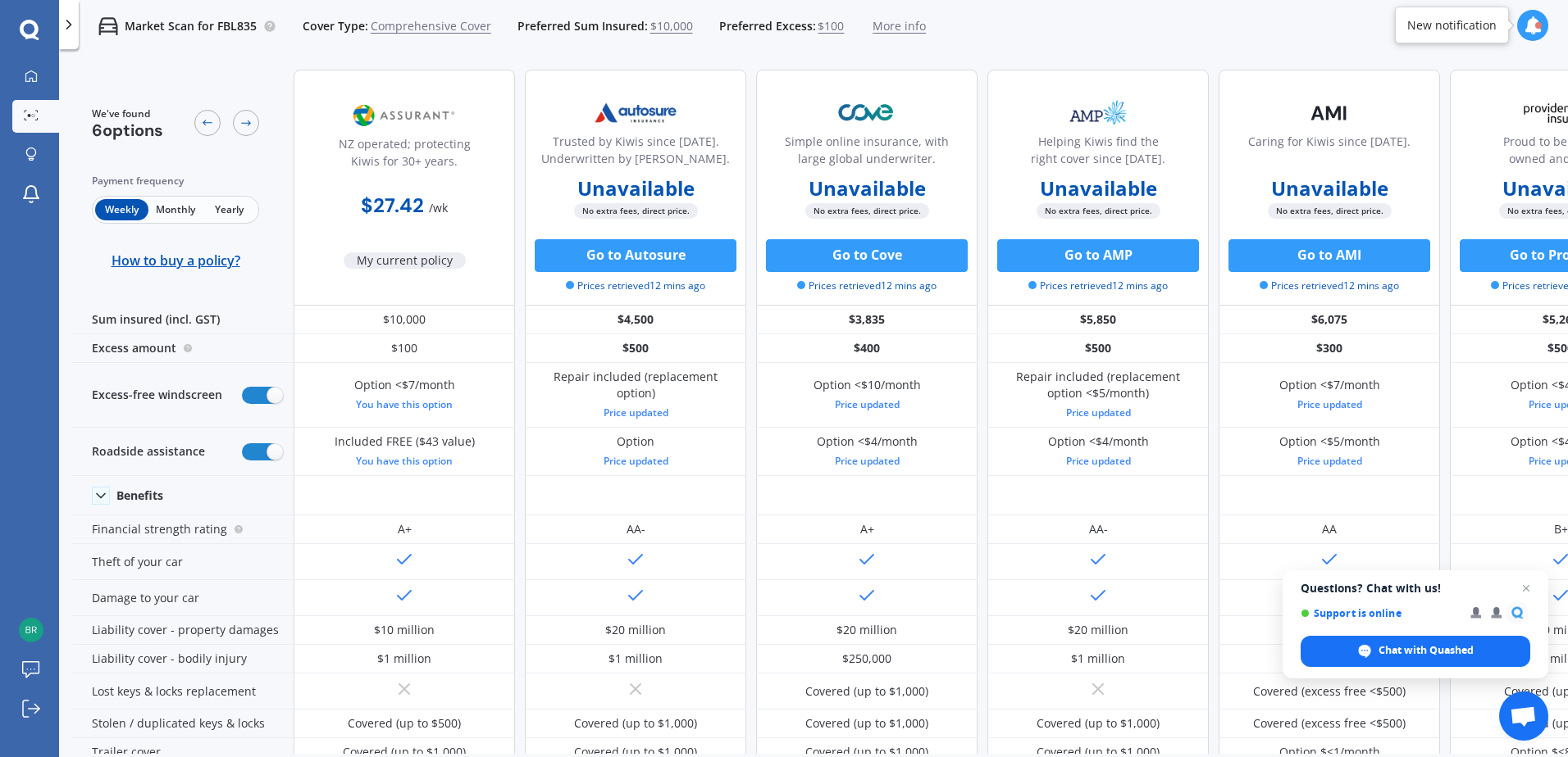
click at [164, 207] on span "Monthly" at bounding box center [175, 209] width 53 height 21
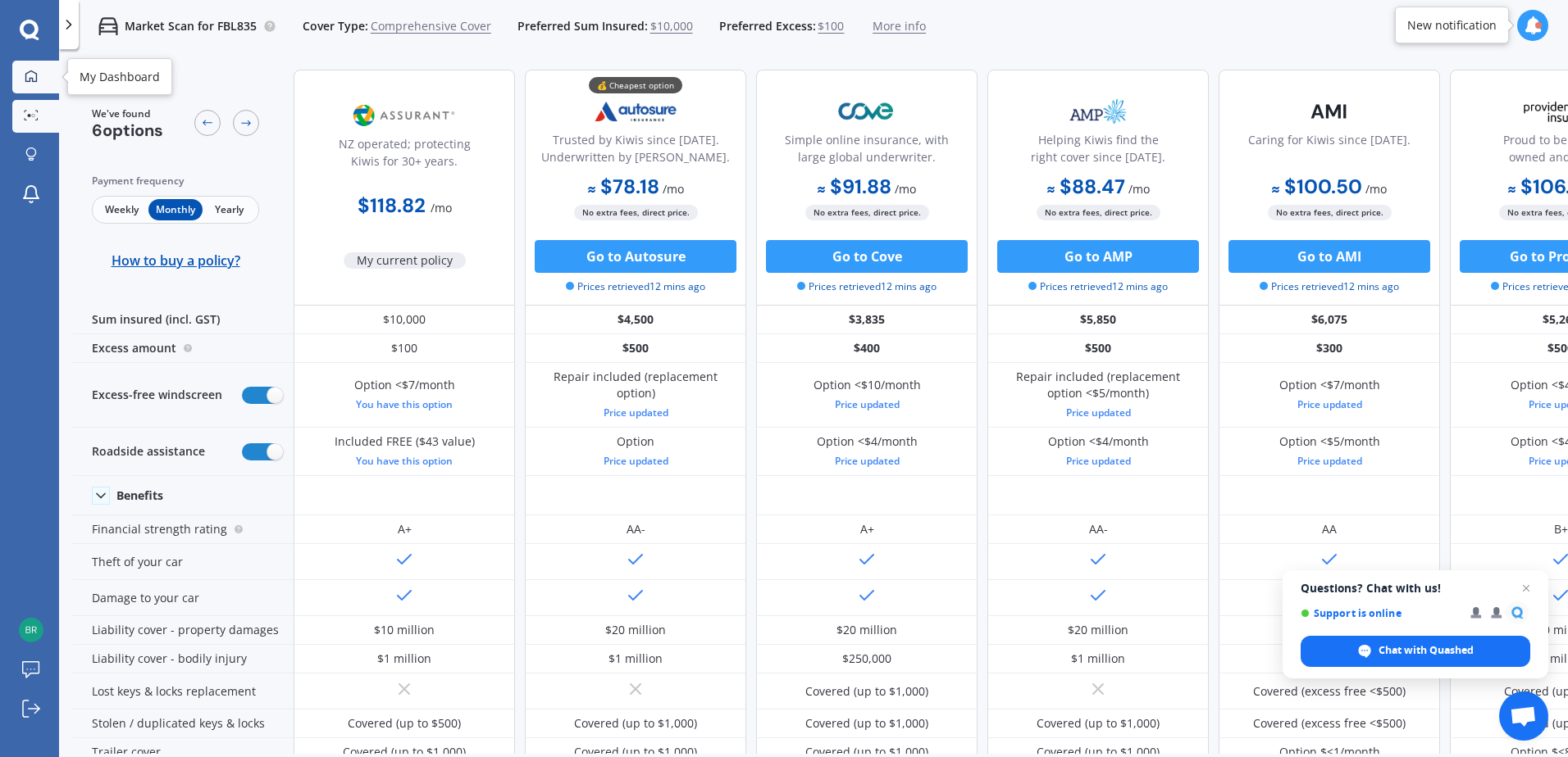
click at [36, 66] on link "My Dashboard" at bounding box center [36, 77] width 47 height 33
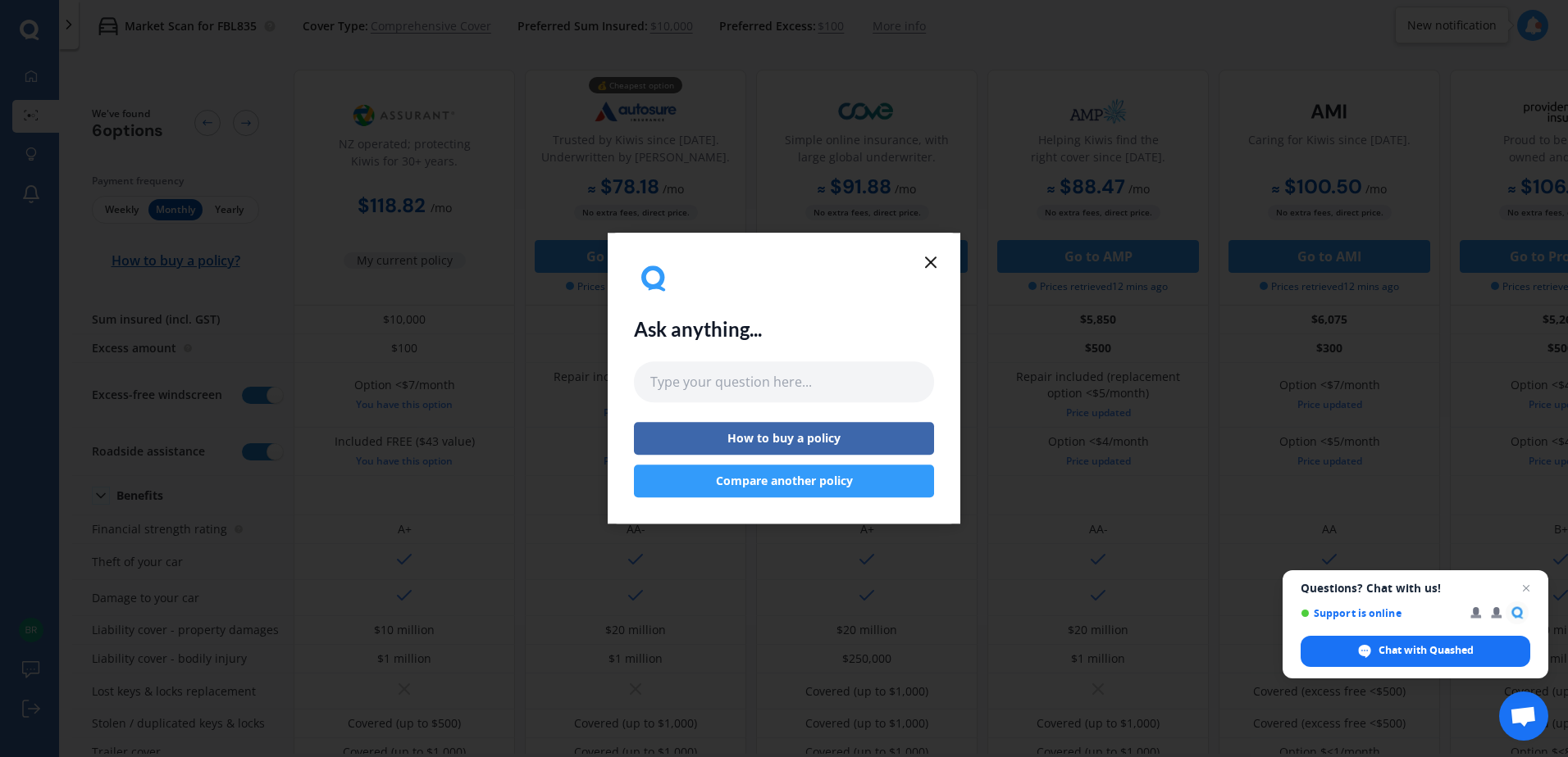
click at [799, 476] on button "Compare another policy" at bounding box center [784, 481] width 300 height 33
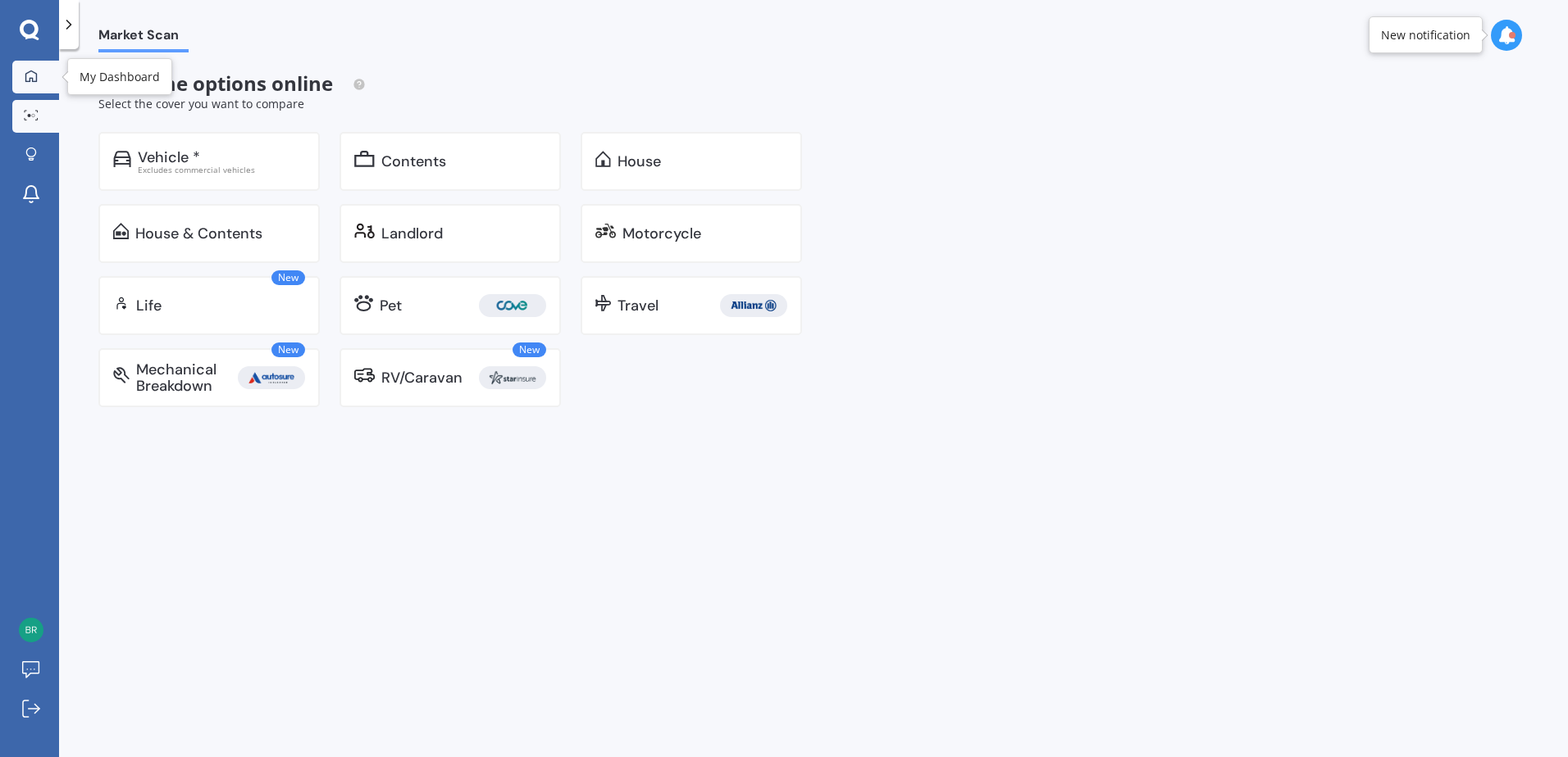
click at [36, 79] on icon at bounding box center [31, 77] width 13 height 13
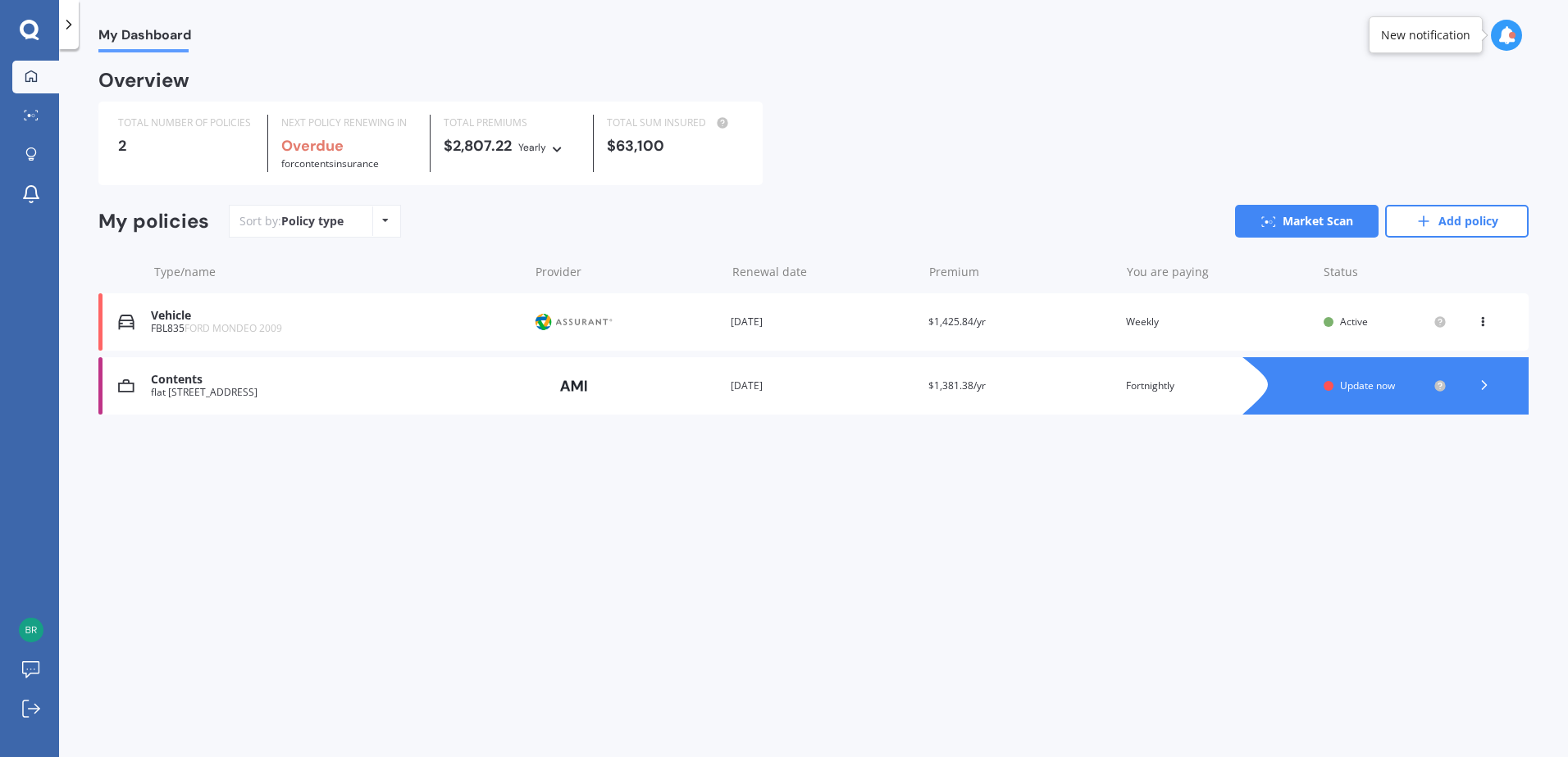
click at [316, 390] on div "flat 1/21A Roband Crescent, Brown Owl, Upper Hutt 5018" at bounding box center [335, 393] width 369 height 11
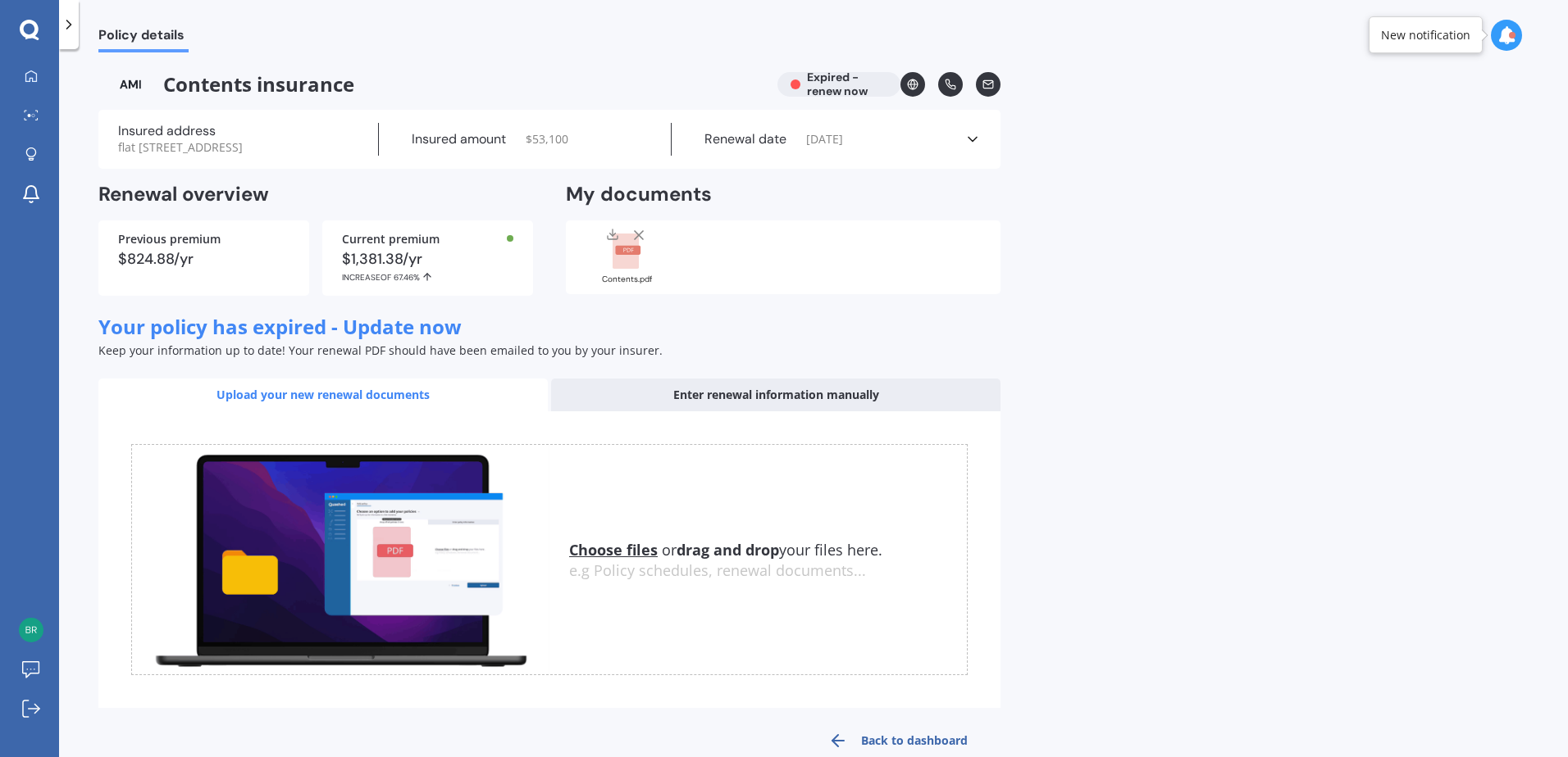
click at [644, 560] on u "Choose files" at bounding box center [613, 550] width 89 height 20
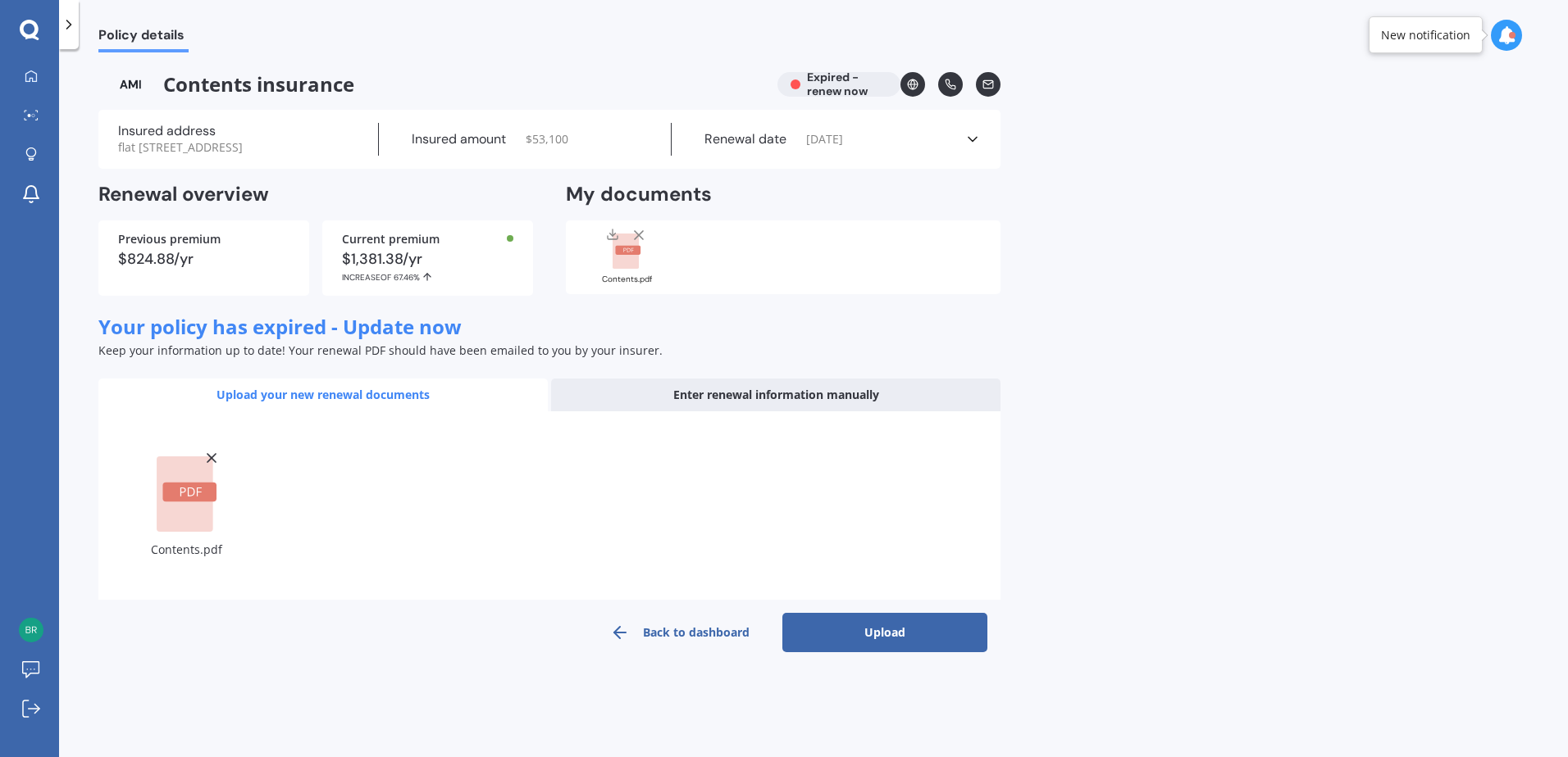
click at [867, 652] on button "Upload" at bounding box center [885, 633] width 205 height 39
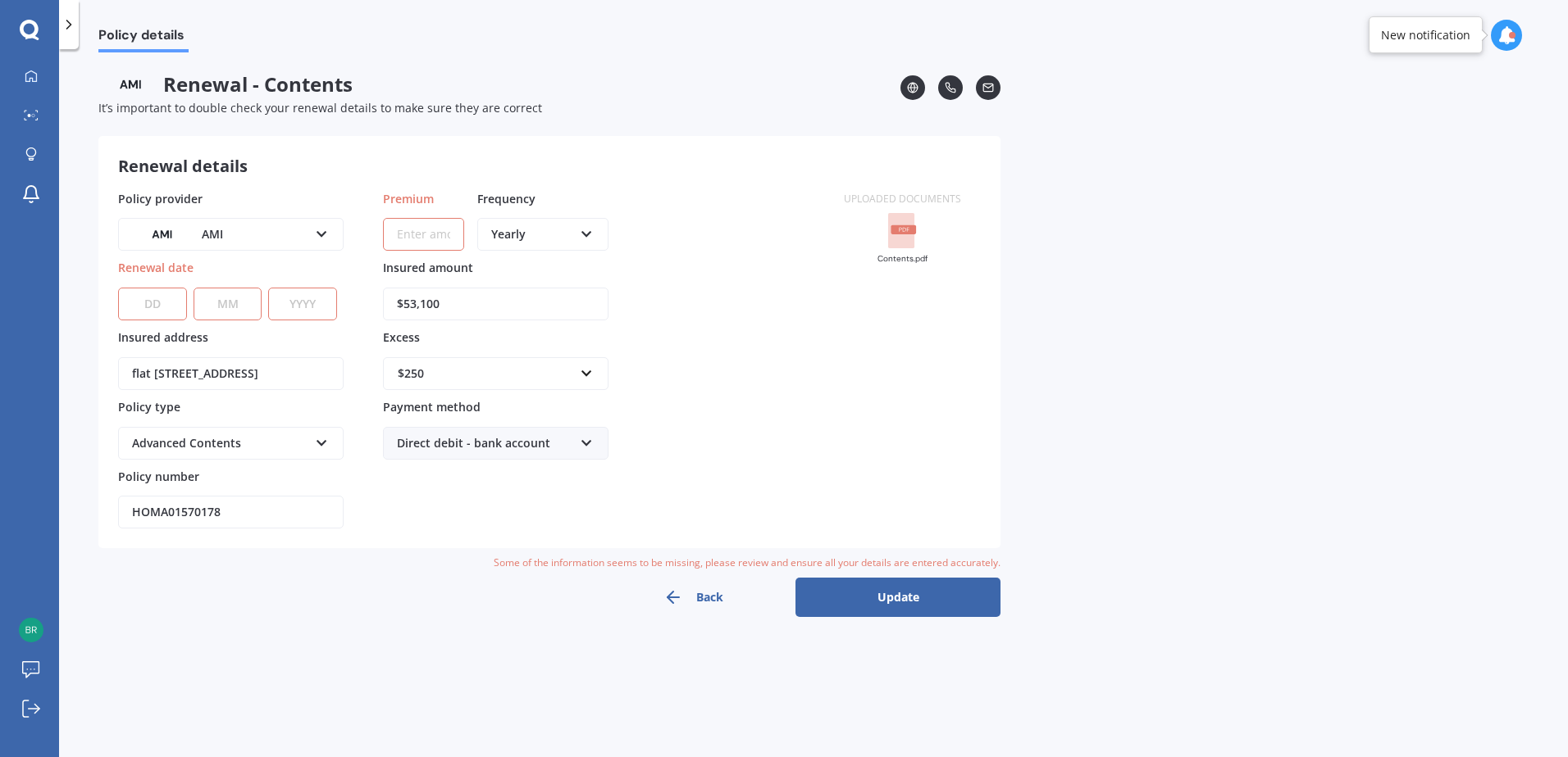
click at [152, 299] on select "DD 01 02 03 04 05 06 07 08 09 10 11 12 13 14 15 16 17 18 19 20 21 22 23 24 25 2…" at bounding box center [152, 304] width 69 height 33
select select "08"
click at [118, 288] on select "DD 01 02 03 04 05 06 07 08 09 10 11 12 13 14 15 16 17 18 19 20 21 22 23 24 25 2…" at bounding box center [152, 304] width 69 height 33
click at [19, 33] on div at bounding box center [29, 30] width 59 height 21
click at [26, 79] on icon at bounding box center [31, 76] width 11 height 11
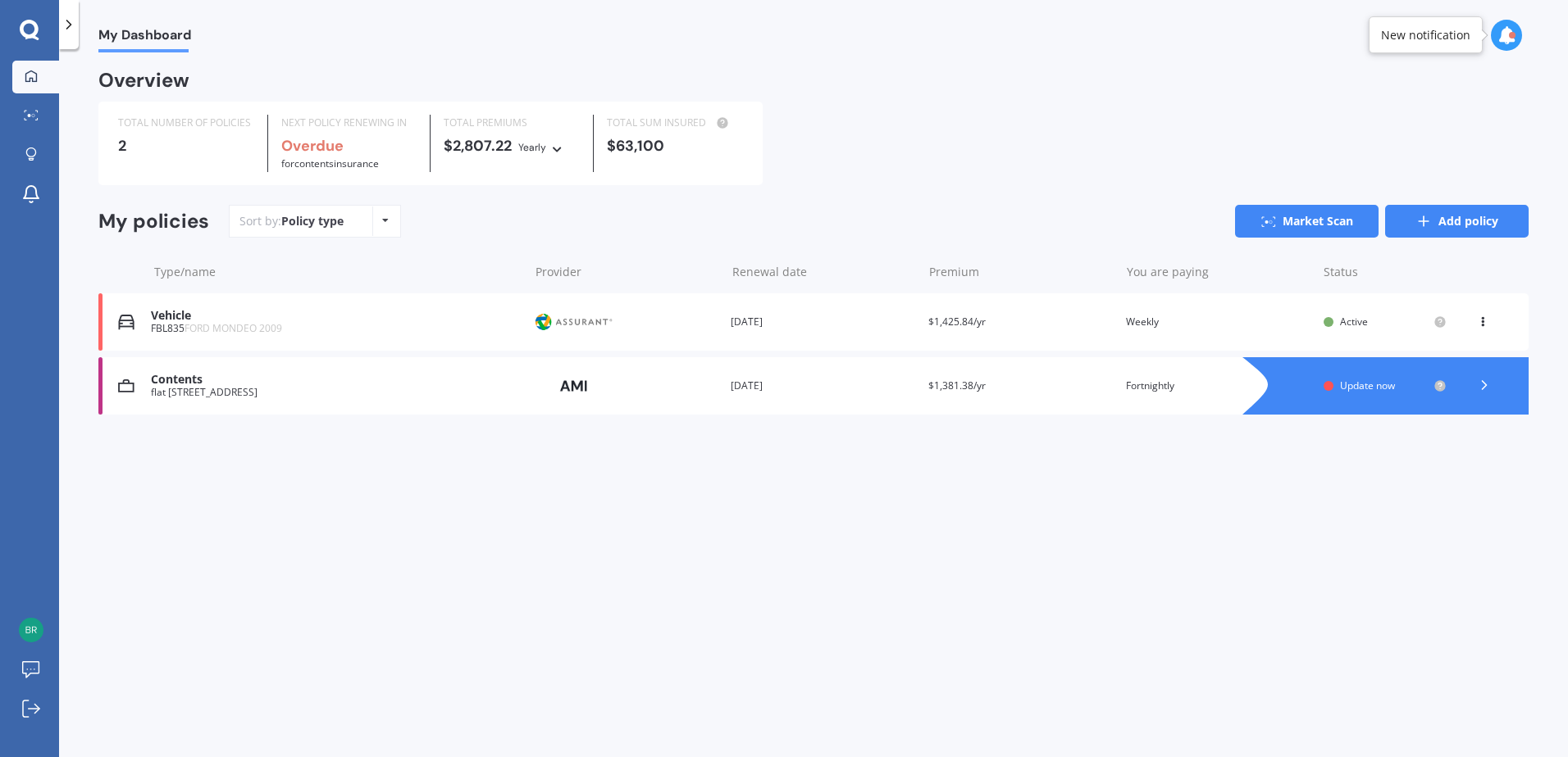
click at [1459, 220] on link "Add policy" at bounding box center [1456, 221] width 143 height 33
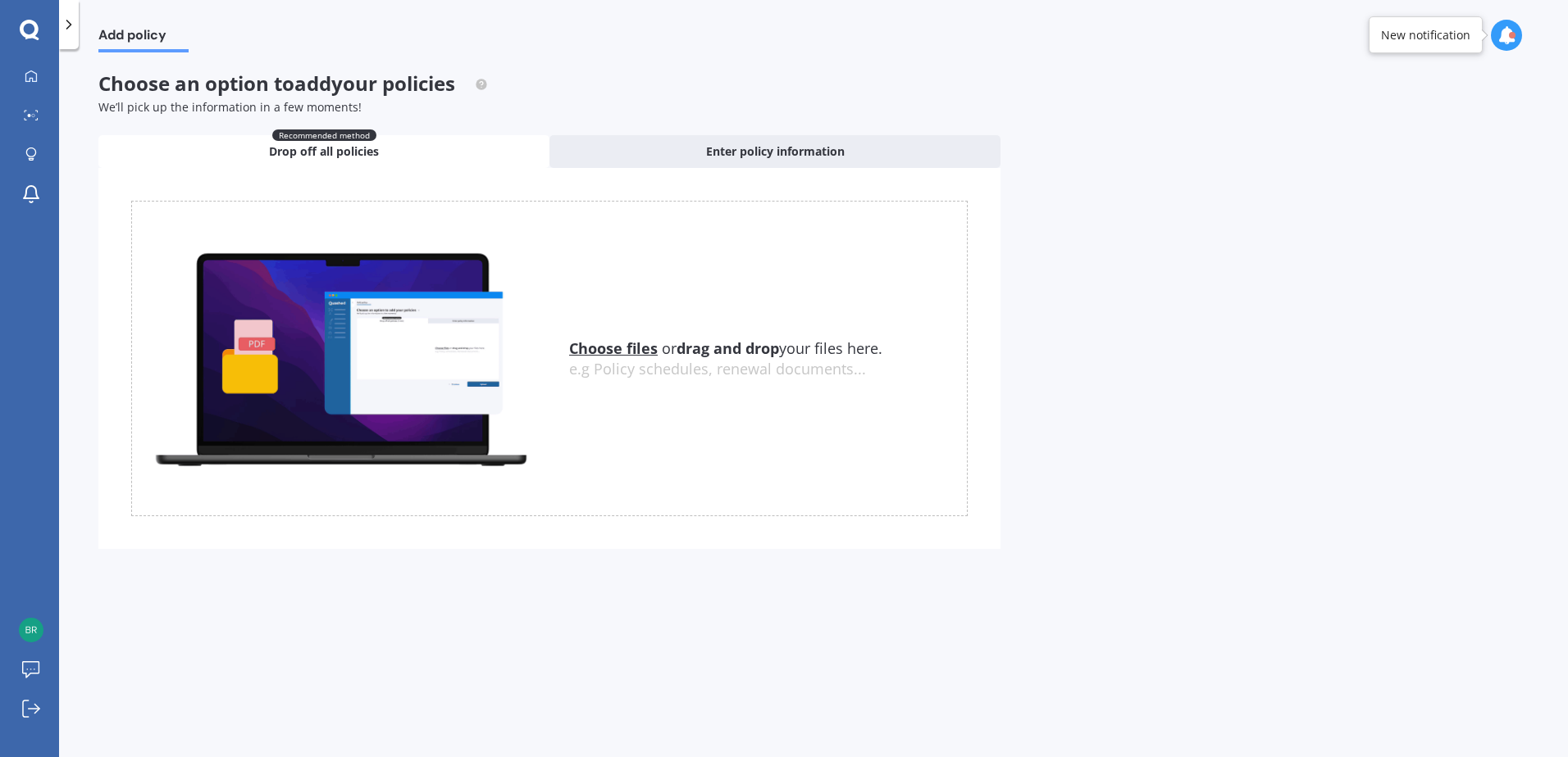
click at [622, 357] on u "Choose files" at bounding box center [613, 348] width 89 height 20
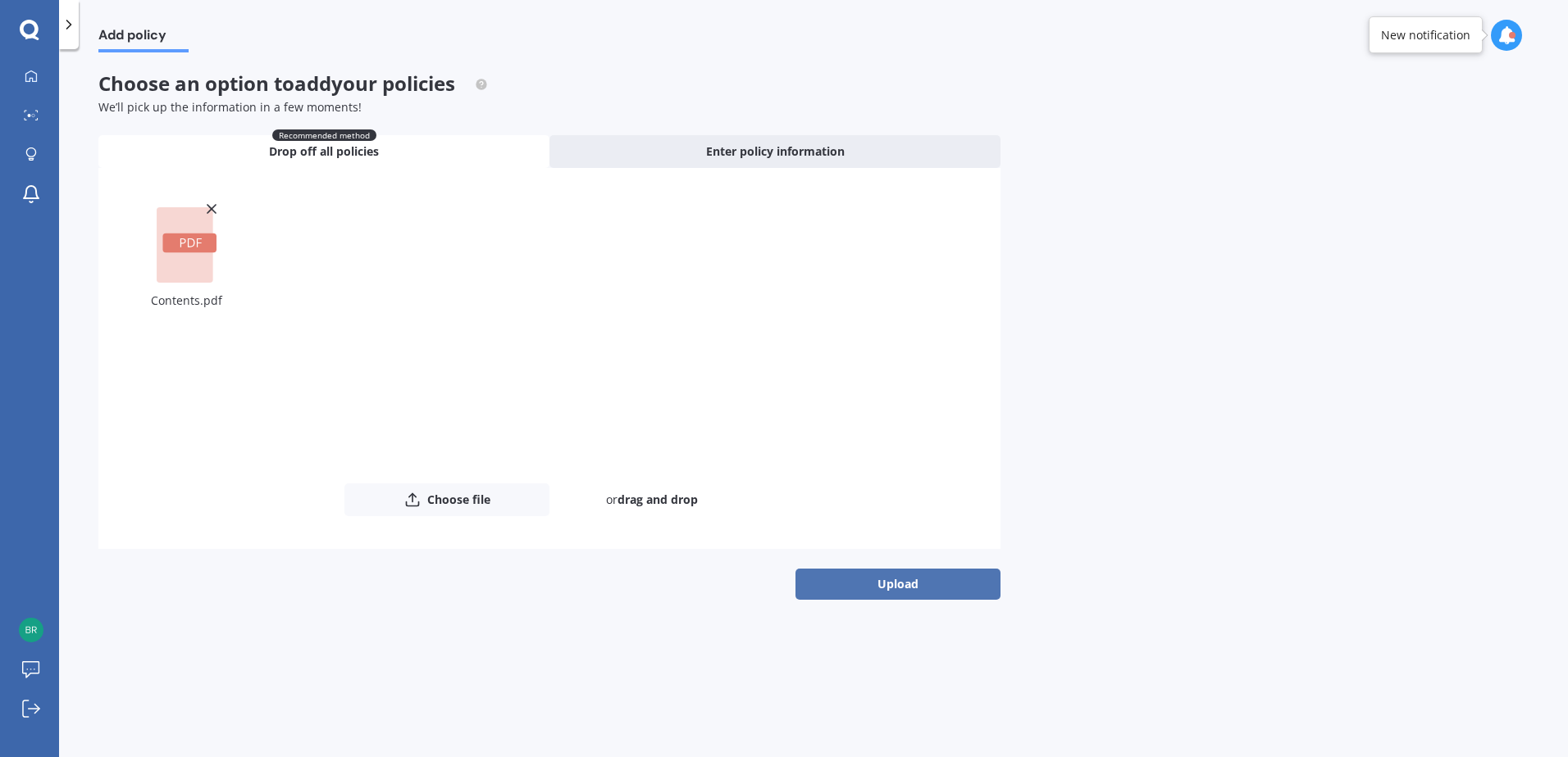
click at [883, 585] on button "Upload" at bounding box center [898, 584] width 205 height 31
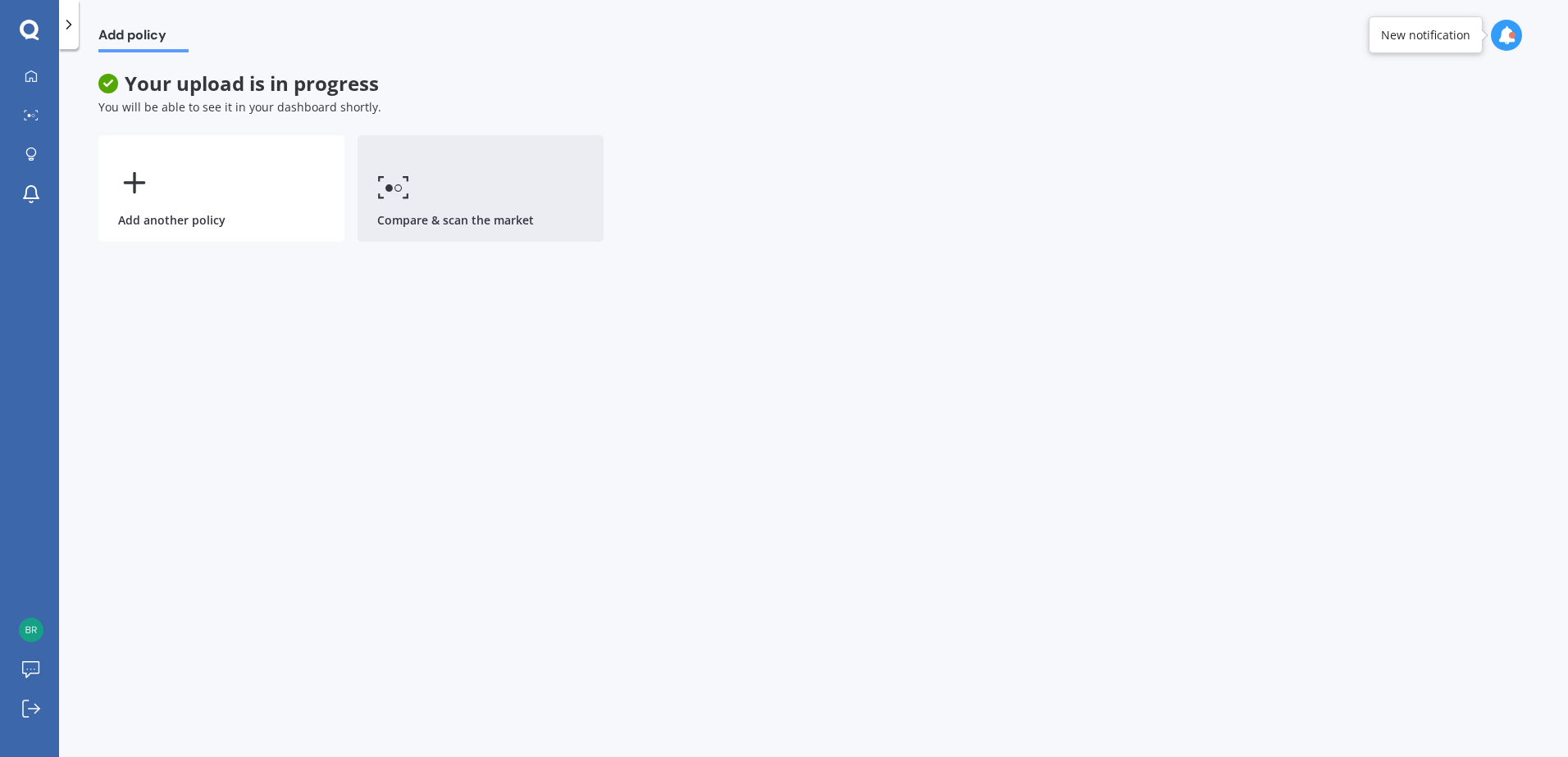
click at [428, 221] on link "Compare & scan the market" at bounding box center [480, 189] width 246 height 107
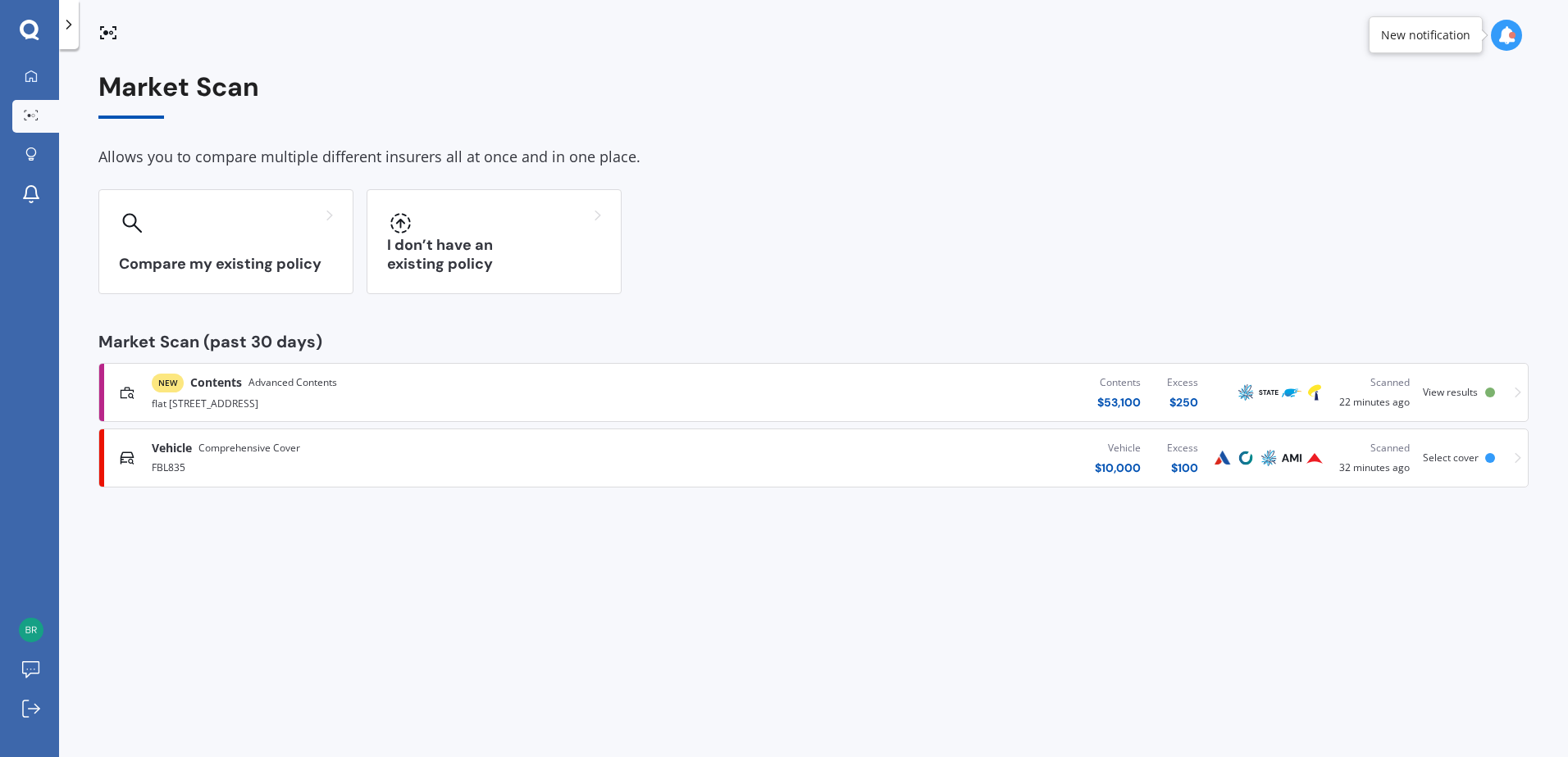
click at [294, 403] on div "flat 1/21A Roband Crescent, Brown Owl, Upper Hutt 5018" at bounding box center [408, 402] width 513 height 20
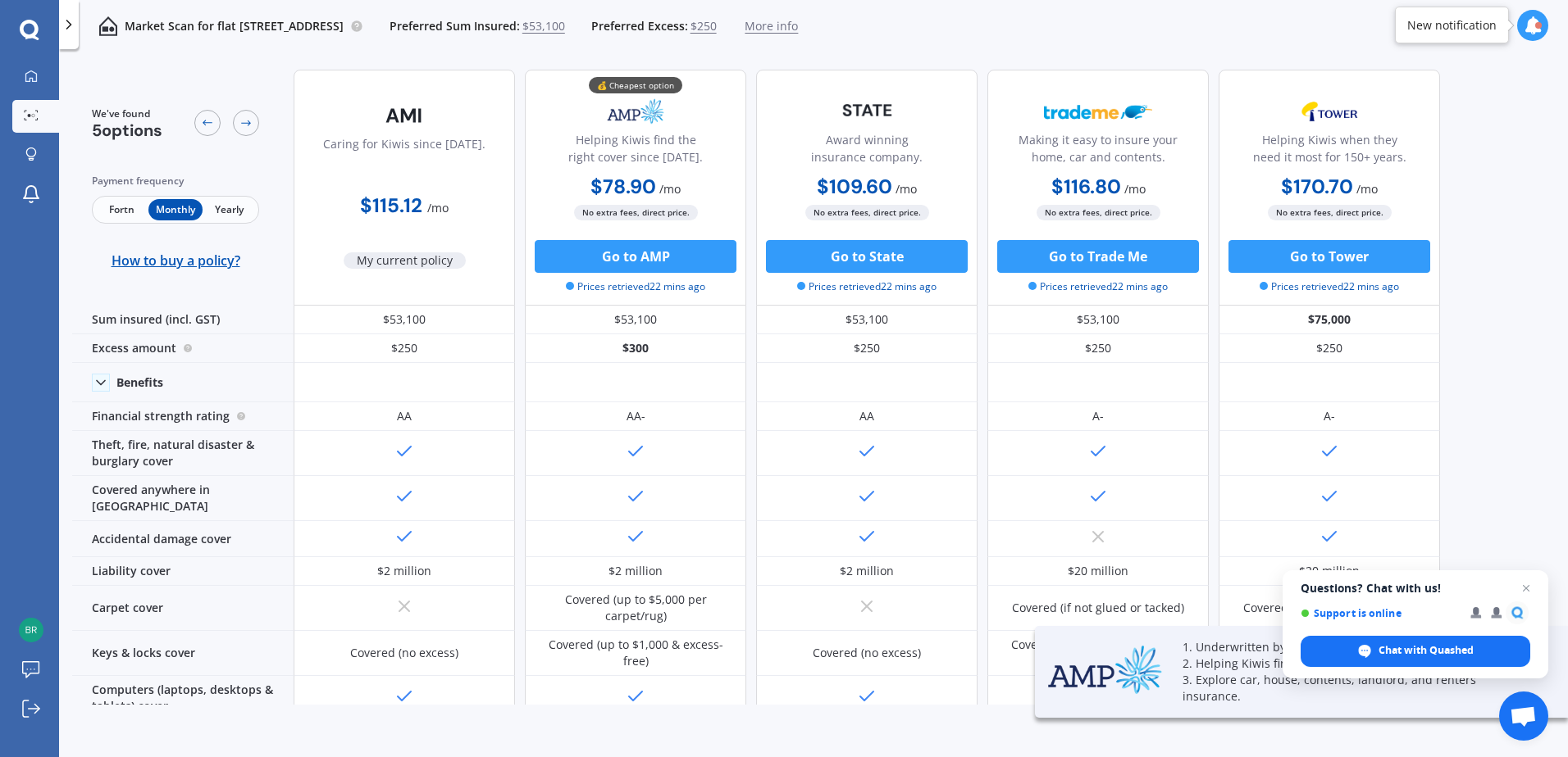
click at [130, 207] on span "Fortn" at bounding box center [122, 209] width 53 height 21
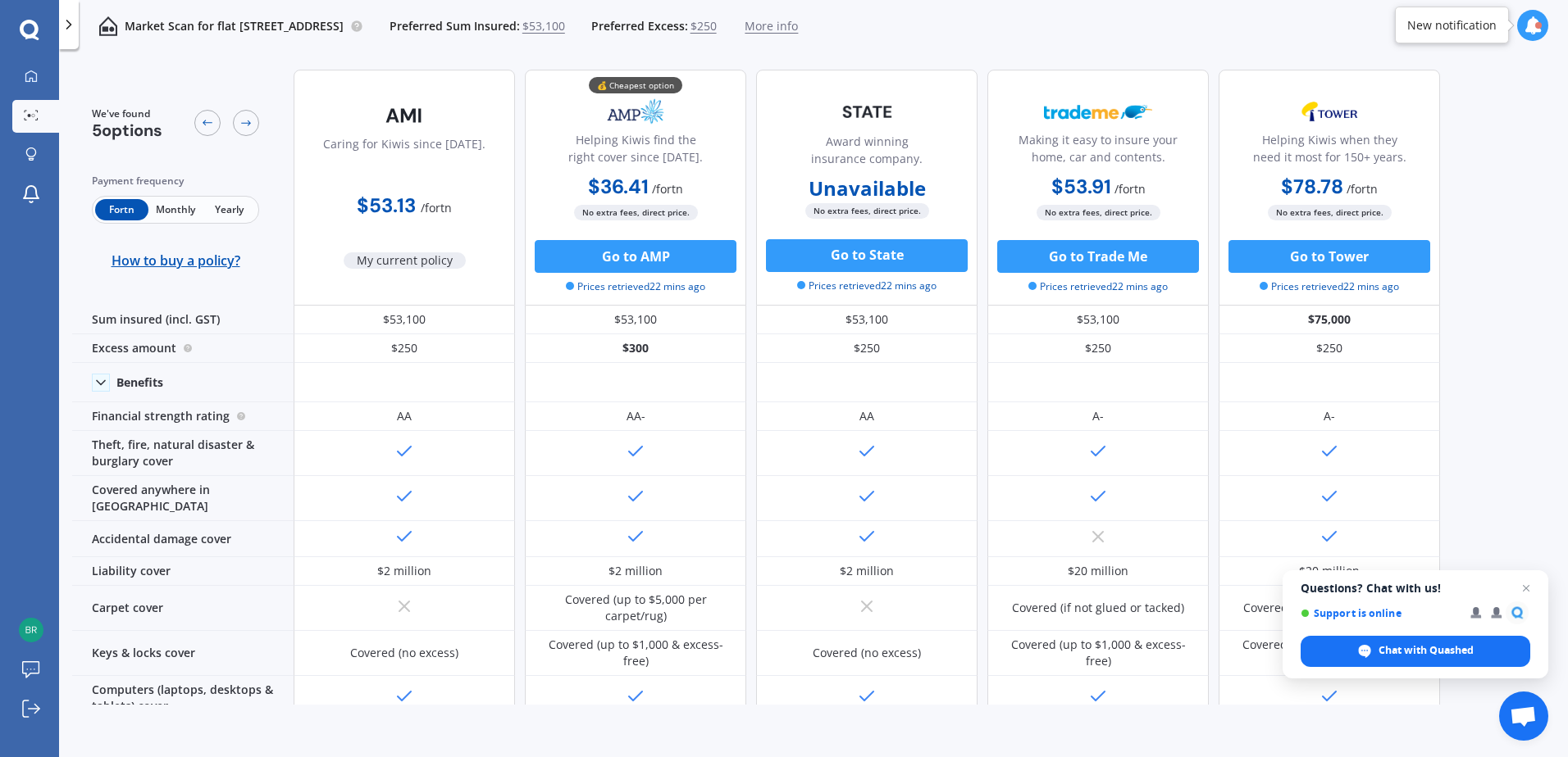
click at [162, 208] on span "Monthly" at bounding box center [175, 209] width 53 height 21
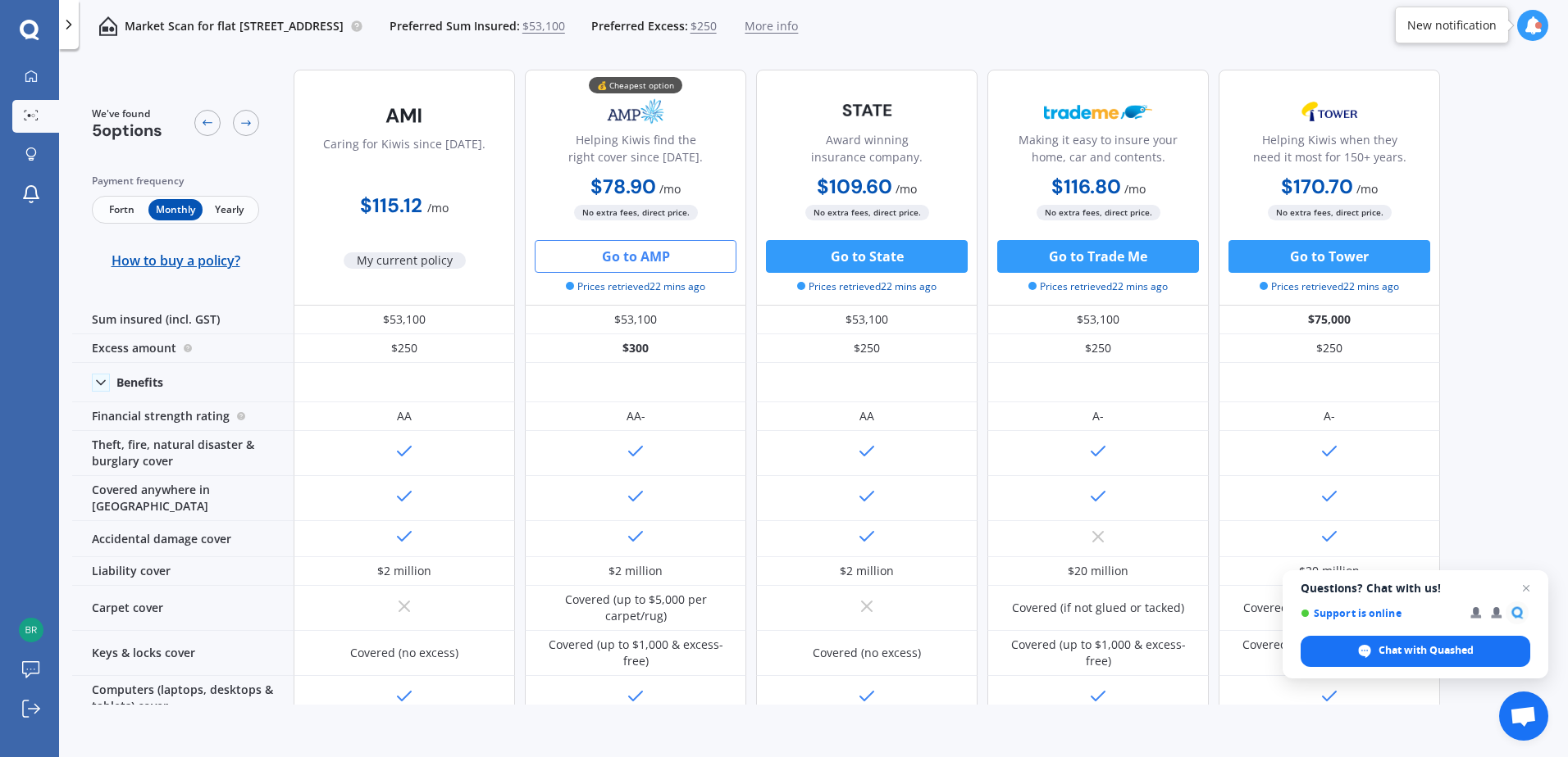
drag, startPoint x: 629, startPoint y: 267, endPoint x: 626, endPoint y: 259, distance: 8.5
click at [626, 259] on button "Go to AMP" at bounding box center [636, 256] width 202 height 33
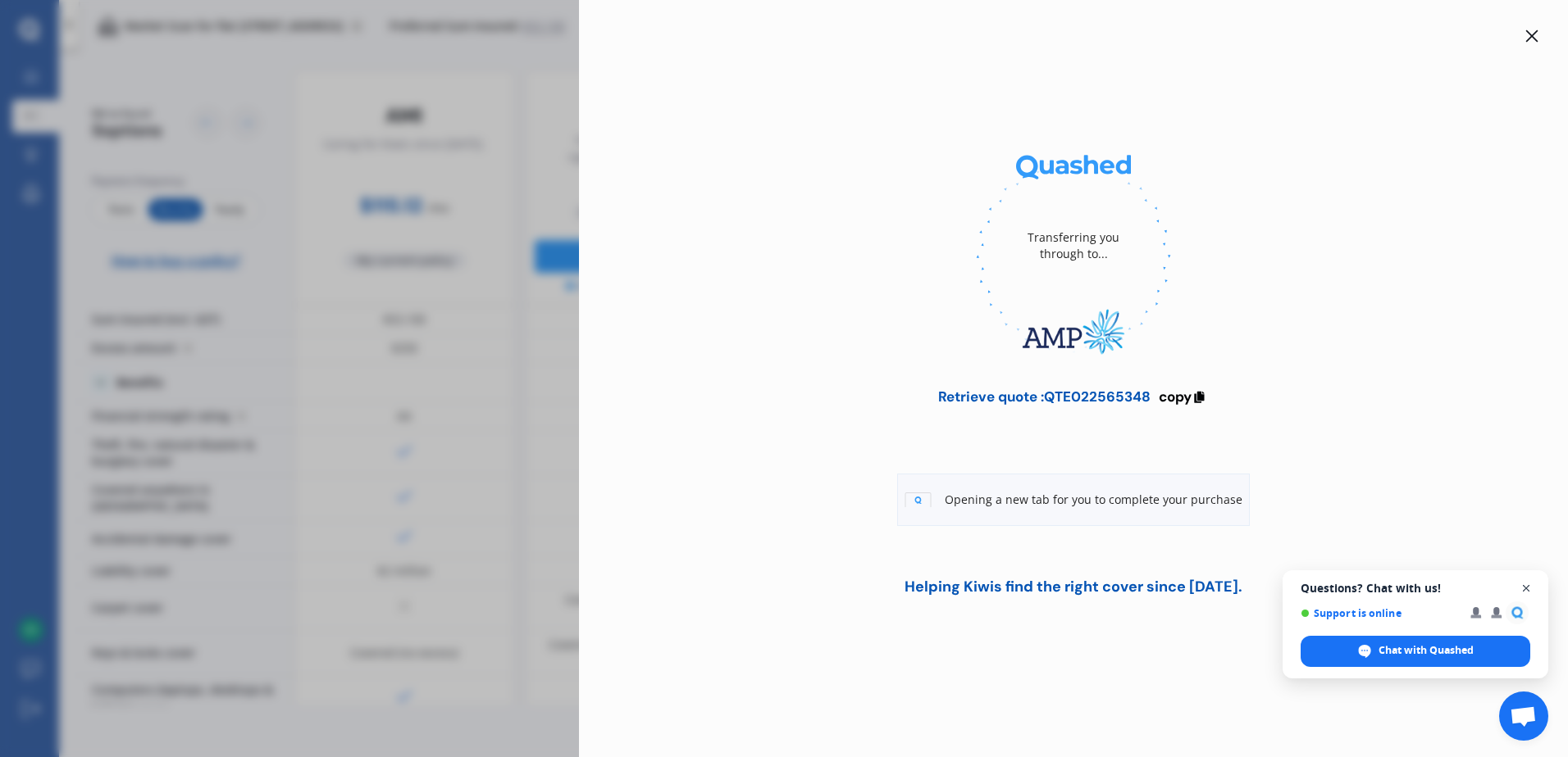
click at [1527, 581] on span "Close chat" at bounding box center [1526, 589] width 21 height 21
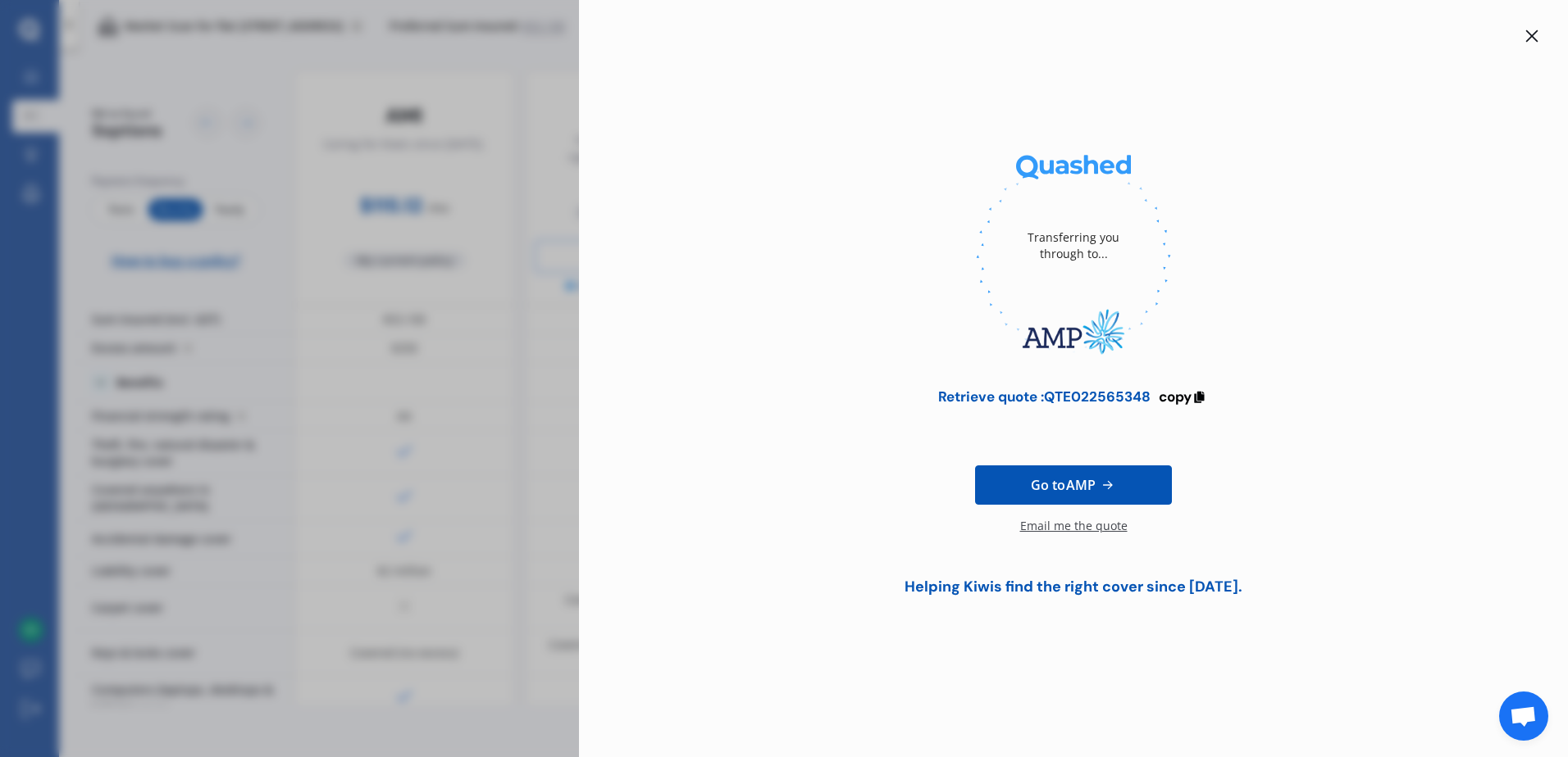
click at [1529, 36] on icon at bounding box center [1532, 36] width 13 height 13
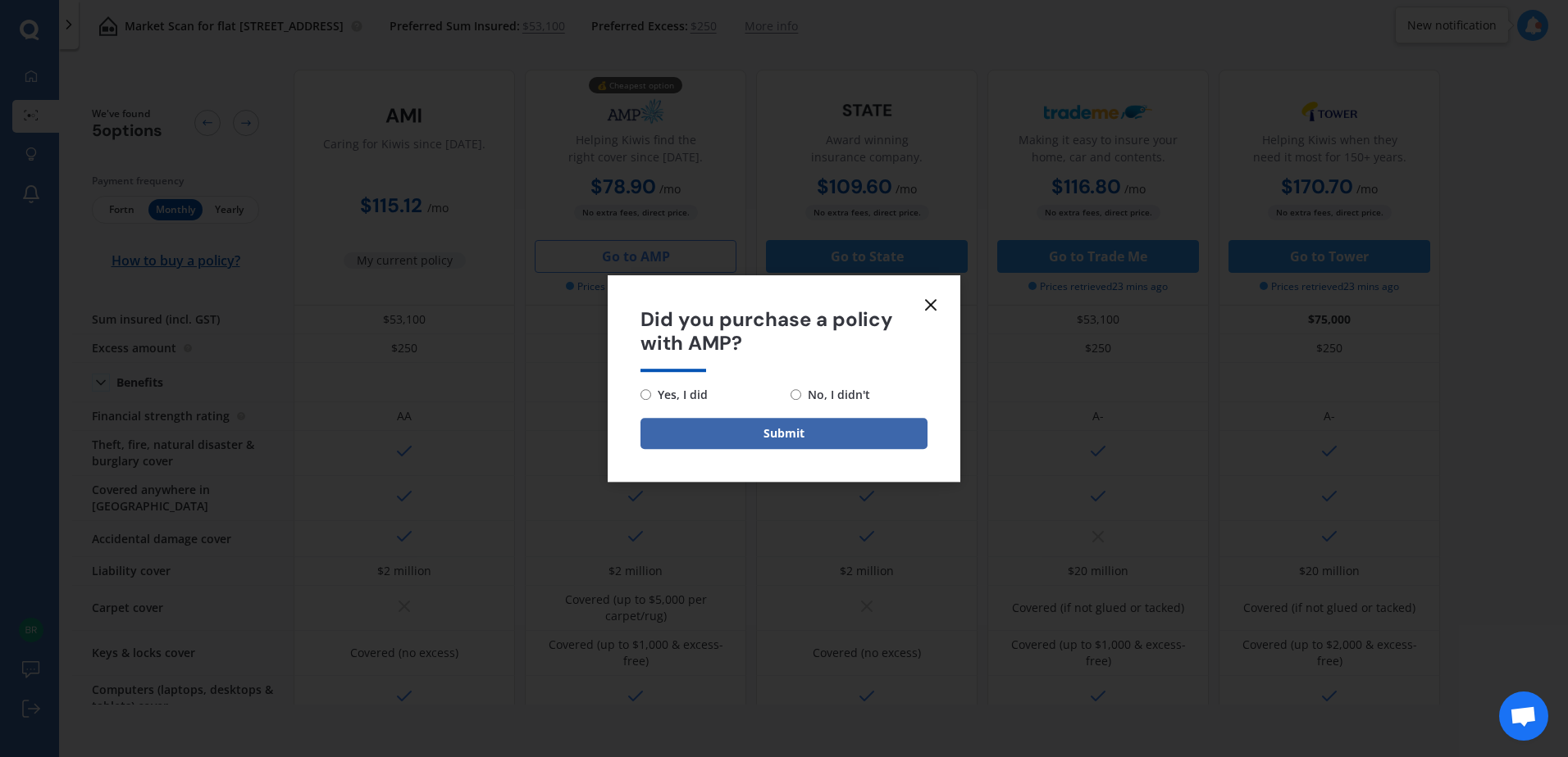
click at [803, 396] on span "No, I didn't" at bounding box center [836, 394] width 69 height 20
click at [801, 396] on input "No, I didn't" at bounding box center [795, 394] width 10 height 10
radio input "true"
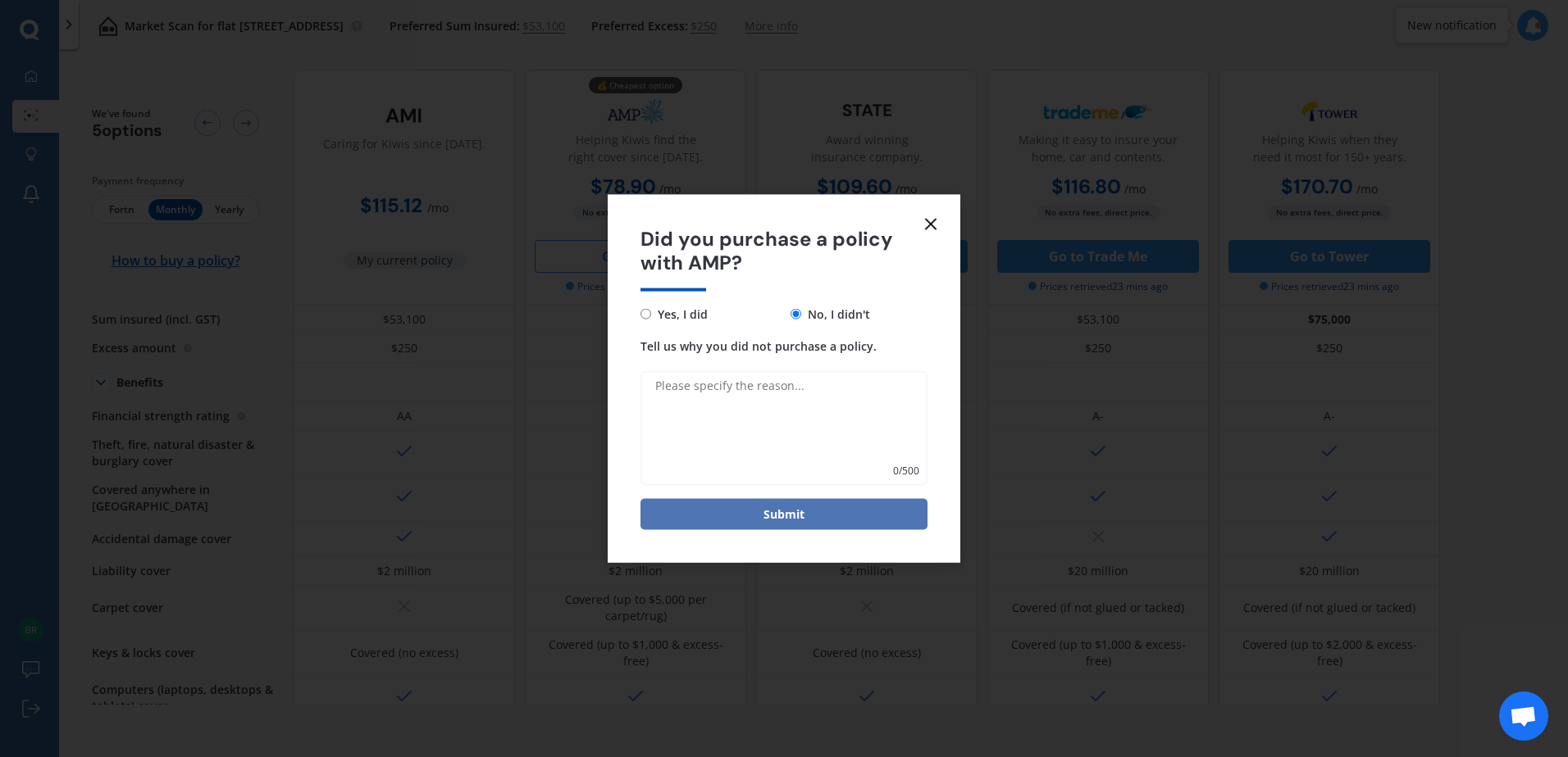
click at [789, 511] on button "Submit" at bounding box center [784, 513] width 287 height 31
click at [927, 232] on icon at bounding box center [930, 224] width 20 height 20
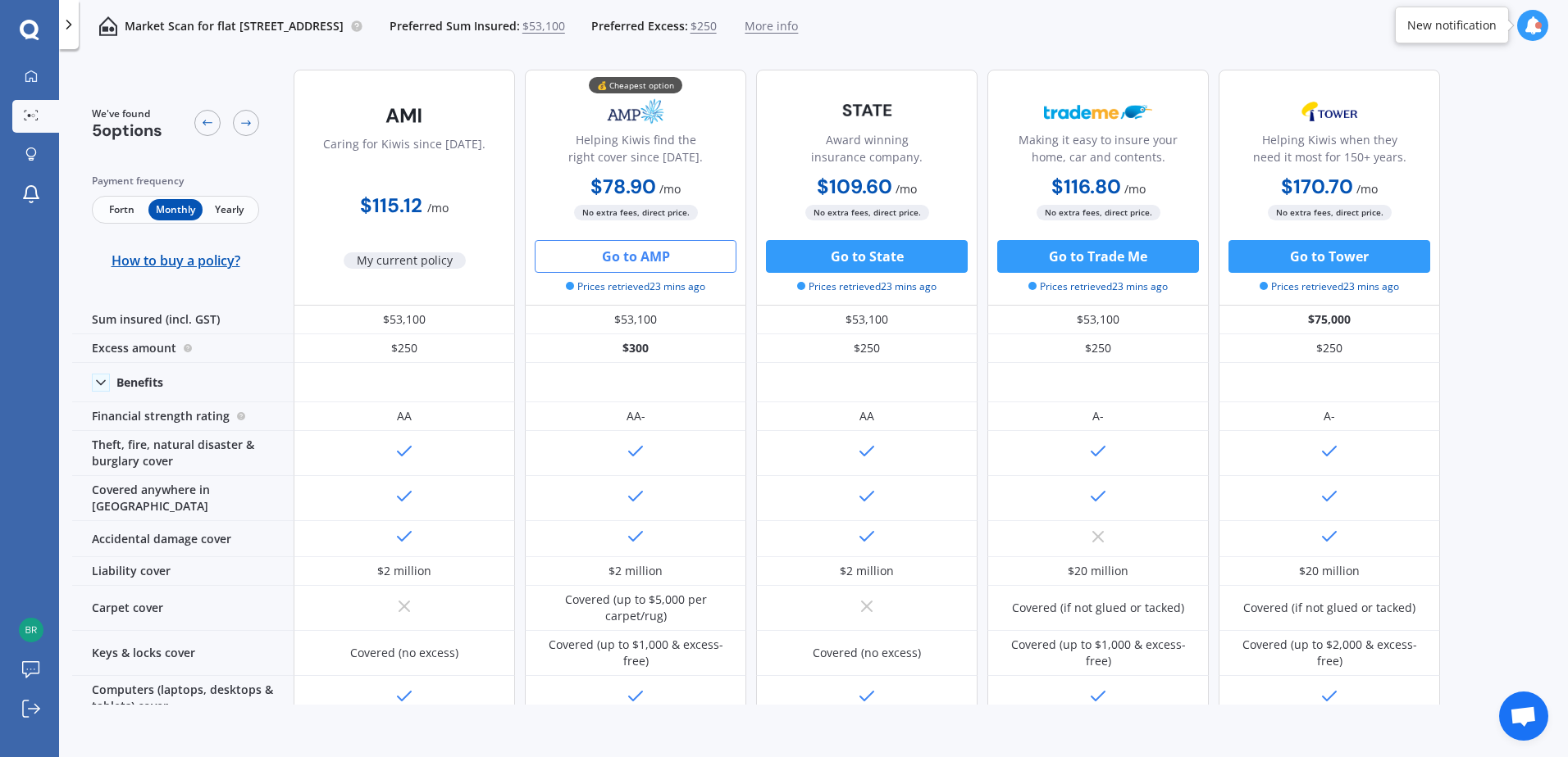
click at [929, 224] on div "No extra fees, direct price. Go to State Prices retrieved 23 mins ago" at bounding box center [866, 249] width 222 height 90
click at [125, 216] on span "Fortn" at bounding box center [122, 209] width 53 height 21
click at [624, 261] on button "Go to AMP" at bounding box center [636, 256] width 202 height 33
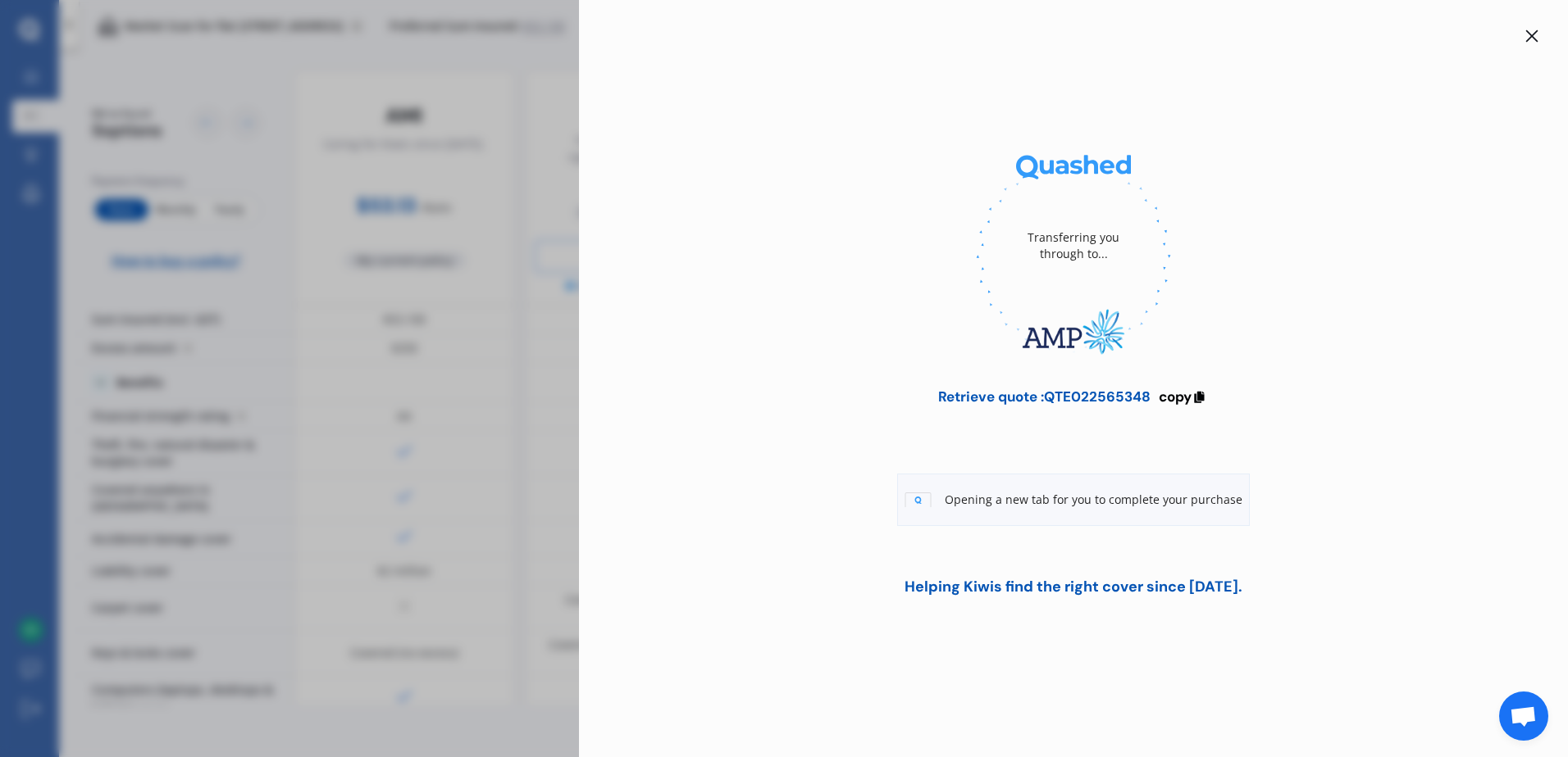
click at [1531, 36] on icon at bounding box center [1532, 36] width 12 height 12
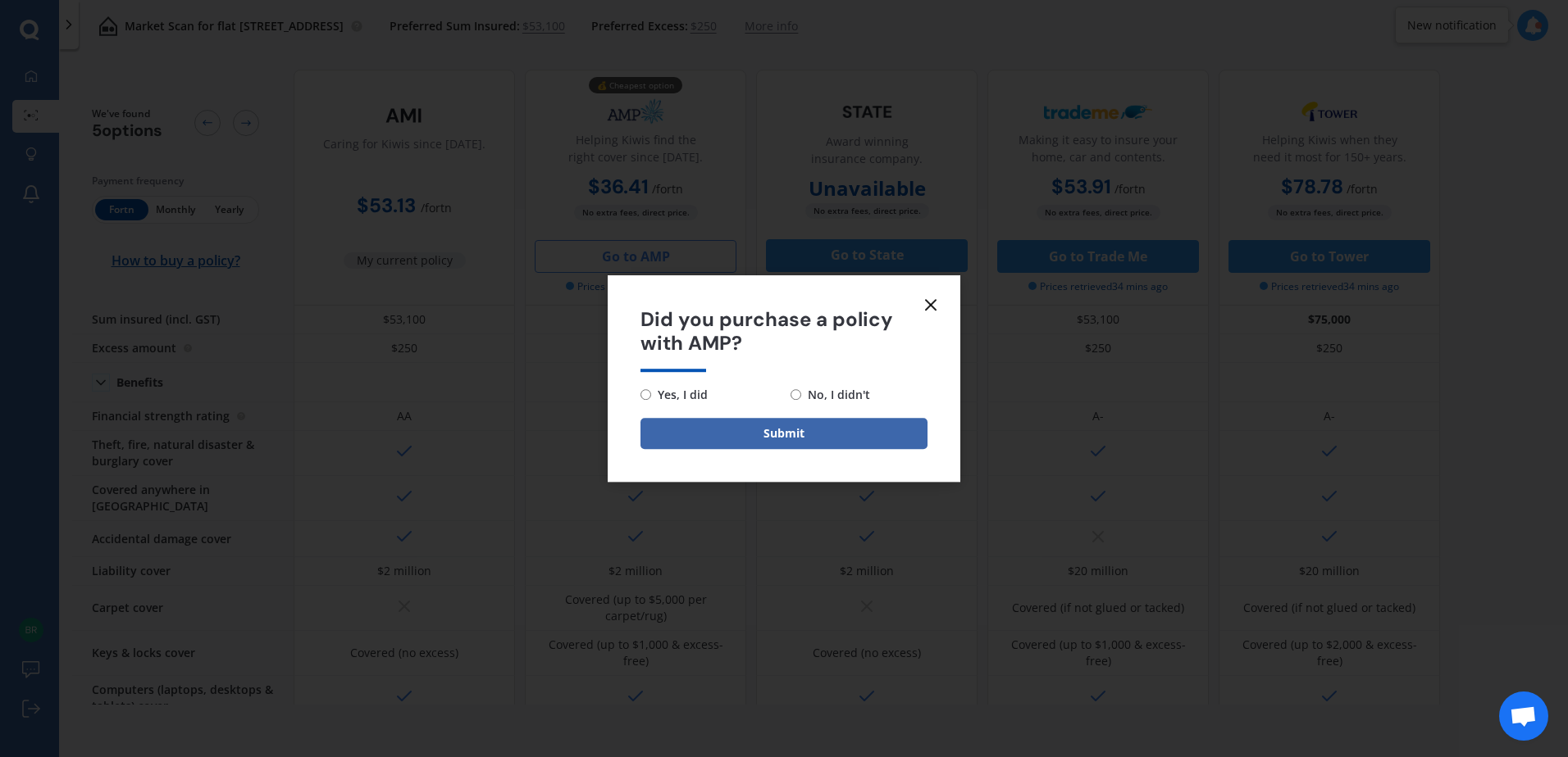
click at [685, 396] on span "Yes, I did" at bounding box center [679, 394] width 57 height 20
click at [651, 396] on input "Yes, I did" at bounding box center [645, 394] width 10 height 10
radio input "true"
click at [712, 424] on button "Submit" at bounding box center [784, 433] width 287 height 31
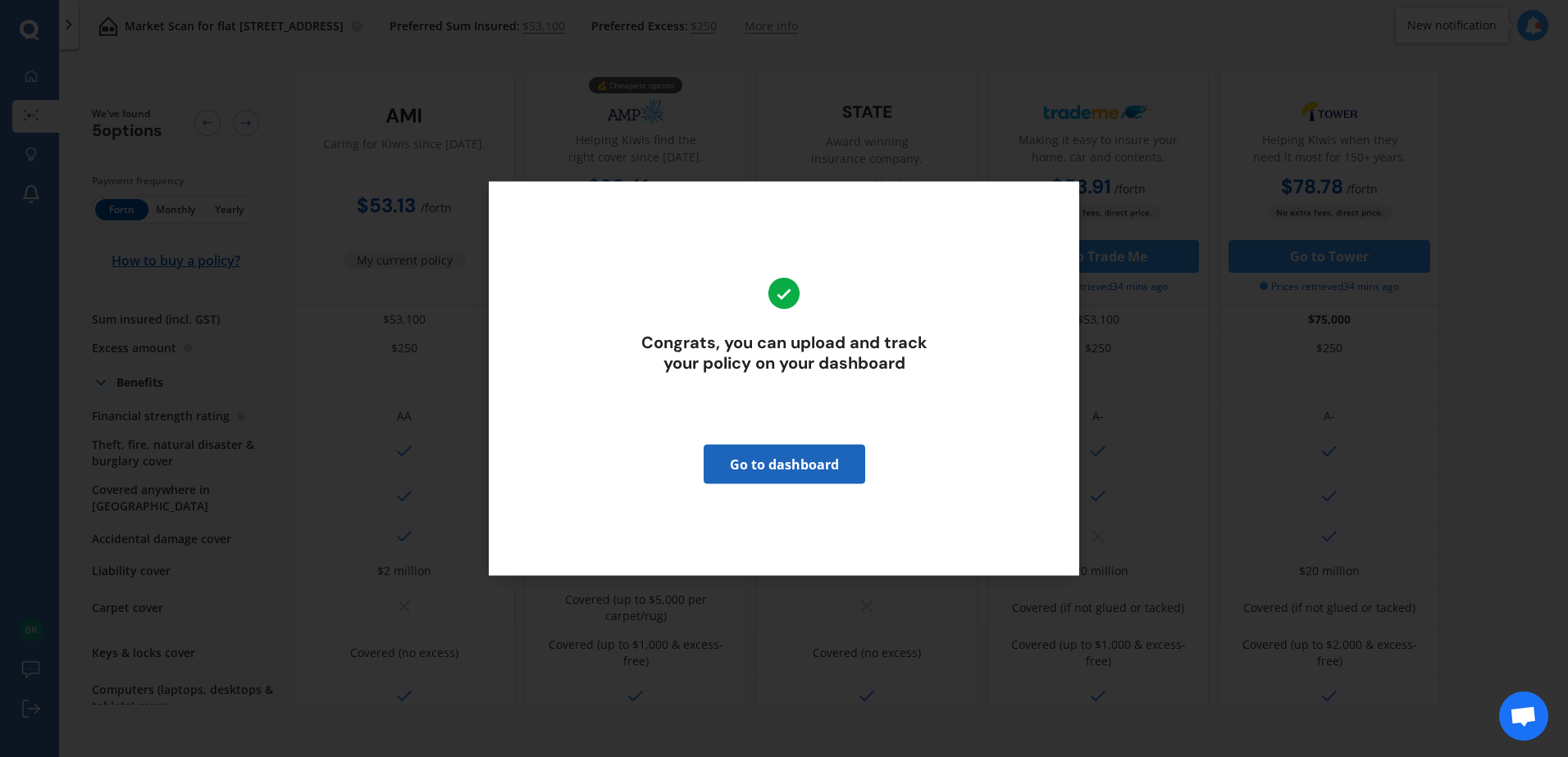
click at [846, 459] on link "Go to dashboard" at bounding box center [784, 464] width 162 height 39
